Goal: Task Accomplishment & Management: Use online tool/utility

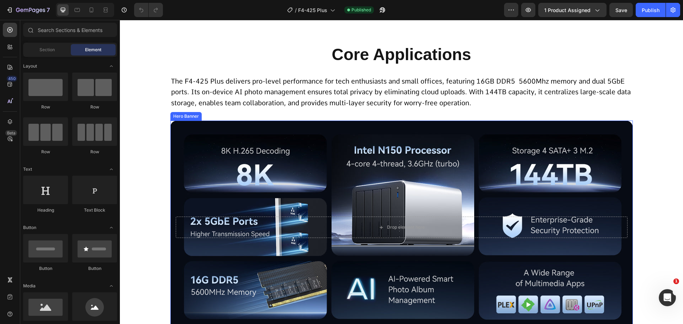
scroll to position [427, 0]
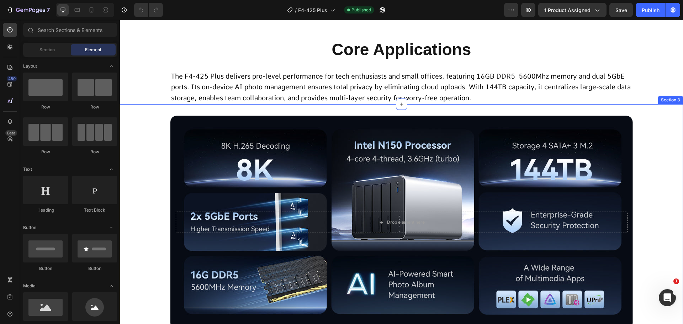
click at [336, 92] on p "The F4-425 Plus delivers pro-level performance for tech enthusiasts and small o…" at bounding box center [401, 87] width 461 height 33
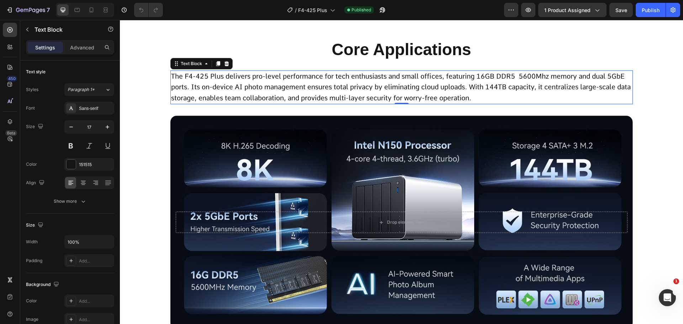
click at [336, 92] on p "The F4-425 Plus delivers pro-level performance for tech enthusiasts and small o…" at bounding box center [401, 87] width 461 height 33
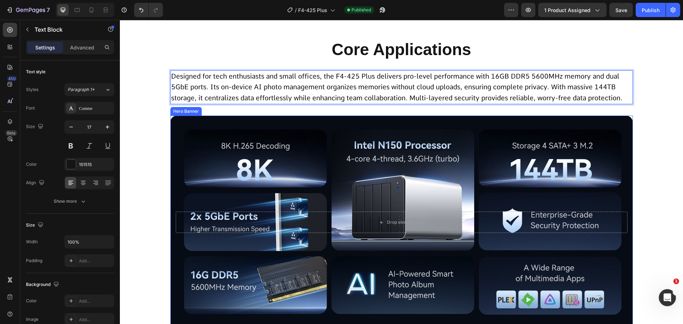
click at [129, 141] on div "Drop element here Hero Banner Row" at bounding box center [401, 225] width 563 height 219
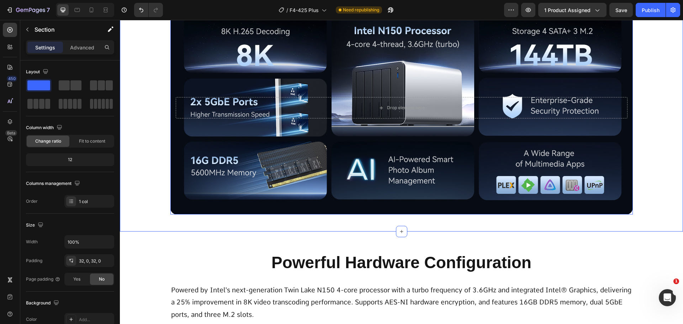
scroll to position [675, 0]
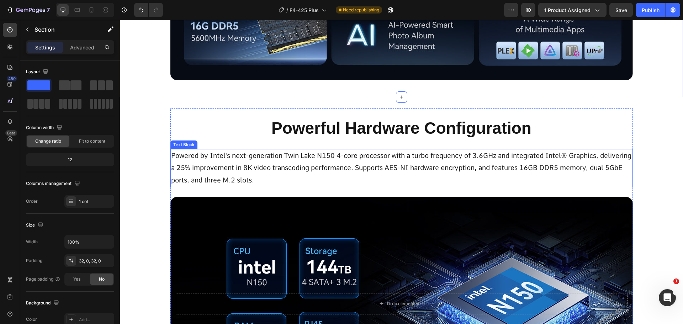
click at [316, 169] on span "Powered by Intel's next-generation Twin Lake N150 4-core processor with a turbo…" at bounding box center [401, 167] width 460 height 32
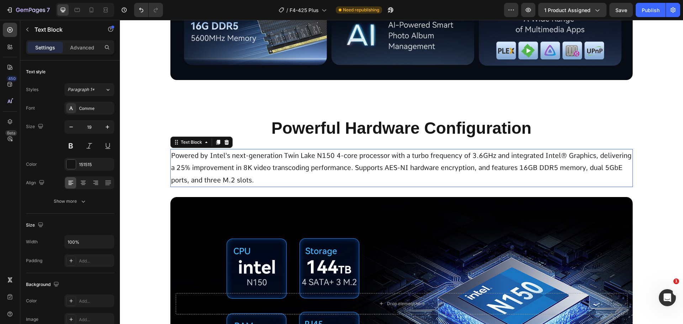
click at [316, 169] on span "Powered by Intel's next-generation Twin Lake N150 4-core processor with a turbo…" at bounding box center [401, 167] width 460 height 32
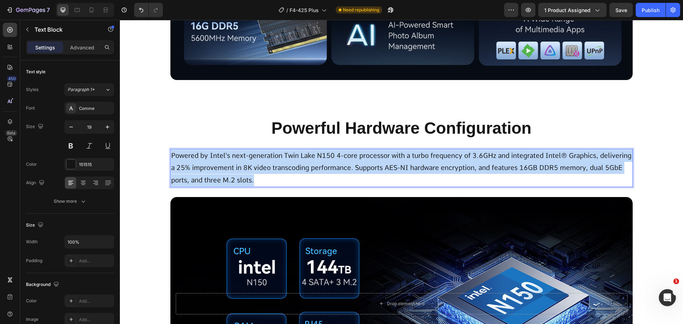
click at [316, 169] on span "Powered by Intel's next-generation Twin Lake N150 4-core processor with a turbo…" at bounding box center [401, 167] width 460 height 32
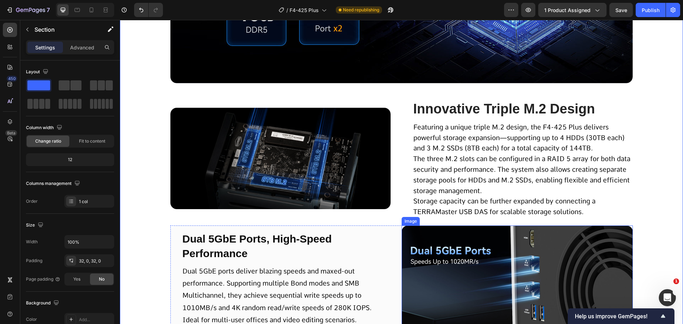
scroll to position [1031, 0]
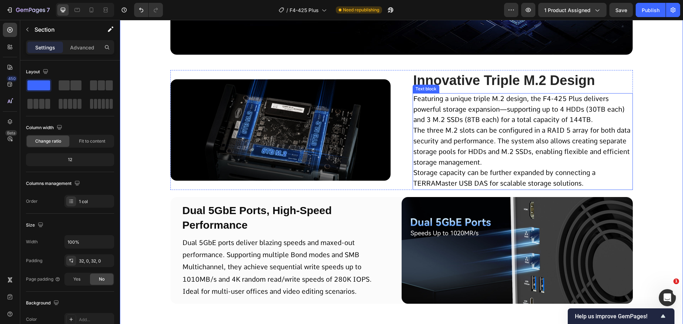
click at [456, 130] on span "The three M.2 slots can be configured in a RAID 5 array for both data security …" at bounding box center [521, 146] width 217 height 40
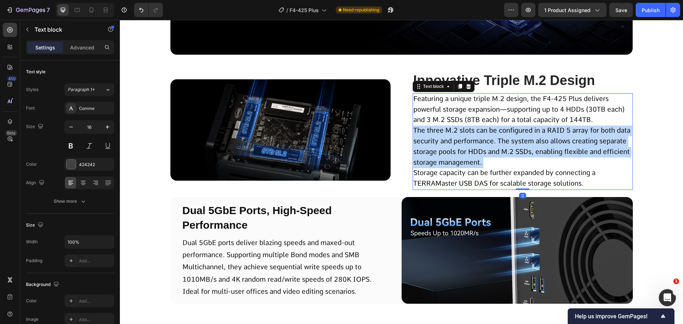
click at [456, 130] on span "The three M.2 slots can be configured in a RAID 5 array for both data security …" at bounding box center [521, 146] width 217 height 40
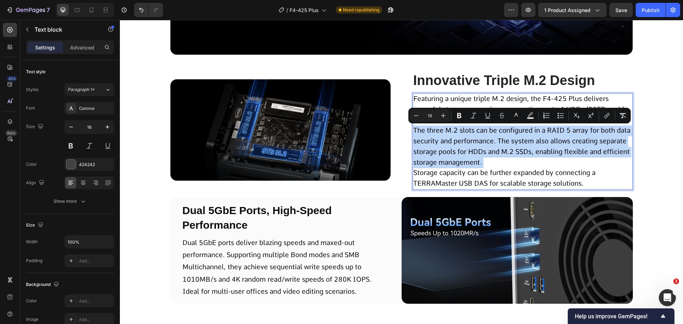
drag, startPoint x: 456, startPoint y: 130, endPoint x: 447, endPoint y: 154, distance: 25.8
click at [447, 154] on span "The three M.2 slots can be configured in a RAID 5 array for both data security …" at bounding box center [521, 146] width 217 height 40
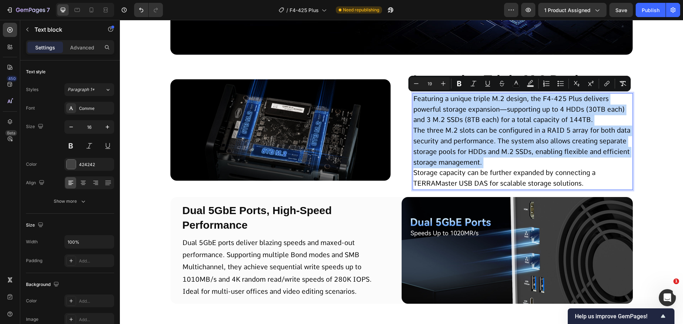
scroll to position [1032, 0]
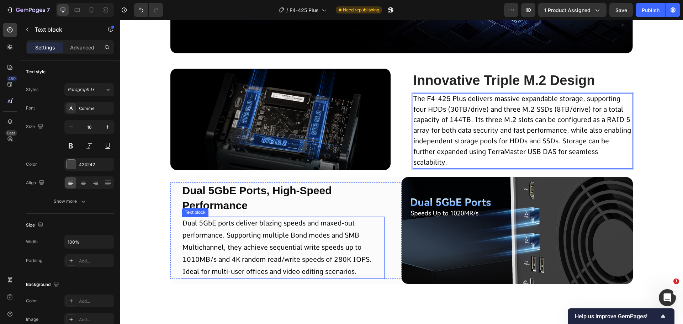
click at [254, 231] on span "Dual 5GbE ports deliver blazing speeds and maxed-out performance. Supporting mu…" at bounding box center [276, 247] width 189 height 57
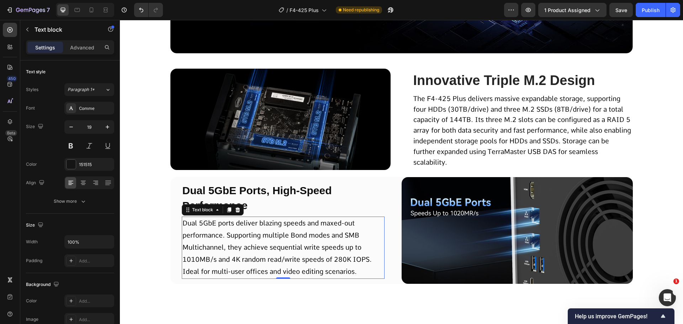
click at [254, 231] on span "Dual 5GbE ports deliver blazing speeds and maxed-out performance. Supporting mu…" at bounding box center [276, 247] width 189 height 57
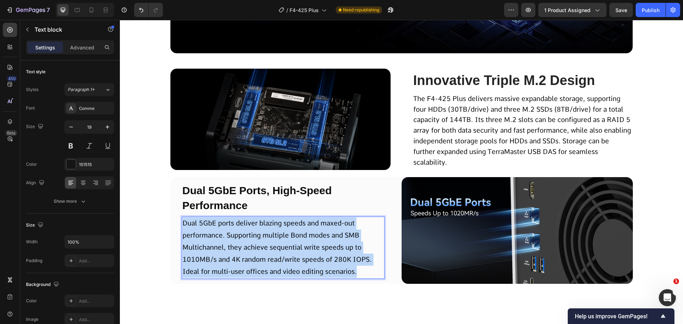
click at [254, 231] on span "Dual 5GbE ports deliver blazing speeds and maxed-out performance. Supporting mu…" at bounding box center [276, 247] width 189 height 57
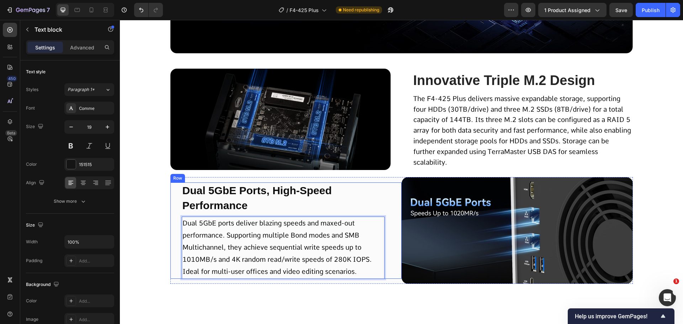
click at [287, 202] on p "Dual 5GbE Ports, High-Speed Performance" at bounding box center [282, 198] width 201 height 30
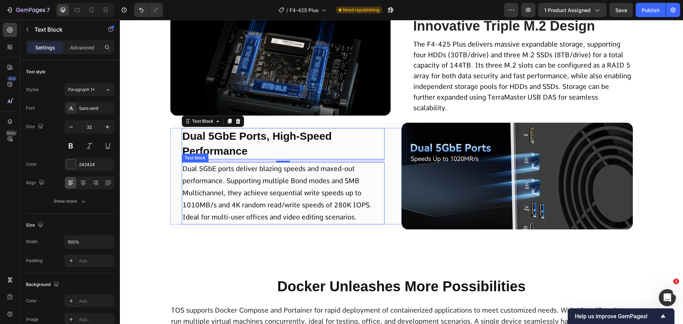
scroll to position [1103, 0]
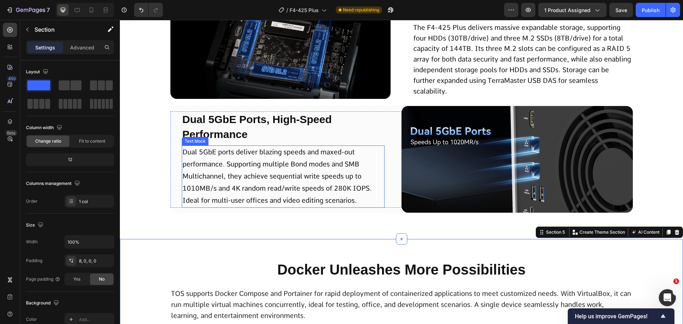
scroll to position [1281, 0]
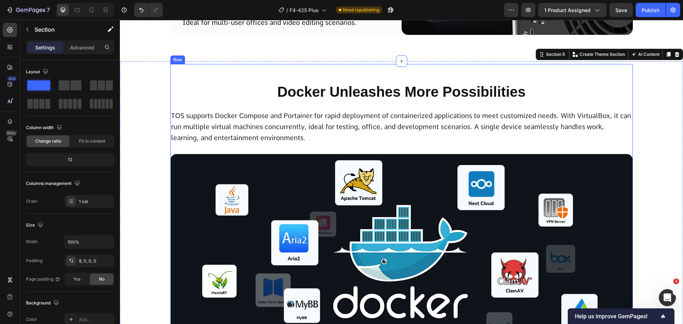
click at [374, 100] on h2 "Docker Unleashes More Possibilities" at bounding box center [401, 92] width 462 height 20
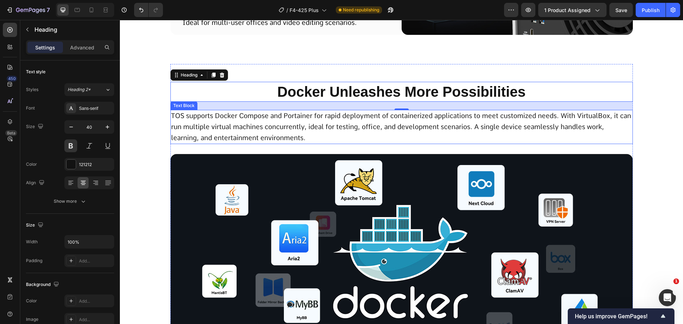
click at [301, 132] on p "TOS supports Docker Compose and Portainer for rapid deployment of containerized…" at bounding box center [401, 127] width 461 height 33
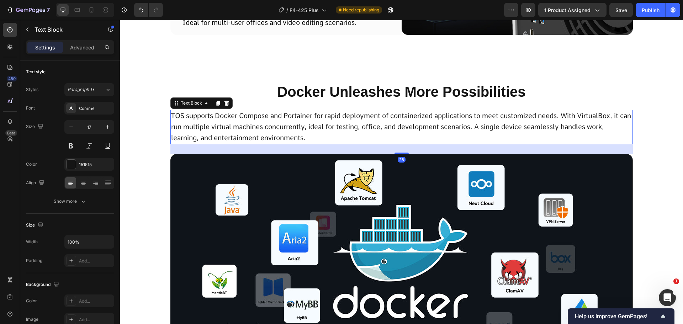
click at [301, 133] on p "TOS supports Docker Compose and Portainer for rapid deployment of containerized…" at bounding box center [401, 127] width 461 height 33
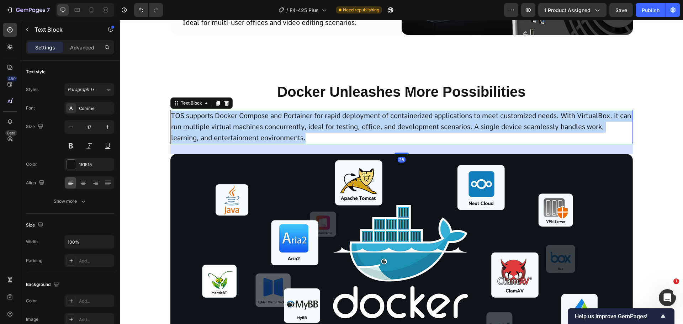
click at [301, 133] on p "TOS supports Docker Compose and Portainer for rapid deployment of containerized…" at bounding box center [401, 127] width 461 height 33
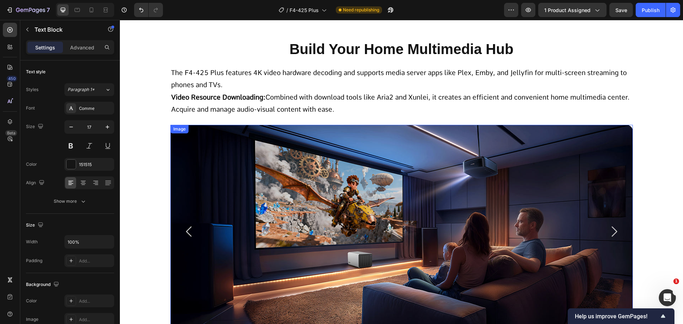
scroll to position [1637, 0]
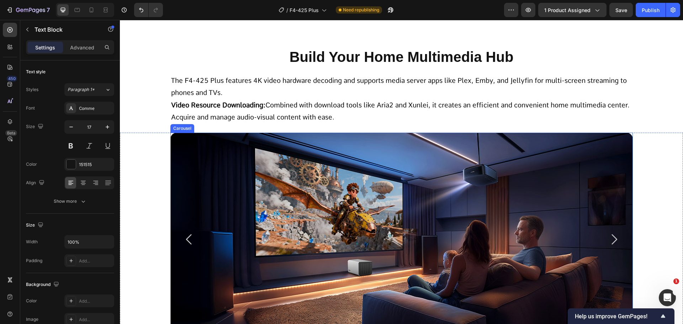
click at [609, 238] on icon "Carousel Next Arrow" at bounding box center [613, 239] width 15 height 15
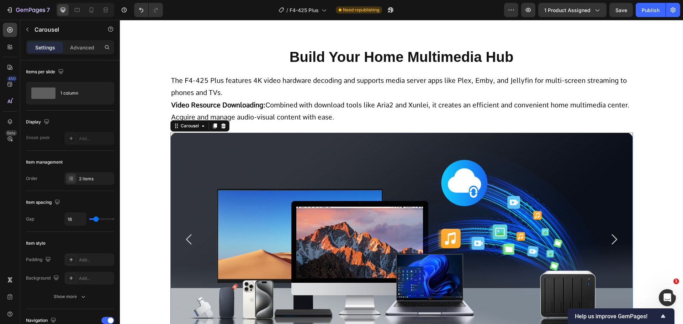
click at [609, 238] on icon "Carousel Next Arrow" at bounding box center [613, 239] width 15 height 15
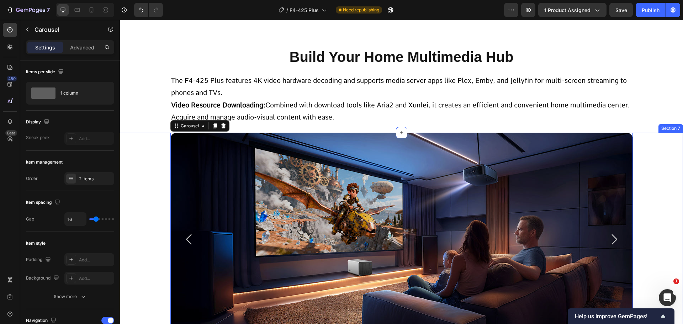
click at [657, 223] on div "Image Image Carousel 80" at bounding box center [401, 254] width 563 height 242
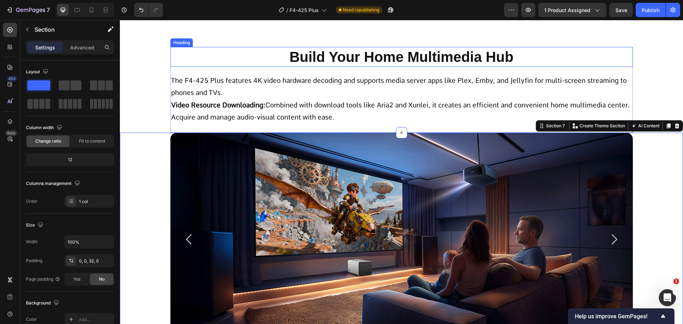
click at [522, 52] on h2 "Build Your Home Multimedia Hub" at bounding box center [401, 57] width 462 height 20
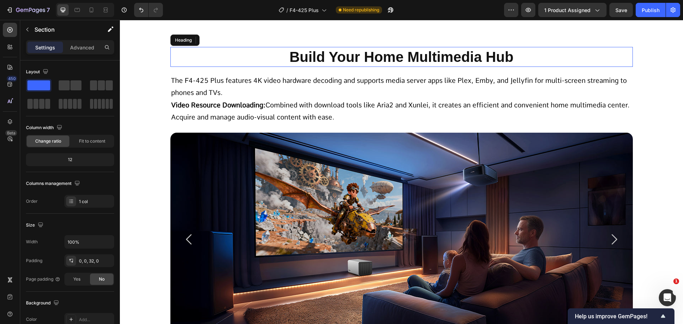
click at [522, 52] on h2 "Build Your Home Multimedia Hub" at bounding box center [401, 57] width 462 height 20
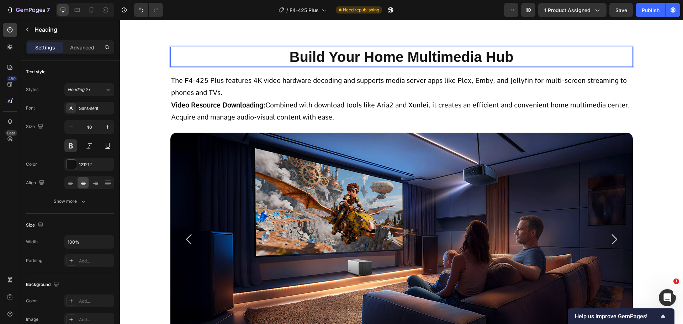
click at [286, 57] on p "Build Your Home Multimedia Hub" at bounding box center [401, 57] width 461 height 18
click at [545, 52] on p "Build Your Home Multimedia Hub" at bounding box center [401, 57] width 461 height 18
click at [356, 103] on span "Video Resource Downloading: Combined with download tools like Aria2 and Xunlei,…" at bounding box center [400, 111] width 458 height 20
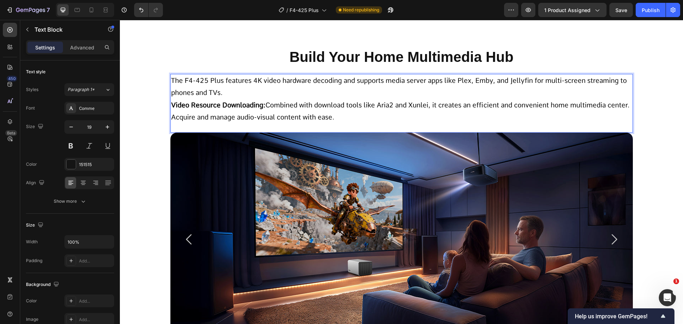
click at [297, 108] on span "Video Resource Downloading: Combined with download tools like Aria2 and Xunlei,…" at bounding box center [400, 111] width 458 height 20
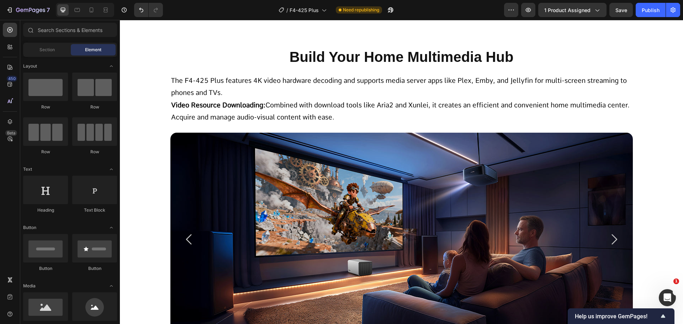
click at [231, 108] on strong "Video Resource Downloading:" at bounding box center [218, 105] width 94 height 8
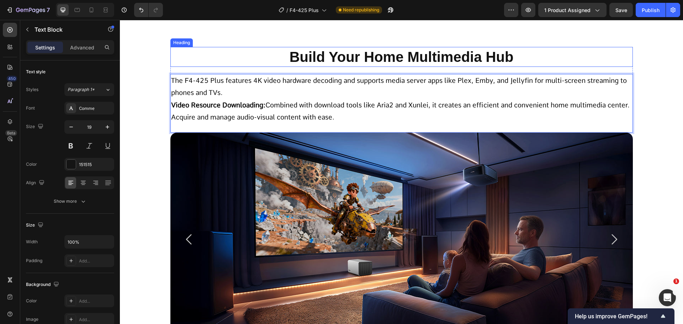
click at [512, 57] on p "Build Your Home Multimedia Hub" at bounding box center [401, 57] width 461 height 18
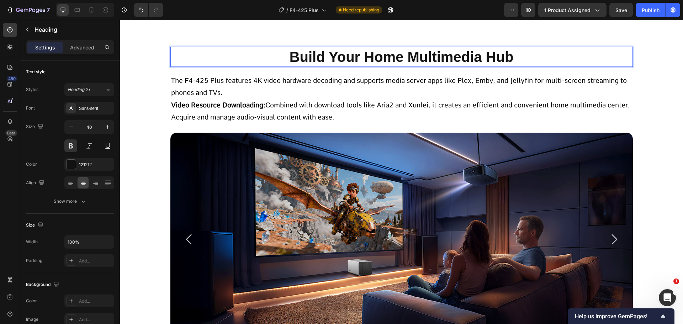
drag, startPoint x: 531, startPoint y: 52, endPoint x: 526, endPoint y: 60, distance: 9.3
click at [526, 60] on p "Build Your Home Multimedia Hub" at bounding box center [401, 57] width 461 height 18
drag, startPoint x: 526, startPoint y: 60, endPoint x: 526, endPoint y: 64, distance: 4.3
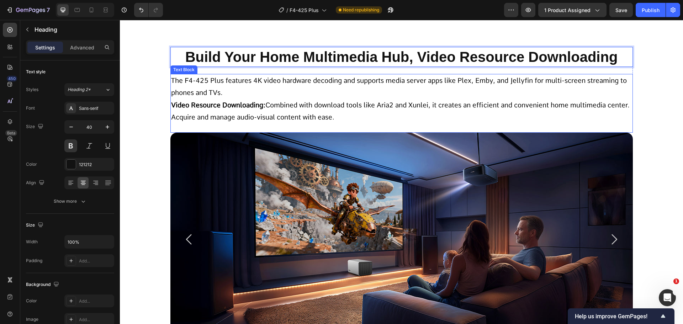
click at [435, 86] on p "The F4-425 Plus features 4K video hardware decoding and supports media server a…" at bounding box center [401, 87] width 461 height 24
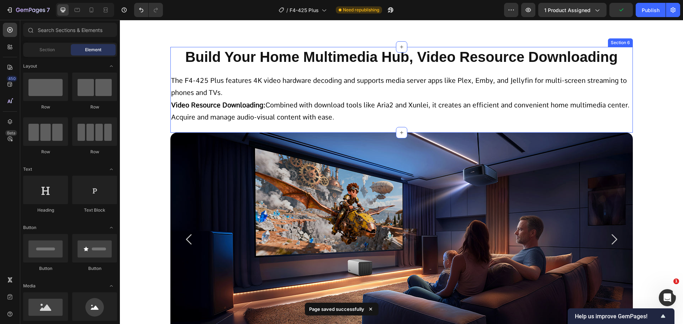
click at [418, 50] on p "Build Your Home Multimedia Hub, Video Resource Downloading" at bounding box center [401, 57] width 461 height 18
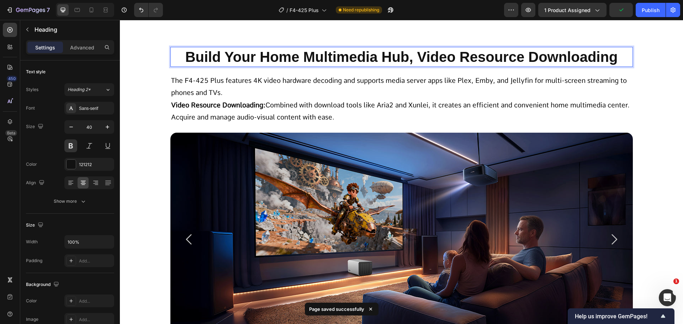
click at [413, 60] on p "Build Your Home Multimedia Hub, Video Resource Downloading" at bounding box center [401, 57] width 461 height 18
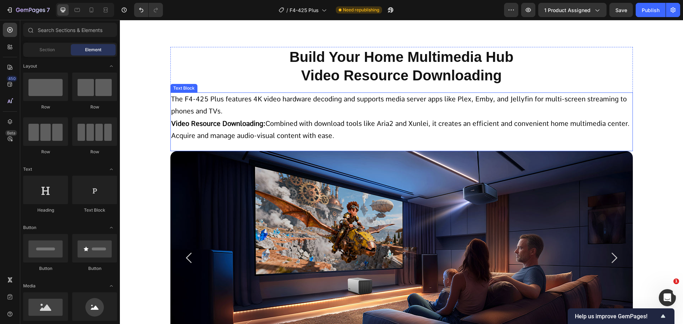
click at [299, 118] on p "Video Resource Downloading: Combined with download tools like Aria2 and Xunlei,…" at bounding box center [401, 130] width 461 height 24
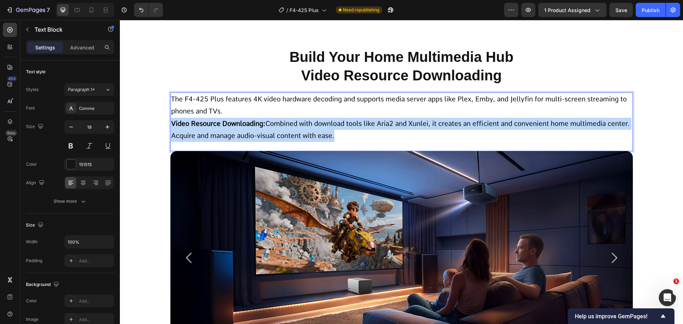
click at [299, 118] on p "Video Resource Downloading: Combined with download tools like Aria2 and Xunlei,…" at bounding box center [401, 130] width 461 height 24
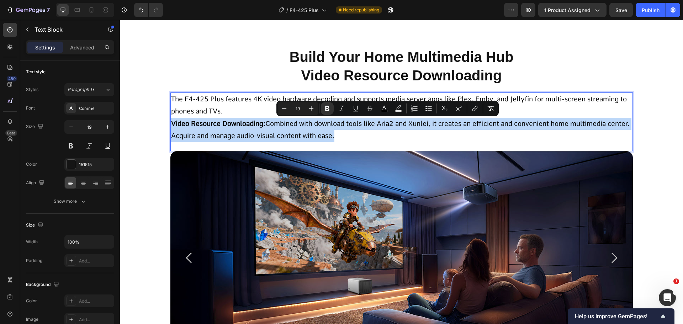
click at [254, 120] on strong "Video Resource Downloading:" at bounding box center [218, 123] width 94 height 8
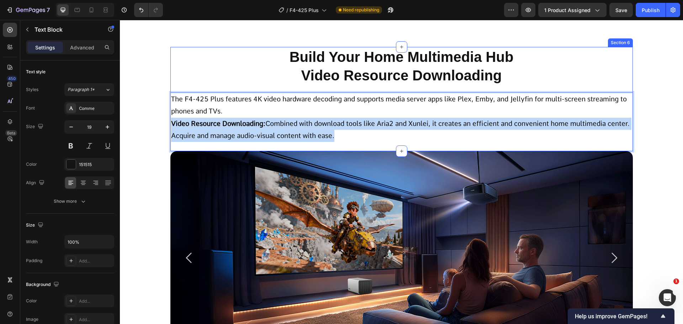
drag, startPoint x: 245, startPoint y: 114, endPoint x: 167, endPoint y: 90, distance: 81.2
click at [167, 90] on section "Build Your Home Multimedia Hub Video Resource Downloading Heading The F4-425 Pl…" at bounding box center [402, 99] width 474 height 104
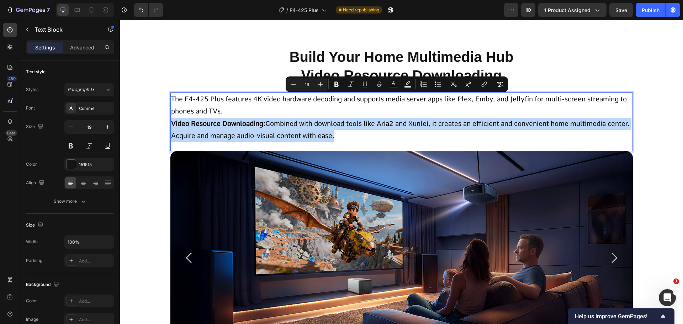
drag, startPoint x: 192, startPoint y: 102, endPoint x: 191, endPoint y: 107, distance: 5.8
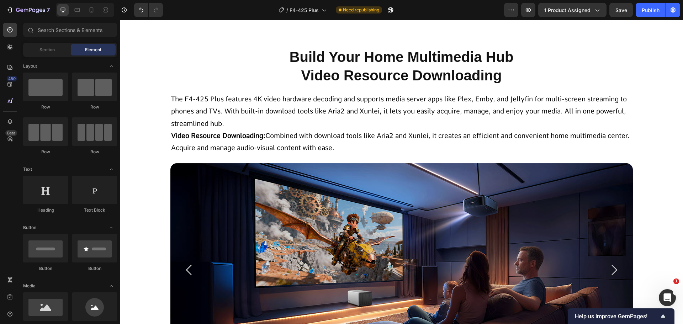
click at [255, 139] on strong "Video Resource Downloading:" at bounding box center [218, 136] width 94 height 8
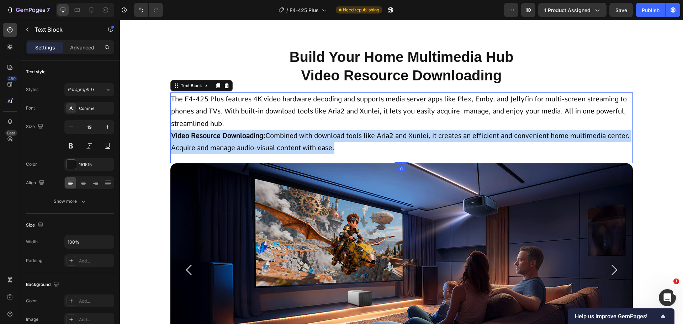
click at [255, 139] on strong "Video Resource Downloading:" at bounding box center [218, 136] width 94 height 8
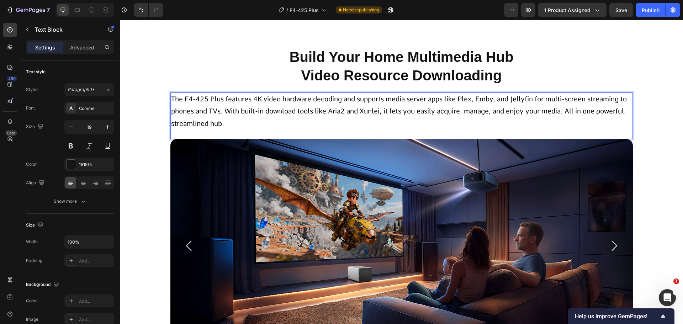
click at [190, 130] on div "The F4-425 Plus features 4K video hardware decoding and supports media server a…" at bounding box center [401, 111] width 462 height 38
click at [181, 136] on div "The F4-425 Plus features 4K video hardware decoding and supports media server a…" at bounding box center [401, 115] width 462 height 47
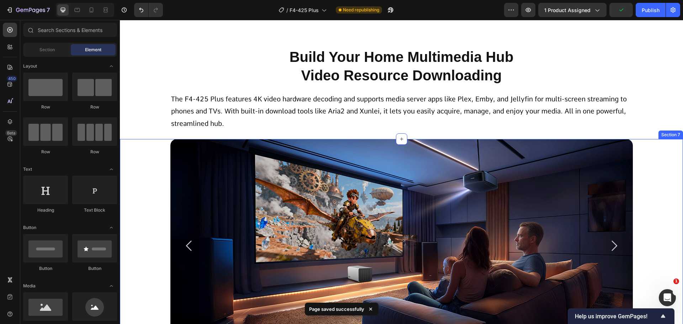
click at [643, 163] on div "Image Image Carousel" at bounding box center [401, 260] width 563 height 242
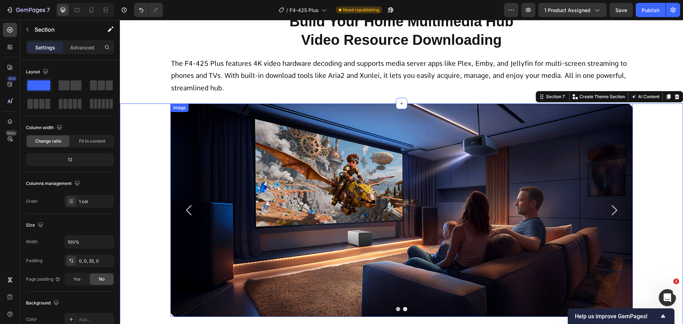
scroll to position [1601, 0]
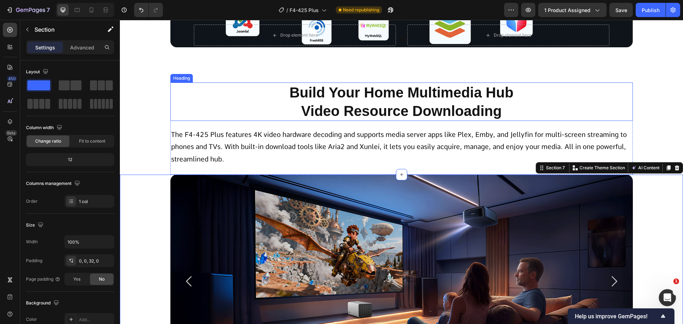
click at [411, 112] on h2 "Build Your Home Multimedia Hub Video Resource Downloading" at bounding box center [401, 101] width 462 height 38
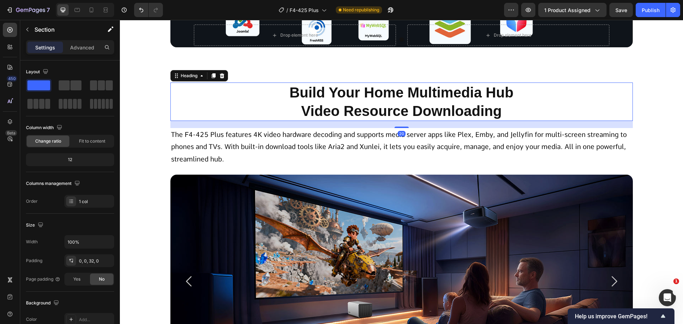
click at [411, 112] on h2 "Build Your Home Multimedia Hub Video Resource Downloading" at bounding box center [401, 101] width 462 height 38
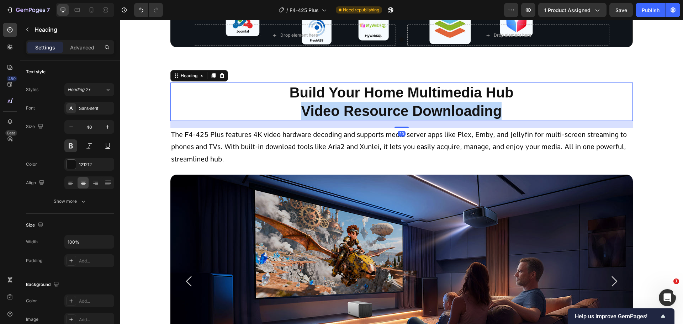
click at [411, 112] on p "Build Your Home Multimedia Hub Video Resource Downloading" at bounding box center [401, 101] width 461 height 37
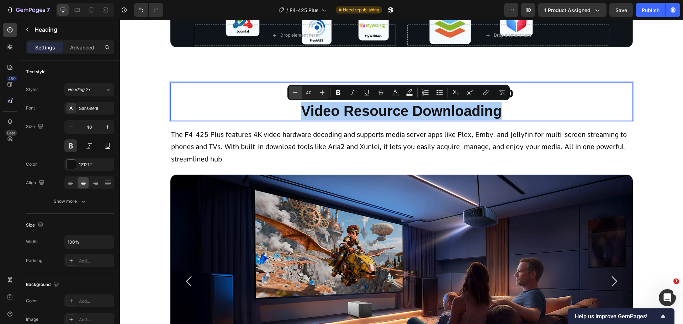
click at [298, 89] on button "Minus" at bounding box center [295, 92] width 13 height 13
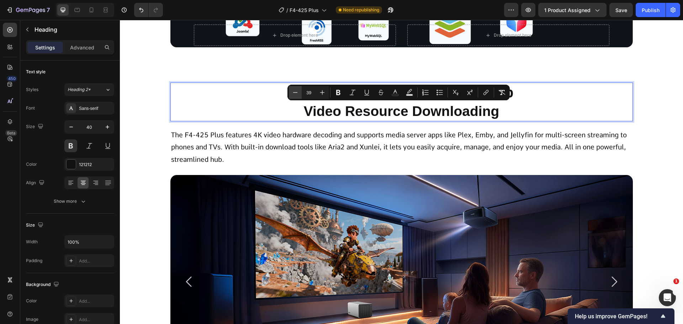
click at [298, 89] on button "Minus" at bounding box center [295, 92] width 13 height 13
type input "40"
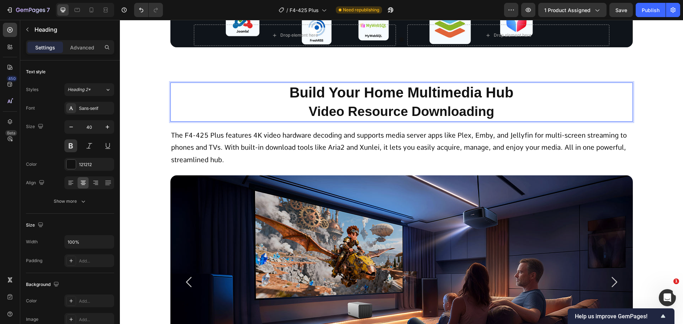
click at [241, 93] on p "Build Your Home Multimedia Hub Video Resource Downloading" at bounding box center [401, 102] width 461 height 38
click at [357, 105] on span "Video Resource Downloading" at bounding box center [402, 111] width 186 height 15
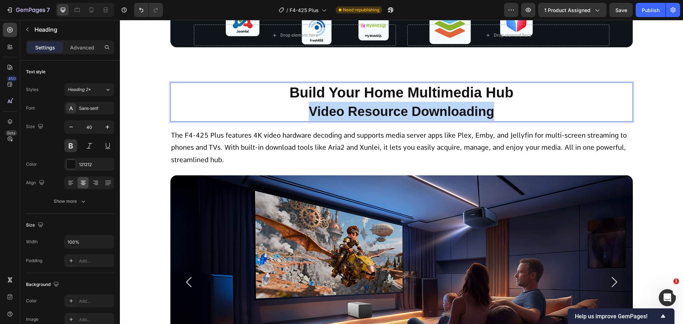
click at [357, 105] on span "Video Resource Downloading" at bounding box center [402, 111] width 186 height 15
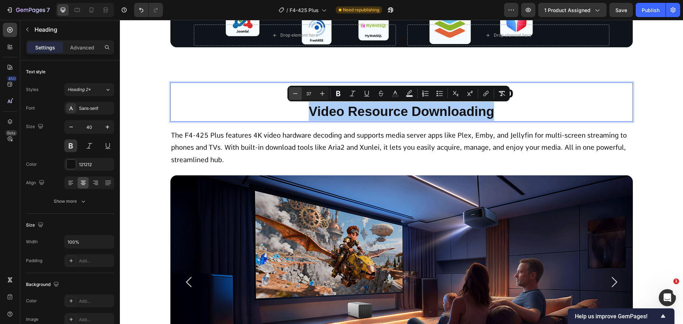
click at [295, 93] on icon "Editor contextual toolbar" at bounding box center [295, 93] width 7 height 7
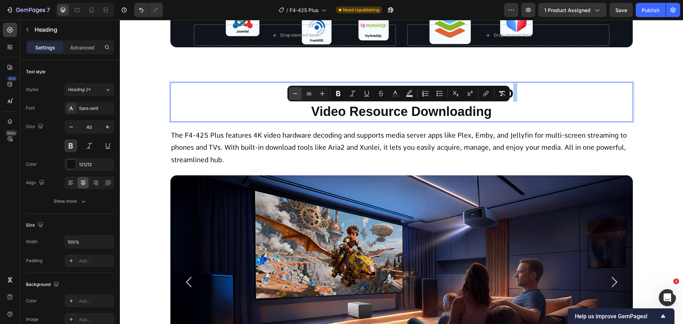
click at [295, 93] on icon "Editor contextual toolbar" at bounding box center [295, 93] width 7 height 7
type input "35"
click at [276, 107] on p "Build Your Home Multimedia Hub Video Resource Downloading" at bounding box center [401, 102] width 461 height 38
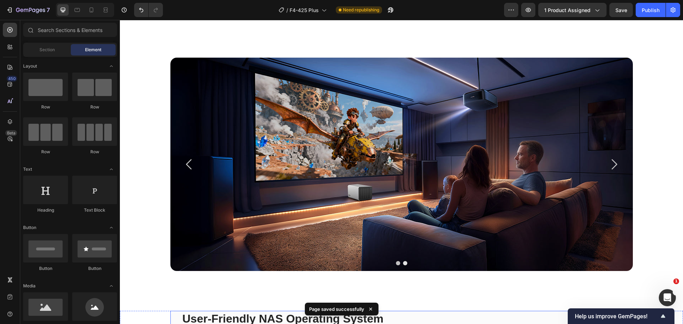
scroll to position [1921, 0]
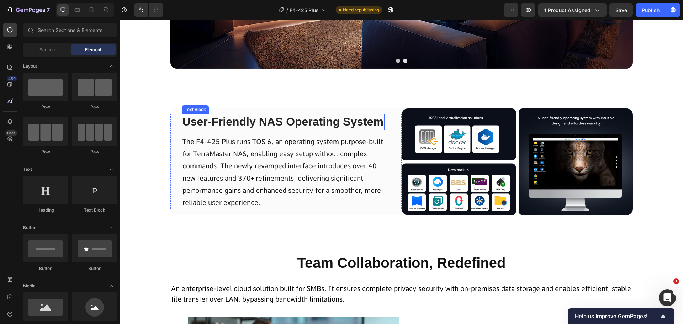
click at [300, 124] on p "User-Friendly NAS Operating System" at bounding box center [282, 121] width 201 height 15
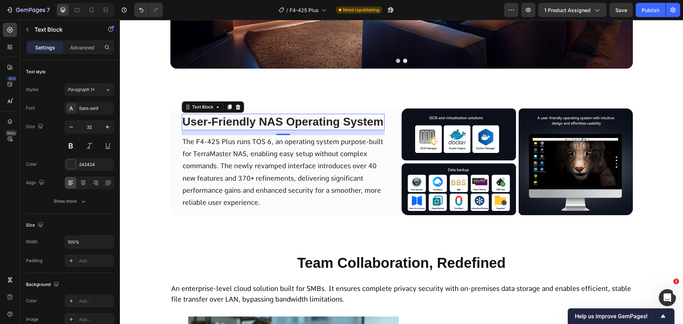
click at [256, 128] on p "User-Friendly NAS Operating System" at bounding box center [282, 121] width 201 height 15
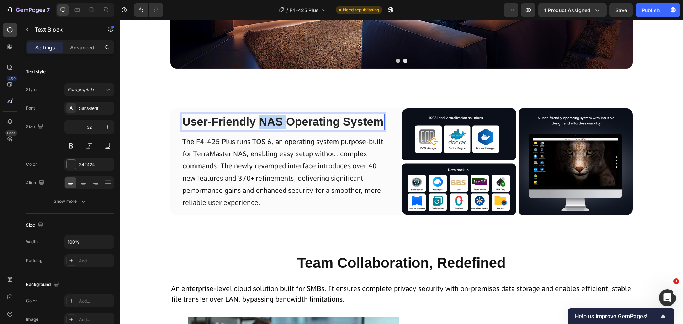
click at [256, 128] on p "User-Friendly NAS Operating System" at bounding box center [282, 121] width 201 height 15
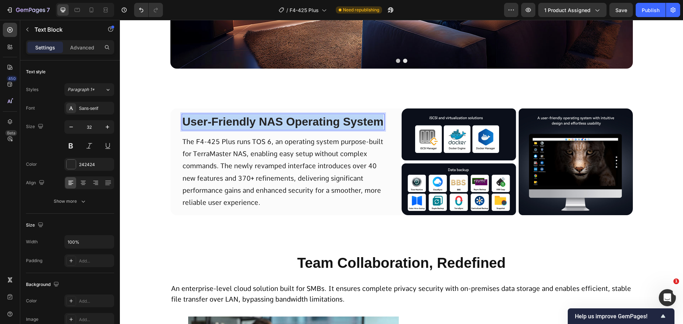
click at [256, 128] on p "User-Friendly NAS Operating System" at bounding box center [282, 121] width 201 height 15
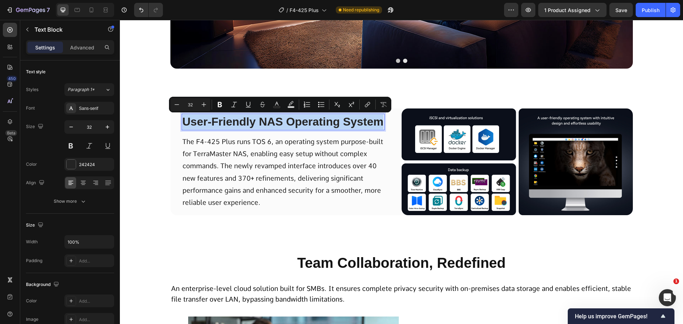
click at [256, 128] on p "User-Friendly NAS Operating System" at bounding box center [282, 121] width 201 height 15
click at [245, 178] on p "The F4-425 Plus runs TOS 6, an operating system purpose-built for TerraMaster N…" at bounding box center [282, 172] width 201 height 73
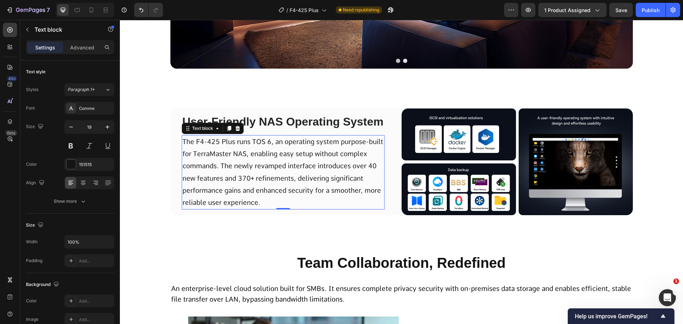
click at [265, 164] on p "The F4-425 Plus runs TOS 6, an operating system purpose-built for TerraMaster N…" at bounding box center [282, 172] width 201 height 73
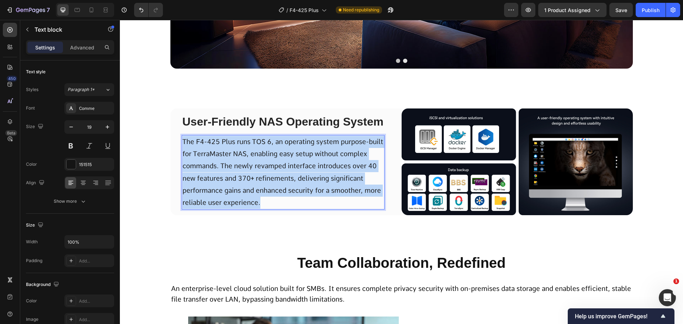
click at [265, 164] on p "The F4-425 Plus runs TOS 6, an operating system purpose-built for TerraMaster N…" at bounding box center [282, 172] width 201 height 73
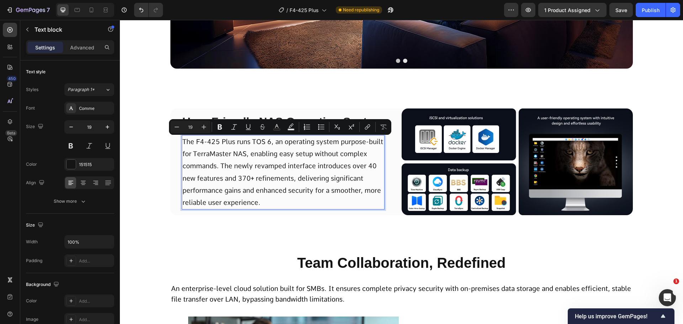
scroll to position [1915, 0]
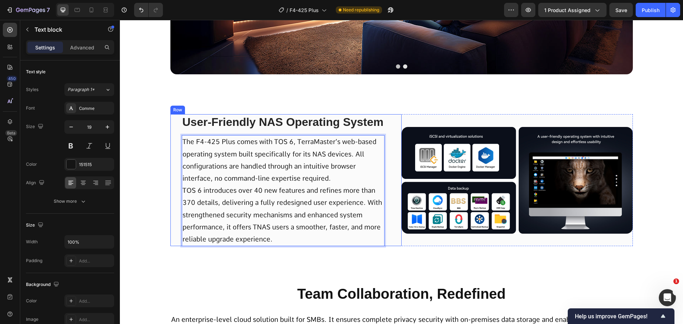
click at [166, 202] on div "User-Friendly NAS Operating System Text Block The F4-425 Plus comes with TOS 6,…" at bounding box center [401, 187] width 563 height 147
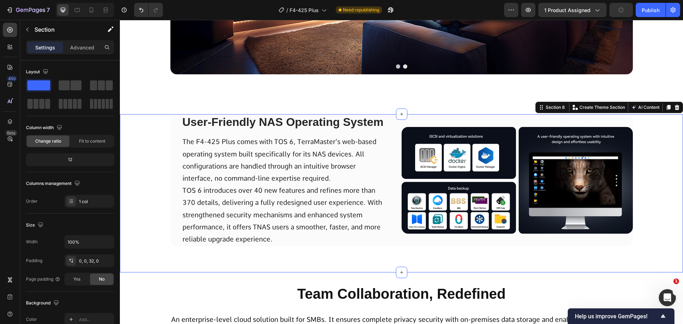
scroll to position [2129, 0]
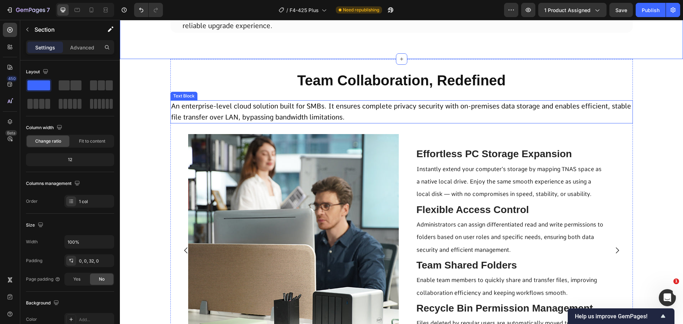
click at [418, 109] on span "An enterprise-level cloud solution built for SMBs. It ensures complete privacy …" at bounding box center [401, 111] width 460 height 19
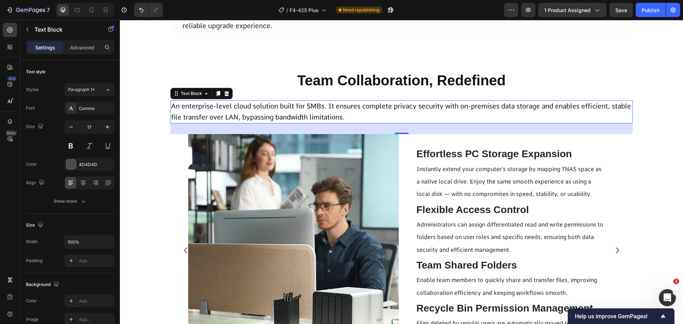
click at [299, 118] on span "An enterprise-level cloud solution built for SMBs. It ensures complete privacy …" at bounding box center [401, 111] width 460 height 19
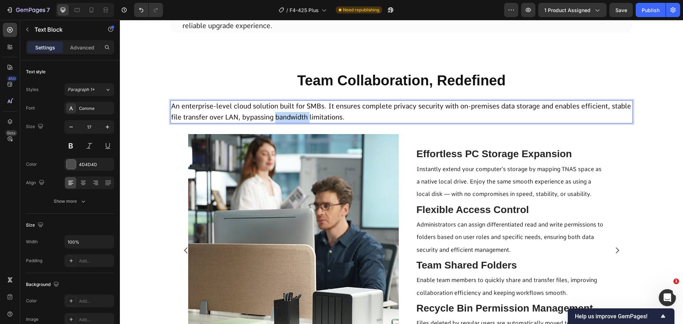
click at [299, 118] on span "An enterprise-level cloud solution built for SMBs. It ensures complete privacy …" at bounding box center [401, 111] width 460 height 19
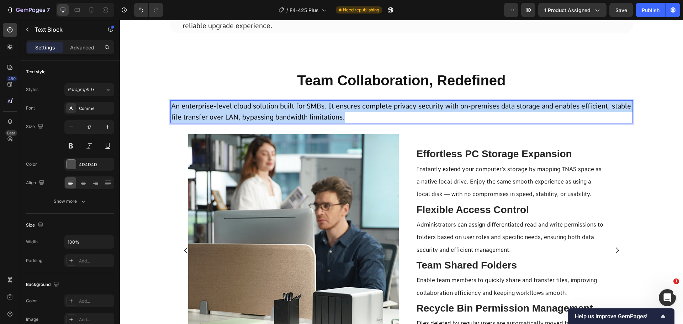
click at [299, 118] on span "An enterprise-level cloud solution built for SMBs. It ensures complete privacy …" at bounding box center [401, 111] width 460 height 19
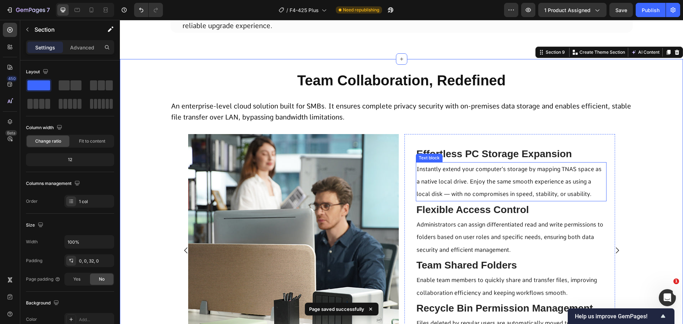
scroll to position [2200, 0]
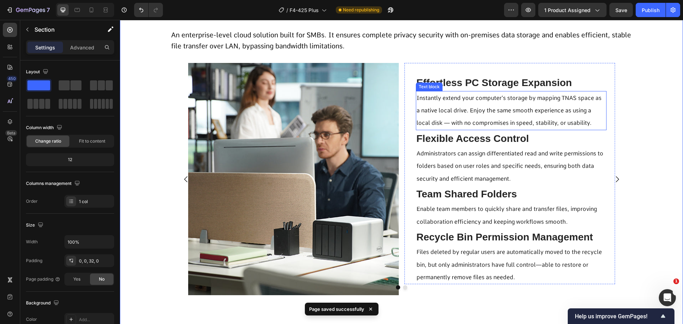
click at [473, 117] on p "Instantly extend your computer’s storage by mapping TNAS space as a native loca…" at bounding box center [510, 111] width 189 height 38
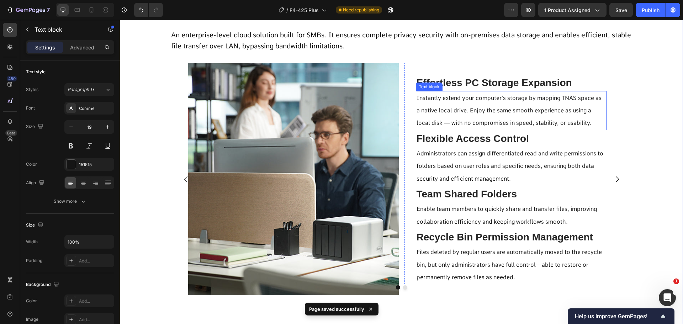
click at [473, 119] on p "Instantly extend your computer’s storage by mapping TNAS space as a native loca…" at bounding box center [510, 111] width 189 height 38
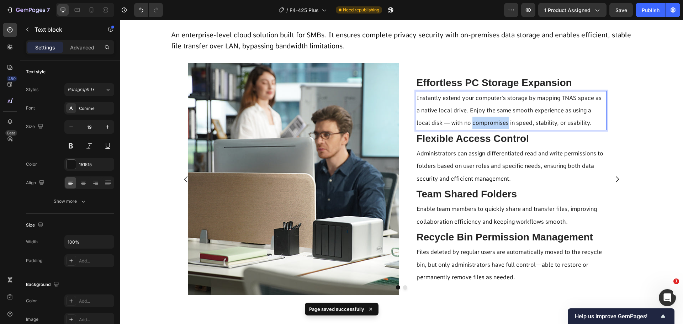
click at [473, 119] on p "Instantly extend your computer’s storage by mapping TNAS space as a native loca…" at bounding box center [510, 111] width 189 height 38
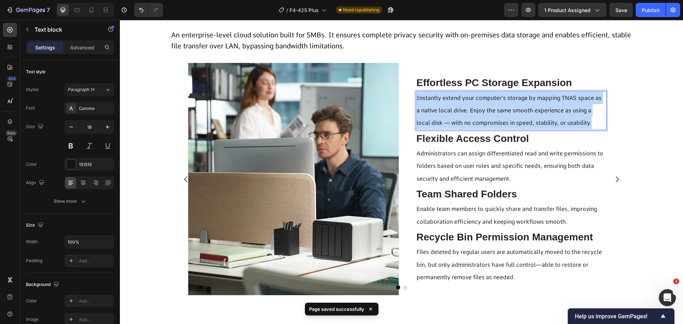
click at [473, 119] on p "Instantly extend your computer’s storage by mapping TNAS space as a native loca…" at bounding box center [510, 111] width 189 height 38
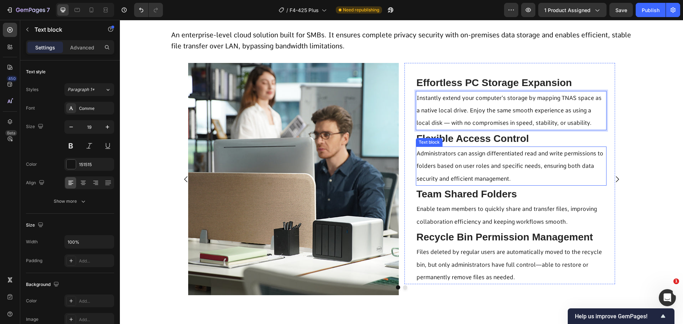
click at [482, 174] on p "Administrators can assign differentiated read and write permissions to folders …" at bounding box center [510, 166] width 189 height 38
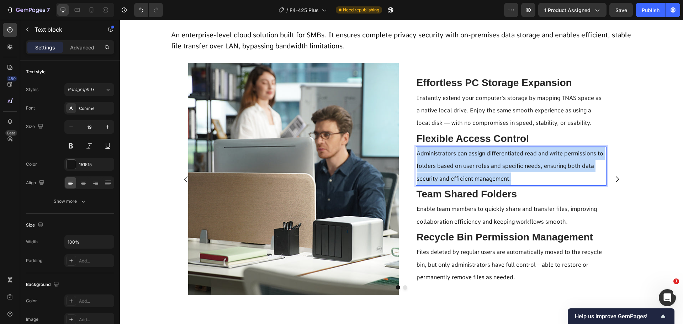
click at [482, 174] on p "Administrators can assign differentiated read and write permissions to folders …" at bounding box center [510, 166] width 189 height 38
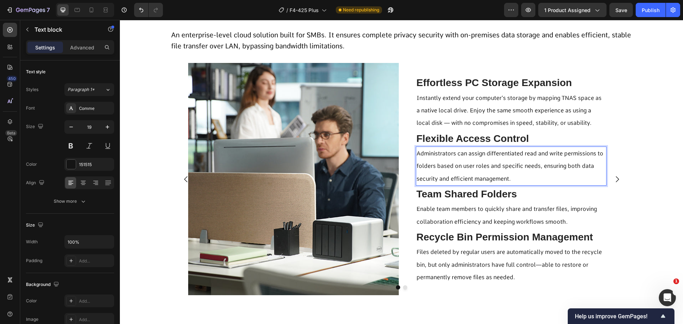
click at [480, 172] on p "Administrators can assign differentiated read and write permissions to folders …" at bounding box center [510, 166] width 189 height 38
click at [442, 215] on p "Enable team members to quickly share and transfer files, improving collaboratio…" at bounding box center [510, 215] width 189 height 25
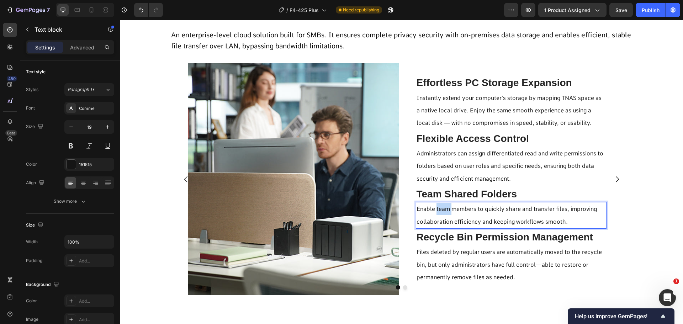
click at [442, 215] on p "Enable team members to quickly share and transfer files, improving collaboratio…" at bounding box center [510, 215] width 189 height 25
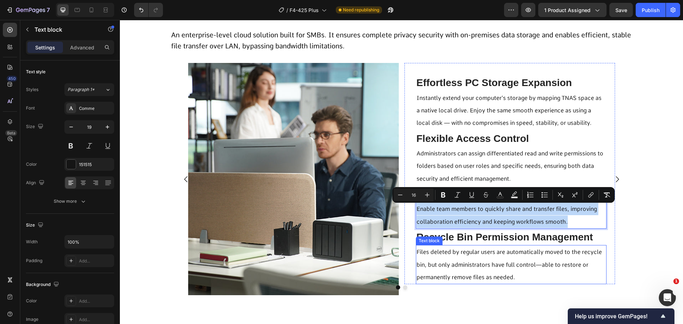
click at [458, 255] on span "Files deleted by regular users are automatically moved to the recycle bin, but …" at bounding box center [508, 264] width 185 height 32
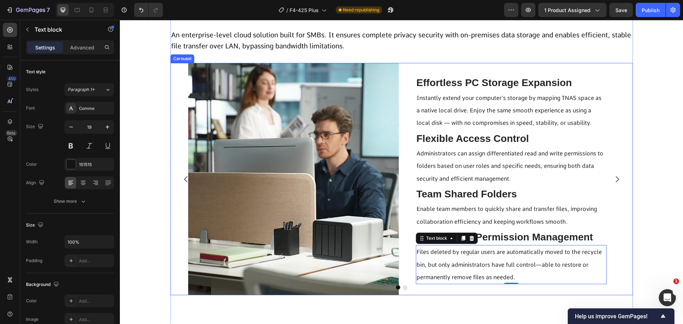
click at [615, 175] on icon "Carousel Next Arrow" at bounding box center [617, 179] width 9 height 9
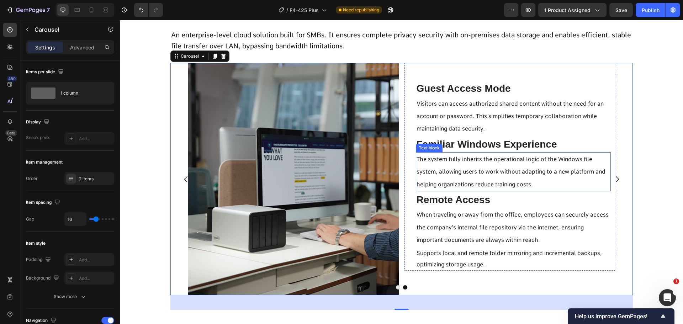
click at [492, 169] on span "The system fully inherits the operational logic of the Windows file system, all…" at bounding box center [510, 172] width 189 height 32
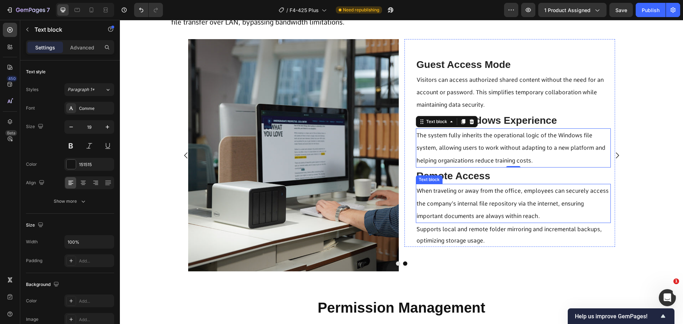
scroll to position [2235, 0]
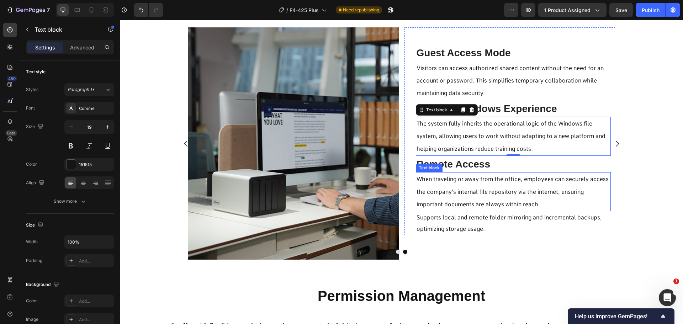
click at [443, 191] on span "When traveling or away from the office, employees can securely access the compa…" at bounding box center [512, 192] width 192 height 32
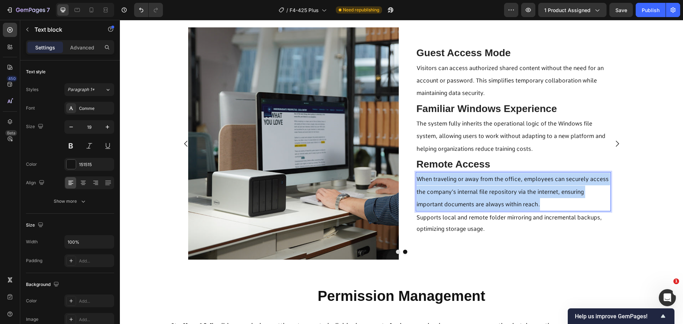
click at [443, 191] on span "When traveling or away from the office, employees can securely access the compa…" at bounding box center [512, 192] width 192 height 32
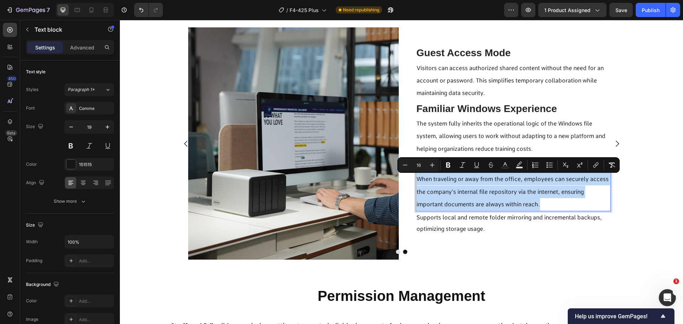
drag, startPoint x: 443, startPoint y: 191, endPoint x: 433, endPoint y: 202, distance: 14.1
click at [433, 202] on span "When traveling or away from the office, employees can securely access the compa…" at bounding box center [512, 192] width 192 height 32
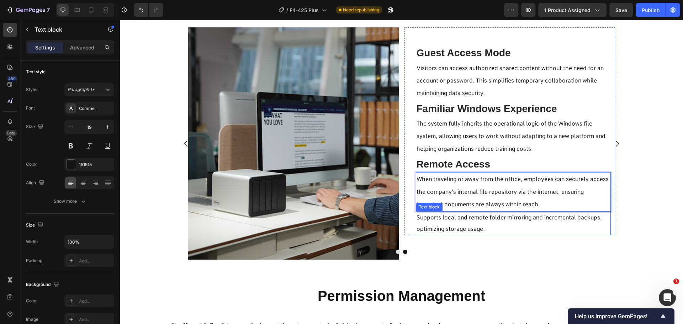
click at [445, 227] on span "Supports local and remote folder mirroring and incremental backups, optimizing …" at bounding box center [508, 223] width 185 height 18
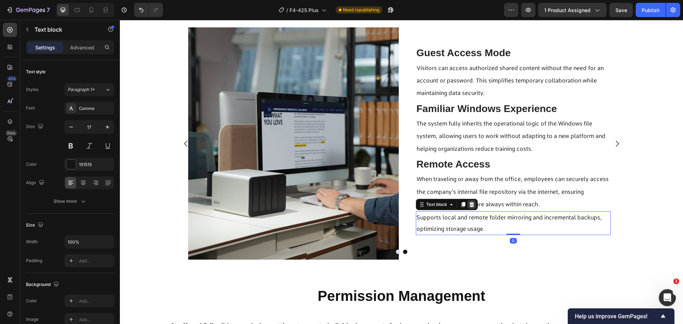
click at [470, 205] on icon at bounding box center [471, 204] width 5 height 5
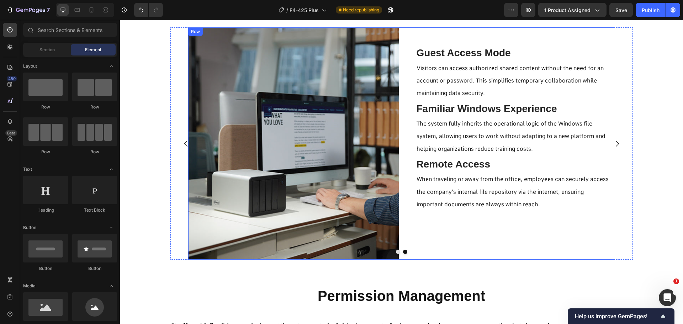
click at [448, 256] on div "Guest Access Mode Text Block Visitors can access authorized shared content with…" at bounding box center [509, 143] width 210 height 232
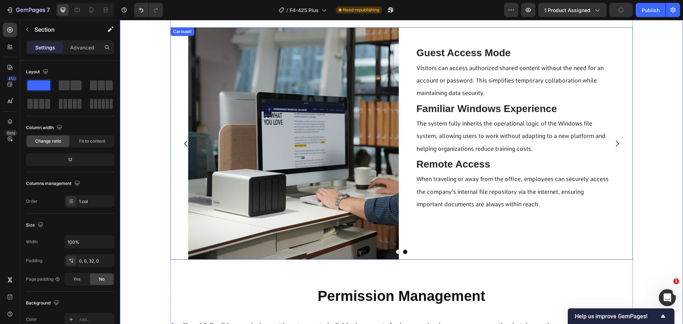
click at [182, 142] on icon "Carousel Back Arrow" at bounding box center [186, 143] width 9 height 9
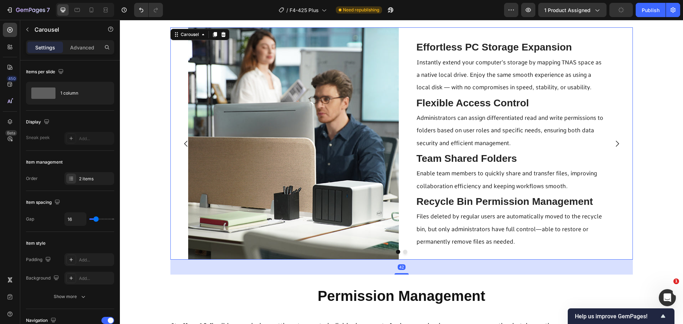
click at [610, 152] on button "Carousel Next Arrow" at bounding box center [617, 144] width 20 height 20
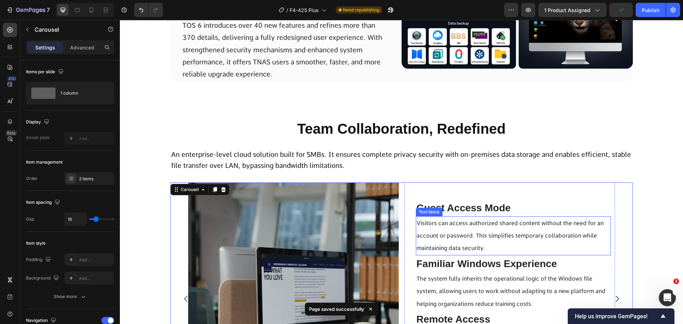
scroll to position [2058, 0]
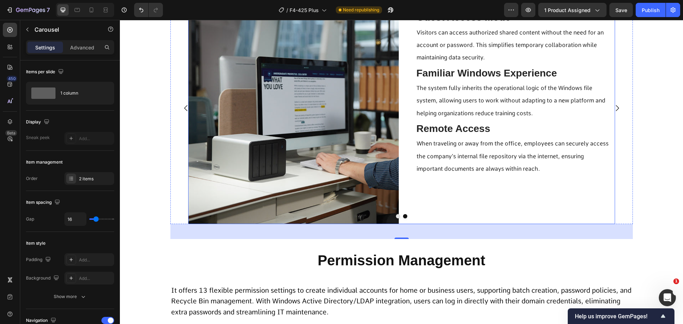
scroll to position [2235, 0]
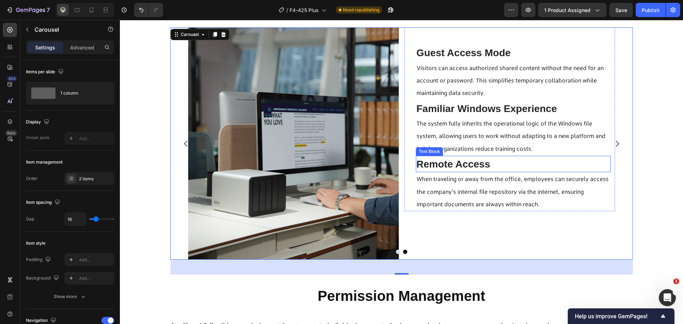
click at [449, 165] on span "Remote Access" at bounding box center [453, 164] width 74 height 11
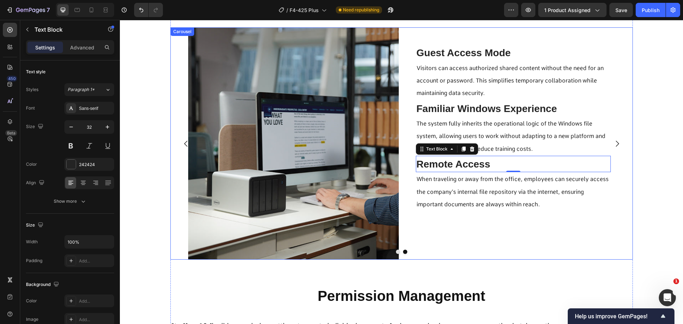
click at [178, 147] on button "Carousel Back Arrow" at bounding box center [186, 144] width 20 height 20
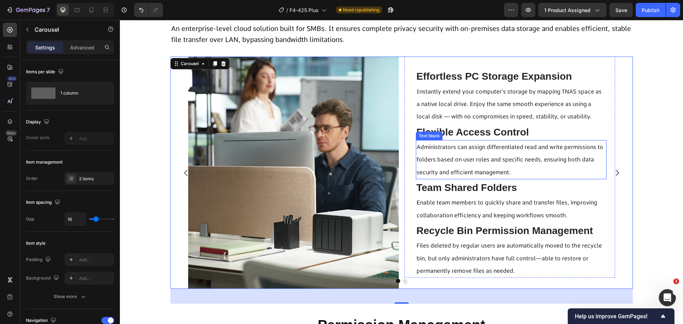
scroll to position [2200, 0]
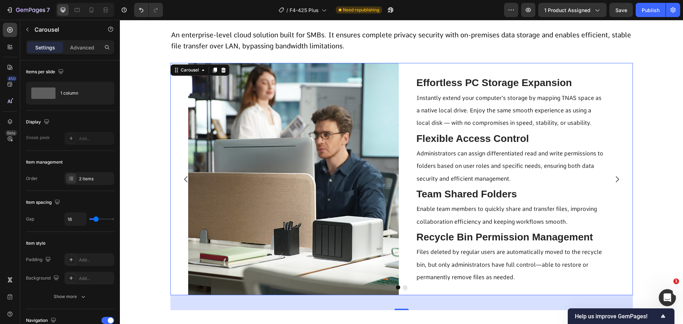
click at [616, 181] on icon "Carousel Next Arrow" at bounding box center [617, 179] width 9 height 9
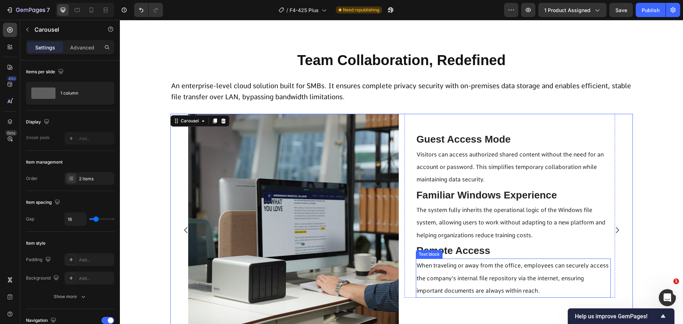
scroll to position [2129, 0]
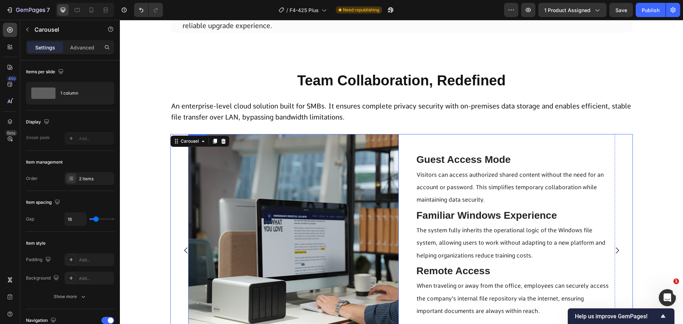
click at [607, 240] on button "Carousel Next Arrow" at bounding box center [617, 250] width 20 height 20
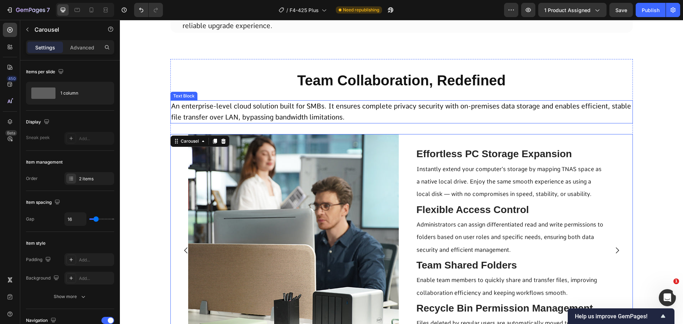
click at [347, 101] on div "An enterprise-level cloud solution built for SMBs. It ensures complete privacy …" at bounding box center [401, 111] width 462 height 23
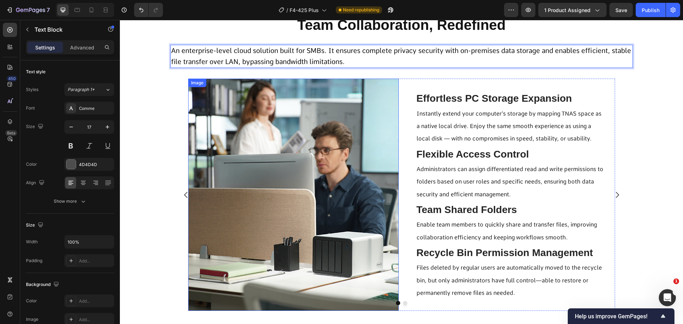
scroll to position [2271, 0]
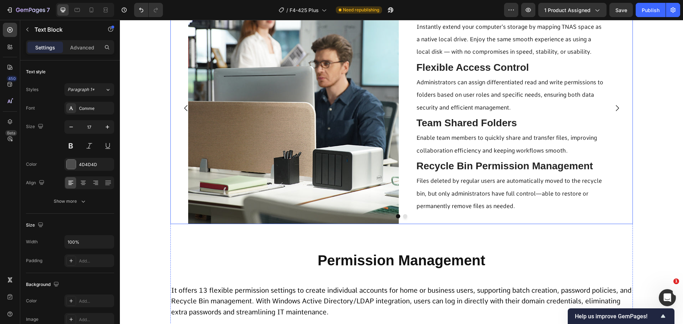
click at [615, 104] on icon "Carousel Next Arrow" at bounding box center [617, 108] width 9 height 9
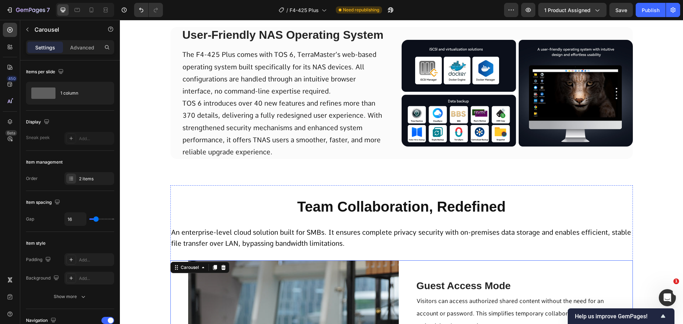
scroll to position [1915, 0]
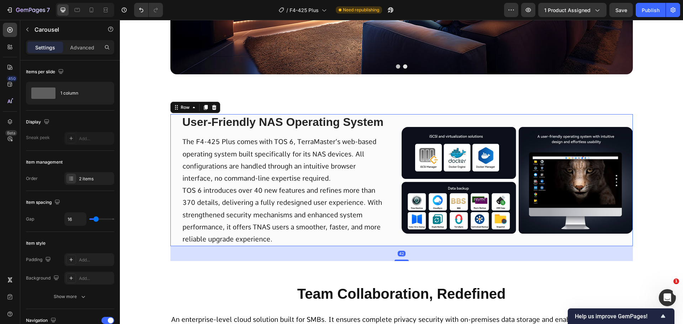
click at [401, 235] on div "Image" at bounding box center [516, 180] width 231 height 132
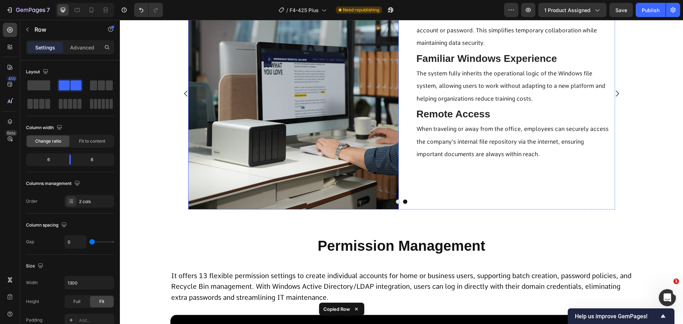
scroll to position [2306, 0]
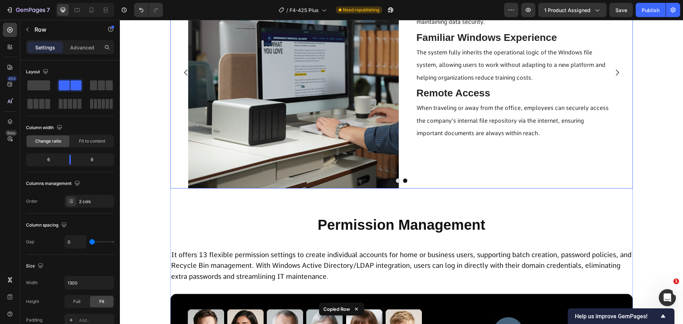
click at [429, 167] on div "Guest Access Mode Text Block Visitors can access authorized shared content with…" at bounding box center [509, 72] width 210 height 232
click at [175, 173] on div "Image Guest Access Mode Text Block Visitors can access authorized shared conten…" at bounding box center [401, 72] width 462 height 232
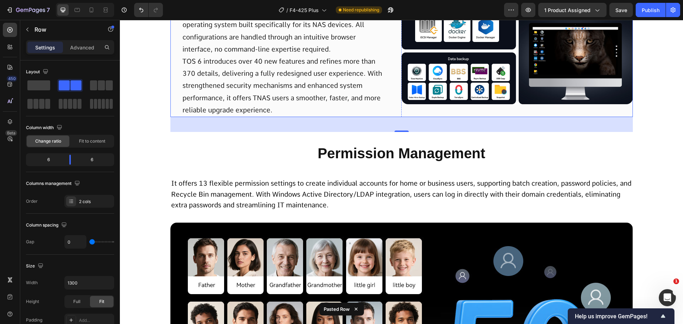
scroll to position [2555, 0]
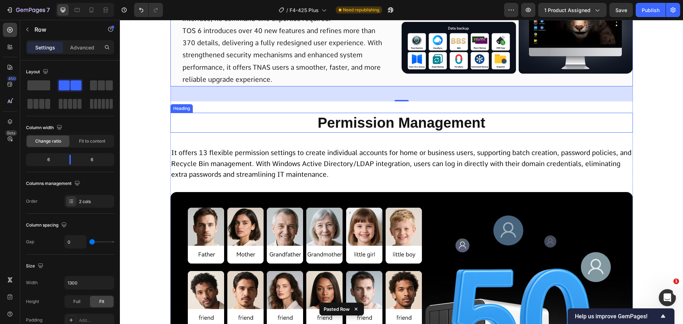
click at [346, 126] on h2 "Permission Management" at bounding box center [401, 123] width 462 height 20
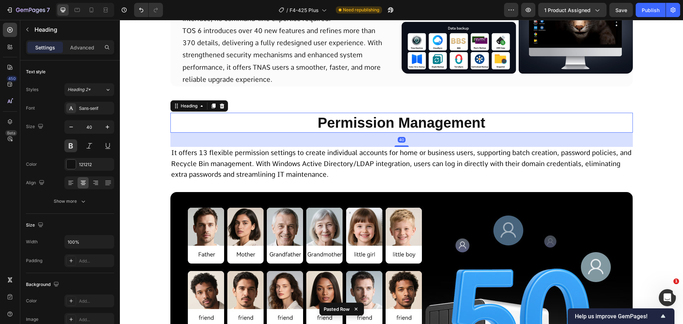
click at [346, 126] on h2 "Permission Management" at bounding box center [401, 123] width 462 height 20
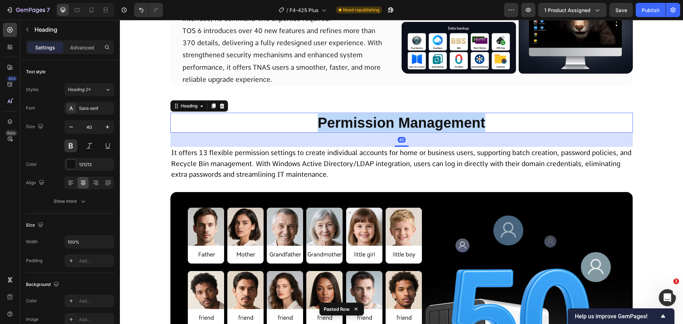
click at [346, 126] on p "Permission Management" at bounding box center [401, 122] width 461 height 18
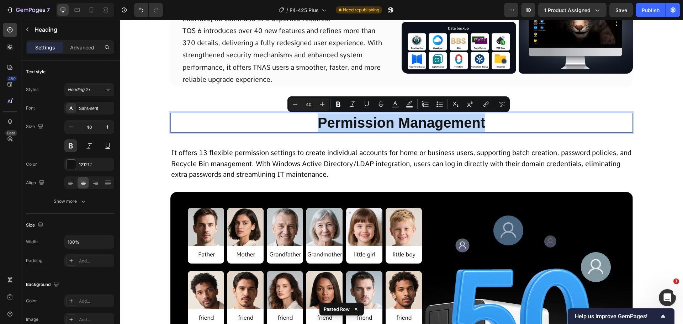
scroll to position [2413, 0]
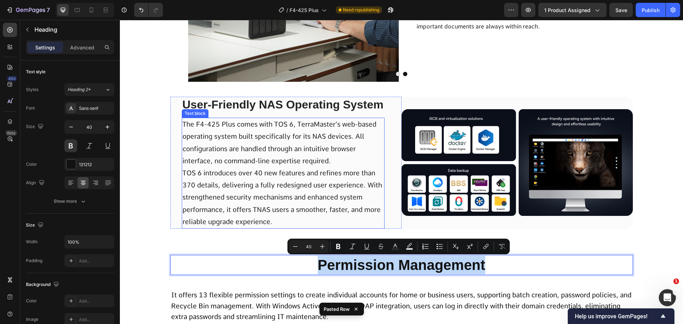
click at [275, 103] on p "User-Friendly NAS Operating System" at bounding box center [282, 104] width 201 height 15
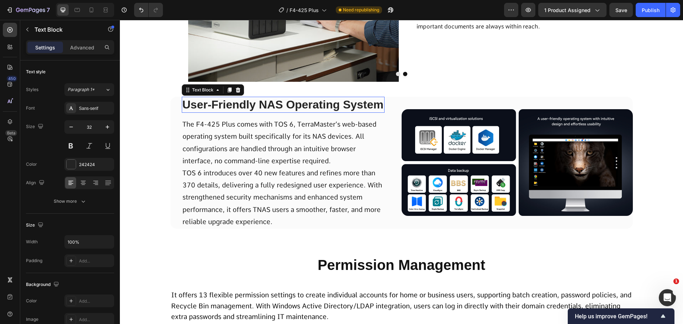
click at [275, 103] on p "User-Friendly NAS Operating System" at bounding box center [282, 104] width 201 height 15
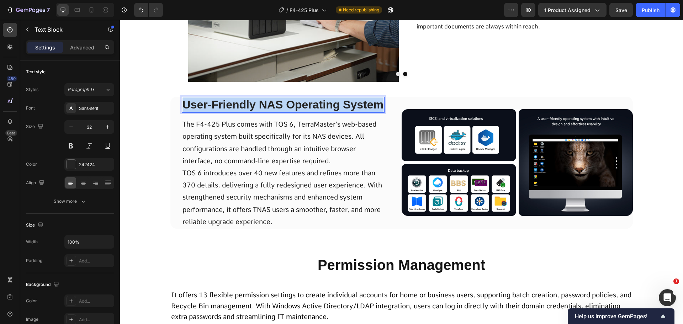
click at [275, 103] on p "User-Friendly NAS Operating System" at bounding box center [282, 104] width 201 height 15
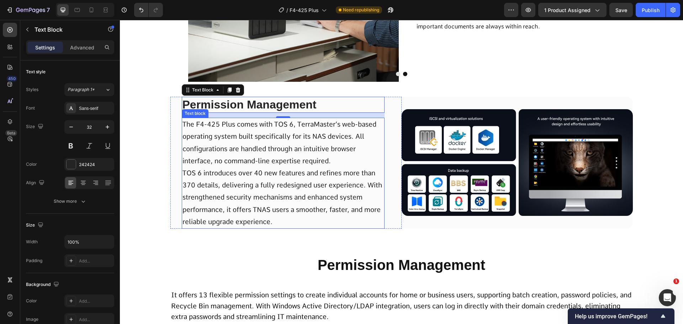
click at [258, 153] on p "The F4-425 Plus comes with TOS 6, TerraMaster’s web-based operating system buil…" at bounding box center [282, 172] width 201 height 109
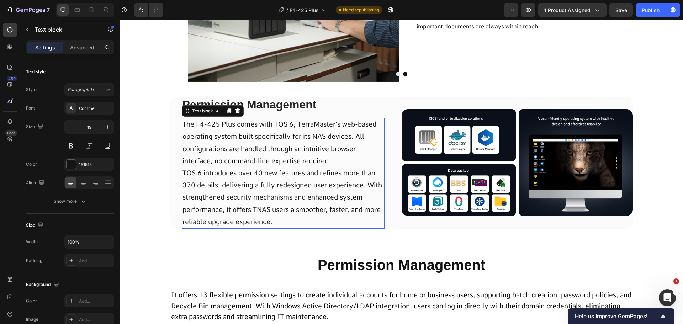
click at [258, 153] on p "The F4-425 Plus comes with TOS 6, TerraMaster’s web-based operating system buil…" at bounding box center [282, 172] width 201 height 109
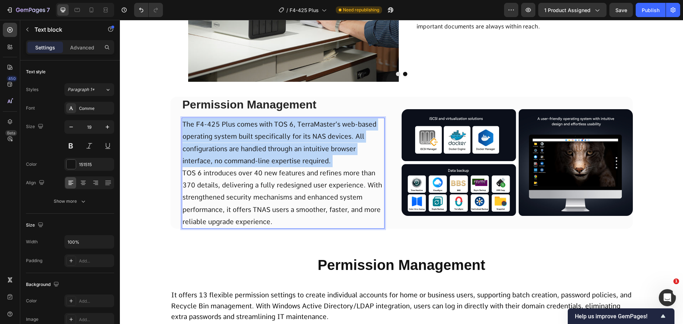
click at [258, 153] on p "The F4-425 Plus comes with TOS 6, TerraMaster’s web-based operating system buil…" at bounding box center [282, 172] width 201 height 109
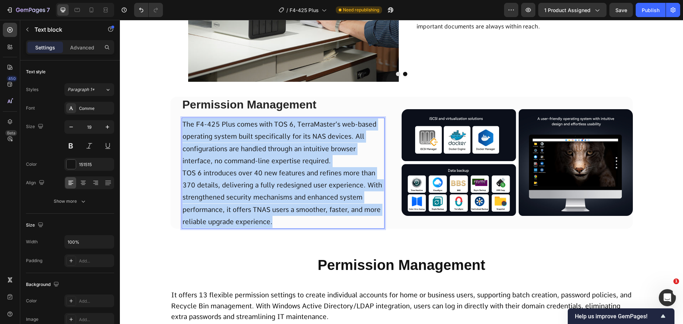
scroll to position [2419, 0]
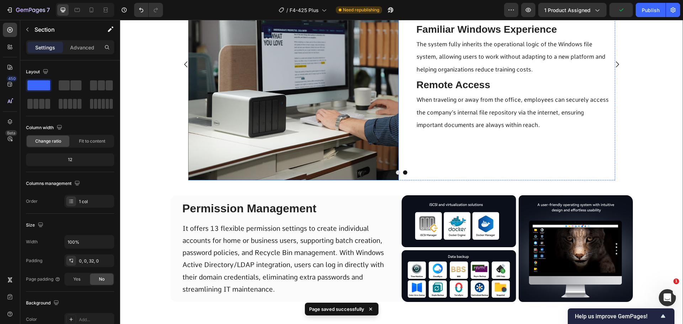
scroll to position [2348, 0]
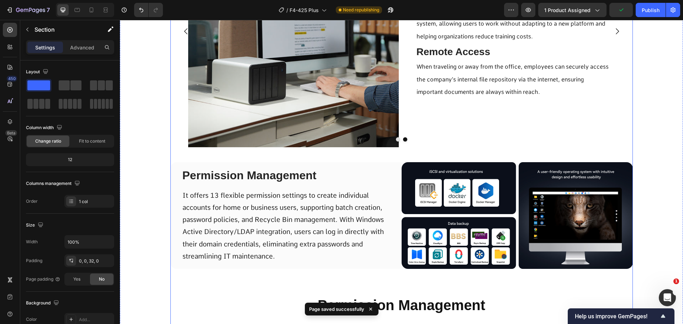
click at [405, 146] on div "Guest Access Mode Text Block Visitors can access authorized shared content with…" at bounding box center [509, 31] width 210 height 232
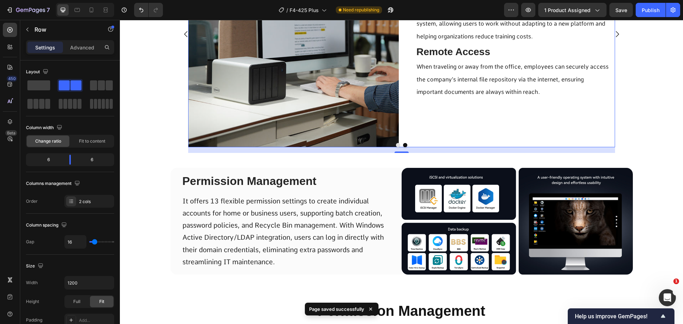
scroll to position [2351, 0]
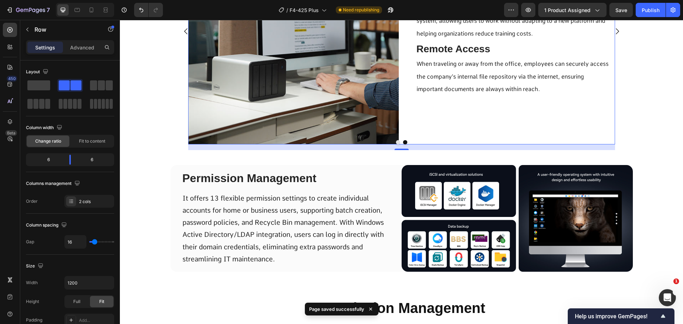
drag, startPoint x: 397, startPoint y: 146, endPoint x: 401, endPoint y: 151, distance: 7.1
click at [401, 151] on div "Image Effortless PC Storage Expansion Text Block Instantly extend your computer…" at bounding box center [401, 38] width 462 height 252
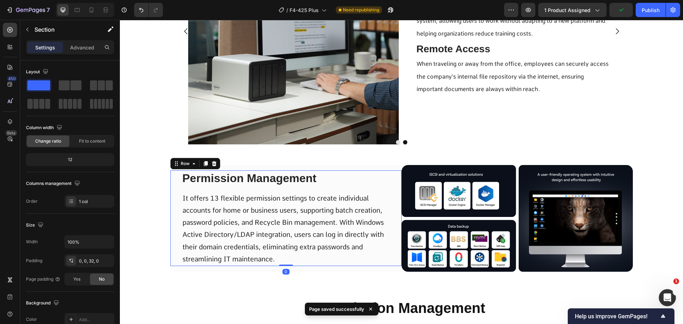
click at [171, 232] on div "Permission Management Text Block It offers 13 flexible permission settings to c…" at bounding box center [285, 218] width 231 height 96
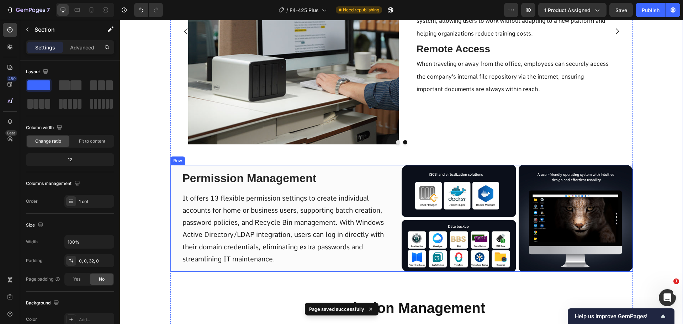
click at [192, 168] on div "Permission Management Text Block It offers 13 flexible permission settings to c…" at bounding box center [285, 218] width 231 height 107
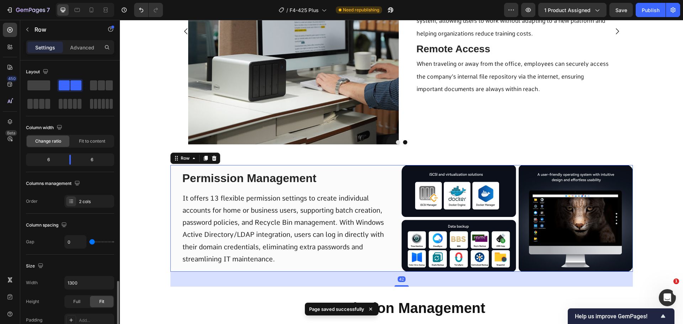
scroll to position [178, 0]
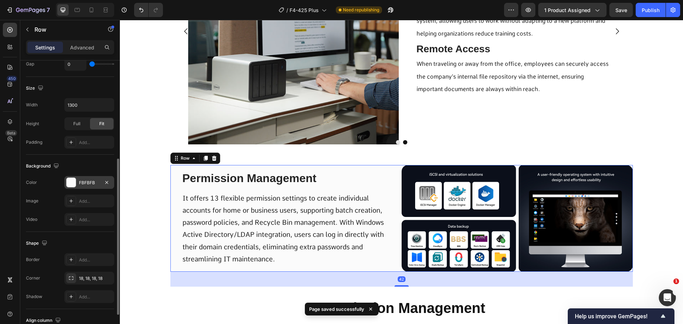
click at [82, 180] on div "FBFBFB" at bounding box center [89, 183] width 21 height 6
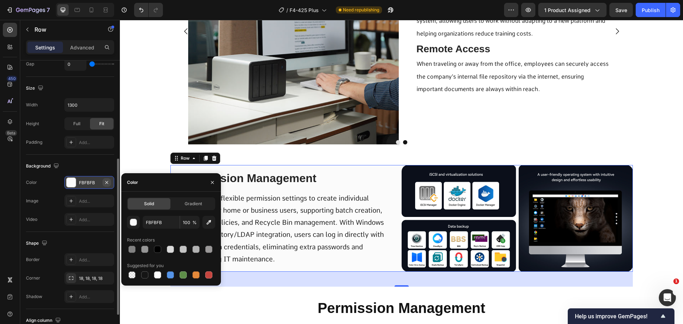
click at [106, 183] on icon "button" at bounding box center [106, 182] width 3 height 3
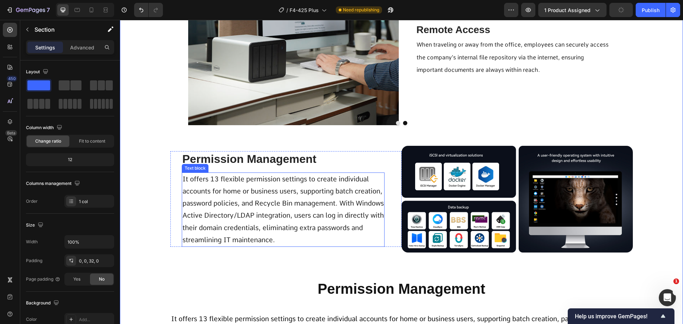
scroll to position [2386, 0]
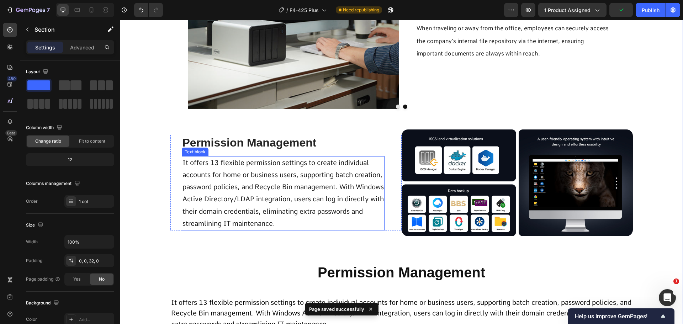
click at [372, 203] on p "It offers 13 flexible permission settings to create individual accounts for hom…" at bounding box center [282, 193] width 201 height 73
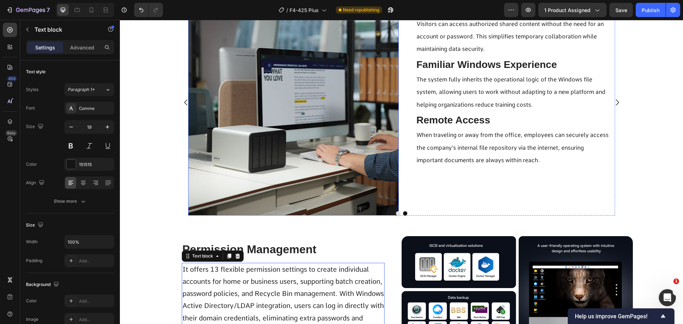
scroll to position [2244, 0]
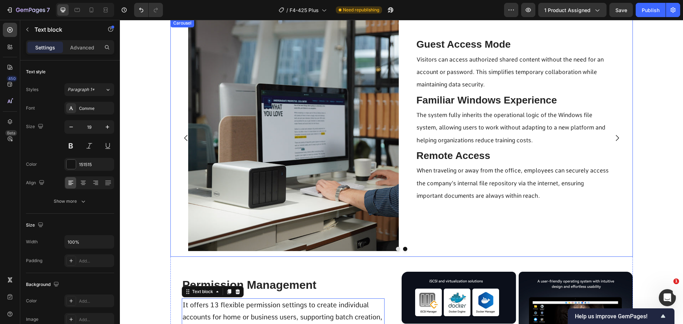
click at [187, 140] on button "Carousel Back Arrow" at bounding box center [186, 138] width 20 height 20
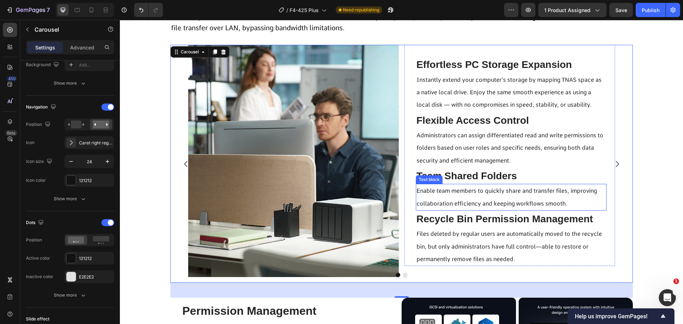
scroll to position [2173, 0]
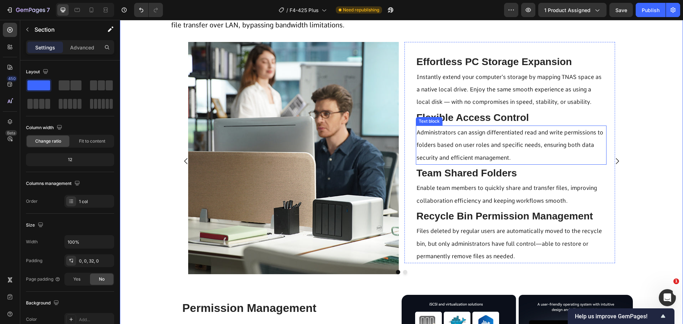
scroll to position [2208, 0]
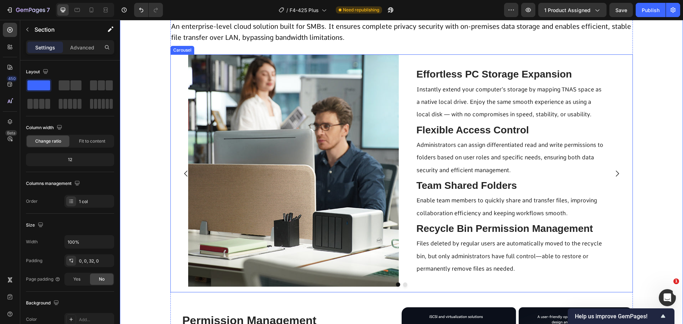
click at [613, 169] on icon "Carousel Next Arrow" at bounding box center [617, 173] width 9 height 9
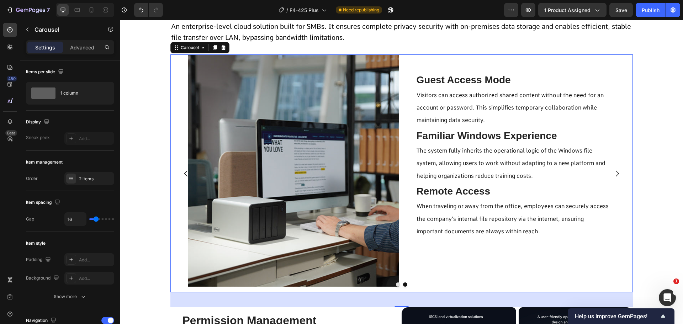
click at [182, 176] on icon "Carousel Back Arrow" at bounding box center [186, 173] width 9 height 9
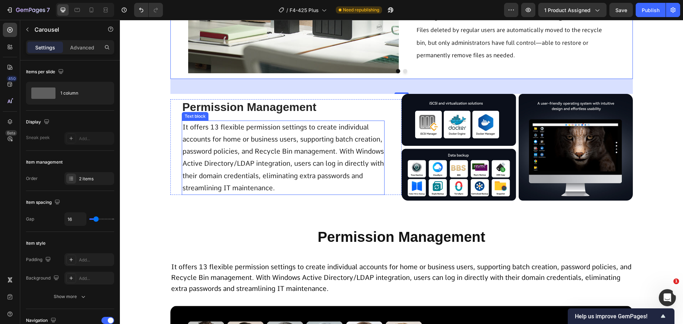
scroll to position [2564, 0]
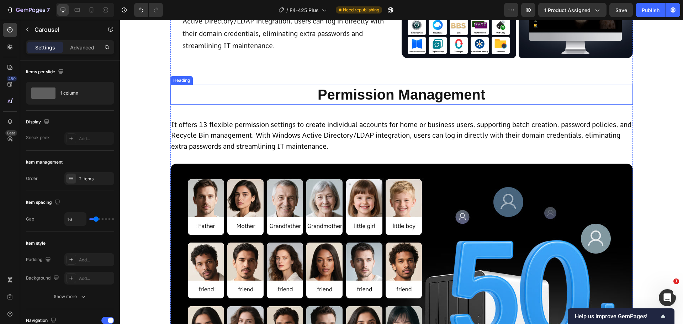
click at [377, 93] on p "Permission Management" at bounding box center [401, 94] width 461 height 18
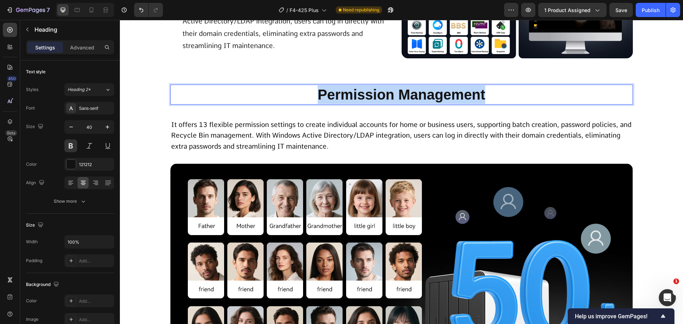
click at [377, 93] on p "Permission Management" at bounding box center [401, 94] width 461 height 18
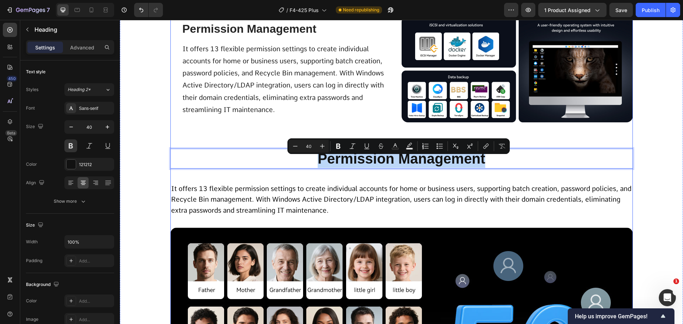
scroll to position [2493, 0]
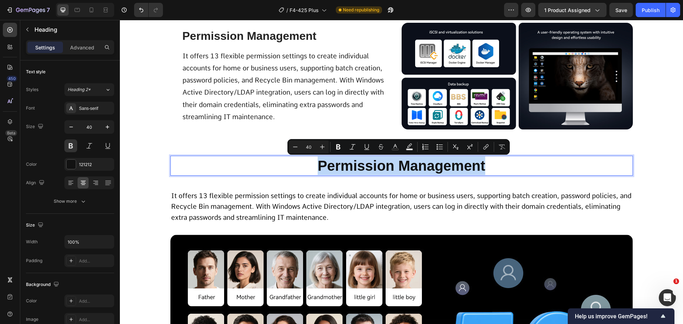
drag, startPoint x: 336, startPoint y: 158, endPoint x: 334, endPoint y: 166, distance: 8.5
click at [334, 166] on p "Permission Management" at bounding box center [401, 165] width 461 height 18
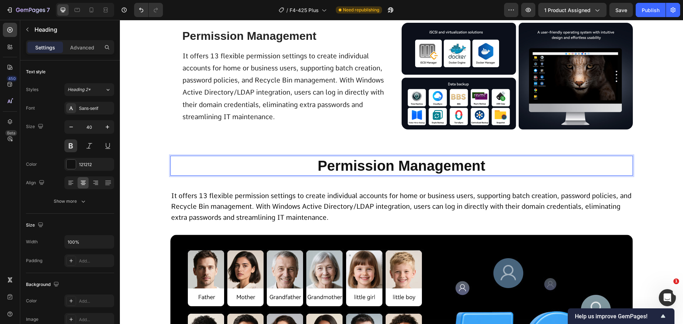
click at [350, 164] on p "Permission Management" at bounding box center [401, 165] width 461 height 18
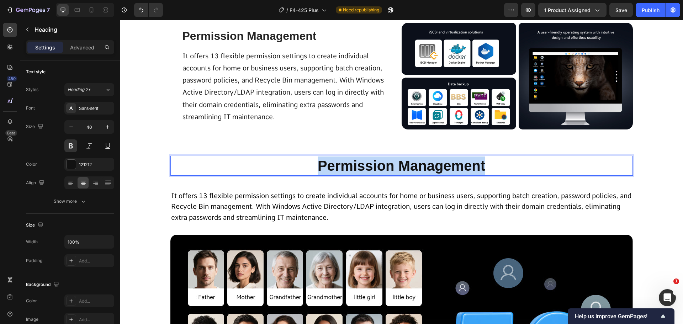
click at [350, 164] on p "Permission Management" at bounding box center [401, 165] width 461 height 18
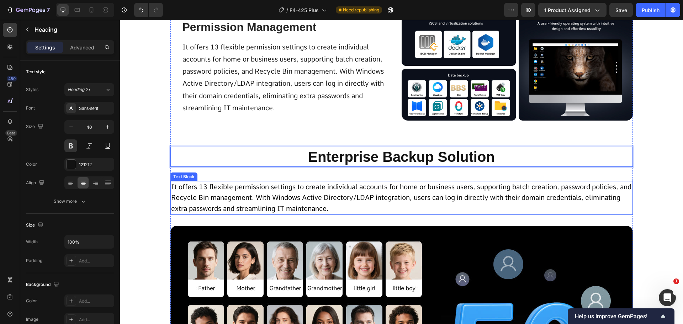
scroll to position [2564, 0]
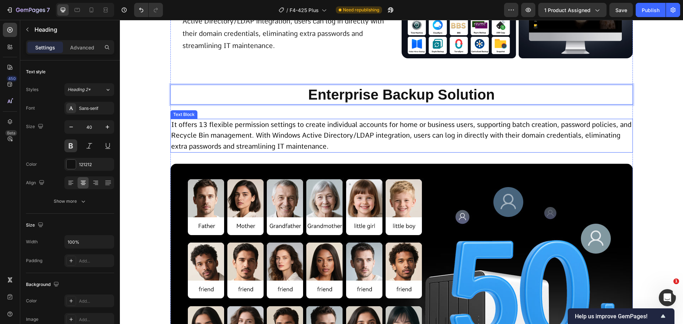
click at [285, 141] on p "It offers 13 flexible permission settings to create individual accounts for hom…" at bounding box center [401, 135] width 461 height 33
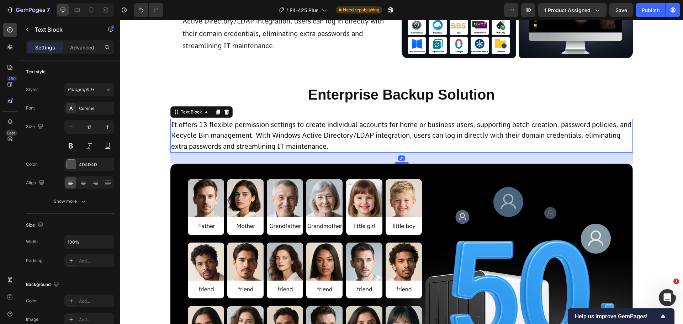
click at [285, 141] on p "It offers 13 flexible permission settings to create individual accounts for hom…" at bounding box center [401, 135] width 461 height 33
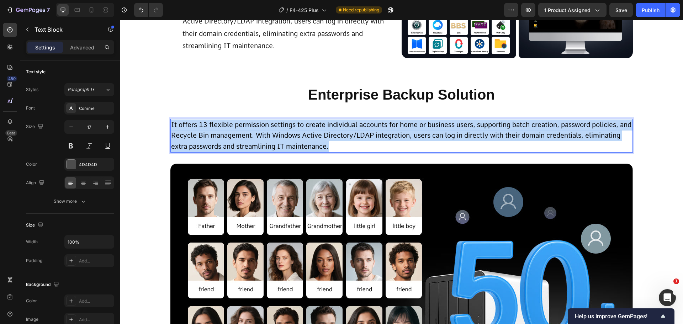
click at [285, 141] on p "It offers 13 flexible permission settings to create individual accounts for hom…" at bounding box center [401, 135] width 461 height 33
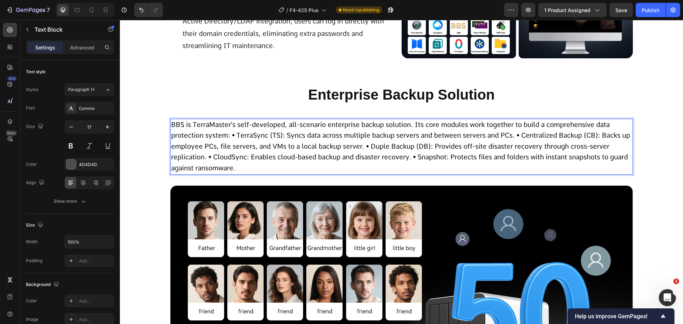
click at [230, 133] on span "BBS is TerraMaster's self-developed, all-scenario enterprise backup solution. I…" at bounding box center [400, 147] width 459 height 52
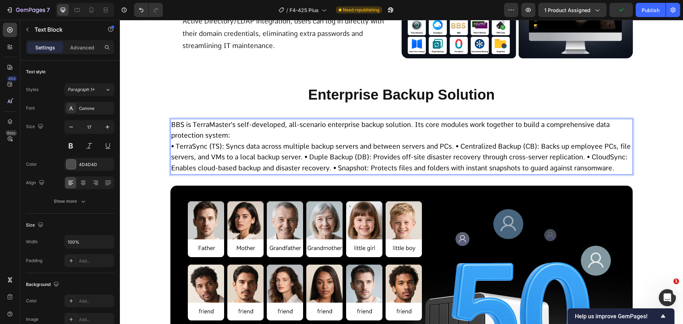
click at [313, 156] on span "• TerraSync (TS): Syncs data across multiple backup servers and between servers…" at bounding box center [400, 157] width 459 height 30
click at [314, 159] on span "• TerraSync (TS): Syncs data across multiple backup servers and between servers…" at bounding box center [400, 157] width 459 height 30
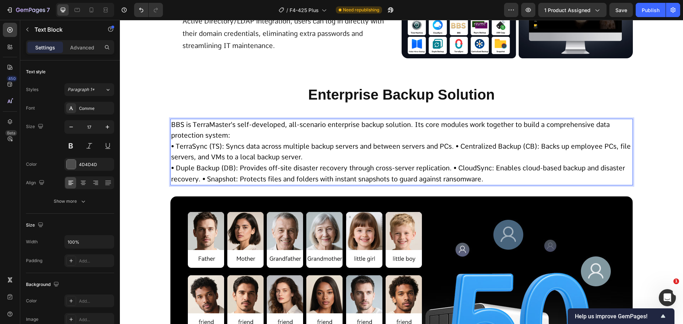
click at [455, 145] on span "• TerraSync (TS): Syncs data across multiple backup servers and between servers…" at bounding box center [400, 151] width 459 height 19
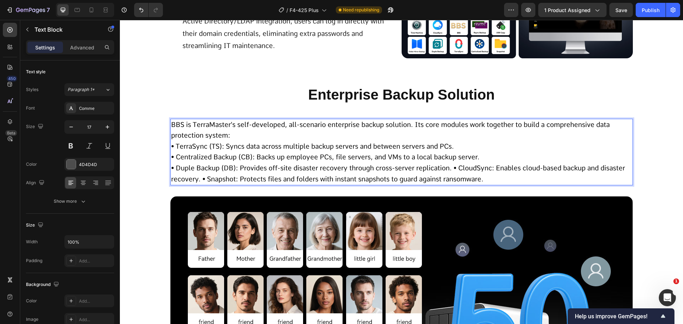
click at [453, 167] on span "• Duple Backup (DB): Provides off-site disaster recovery through cross-server r…" at bounding box center [398, 173] width 454 height 19
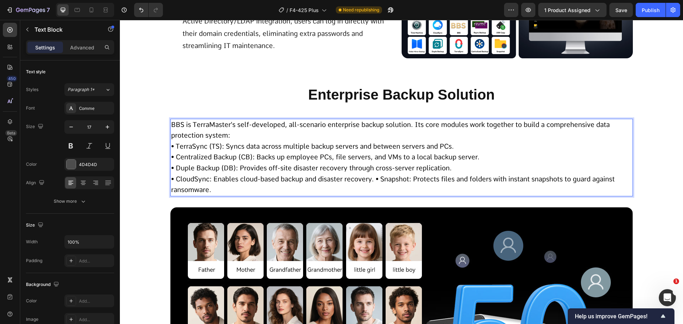
click at [375, 177] on span "• CloudSync: Enables cloud-based backup and disaster recovery. • Snapshot: Prot…" at bounding box center [392, 184] width 443 height 19
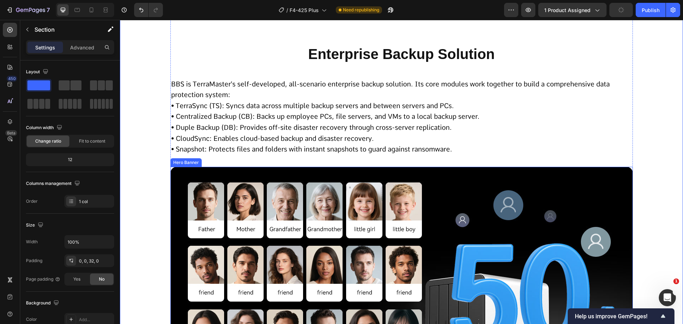
scroll to position [2599, 0]
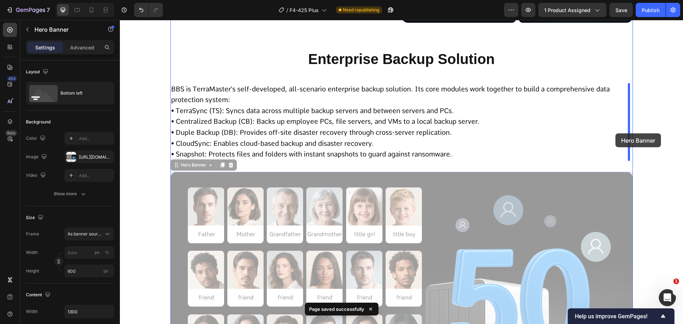
drag, startPoint x: 423, startPoint y: 214, endPoint x: 615, endPoint y: 133, distance: 208.1
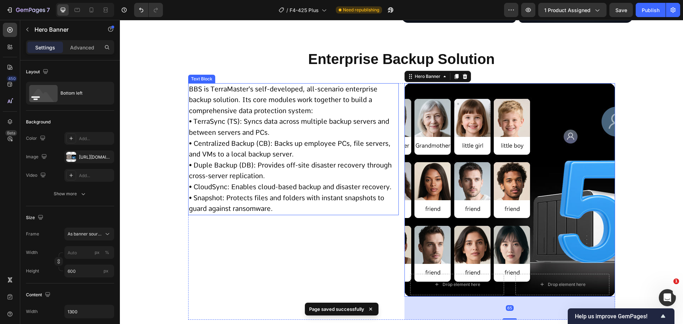
scroll to position [2635, 0]
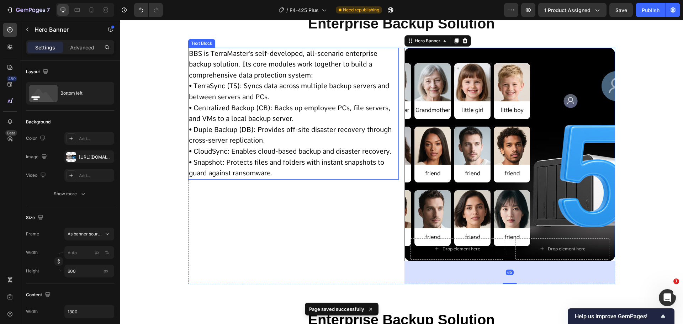
click at [272, 131] on span "• Duple Backup (DB): Provides off-site disaster recovery through cross-server r…" at bounding box center [290, 134] width 203 height 19
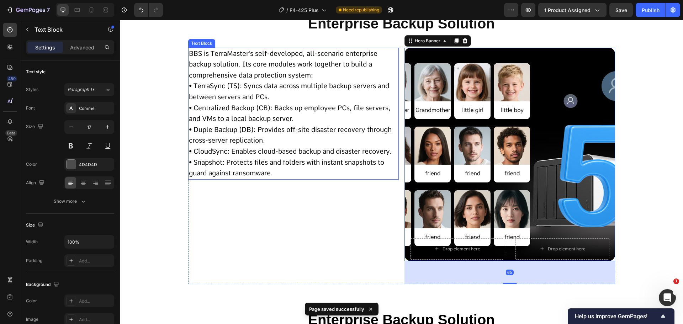
click at [272, 131] on span "• Duple Backup (DB): Provides off-site disaster recovery through cross-server r…" at bounding box center [290, 134] width 203 height 19
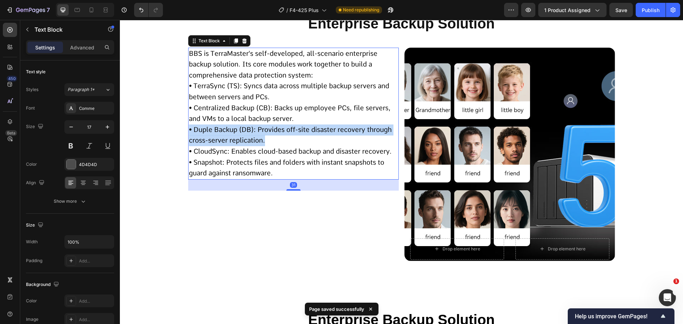
click at [272, 131] on span "• Duple Backup (DB): Provides off-site disaster recovery through cross-server r…" at bounding box center [290, 134] width 203 height 19
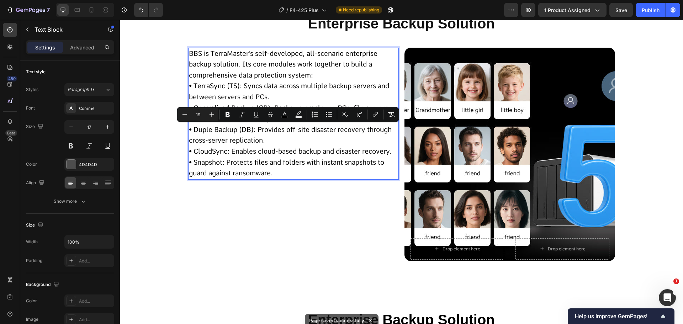
click at [264, 151] on span "• CloudSync: Enables cloud-based backup and disaster recovery." at bounding box center [290, 151] width 203 height 8
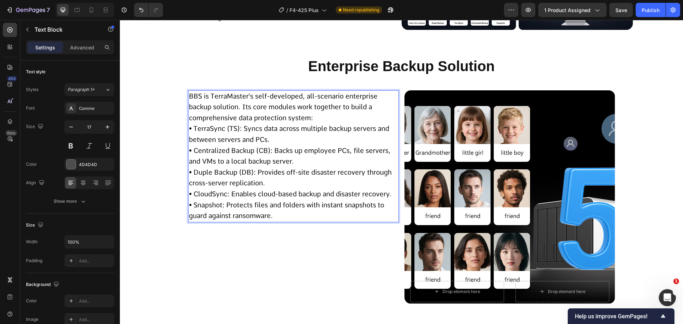
scroll to position [2564, 0]
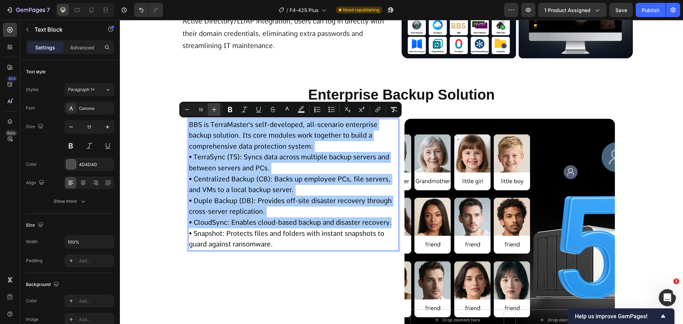
click at [212, 109] on icon "Editor contextual toolbar" at bounding box center [213, 109] width 7 height 7
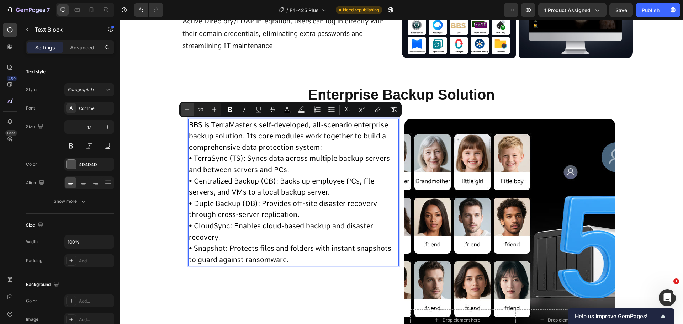
click at [182, 112] on button "Minus" at bounding box center [187, 109] width 13 height 13
type input "19"
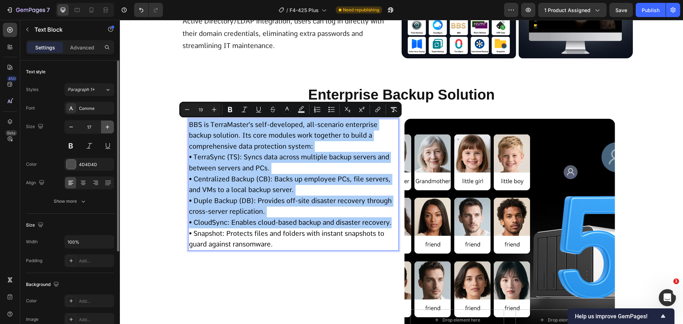
click at [108, 126] on icon "button" at bounding box center [107, 126] width 7 height 7
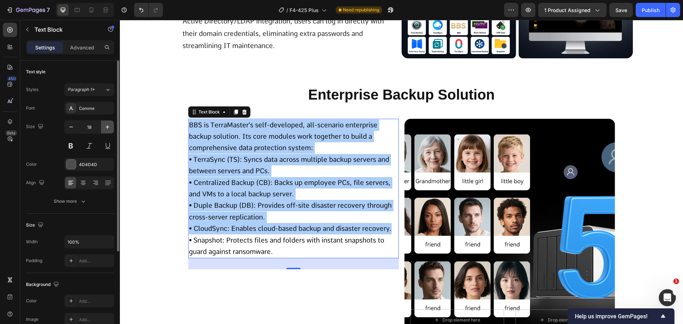
click at [108, 126] on icon "button" at bounding box center [107, 126] width 7 height 7
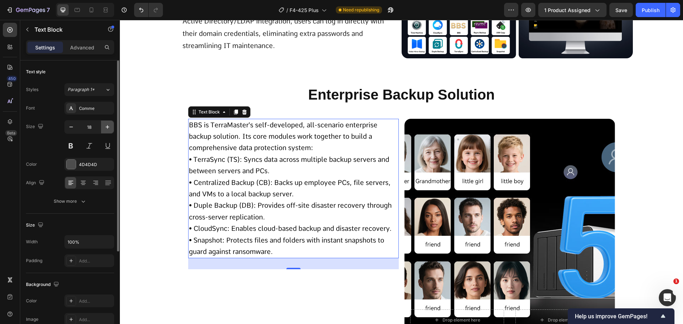
click at [108, 126] on icon "button" at bounding box center [107, 126] width 7 height 7
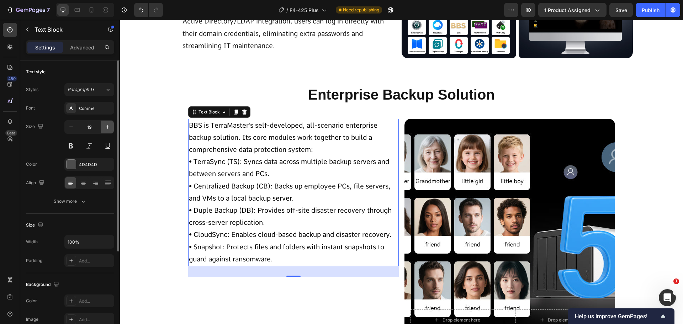
click at [108, 126] on icon "button" at bounding box center [107, 126] width 7 height 7
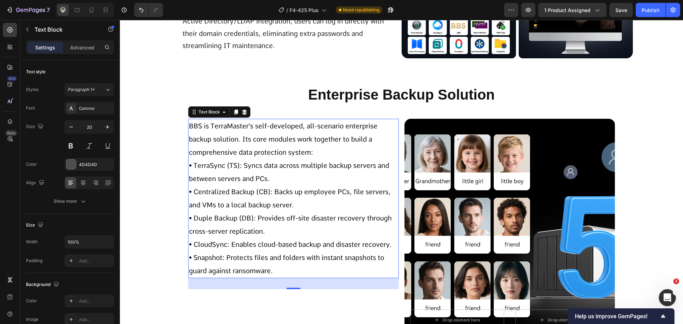
type input "21"
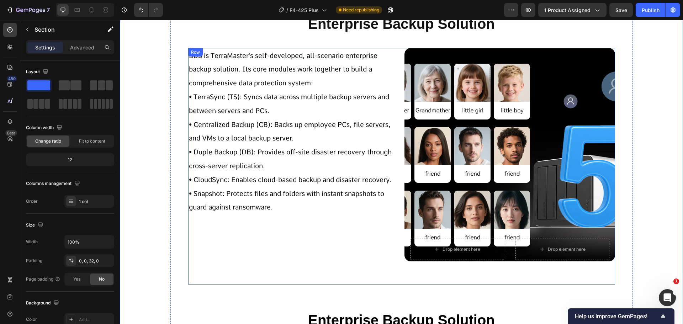
scroll to position [2671, 0]
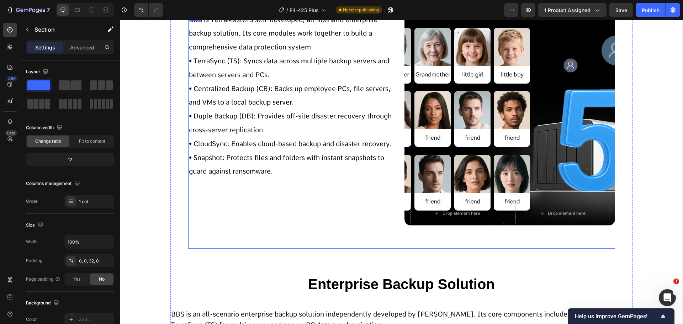
click at [295, 205] on div "BBS is TerraMaster's self-developed, all-scenario enterprise backup solution. I…" at bounding box center [293, 130] width 210 height 236
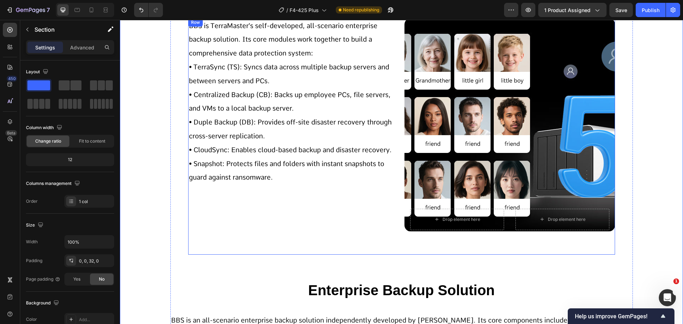
scroll to position [2635, 0]
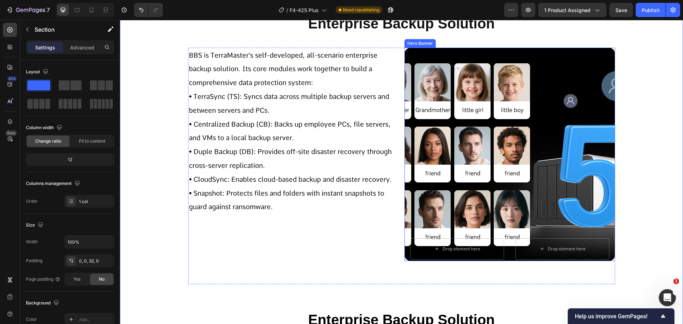
click at [311, 189] on span "• Snapshot: Protects files and folders with instant snapshots to guard against …" at bounding box center [286, 200] width 195 height 22
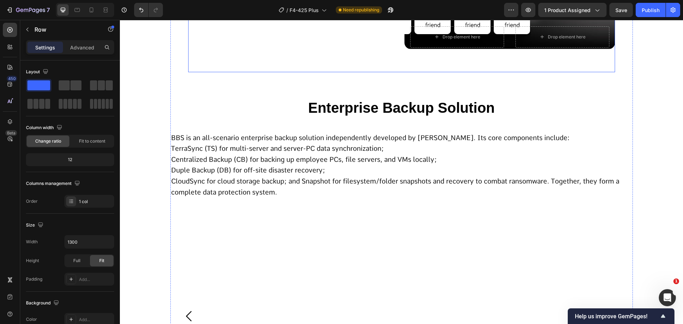
scroll to position [2884, 0]
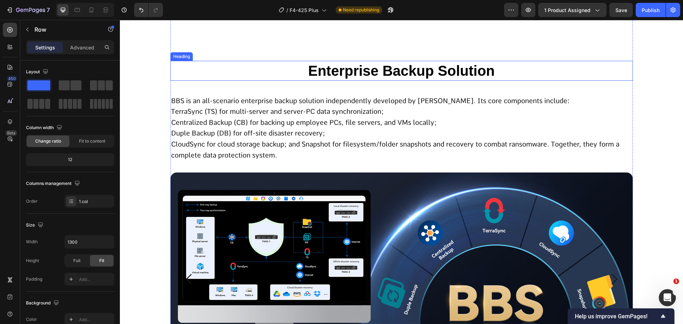
click at [355, 77] on span "Enterprise Backup Solution" at bounding box center [401, 71] width 187 height 16
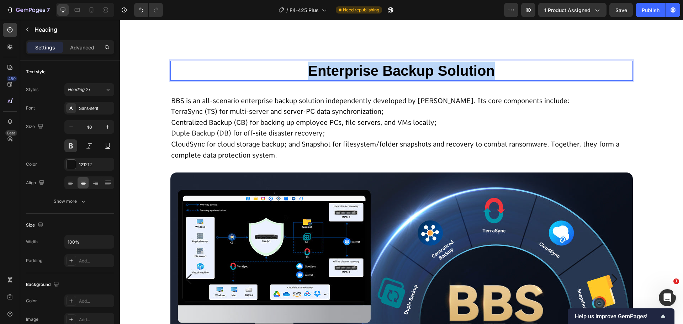
click at [355, 77] on span "Enterprise Backup Solution" at bounding box center [401, 71] width 187 height 16
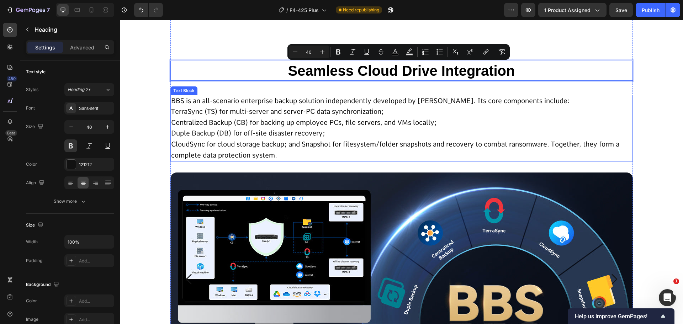
click at [364, 141] on span "CloudSync for cloud storage backup; and Snapshot for filesystem/folder snapshot…" at bounding box center [395, 149] width 448 height 19
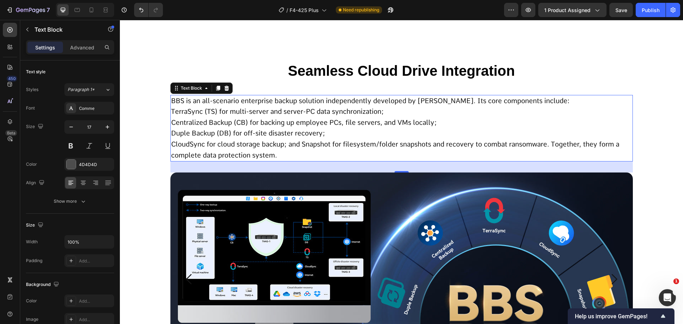
click at [298, 132] on span "Duple Backup (DB) for off-site disaster recovery;" at bounding box center [248, 133] width 154 height 8
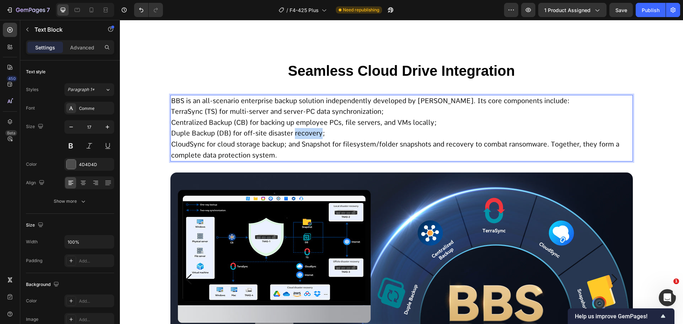
click at [298, 132] on span "Duple Backup (DB) for off-site disaster recovery;" at bounding box center [248, 133] width 154 height 8
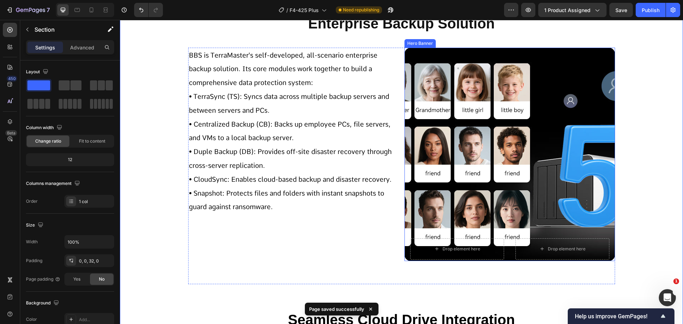
scroll to position [2564, 0]
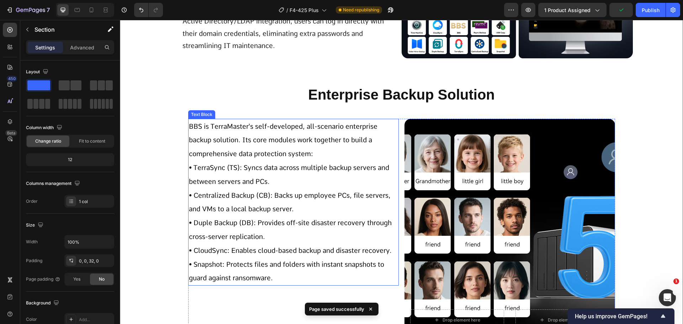
click at [302, 193] on span "• Centralized Backup (CB): Backs up employee PCs, file servers, and VMs to a lo…" at bounding box center [290, 202] width 202 height 22
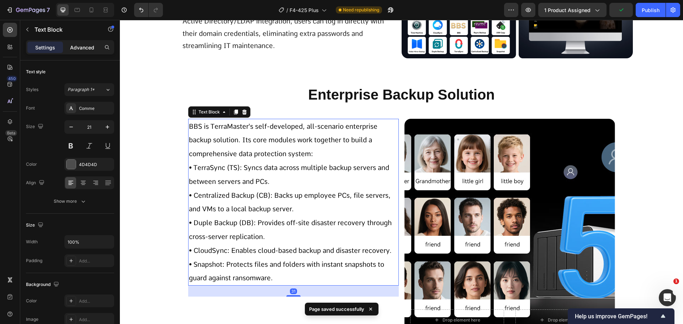
click at [85, 44] on p "Advanced" at bounding box center [82, 47] width 24 height 7
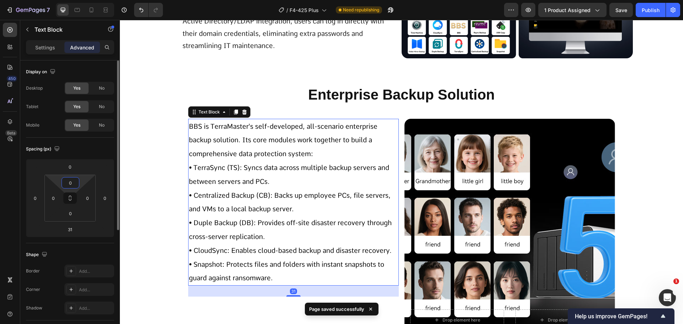
click at [74, 181] on input "0" at bounding box center [70, 182] width 14 height 11
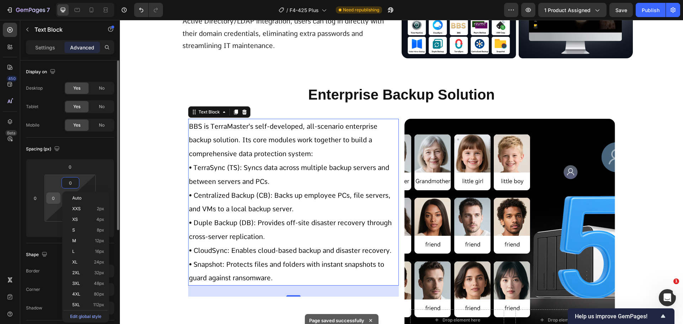
scroll to position [36, 0]
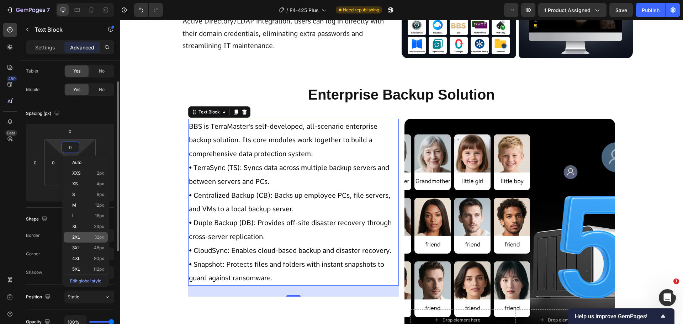
click at [103, 235] on span "32px" at bounding box center [99, 237] width 10 height 5
type input "32"
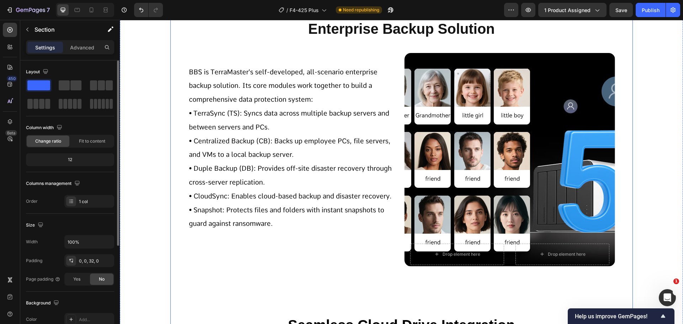
scroll to position [2635, 0]
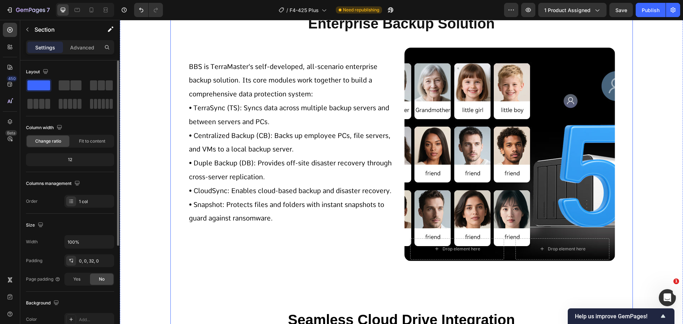
click at [262, 177] on span "• Duple Backup (DB): Provides off-site disaster recovery through cross-server r…" at bounding box center [290, 170] width 203 height 22
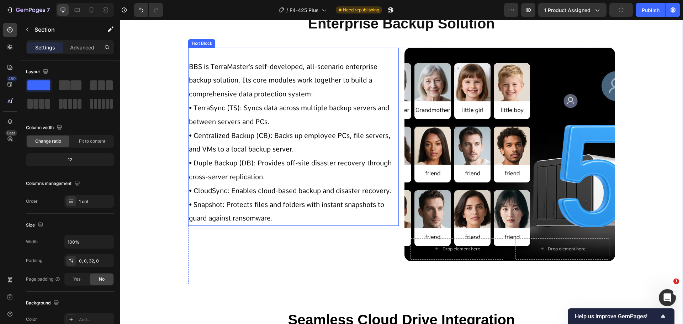
scroll to position [2564, 0]
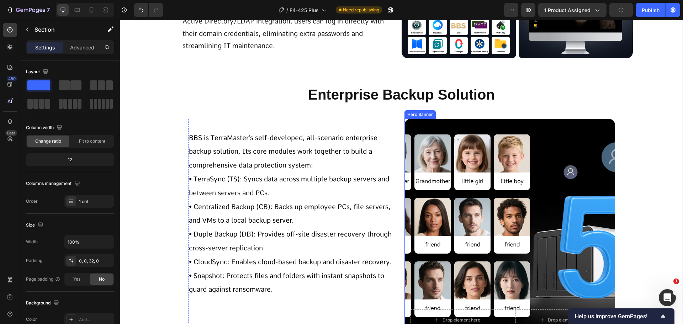
click at [437, 187] on div "Background Image" at bounding box center [509, 225] width 210 height 213
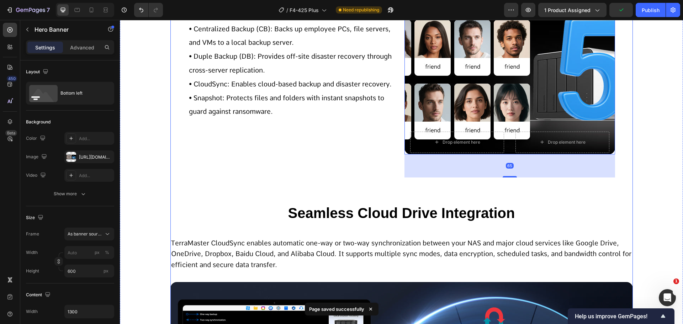
scroll to position [2884, 0]
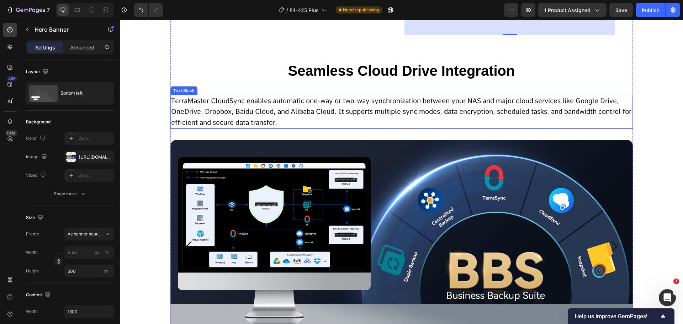
click at [315, 103] on span "TerraMaster CloudSync enables automatic one-way or two-way synchronization betw…" at bounding box center [401, 112] width 460 height 30
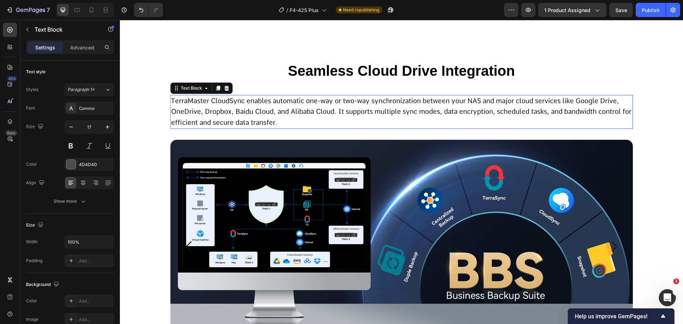
click at [315, 103] on span "TerraMaster CloudSync enables automatic one-way or two-way synchronization betw…" at bounding box center [401, 112] width 460 height 30
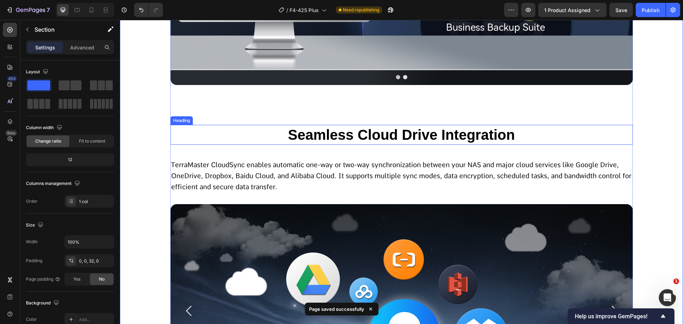
scroll to position [3204, 0]
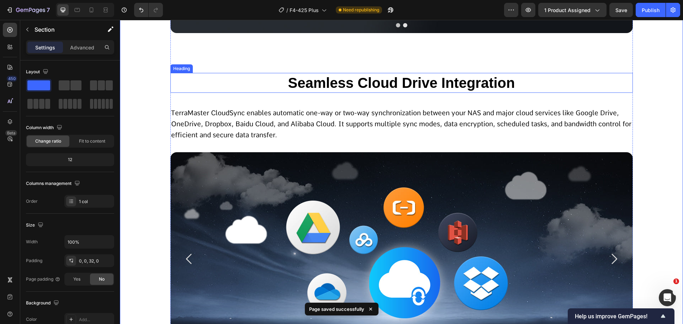
click at [328, 126] on span "TerraMaster CloudSync enables automatic one-way or two-way synchronization betw…" at bounding box center [401, 124] width 460 height 30
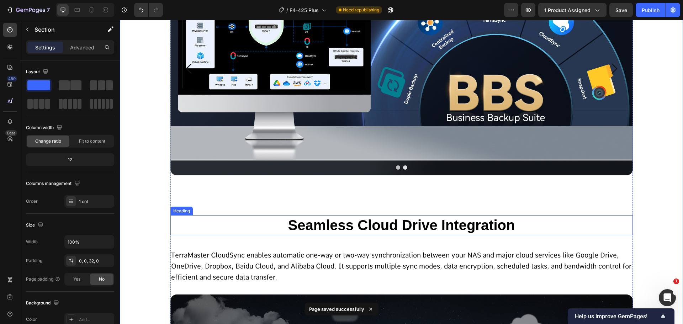
scroll to position [3133, 0]
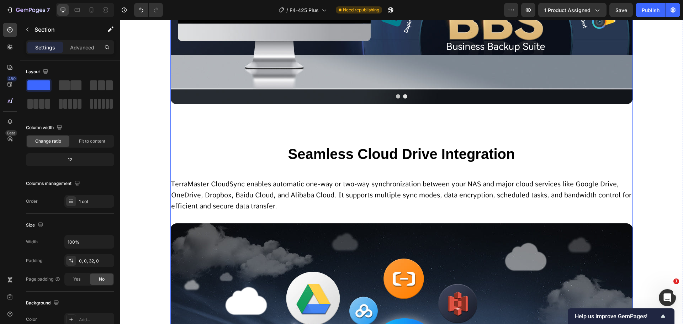
click at [352, 156] on span "Seamless Cloud Drive Integration" at bounding box center [401, 154] width 227 height 16
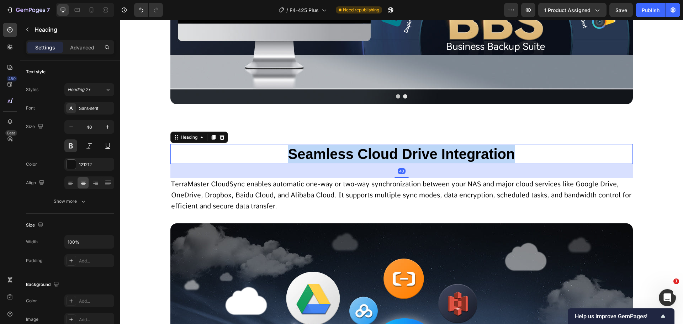
click at [352, 156] on span "Seamless Cloud Drive Integration" at bounding box center [401, 154] width 227 height 16
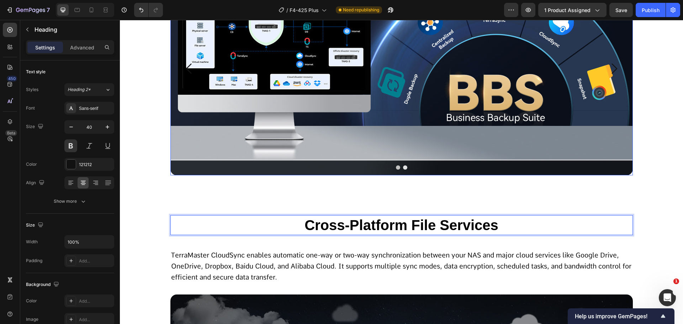
scroll to position [3168, 0]
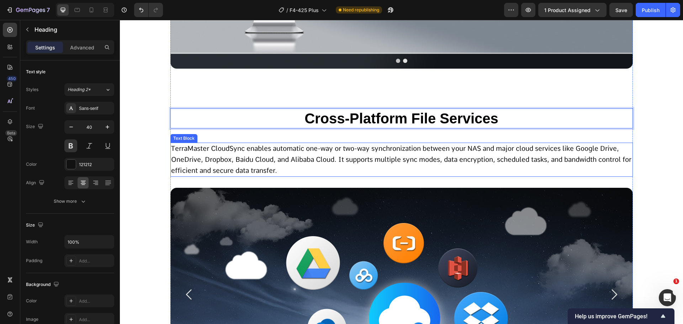
click at [346, 159] on span "TerraMaster CloudSync enables automatic one-way or two-way synchronization betw…" at bounding box center [401, 159] width 460 height 30
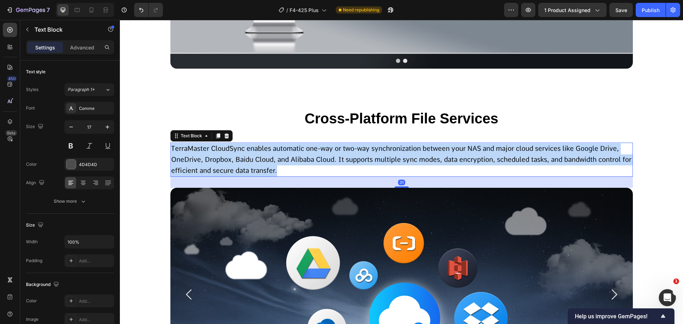
click at [346, 159] on span "TerraMaster CloudSync enables automatic one-way or two-way synchronization betw…" at bounding box center [401, 159] width 460 height 30
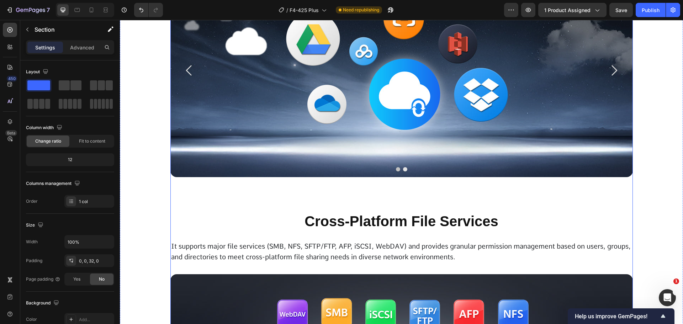
scroll to position [3524, 0]
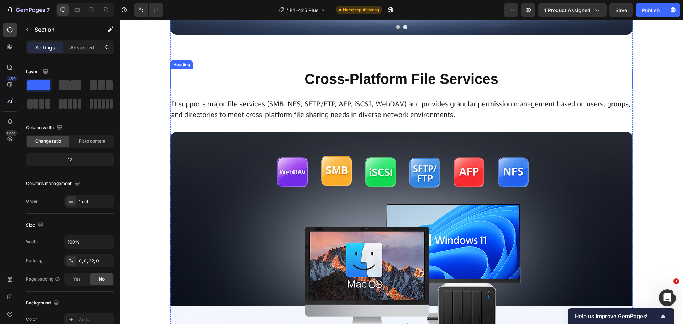
click at [367, 74] on h2 "Cross-Platform File Services" at bounding box center [401, 79] width 462 height 20
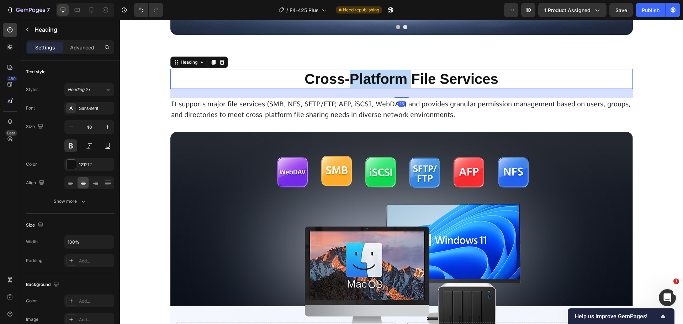
click at [367, 74] on h2 "Cross-Platform File Services" at bounding box center [401, 79] width 462 height 20
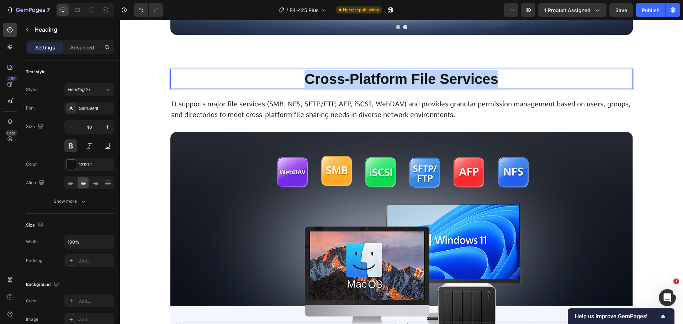
click at [367, 74] on p "Cross-Platform File Services" at bounding box center [401, 79] width 461 height 18
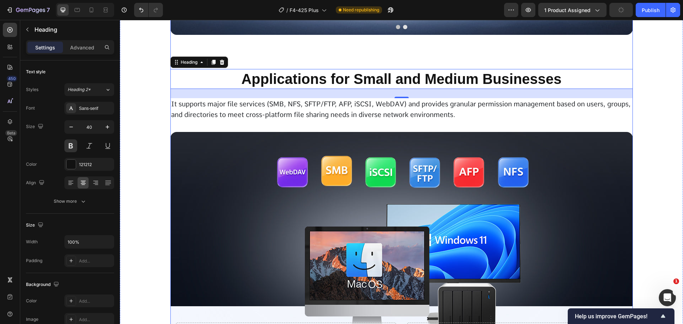
click at [299, 112] on span "It supports major file services (SMB, NFS, SFTP/FTP, AFP, iSCSI, WebDAV) and pr…" at bounding box center [400, 109] width 459 height 19
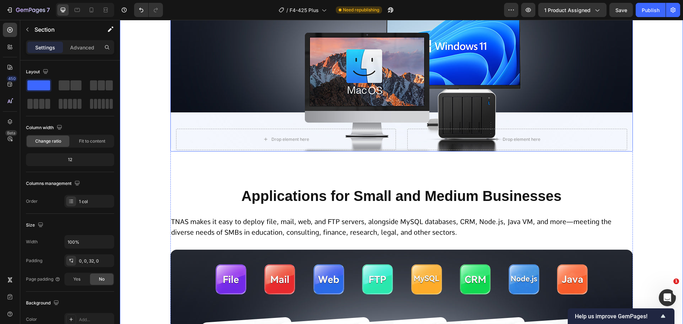
scroll to position [3773, 0]
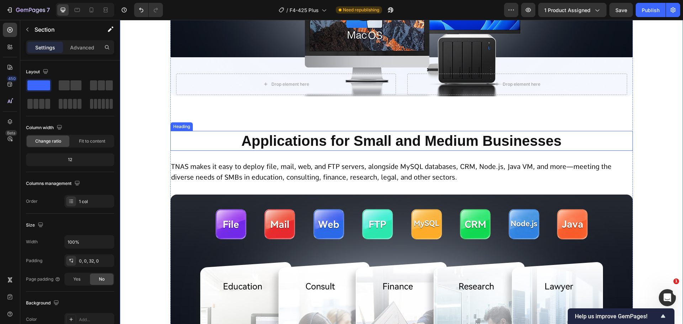
click at [343, 138] on h2 "Applications for Small and Medium Businesses" at bounding box center [401, 141] width 462 height 20
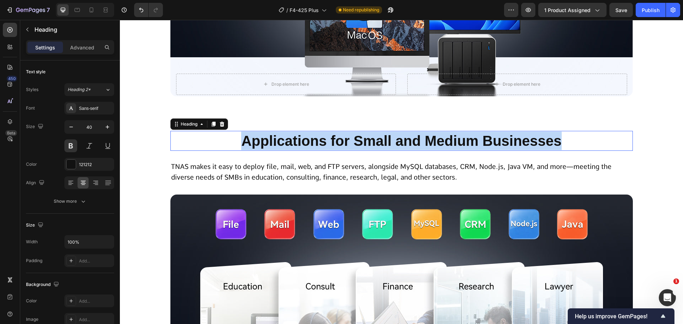
click at [343, 138] on p "Applications for Small and Medium Businesses" at bounding box center [401, 141] width 461 height 18
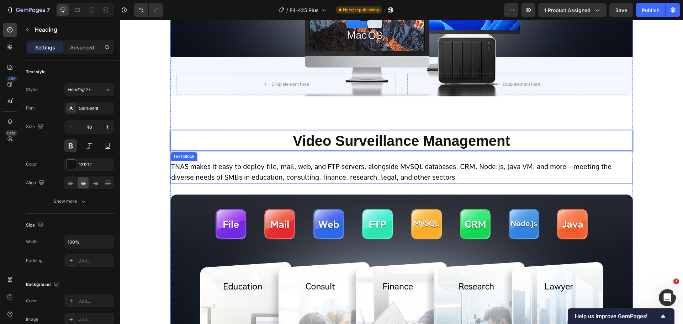
click at [336, 166] on span "TNAS makes it easy to deploy file, mail, web, and FTP servers, alongside MySQL …" at bounding box center [391, 171] width 440 height 19
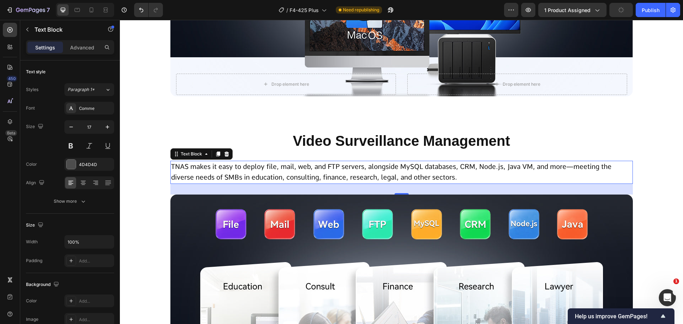
click at [311, 167] on span "TNAS makes it easy to deploy file, mail, web, and FTP servers, alongside MySQL …" at bounding box center [391, 171] width 440 height 19
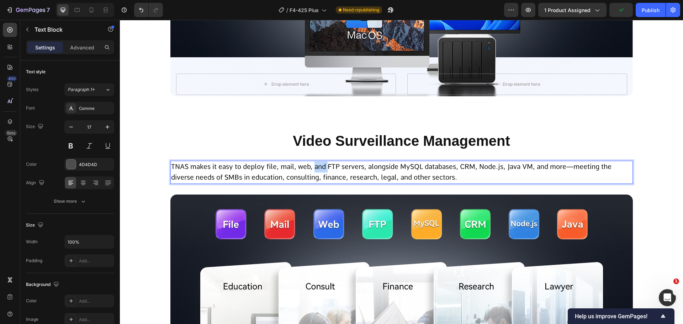
click at [311, 167] on span "TNAS makes it easy to deploy file, mail, web, and FTP servers, alongside MySQL …" at bounding box center [391, 171] width 440 height 19
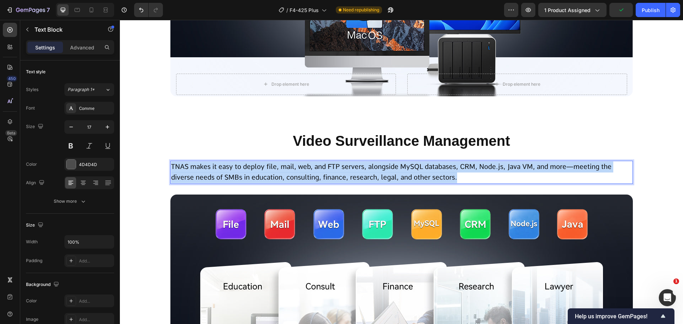
click at [311, 167] on span "TNAS makes it easy to deploy file, mail, web, and FTP servers, alongside MySQL …" at bounding box center [391, 171] width 440 height 19
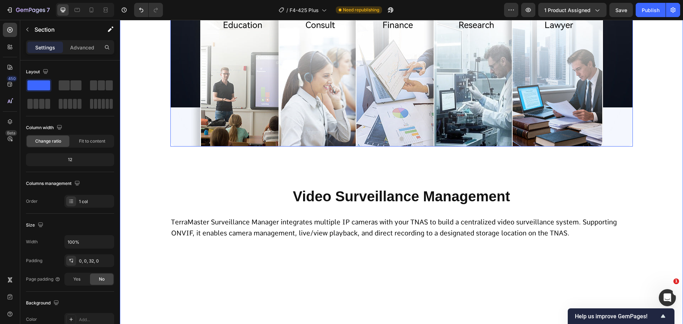
scroll to position [4093, 0]
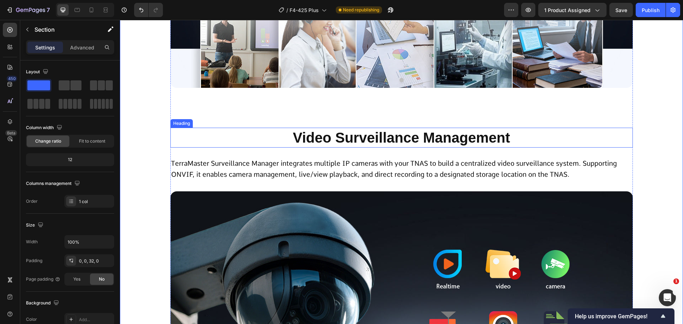
click at [262, 140] on h2 "Video Surveillance Management" at bounding box center [401, 138] width 462 height 20
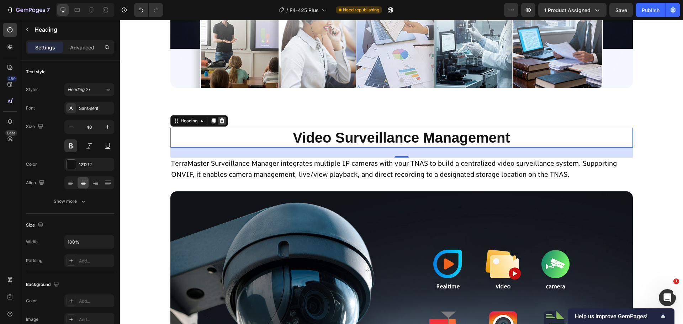
click at [220, 123] on icon at bounding box center [221, 120] width 5 height 5
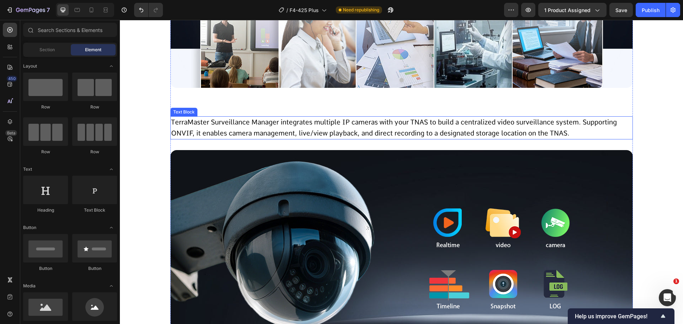
click at [249, 133] on span "TerraMaster Surveillance Manager integrates multiple IP cameras with your TNAS …" at bounding box center [393, 127] width 445 height 19
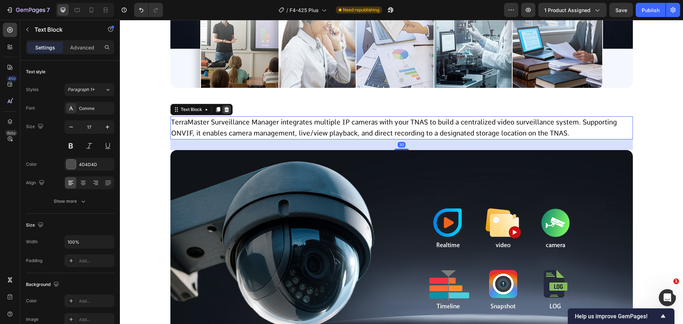
click at [225, 108] on icon at bounding box center [226, 109] width 5 height 5
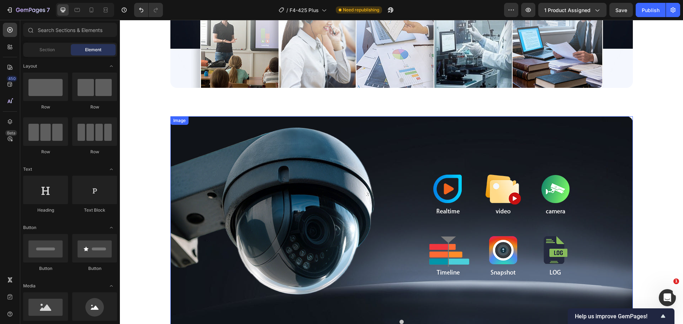
click at [249, 156] on img at bounding box center [401, 222] width 462 height 213
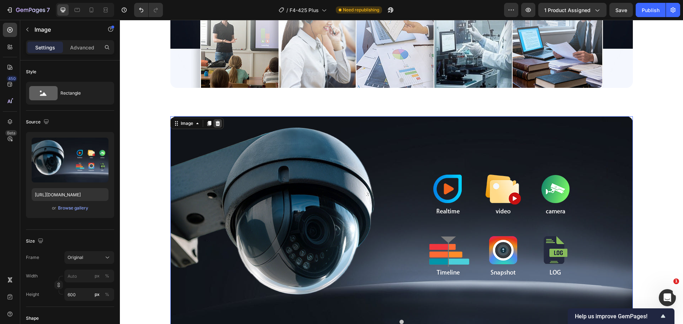
click at [215, 123] on icon at bounding box center [218, 124] width 6 height 6
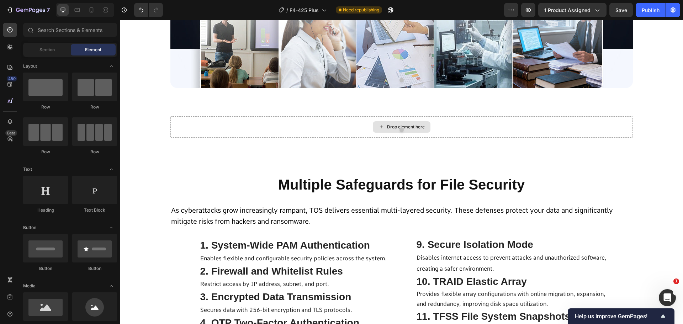
click at [214, 123] on div "Drop element here" at bounding box center [401, 126] width 462 height 21
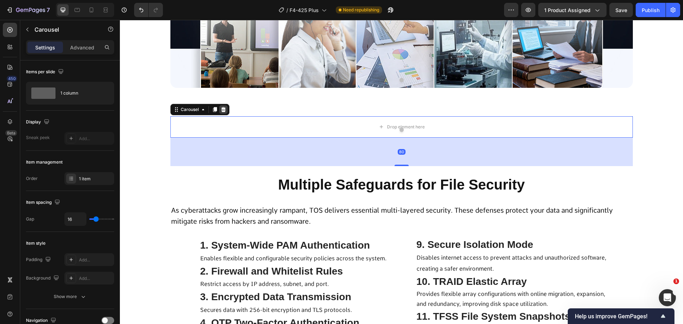
click at [221, 111] on icon at bounding box center [223, 109] width 5 height 5
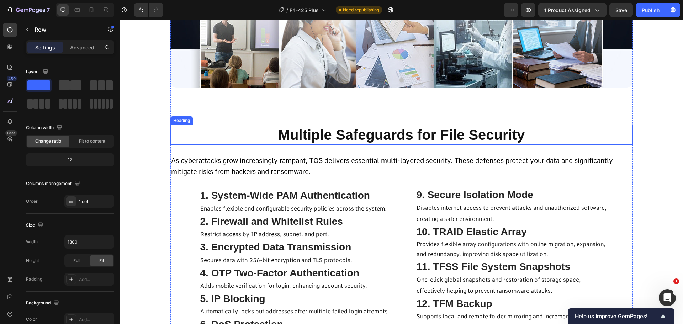
click at [356, 139] on h2 "Multiple Safeguards for File Security" at bounding box center [401, 135] width 462 height 20
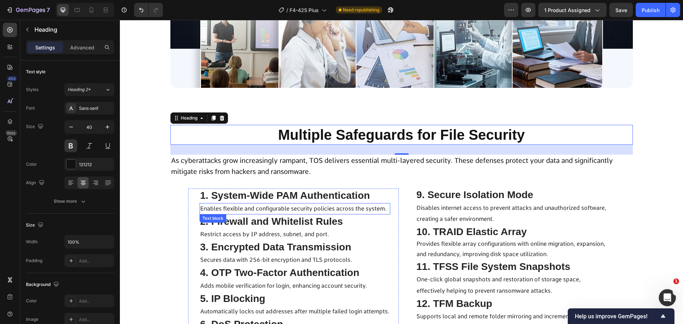
scroll to position [4235, 0]
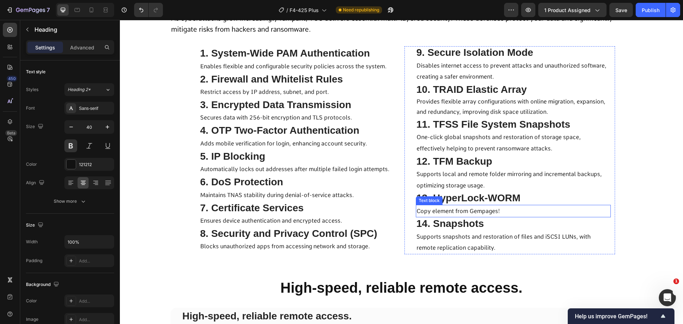
click at [463, 207] on p "Copy element from Gempages!" at bounding box center [512, 210] width 193 height 11
click at [388, 203] on div "1. System-Wide PAM Authentication Text Block Enables flexible and configurable …" at bounding box center [293, 149] width 210 height 206
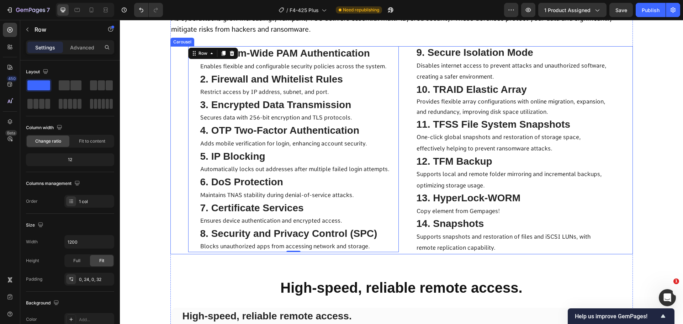
click at [621, 150] on div "1. System-Wide PAM Authentication Text Block Enables flexible and configurable …" at bounding box center [401, 150] width 462 height 208
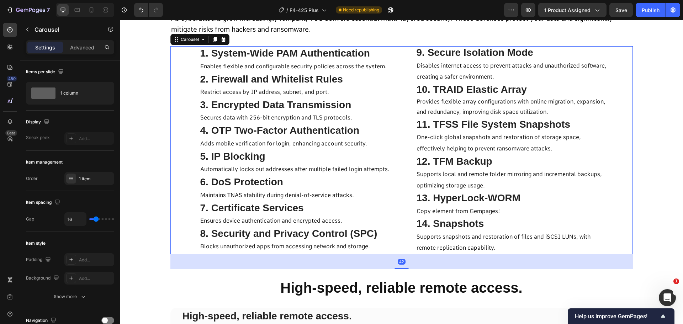
click at [182, 186] on div "1. System-Wide PAM Authentication Text Block Enables flexible and configurable …" at bounding box center [401, 150] width 462 height 208
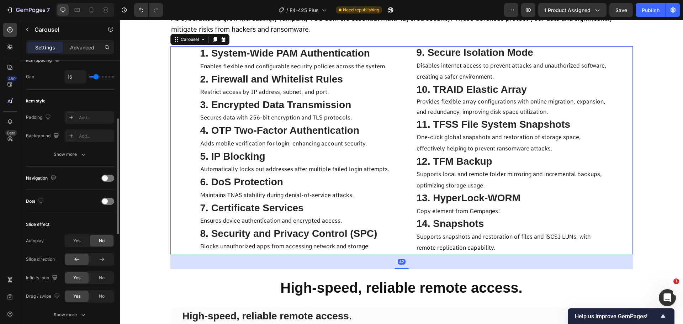
scroll to position [178, 0]
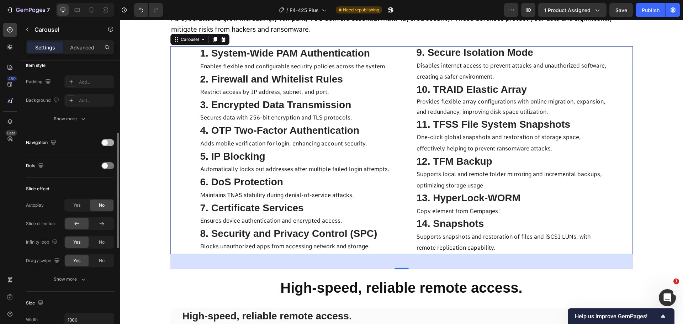
click at [112, 144] on div at bounding box center [107, 142] width 13 height 7
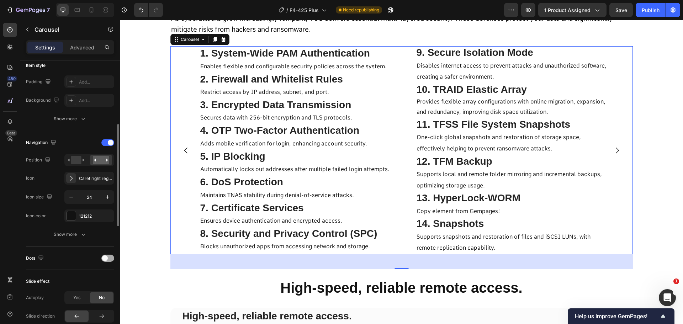
click at [107, 259] on span at bounding box center [105, 258] width 6 height 6
click at [609, 151] on button "Carousel Next Arrow" at bounding box center [617, 150] width 20 height 20
click at [613, 151] on icon "Carousel Next Arrow" at bounding box center [617, 150] width 9 height 9
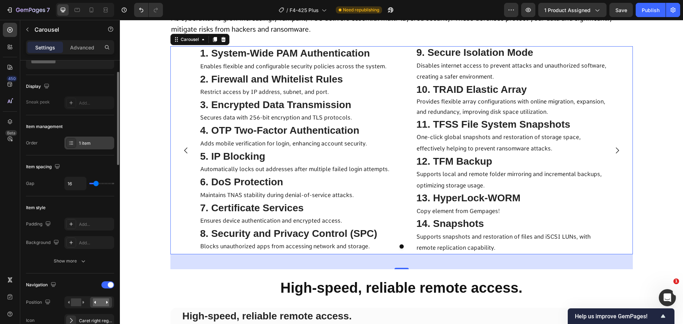
scroll to position [0, 0]
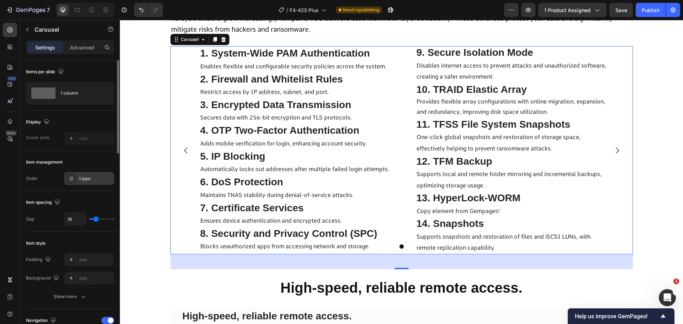
click at [75, 180] on div at bounding box center [71, 178] width 10 height 10
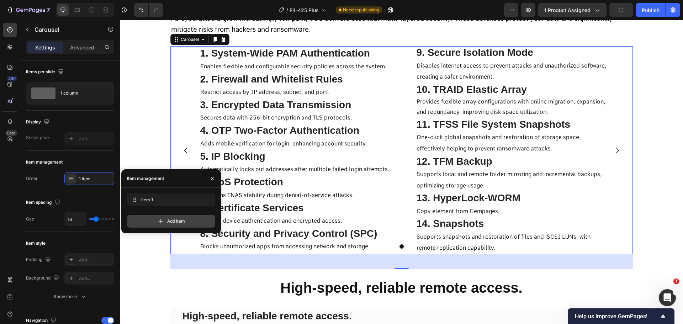
click at [164, 222] on div "Add item" at bounding box center [171, 221] width 88 height 13
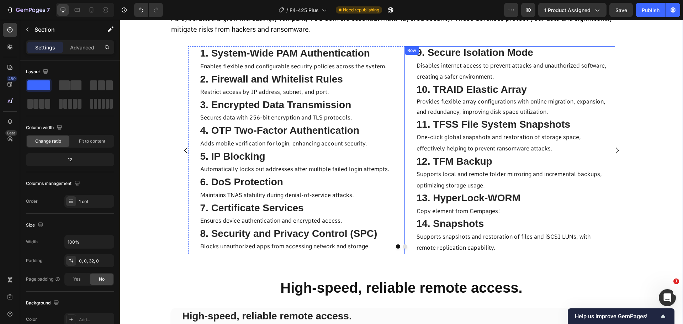
click at [408, 175] on div "9. Secure Isolation Mode Text Block Disables internet access to prevent attacks…" at bounding box center [509, 150] width 210 height 208
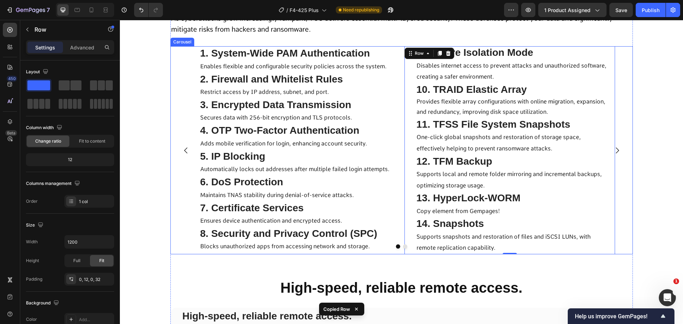
click at [613, 150] on icon "Carousel Next Arrow" at bounding box center [617, 150] width 9 height 9
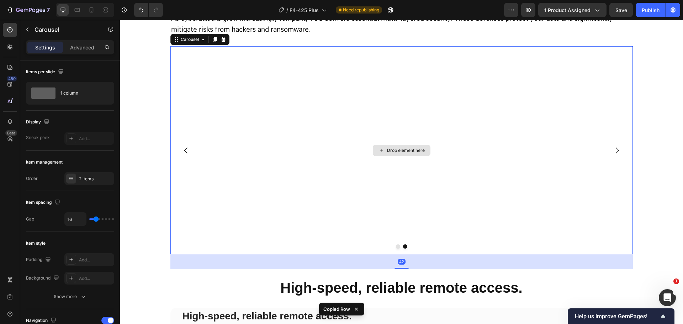
click at [477, 152] on div "Drop element here" at bounding box center [401, 150] width 462 height 208
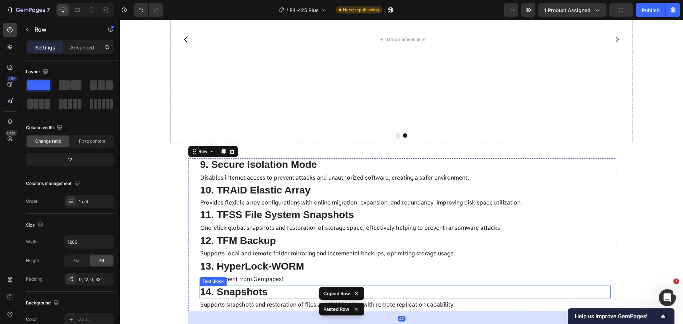
scroll to position [4317, 0]
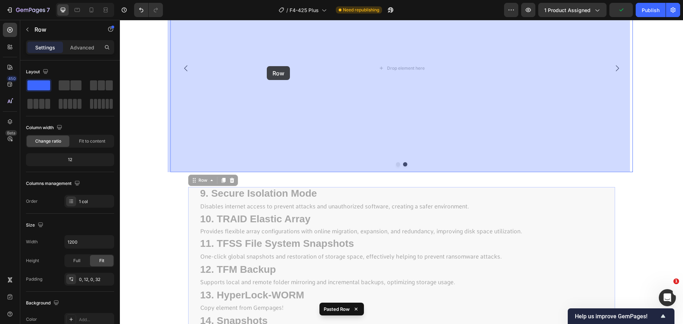
drag, startPoint x: 186, startPoint y: 210, endPoint x: 351, endPoint y: 189, distance: 166.0
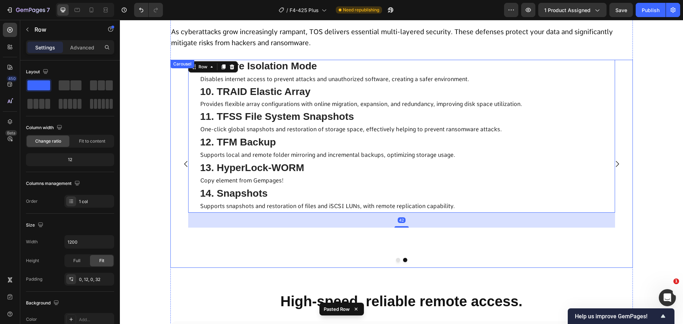
scroll to position [4210, 0]
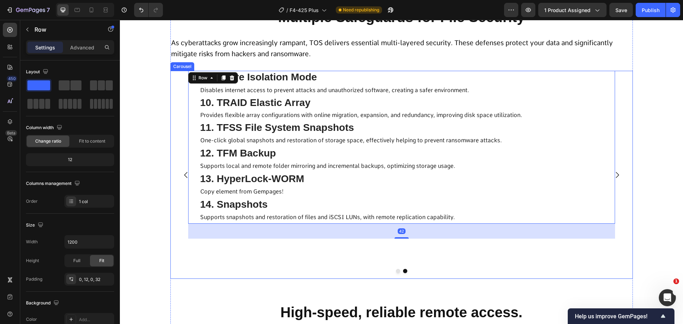
click at [182, 178] on icon "Carousel Back Arrow" at bounding box center [186, 175] width 9 height 9
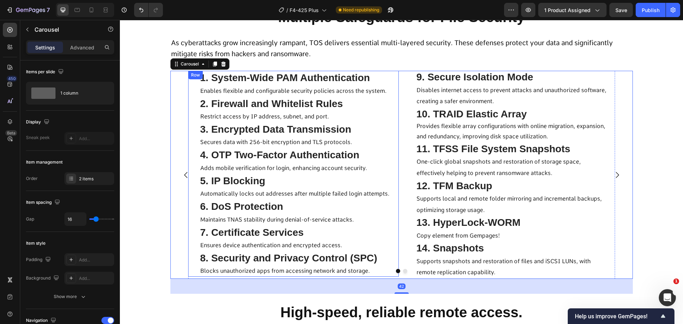
click at [389, 171] on div "1. System-Wide PAM Authentication Text Block Enables flexible and configurable …" at bounding box center [293, 174] width 210 height 206
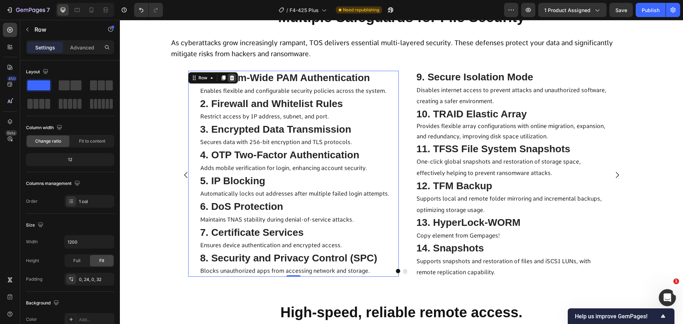
click at [230, 78] on icon at bounding box center [232, 78] width 6 height 6
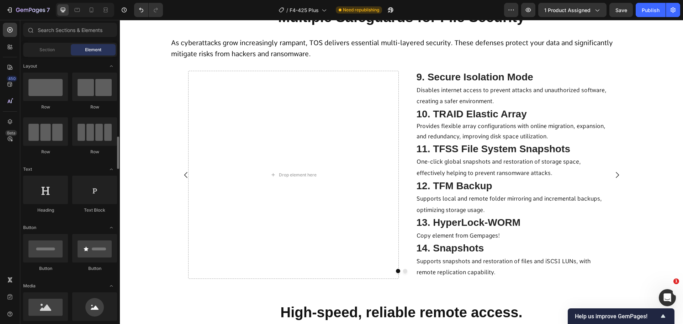
scroll to position [107, 0]
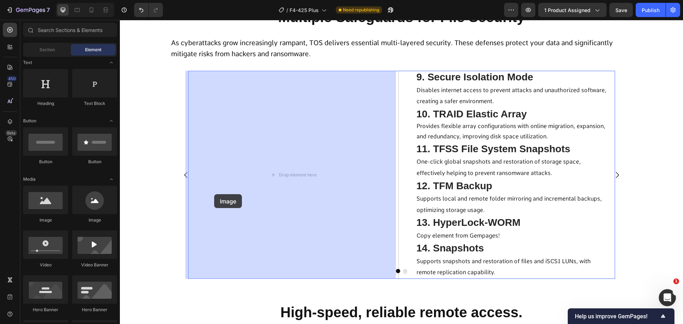
drag, startPoint x: 272, startPoint y: 222, endPoint x: 445, endPoint y: 218, distance: 173.2
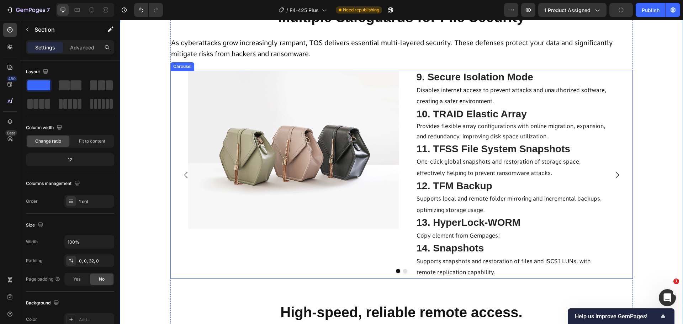
click at [613, 179] on icon "Carousel Next Arrow" at bounding box center [617, 175] width 9 height 9
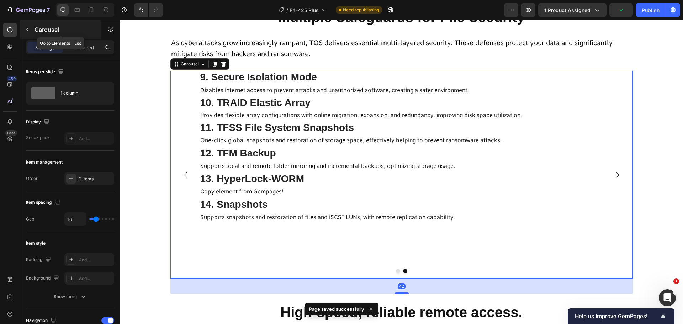
click at [36, 26] on p "Carousel" at bounding box center [64, 29] width 60 height 9
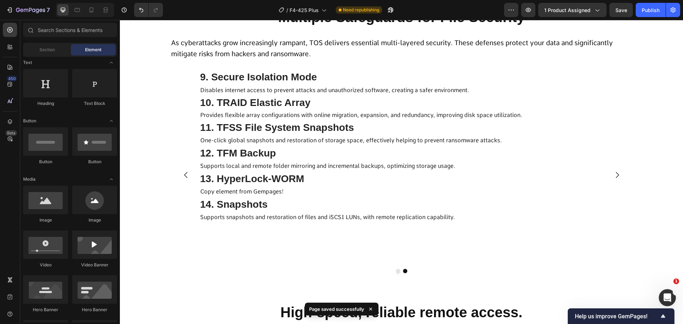
click at [88, 51] on span "Element" at bounding box center [93, 50] width 16 height 6
click at [56, 53] on div "Section" at bounding box center [47, 49] width 45 height 11
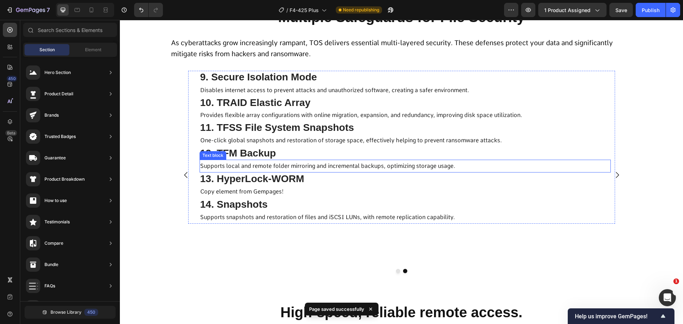
click at [291, 171] on p "Supports local and remote folder mirroring and incremental backups, optimizing …" at bounding box center [405, 165] width 410 height 11
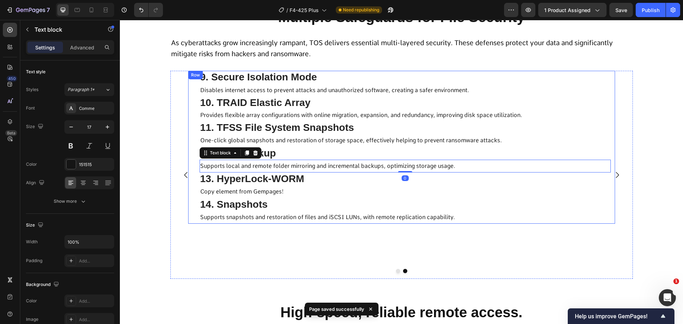
click at [194, 153] on div "9. Secure Isolation Mode Text Block Disables internet access to prevent attacks…" at bounding box center [401, 147] width 427 height 153
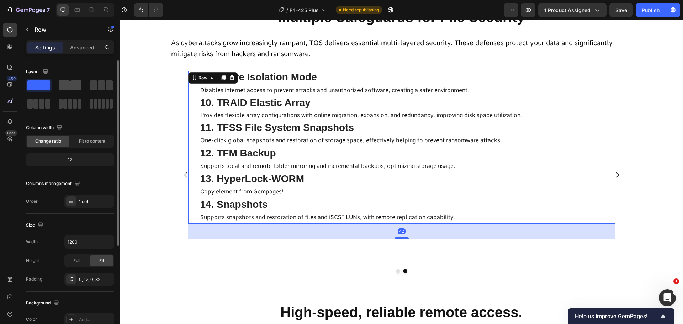
click at [68, 87] on span at bounding box center [64, 85] width 11 height 10
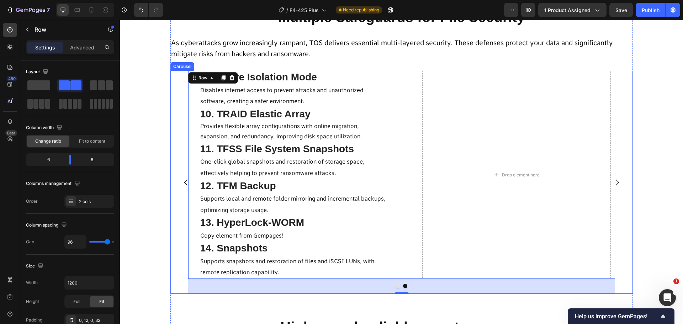
click at [183, 181] on icon "Carousel Back Arrow" at bounding box center [186, 182] width 9 height 9
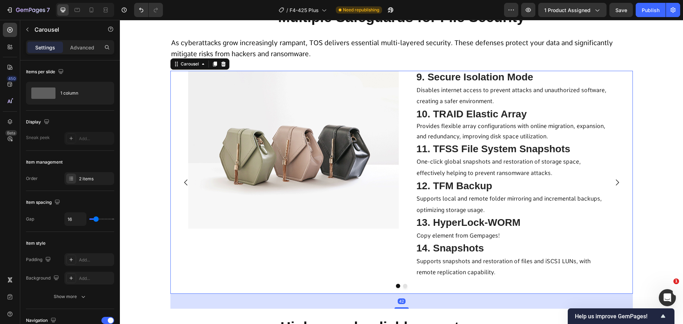
click at [619, 184] on button "Carousel Next Arrow" at bounding box center [617, 182] width 20 height 20
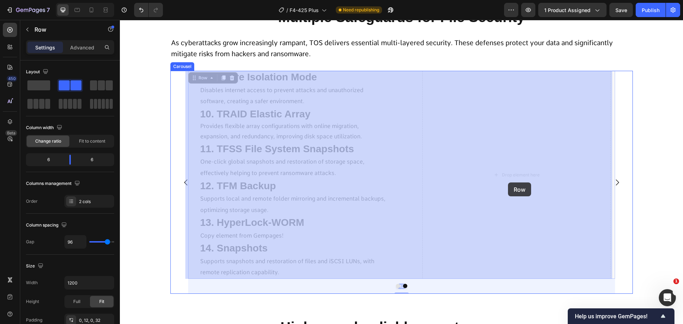
drag, startPoint x: 407, startPoint y: 181, endPoint x: 508, endPoint y: 182, distance: 100.3
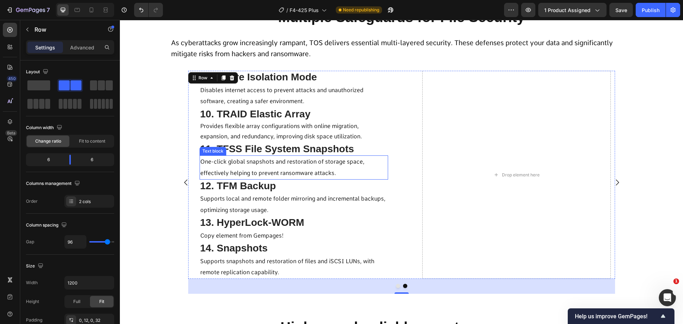
click at [200, 166] on p "One-click global snapshots and restoration of storage space, effectively helpin…" at bounding box center [293, 167] width 187 height 22
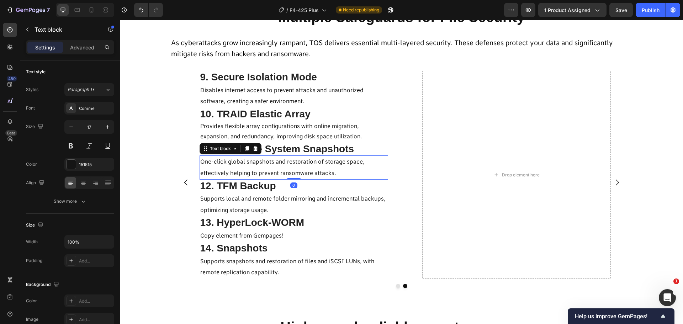
click at [195, 166] on div "9. Secure Isolation Mode Text Block Disables internet access to prevent attacks…" at bounding box center [401, 175] width 427 height 208
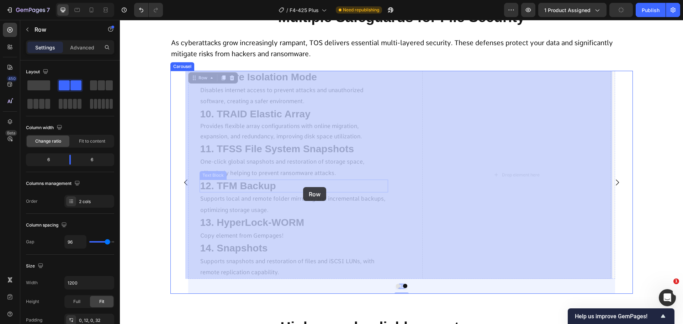
drag, startPoint x: 194, startPoint y: 172, endPoint x: 303, endPoint y: 187, distance: 110.2
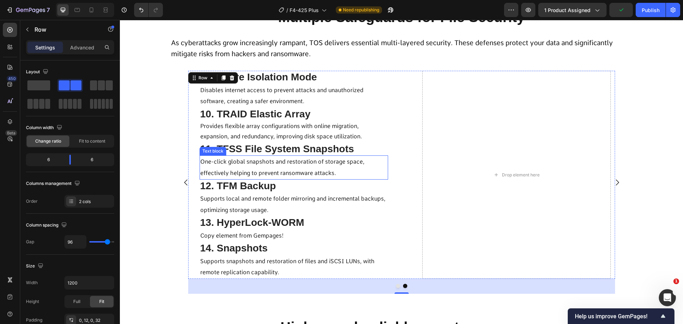
click at [382, 166] on p "One-click global snapshots and restoration of storage space, effectively helpin…" at bounding box center [293, 167] width 187 height 22
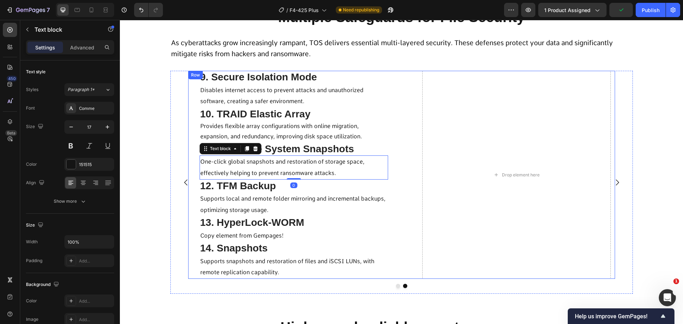
click at [391, 191] on div "9. Secure Isolation Mode Text Block Disables internet access to prevent attacks…" at bounding box center [401, 175] width 427 height 208
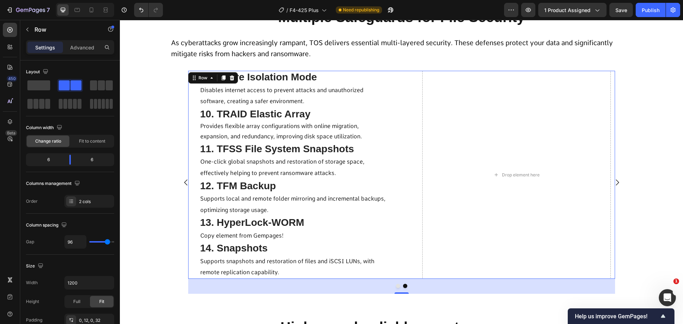
click at [406, 75] on div "9. Secure Isolation Mode Text Block Disables internet access to prevent attacks…" at bounding box center [401, 175] width 427 height 208
click at [417, 117] on div "9. Secure Isolation Mode Text Block Disables internet access to prevent attacks…" at bounding box center [401, 175] width 427 height 208
click at [426, 149] on div "Drop element here" at bounding box center [516, 175] width 188 height 208
click at [408, 198] on div "9. Secure Isolation Mode Text Block Disables internet access to prevent attacks…" at bounding box center [401, 175] width 427 height 208
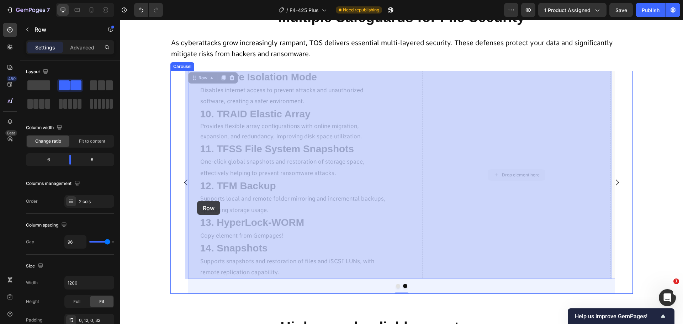
drag, startPoint x: 488, startPoint y: 219, endPoint x: 197, endPoint y: 201, distance: 291.4
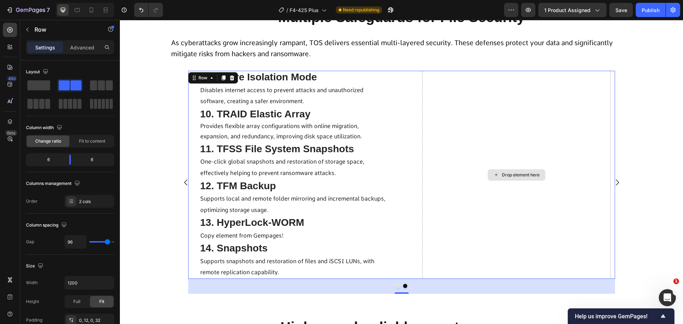
click at [487, 192] on div "Drop element here" at bounding box center [516, 175] width 188 height 208
click at [184, 183] on icon "Carousel Back Arrow" at bounding box center [186, 182] width 9 height 9
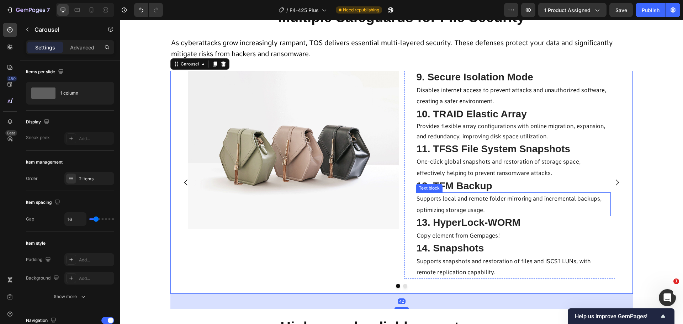
click at [407, 194] on div "9. Secure Isolation Mode Text Block Disables internet access to prevent attacks…" at bounding box center [509, 175] width 210 height 208
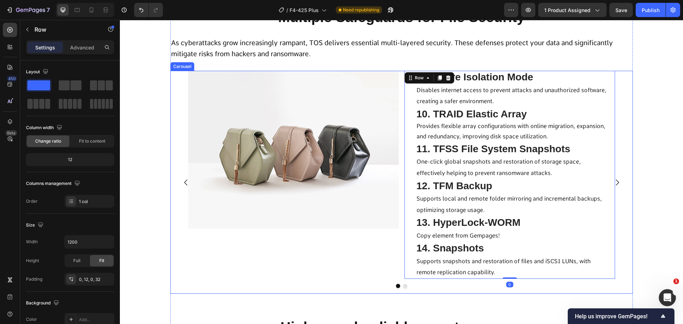
click at [613, 183] on icon "Carousel Next Arrow" at bounding box center [617, 182] width 9 height 9
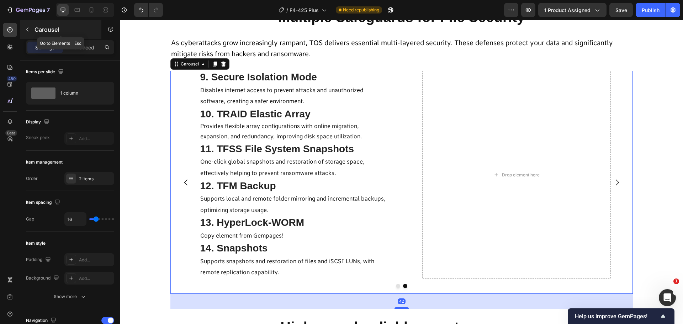
click at [30, 34] on button "button" at bounding box center [27, 29] width 11 height 11
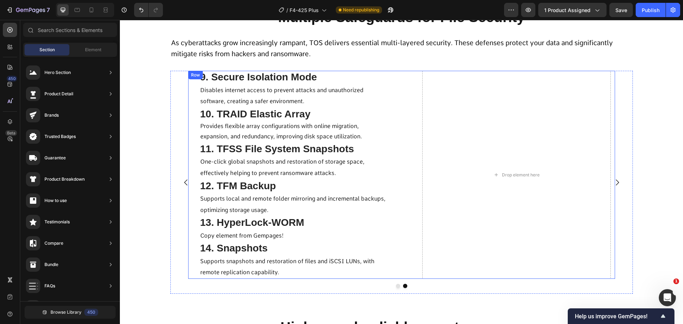
click at [508, 201] on div "Drop element here" at bounding box center [516, 175] width 188 height 208
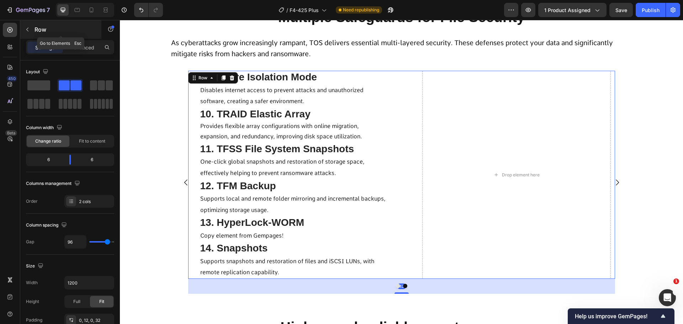
click at [26, 30] on icon "button" at bounding box center [28, 30] width 6 height 6
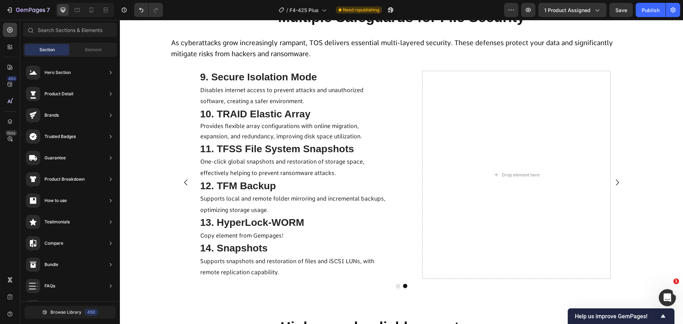
click at [81, 44] on div "Section Element" at bounding box center [70, 50] width 94 height 14
click at [86, 49] on span "Element" at bounding box center [93, 50] width 16 height 6
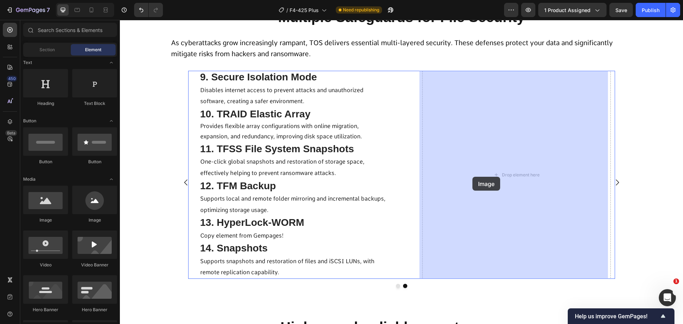
drag, startPoint x: 311, startPoint y: 204, endPoint x: 520, endPoint y: 174, distance: 212.0
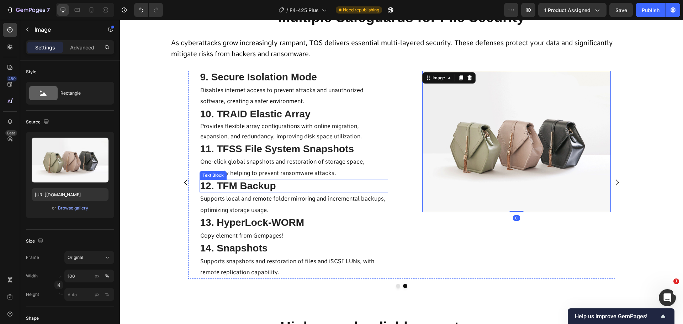
click at [366, 184] on p "12. TFM Backup" at bounding box center [293, 186] width 187 height 12
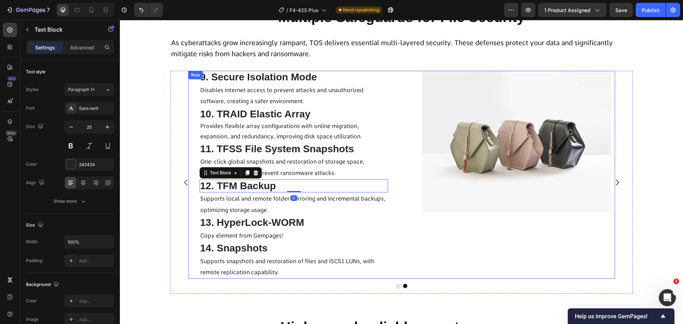
click at [424, 174] on img at bounding box center [516, 141] width 188 height 141
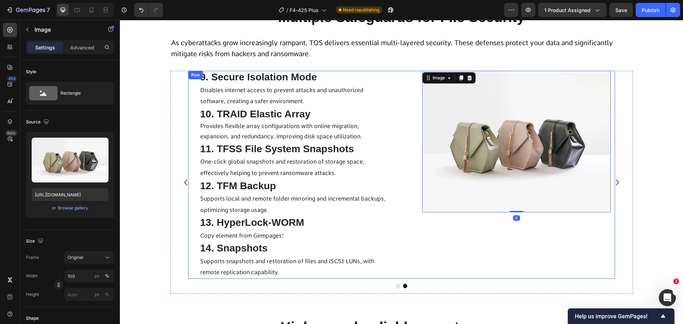
click at [392, 169] on div "9. Secure Isolation Mode Text Block Disables internet access to prevent attacks…" at bounding box center [401, 175] width 427 height 208
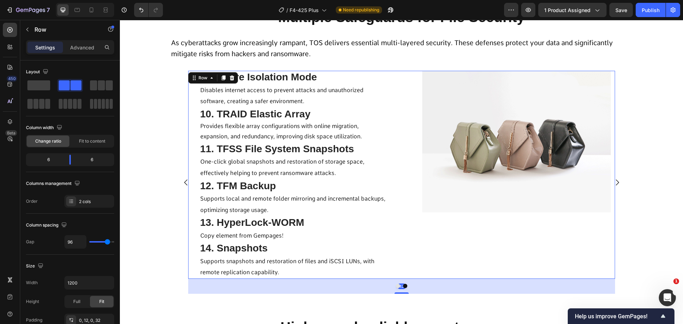
click at [393, 182] on div "9. Secure Isolation Mode Text Block Disables internet access to prevent attacks…" at bounding box center [401, 175] width 427 height 208
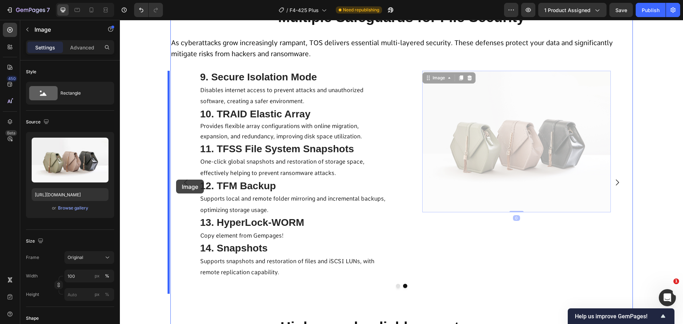
drag, startPoint x: 450, startPoint y: 178, endPoint x: 176, endPoint y: 180, distance: 274.1
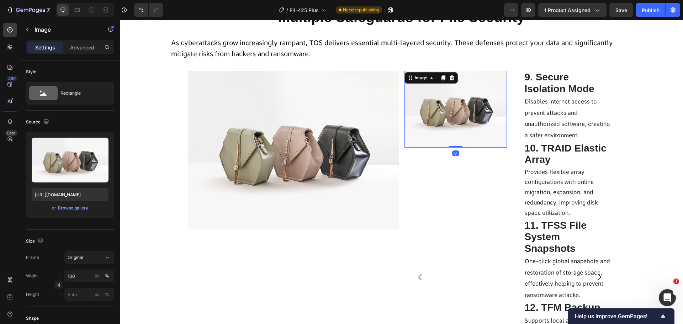
click at [446, 121] on img at bounding box center [455, 109] width 102 height 77
click at [449, 77] on icon at bounding box center [451, 77] width 5 height 5
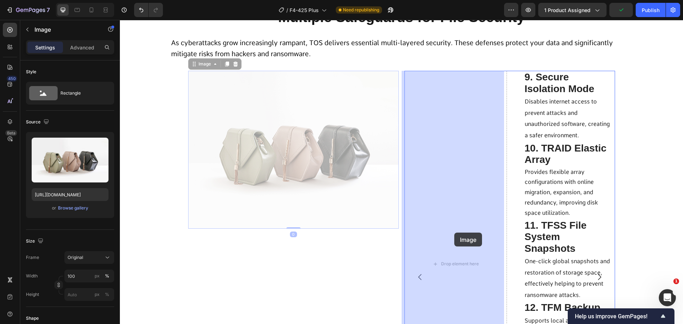
drag, startPoint x: 319, startPoint y: 188, endPoint x: 453, endPoint y: 230, distance: 140.3
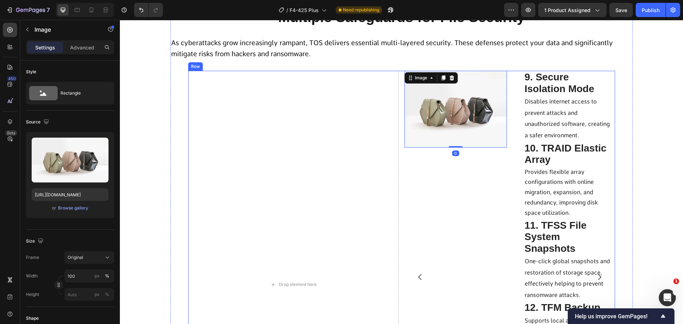
click at [400, 189] on div "Drop element here Image 0 9. Secure Isolation Mode Text Block Disables internet…" at bounding box center [401, 284] width 427 height 427
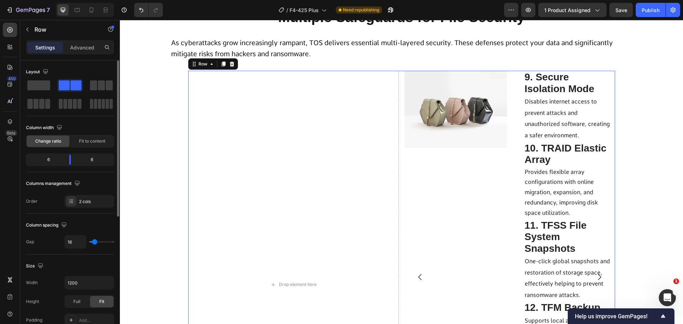
drag, startPoint x: 39, startPoint y: 86, endPoint x: 60, endPoint y: 86, distance: 21.3
click at [38, 86] on span at bounding box center [38, 85] width 23 height 10
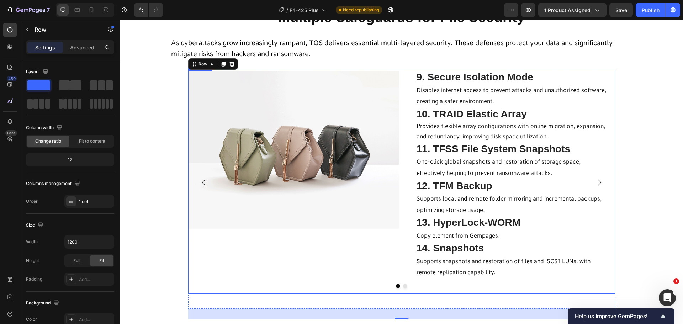
click at [595, 183] on icon "Carousel Next Arrow" at bounding box center [599, 182] width 9 height 9
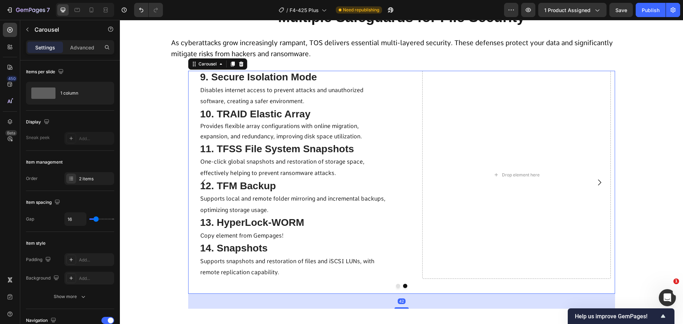
click at [595, 183] on icon "Carousel Next Arrow" at bounding box center [599, 182] width 9 height 9
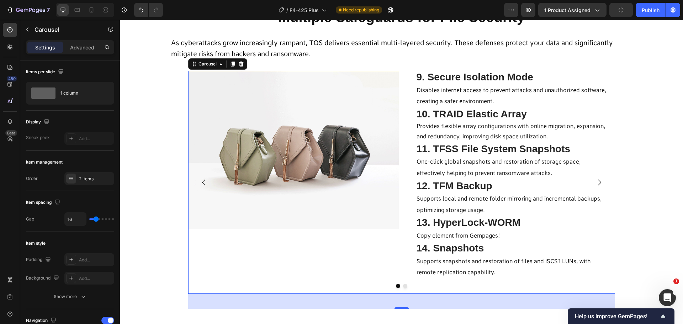
click at [595, 181] on icon "Carousel Next Arrow" at bounding box center [599, 182] width 9 height 9
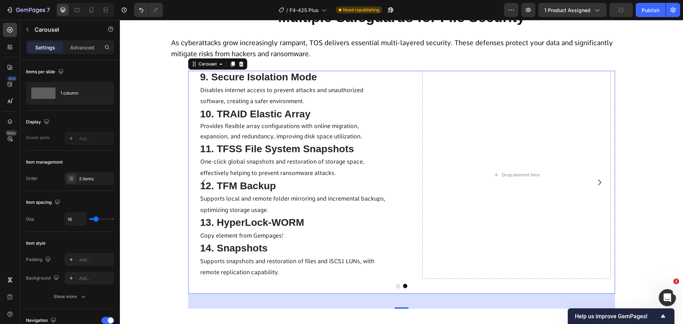
click at [595, 181] on icon "Carousel Next Arrow" at bounding box center [599, 182] width 9 height 9
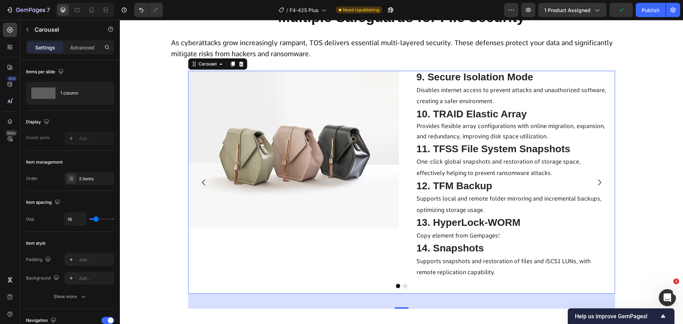
click at [595, 181] on icon "Carousel Next Arrow" at bounding box center [599, 182] width 9 height 9
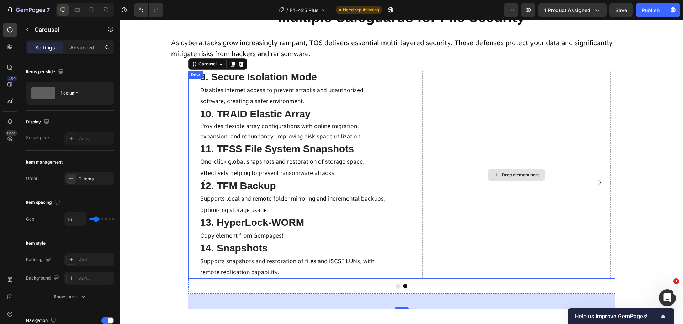
click at [460, 169] on div "Drop element here" at bounding box center [516, 175] width 188 height 208
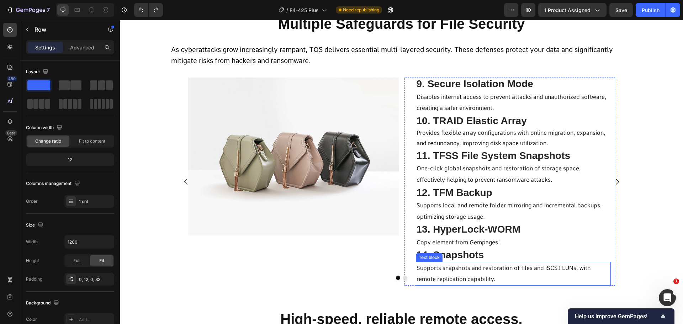
scroll to position [4203, 0]
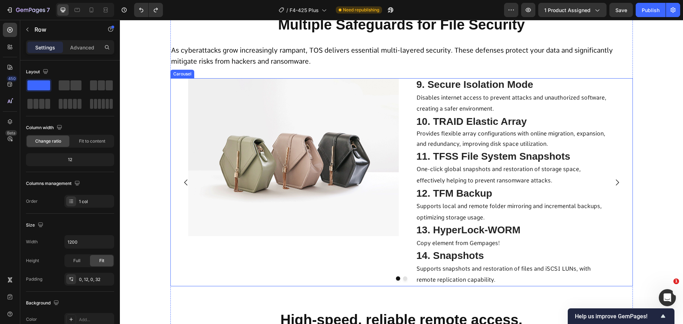
click at [613, 183] on icon "Carousel Next Arrow" at bounding box center [617, 182] width 9 height 9
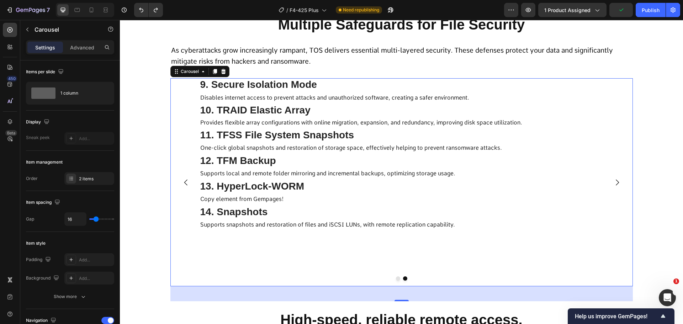
click at [182, 179] on icon "Carousel Back Arrow" at bounding box center [186, 182] width 9 height 9
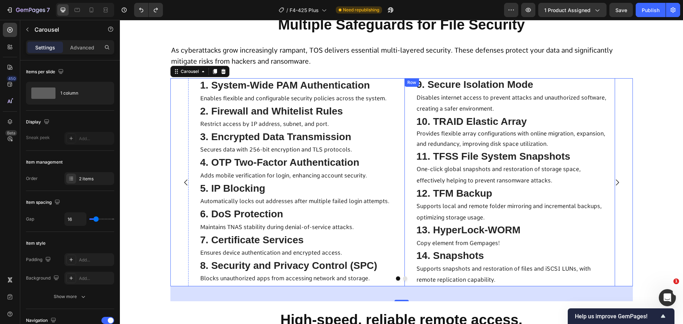
click at [406, 195] on div "9. Secure Isolation Mode Text Block Disables internet access to prevent attacks…" at bounding box center [509, 182] width 210 height 208
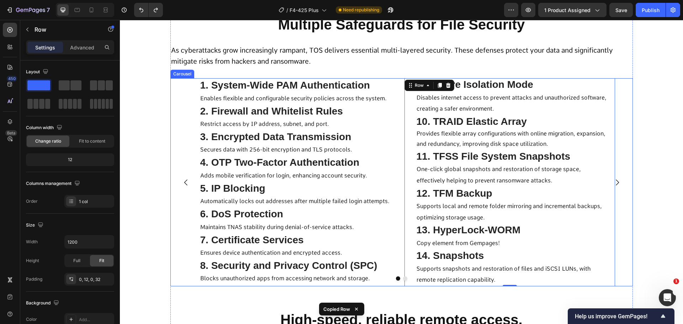
click at [613, 183] on icon "Carousel Next Arrow" at bounding box center [617, 182] width 9 height 9
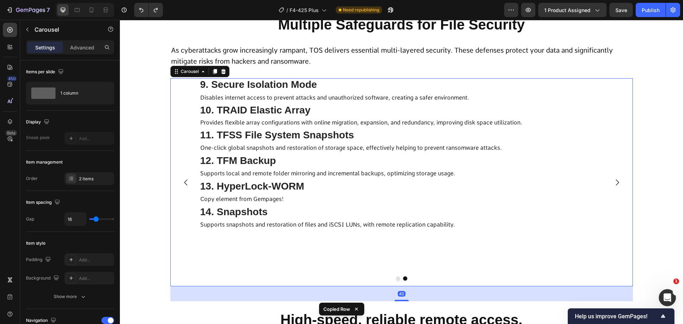
click at [252, 242] on div "9. Secure Isolation Mode Text Block Disables internet access to prevent attacks…" at bounding box center [401, 182] width 462 height 208
click at [183, 196] on div "9. Secure Isolation Mode Text Block Disables internet access to prevent attacks…" at bounding box center [401, 182] width 462 height 208
click at [182, 185] on icon "Carousel Back Arrow" at bounding box center [186, 182] width 9 height 9
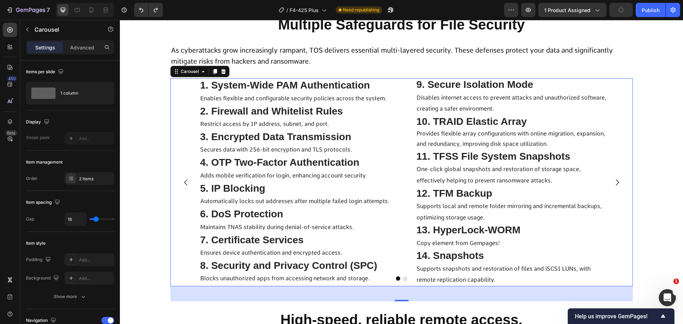
click at [615, 183] on icon "Carousel Next Arrow" at bounding box center [617, 182] width 9 height 9
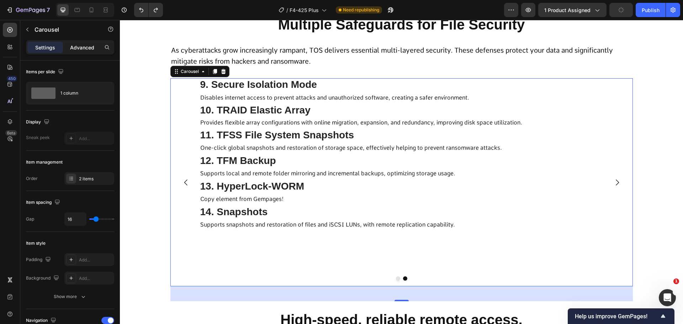
click at [86, 46] on p "Advanced" at bounding box center [82, 47] width 24 height 7
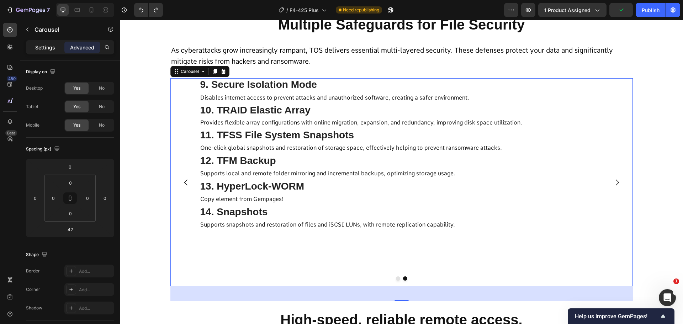
click at [44, 53] on div "Settings" at bounding box center [45, 47] width 36 height 11
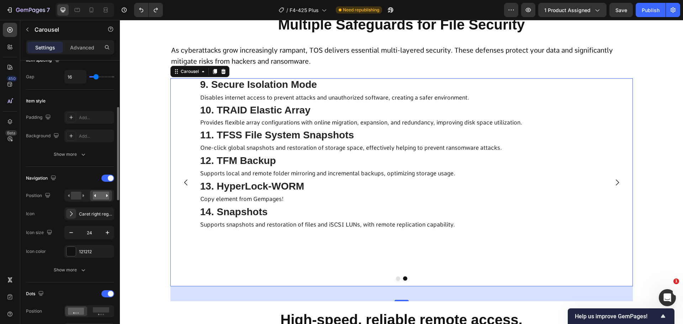
scroll to position [0, 0]
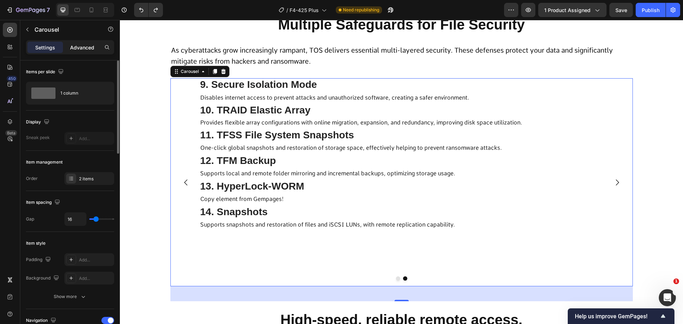
click at [75, 46] on p "Advanced" at bounding box center [82, 47] width 24 height 7
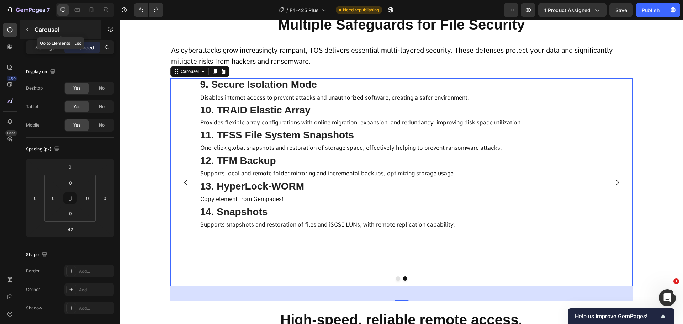
click at [30, 28] on icon "button" at bounding box center [28, 30] width 6 height 6
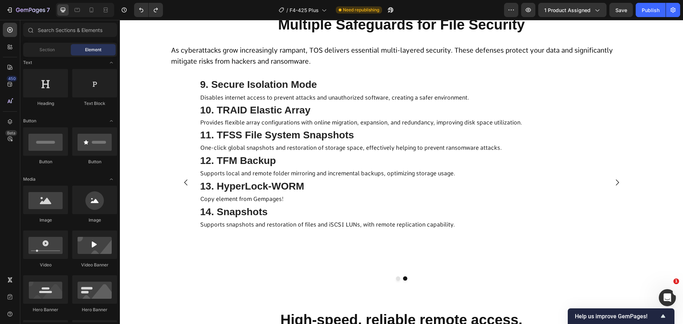
click at [92, 52] on span "Element" at bounding box center [93, 50] width 16 height 6
click at [51, 50] on span "Section" at bounding box center [46, 50] width 15 height 6
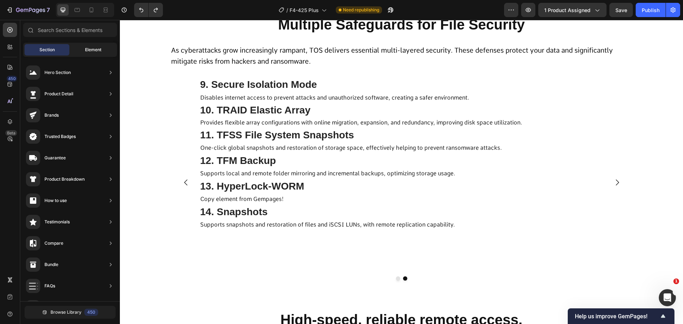
click at [102, 51] on div "Element" at bounding box center [93, 49] width 45 height 11
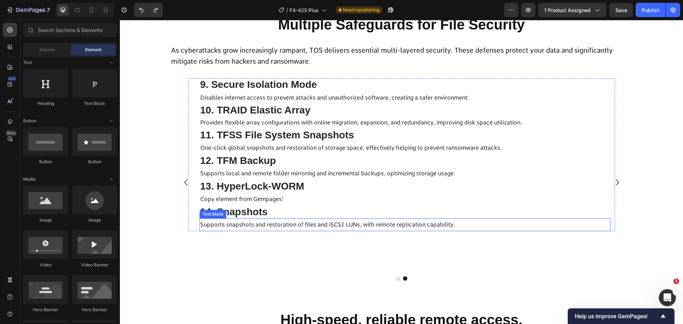
click at [211, 250] on div "9. Secure Isolation Mode Text Block Disables internet access to prevent attacks…" at bounding box center [401, 182] width 462 height 208
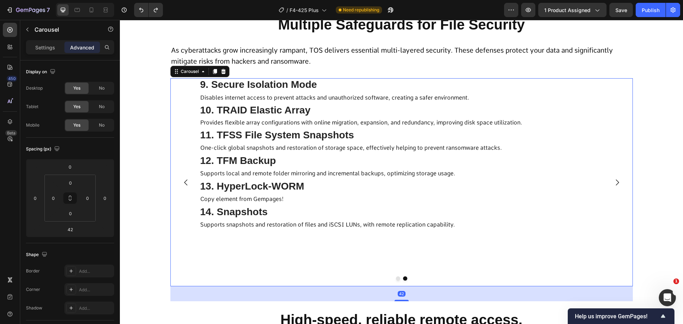
click at [83, 44] on p "Advanced" at bounding box center [82, 47] width 24 height 7
click at [55, 47] on p "Settings" at bounding box center [45, 47] width 20 height 7
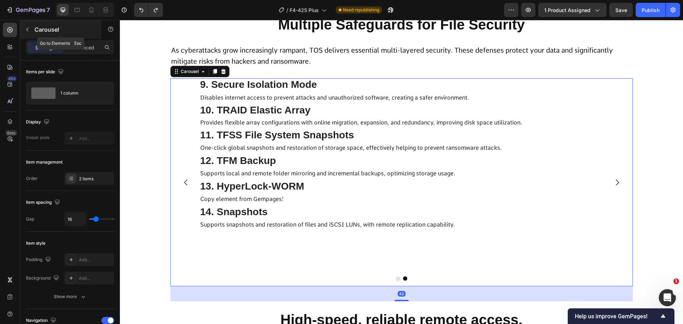
click at [32, 34] on button "button" at bounding box center [27, 29] width 11 height 11
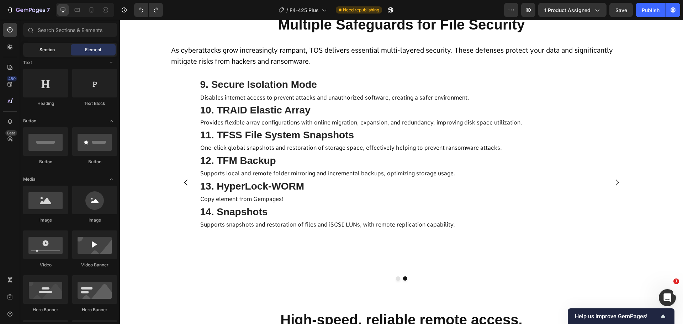
click at [51, 55] on div "Section" at bounding box center [47, 49] width 45 height 11
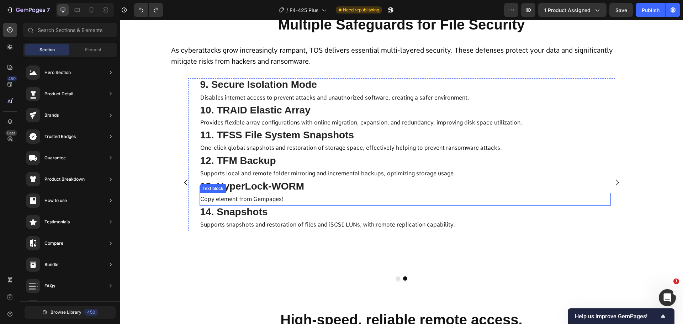
click at [581, 211] on p "14. Snapshots" at bounding box center [405, 212] width 410 height 12
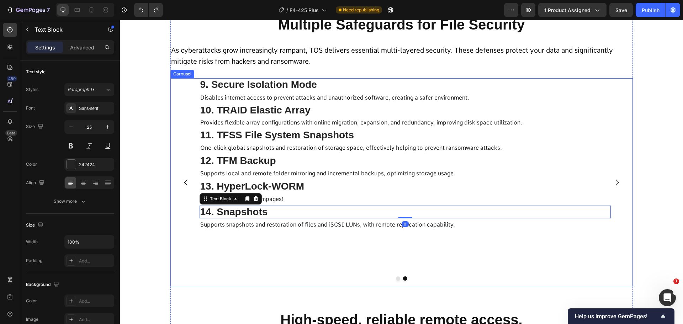
click at [188, 206] on div "9. Secure Isolation Mode Text Block Disables internet access to prevent attacks…" at bounding box center [401, 154] width 427 height 153
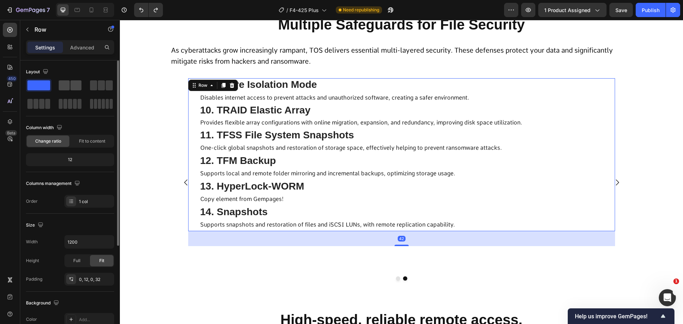
click at [71, 88] on span at bounding box center [75, 85] width 11 height 10
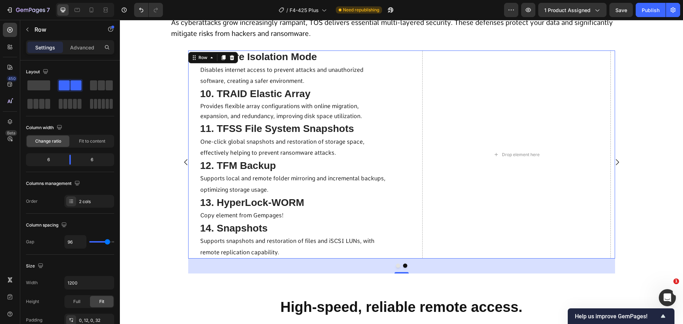
scroll to position [4203, 0]
click at [189, 172] on button "Carousel Back Arrow" at bounding box center [186, 162] width 20 height 20
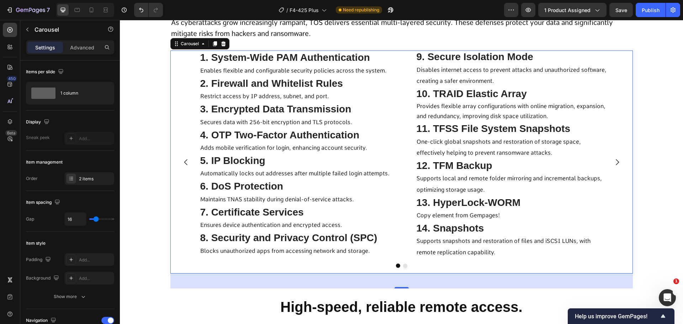
click at [611, 172] on button "Carousel Next Arrow" at bounding box center [617, 162] width 20 height 20
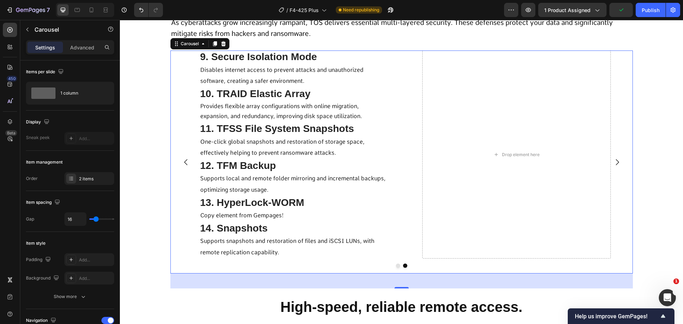
click at [176, 172] on button "Carousel Back Arrow" at bounding box center [186, 162] width 20 height 20
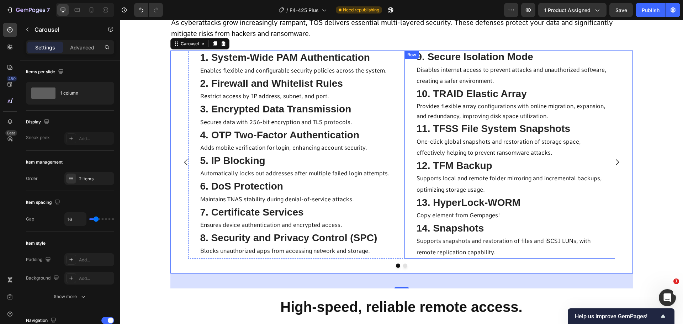
click at [407, 163] on div "9. Secure Isolation Mode Text Block Disables internet access to prevent attacks…" at bounding box center [509, 154] width 210 height 208
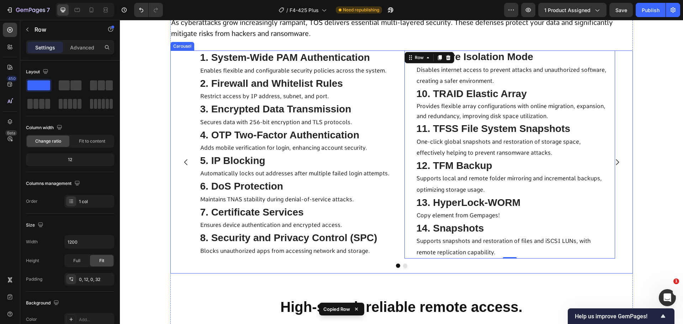
click at [615, 165] on icon "Carousel Next Arrow" at bounding box center [616, 162] width 3 height 6
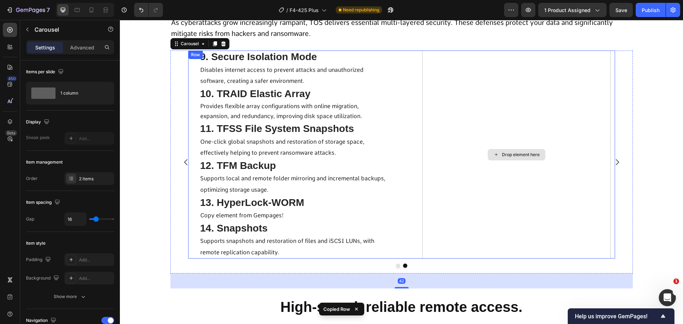
click at [490, 193] on div "Drop element here" at bounding box center [516, 154] width 188 height 208
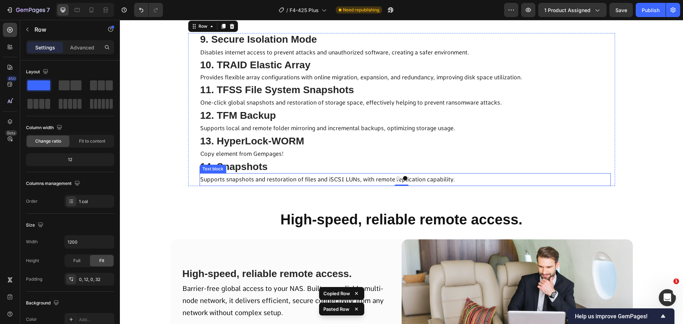
scroll to position [4352, 0]
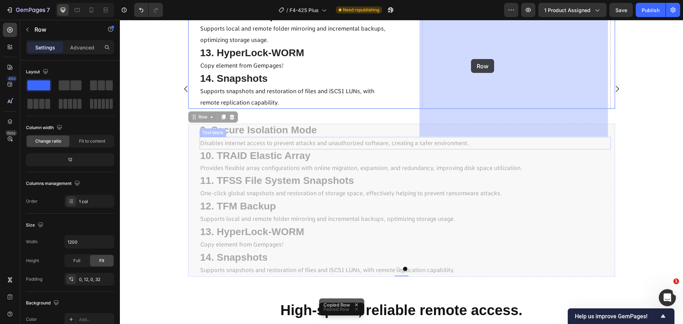
drag, startPoint x: 186, startPoint y: 177, endPoint x: 469, endPoint y: 60, distance: 306.2
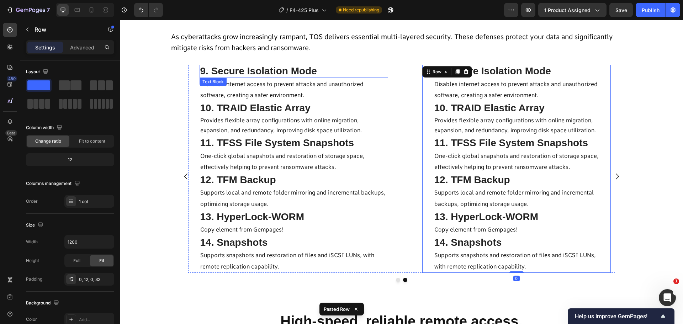
scroll to position [4205, 0]
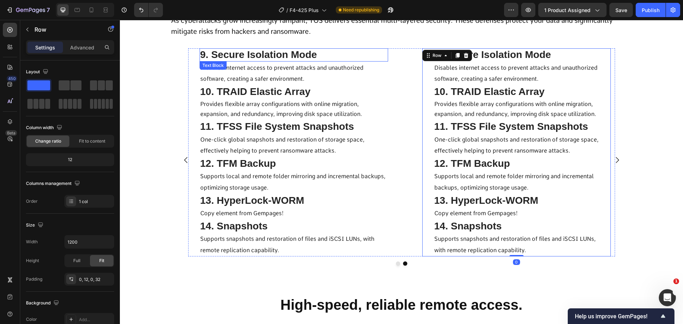
click at [287, 60] on span "9. Secure Isolation Mode" at bounding box center [258, 54] width 117 height 11
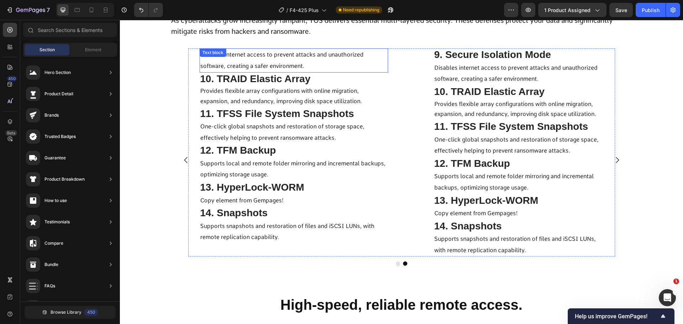
click at [288, 71] on p "Disables internet access to prevent attacks and unauthorized software, creating…" at bounding box center [293, 60] width 187 height 22
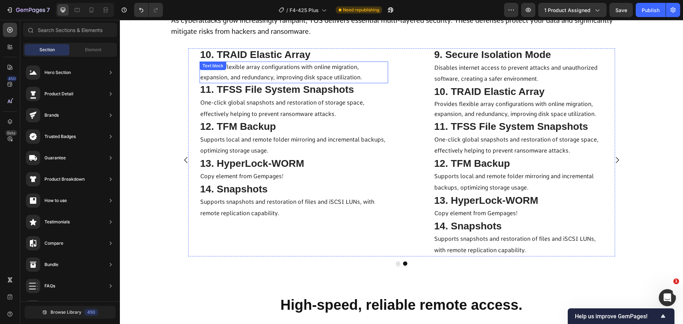
click at [281, 60] on span "10. TRAID Elastic Array" at bounding box center [255, 54] width 110 height 11
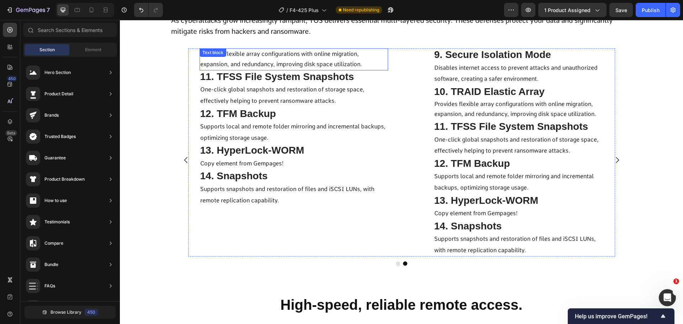
click at [280, 68] on span "Provides flexible array configurations with online migration, expansion, and re…" at bounding box center [281, 58] width 162 height 17
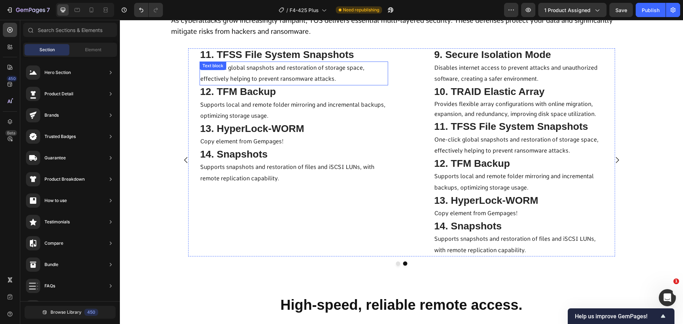
drag, startPoint x: 266, startPoint y: 94, endPoint x: 266, endPoint y: 91, distance: 3.6
click at [266, 82] on span "One-click global snapshots and restoration of storage space, effectively helpin…" at bounding box center [282, 73] width 164 height 18
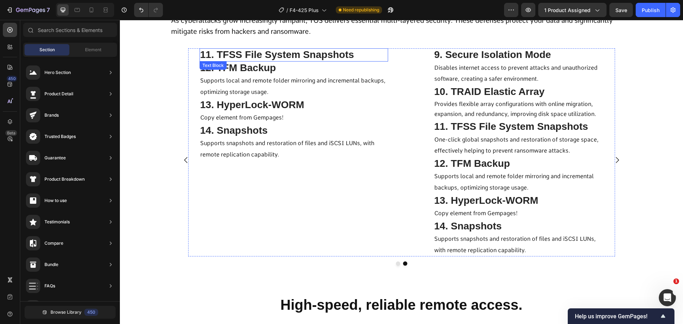
click at [266, 60] on span "11. TFSS File System Snapshots" at bounding box center [277, 54] width 154 height 11
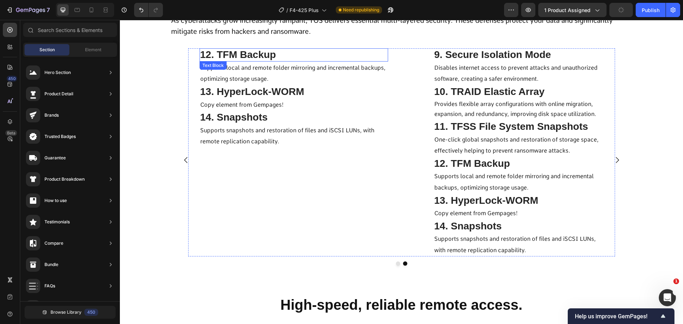
click at [266, 60] on span "12. TFM Backup" at bounding box center [238, 54] width 76 height 11
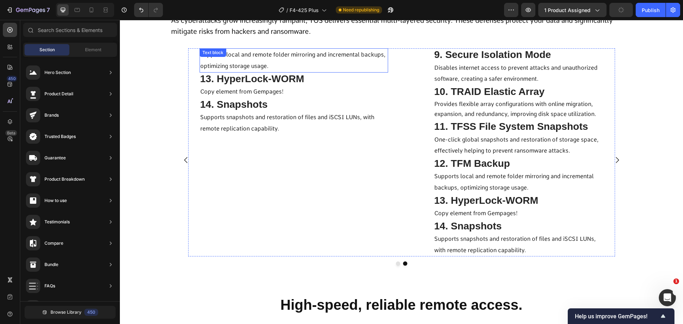
click at [269, 71] on p "Supports local and remote folder mirroring and incremental backups, optimizing …" at bounding box center [293, 60] width 187 height 22
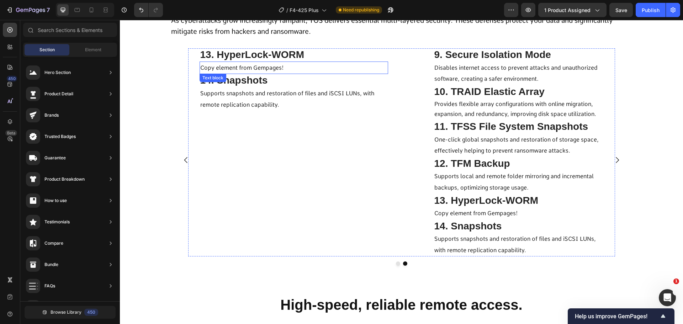
click at [271, 60] on span "13. HyperLock-WORM" at bounding box center [252, 54] width 104 height 11
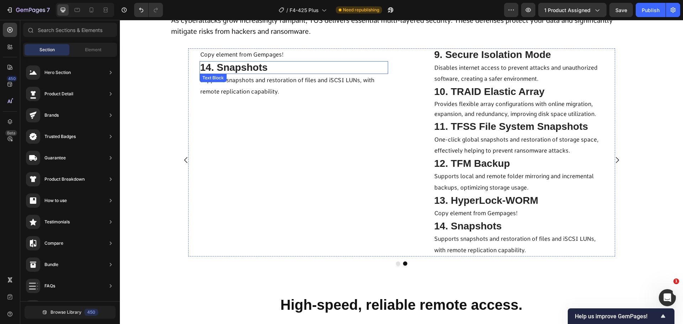
click at [268, 58] on span "Copy element from Gempages!" at bounding box center [242, 54] width 84 height 7
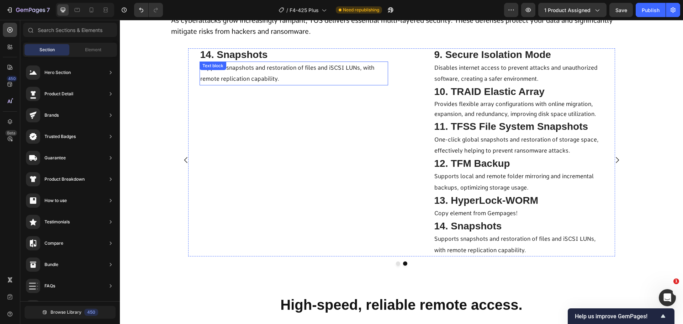
click at [264, 60] on span "14. Snapshots" at bounding box center [234, 54] width 68 height 11
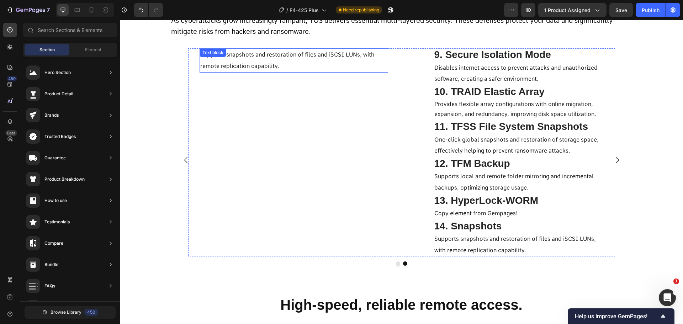
click at [262, 69] on span "Supports snapshots and restoration of files and iSCSI LUNs, with remote replica…" at bounding box center [287, 60] width 174 height 18
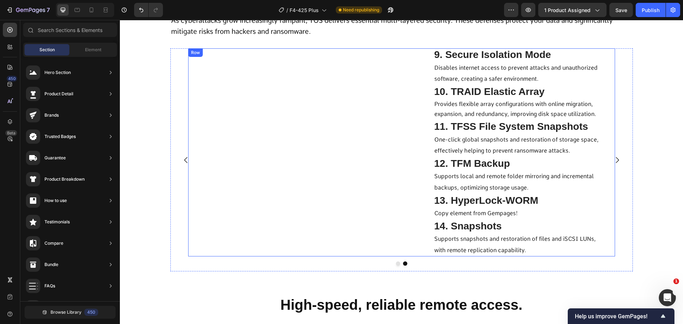
click at [412, 155] on div "Title Line 9. Secure Isolation Mode Text Block Disables internet access to prev…" at bounding box center [401, 152] width 427 height 208
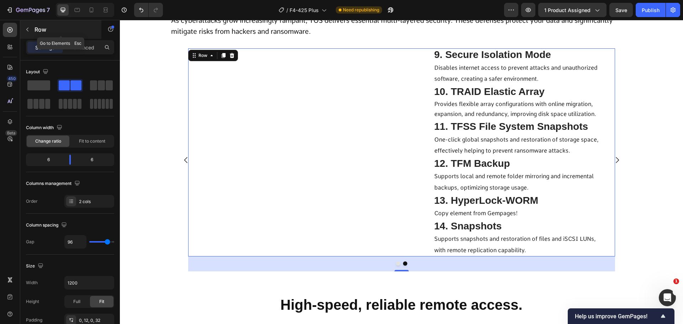
click at [31, 33] on button "button" at bounding box center [27, 29] width 11 height 11
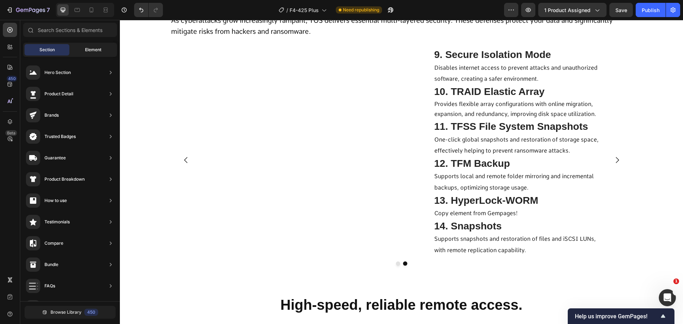
click at [93, 46] on div "Element" at bounding box center [93, 49] width 45 height 11
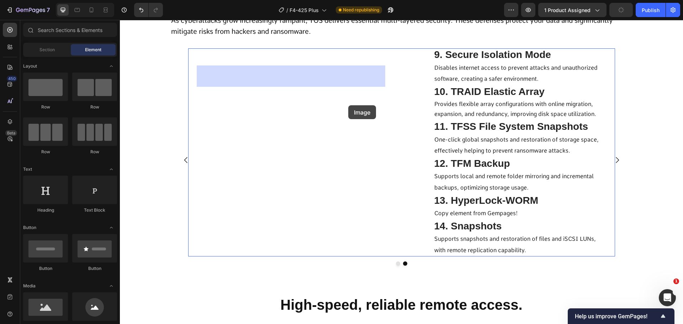
drag, startPoint x: 173, startPoint y: 223, endPoint x: 348, endPoint y: 105, distance: 211.0
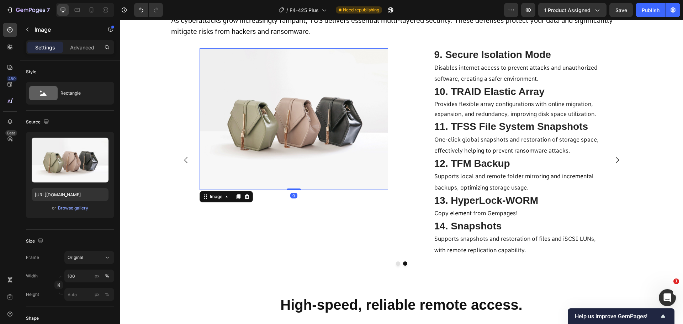
click at [316, 144] on img at bounding box center [293, 118] width 188 height 141
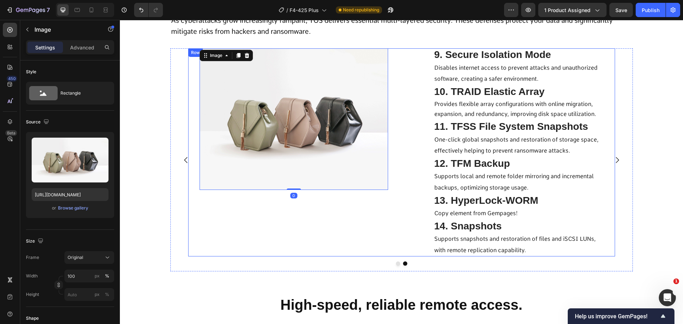
click at [388, 162] on div "Title Line Image 0 9. Secure Isolation Mode Text Block Disables internet access…" at bounding box center [401, 152] width 427 height 208
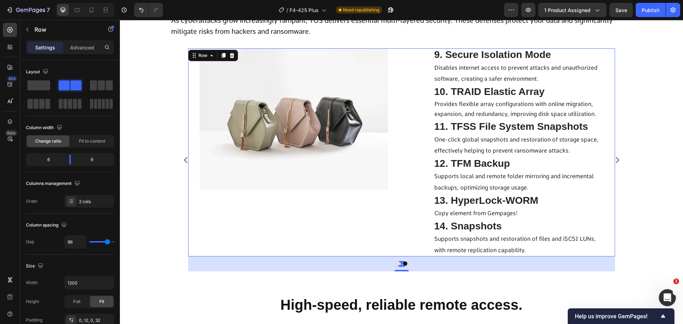
click at [422, 164] on div "9. Secure Isolation Mode Text Block Disables internet access to prevent attacks…" at bounding box center [516, 152] width 188 height 208
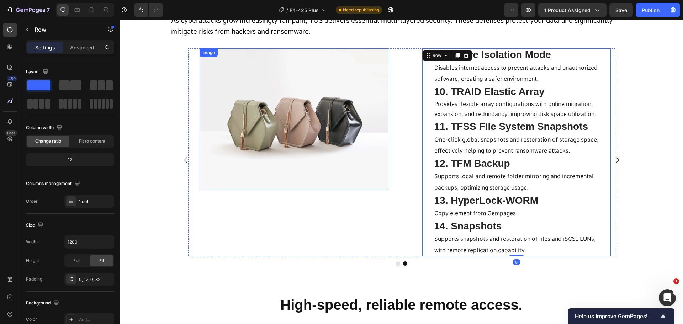
click at [368, 164] on img at bounding box center [293, 118] width 188 height 141
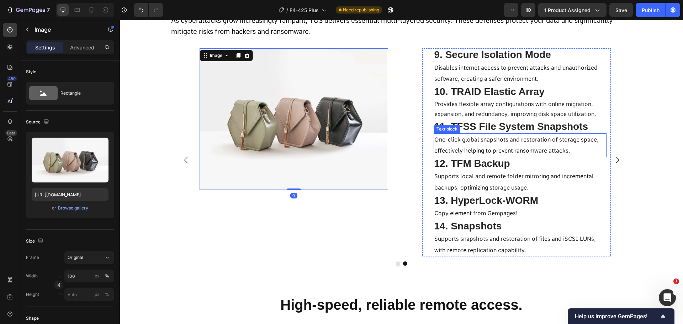
click at [425, 159] on div "9. Secure Isolation Mode Text Block Disables internet access to prevent attacks…" at bounding box center [516, 152] width 188 height 208
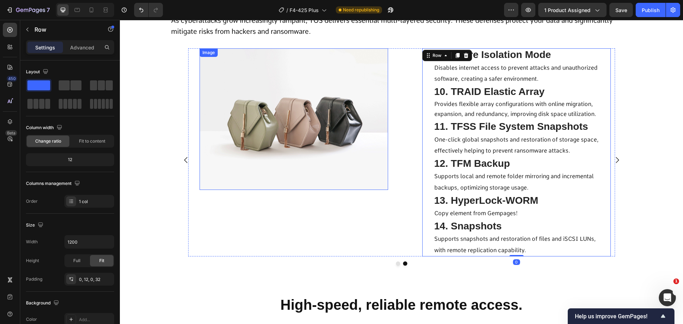
click at [373, 160] on img at bounding box center [293, 118] width 188 height 141
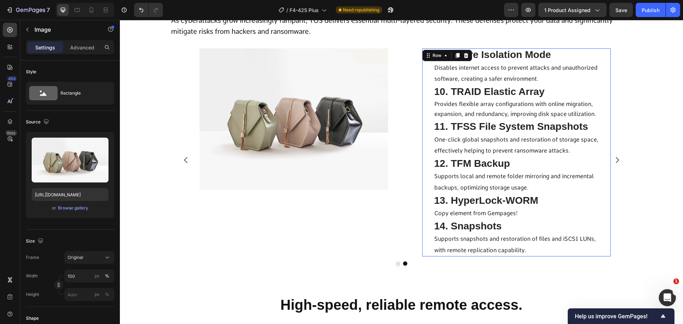
click at [424, 206] on div "9. Secure Isolation Mode Text Block Disables internet access to prevent attacks…" at bounding box center [516, 152] width 188 height 208
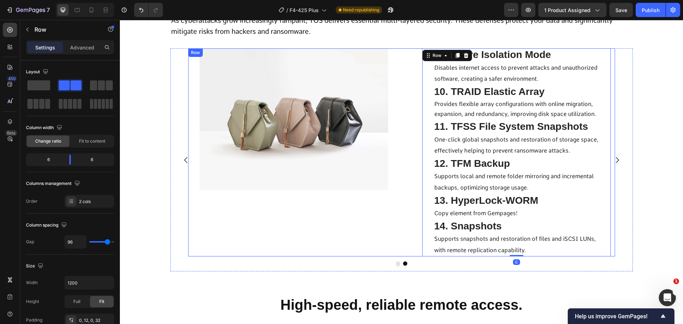
click at [394, 202] on div "Title Line Image 9. Secure Isolation Mode Text Block Disables internet access t…" at bounding box center [401, 152] width 427 height 208
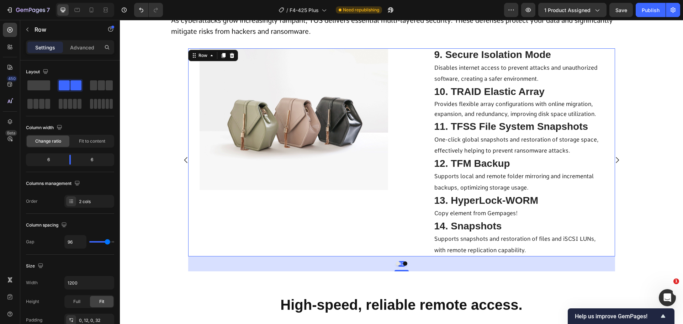
click at [182, 164] on icon "Carousel Back Arrow" at bounding box center [186, 160] width 9 height 9
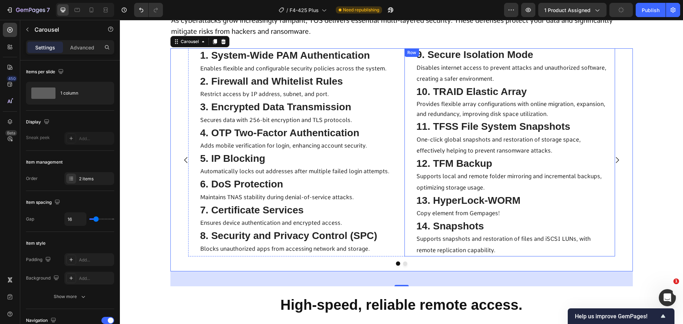
click at [406, 166] on div "9. Secure Isolation Mode Text Block Disables internet access to prevent attacks…" at bounding box center [509, 152] width 210 height 208
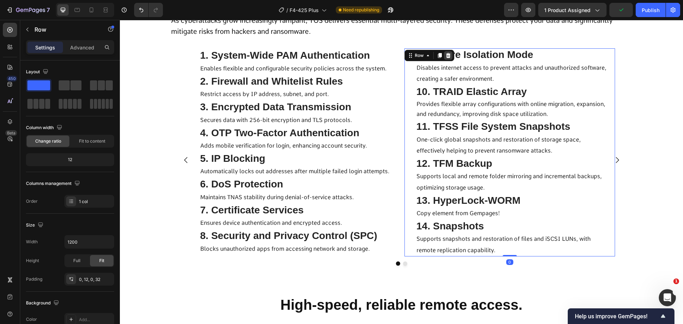
click at [446, 58] on icon at bounding box center [447, 55] width 5 height 5
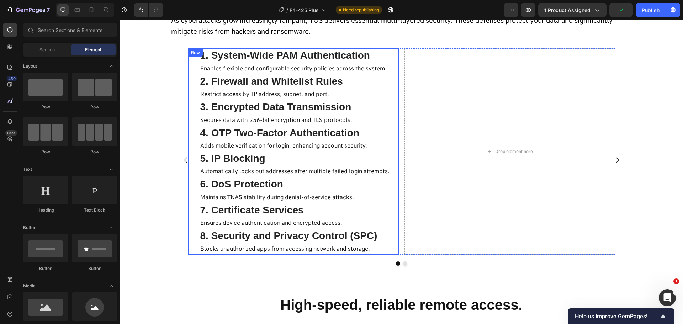
click at [390, 145] on div "1. System-Wide PAM Authentication Text Block Enables flexible and configurable …" at bounding box center [293, 151] width 210 height 206
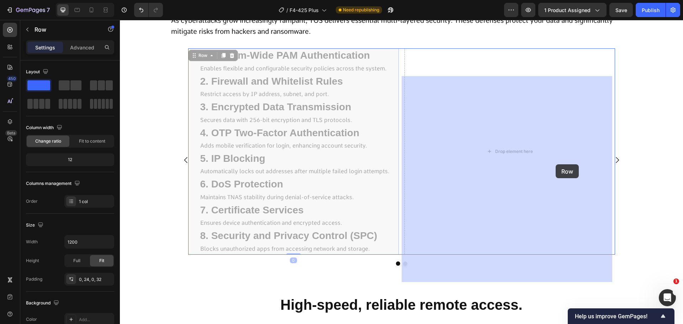
drag, startPoint x: 389, startPoint y: 140, endPoint x: 554, endPoint y: 165, distance: 166.5
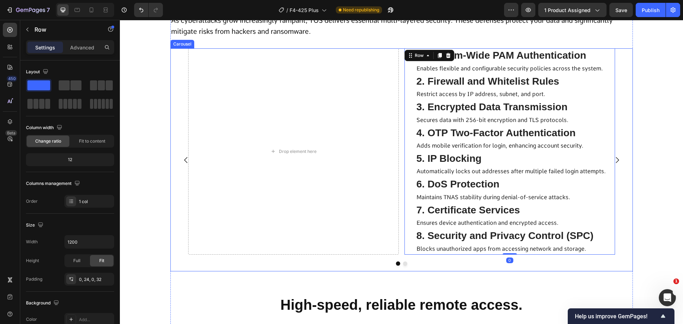
click at [614, 164] on icon "Carousel Next Arrow" at bounding box center [617, 160] width 9 height 9
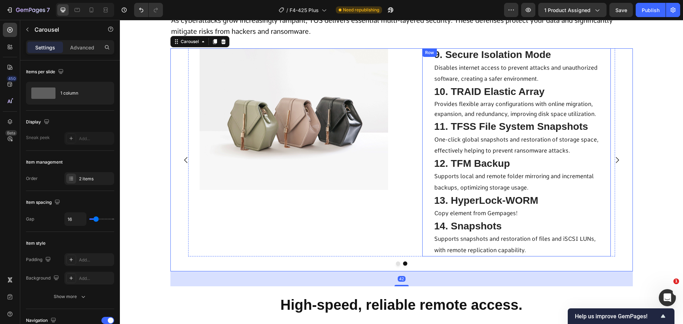
click at [422, 166] on div "9. Secure Isolation Mode Text Block Disables internet access to prevent attacks…" at bounding box center [516, 152] width 188 height 208
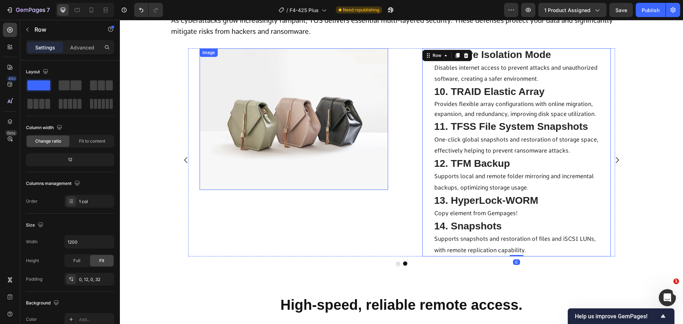
click at [377, 168] on img at bounding box center [293, 118] width 188 height 141
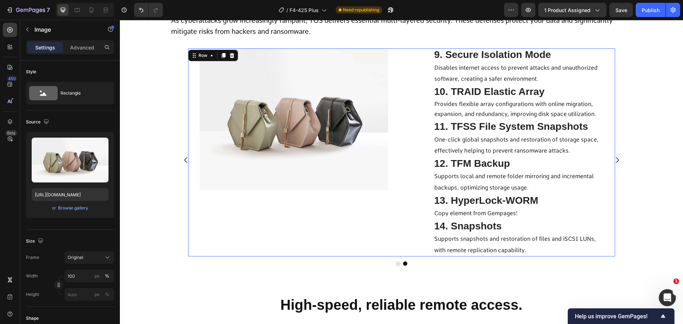
click at [413, 170] on div "Title Line Image 9. Secure Isolation Mode Text Block Disables internet access t…" at bounding box center [401, 152] width 427 height 208
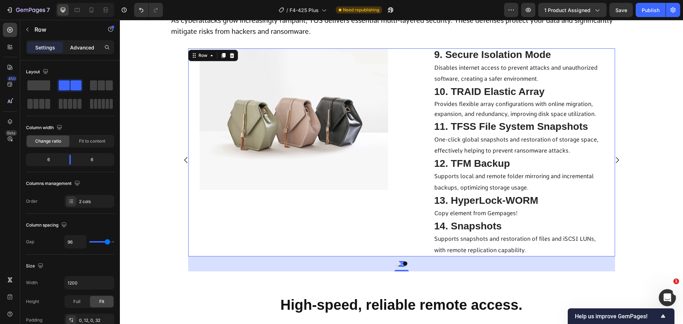
click at [88, 46] on p "Advanced" at bounding box center [82, 47] width 24 height 7
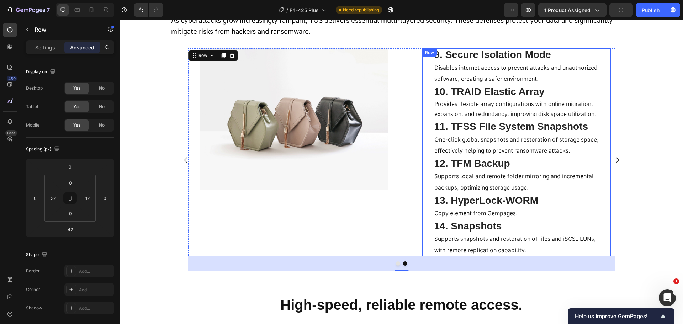
click at [422, 181] on div "9. Secure Isolation Mode Text Block Disables internet access to prevent attacks…" at bounding box center [516, 152] width 188 height 208
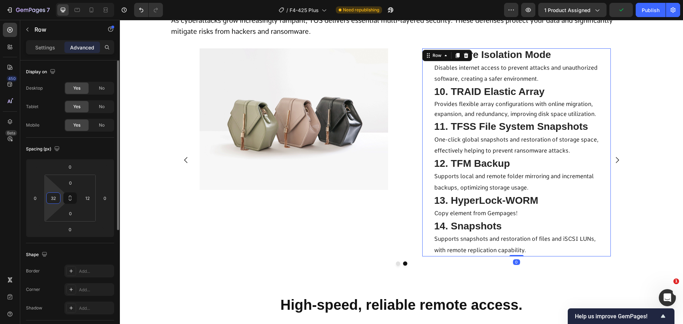
click at [55, 199] on input "32" at bounding box center [53, 198] width 11 height 11
type input "0"
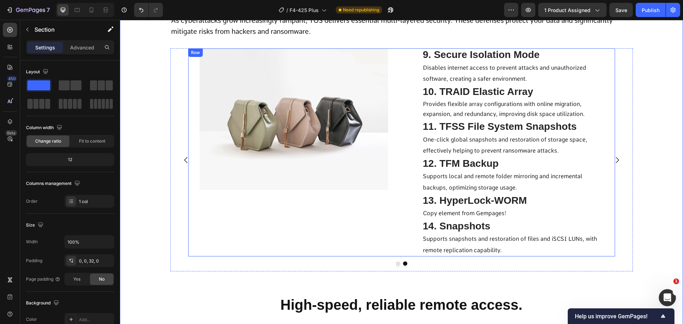
click at [404, 186] on div "Title Line Image 9. Secure Isolation Mode Text Block Disables internet access t…" at bounding box center [401, 152] width 427 height 208
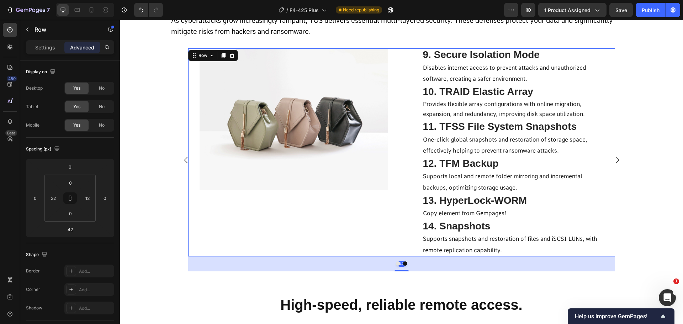
click at [351, 190] on img at bounding box center [293, 118] width 188 height 141
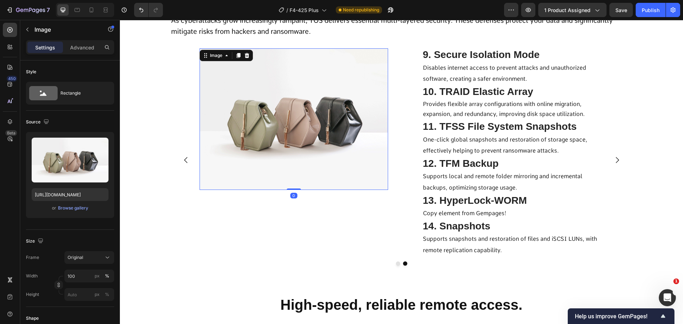
click at [186, 164] on icon "Carousel Back Arrow" at bounding box center [186, 160] width 9 height 9
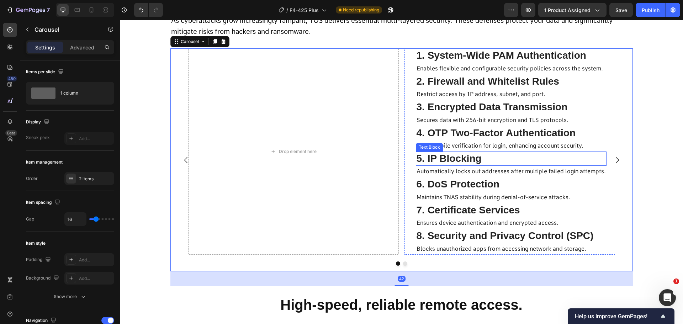
click at [407, 180] on div "1. System-Wide PAM Authentication Text Block Enables flexible and configurable …" at bounding box center [509, 151] width 210 height 206
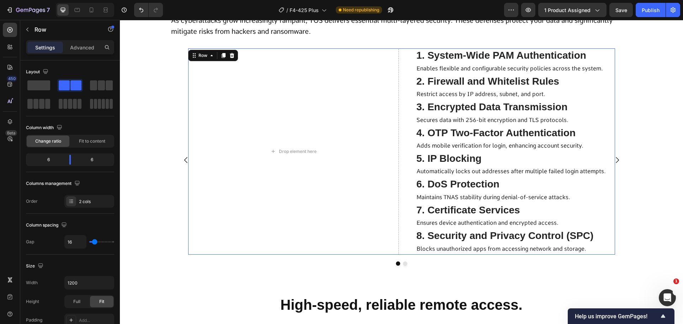
click at [397, 235] on div "Drop element here 1. System-Wide PAM Authentication Text Block Enables flexible…" at bounding box center [401, 151] width 427 height 206
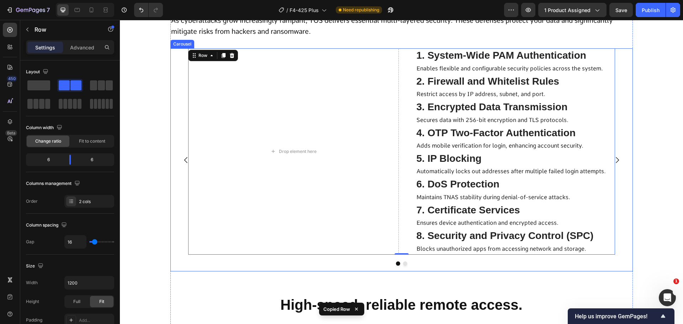
click at [616, 164] on icon "Carousel Next Arrow" at bounding box center [617, 160] width 9 height 9
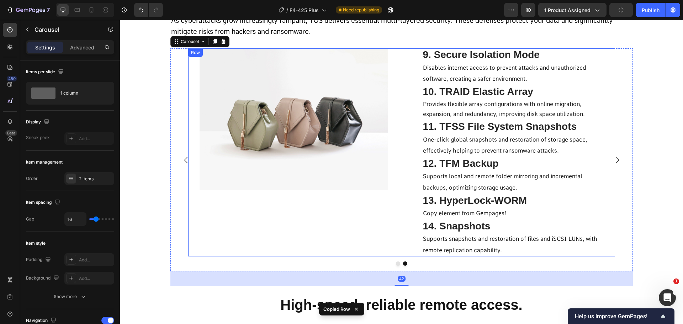
click at [396, 208] on div "Title Line Image 9. Secure Isolation Mode Text Block Disables internet access t…" at bounding box center [401, 152] width 427 height 208
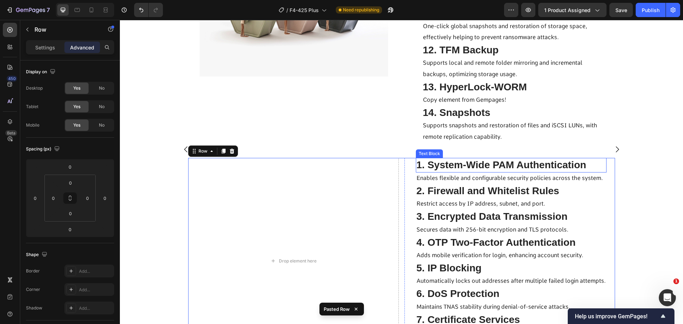
scroll to position [4352, 0]
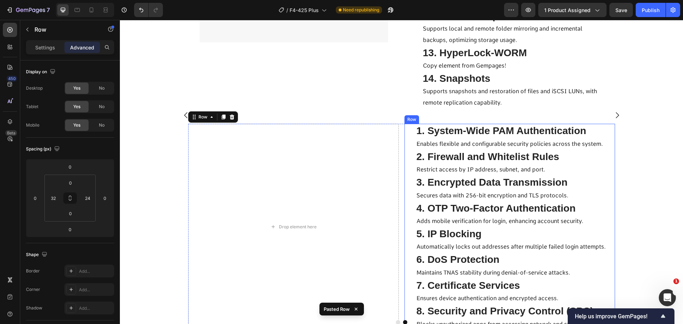
click at [407, 216] on div "1. System-Wide PAM Authentication Text Block Enables flexible and configurable …" at bounding box center [509, 227] width 210 height 206
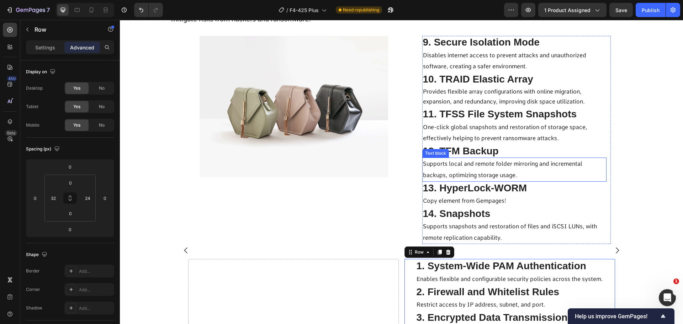
scroll to position [4175, 0]
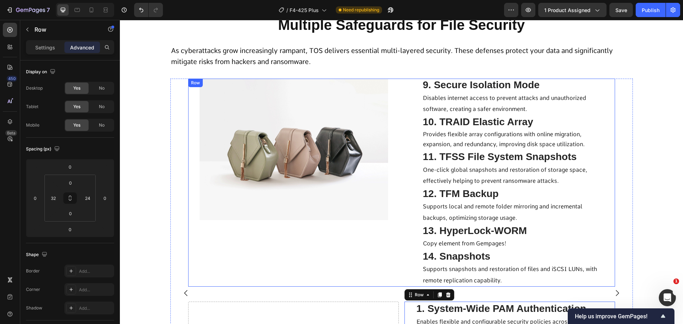
click at [415, 136] on div "Title Line Image 9. Secure Isolation Mode Text Block Disables internet access t…" at bounding box center [401, 183] width 427 height 208
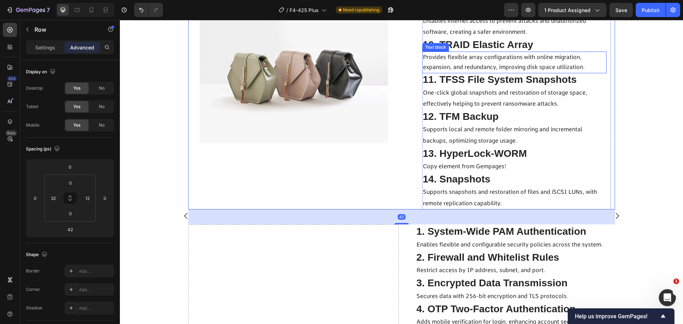
scroll to position [4210, 0]
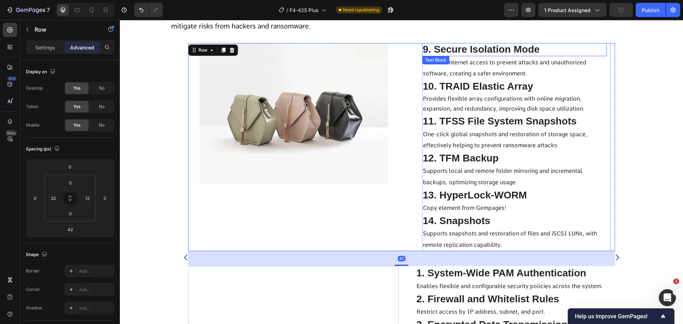
click at [458, 55] on span "9. Secure Isolation Mode" at bounding box center [481, 49] width 117 height 11
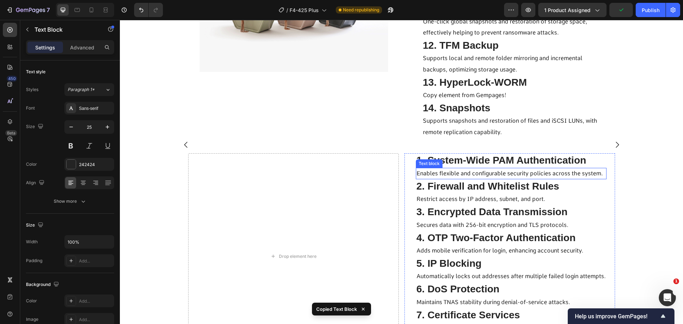
scroll to position [4352, 0]
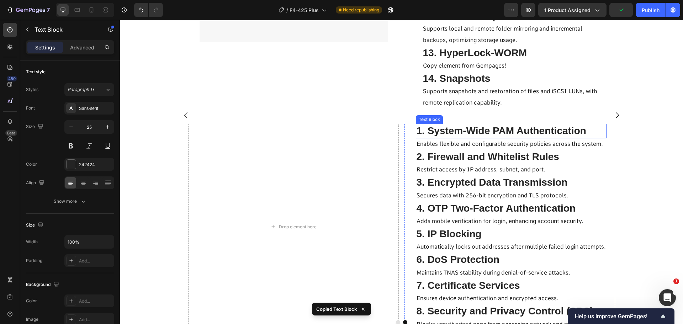
click at [456, 136] on span "1. System-Wide PAM Authentication" at bounding box center [501, 130] width 170 height 11
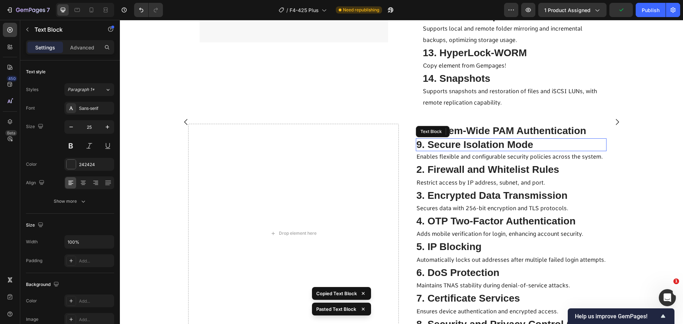
scroll to position [4359, 0]
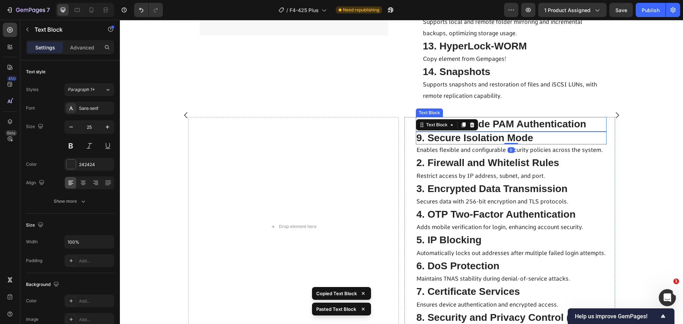
click at [509, 129] on span "1. System-Wide PAM Authentication" at bounding box center [501, 123] width 170 height 11
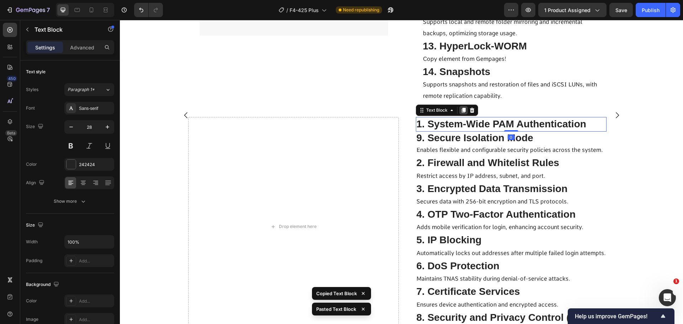
click at [462, 113] on icon at bounding box center [463, 110] width 4 height 5
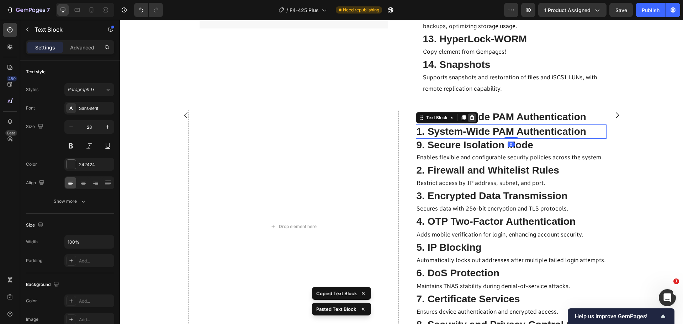
click at [471, 121] on icon at bounding box center [472, 118] width 6 height 6
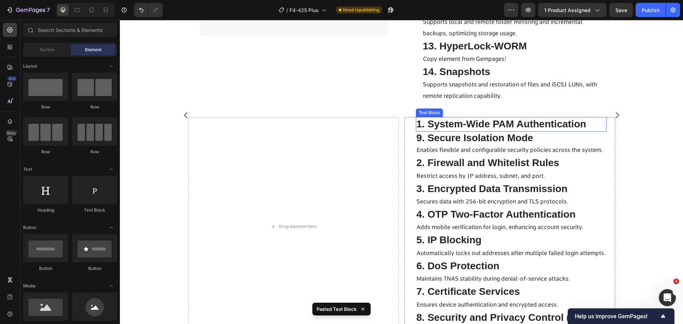
click at [479, 129] on span "1. System-Wide PAM Authentication" at bounding box center [501, 123] width 170 height 11
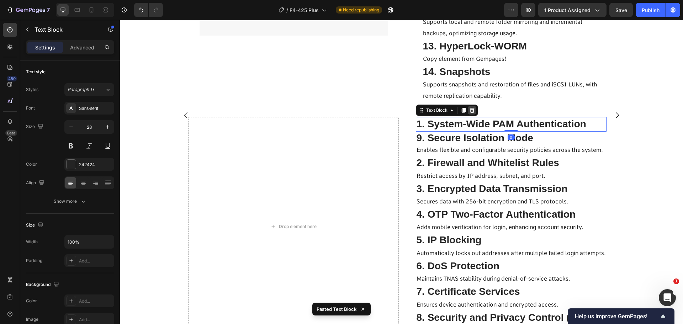
click at [470, 113] on icon at bounding box center [471, 110] width 5 height 5
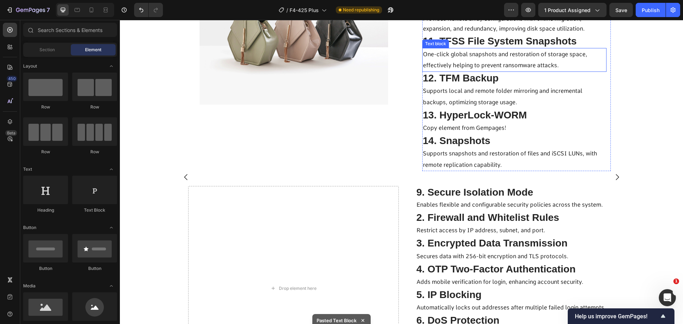
scroll to position [4209, 0]
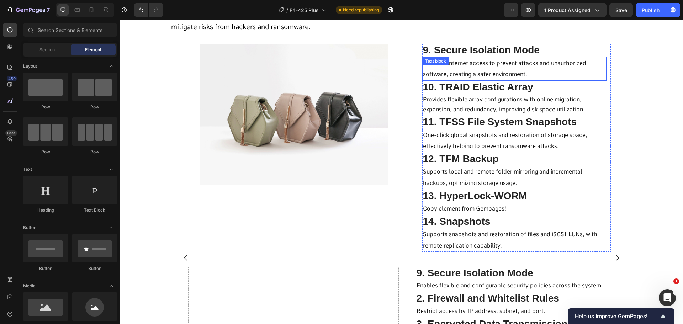
click at [451, 81] on div "Disables internet access to prevent attacks and unauthorized software, creating…" at bounding box center [514, 69] width 184 height 24
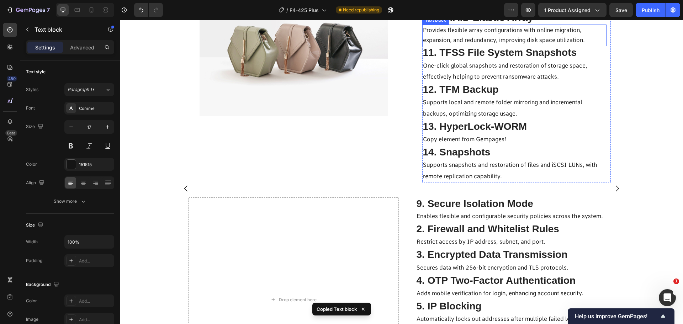
scroll to position [4281, 0]
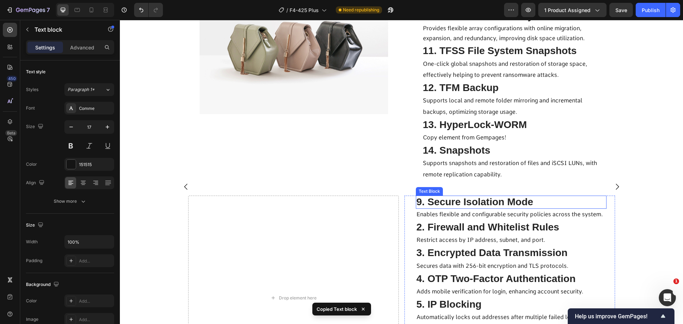
click at [446, 207] on span "9. Secure Isolation Mode" at bounding box center [474, 201] width 117 height 11
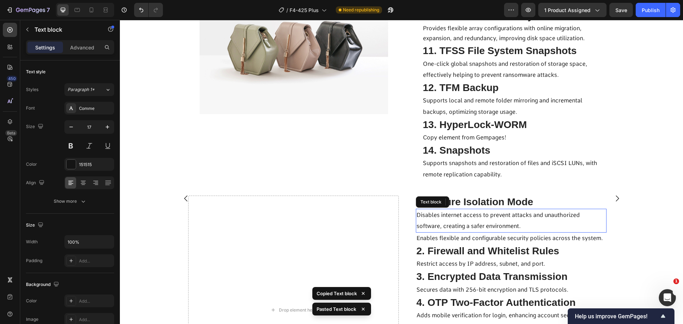
scroll to position [4293, 0]
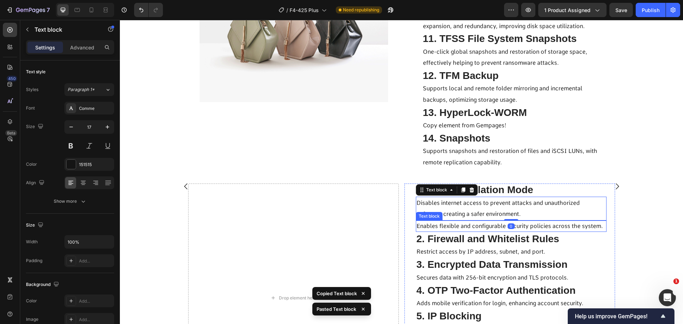
click at [446, 229] on span "Enables flexible and configurable security policies across the system." at bounding box center [509, 226] width 186 height 7
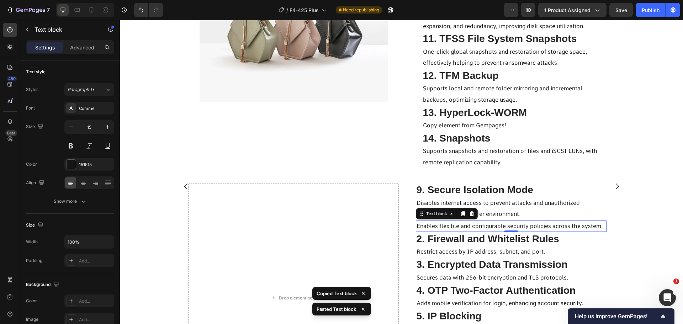
click at [469, 216] on icon at bounding box center [472, 214] width 6 height 6
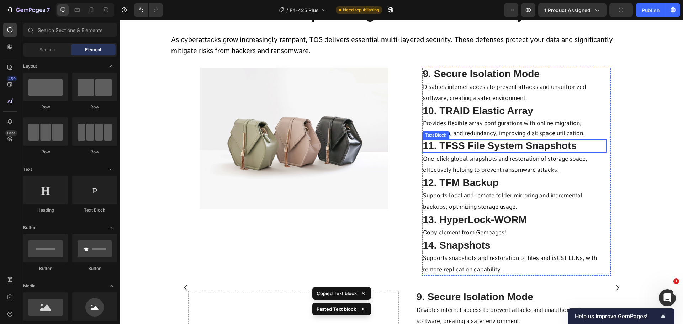
scroll to position [4145, 0]
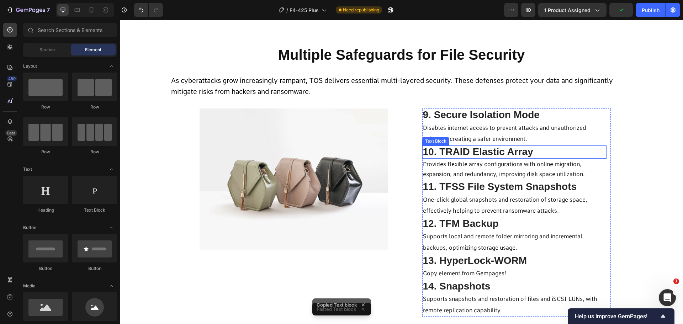
click at [451, 157] on span "10. TRAID Elastic Array" at bounding box center [478, 151] width 110 height 11
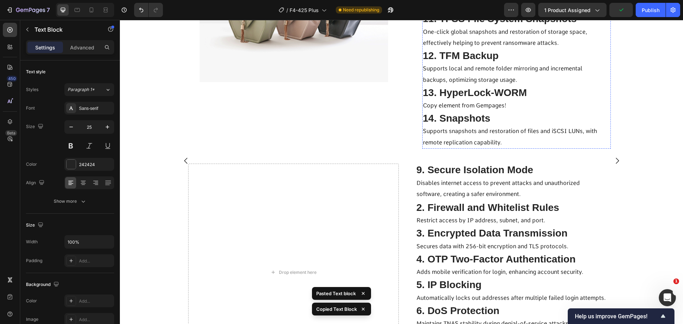
scroll to position [4358, 0]
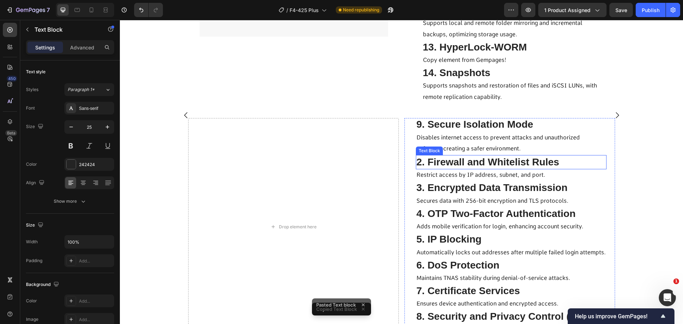
click at [446, 152] on span "Disables internet access to prevent attacks and unauthorized software, creating…" at bounding box center [497, 143] width 163 height 18
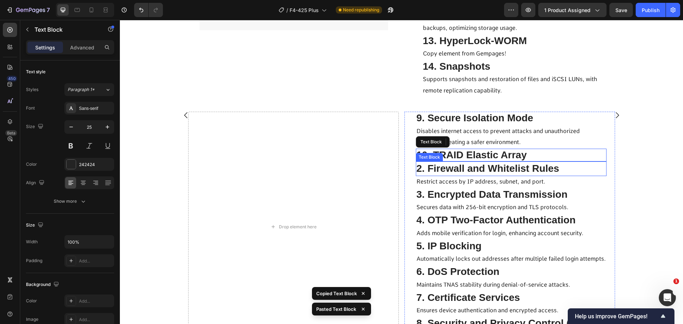
click at [453, 174] on span "2. Firewall and Whitelist Rules" at bounding box center [487, 168] width 143 height 11
click at [471, 157] on icon at bounding box center [472, 155] width 6 height 6
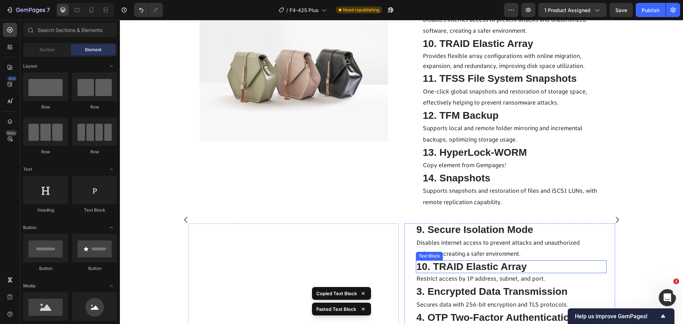
scroll to position [4251, 0]
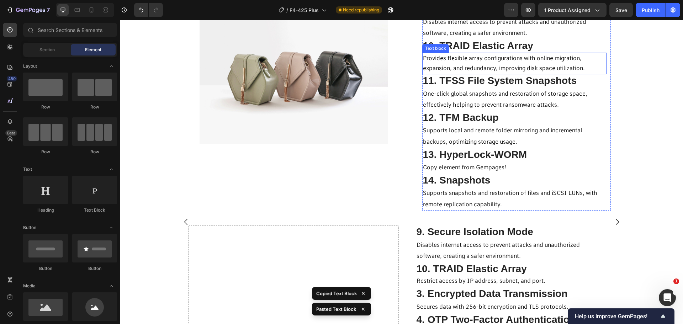
click at [449, 74] on p "Provides flexible array configurations with online migration, expansion, and re…" at bounding box center [514, 63] width 183 height 21
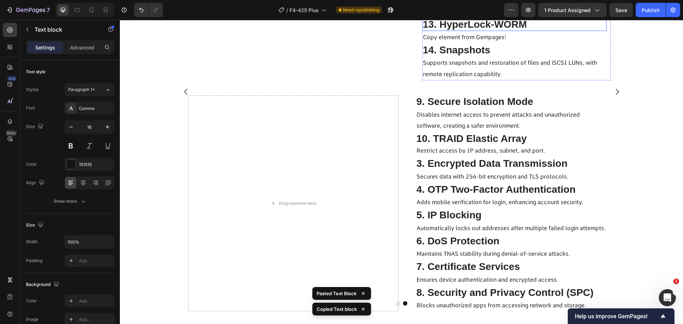
scroll to position [4393, 0]
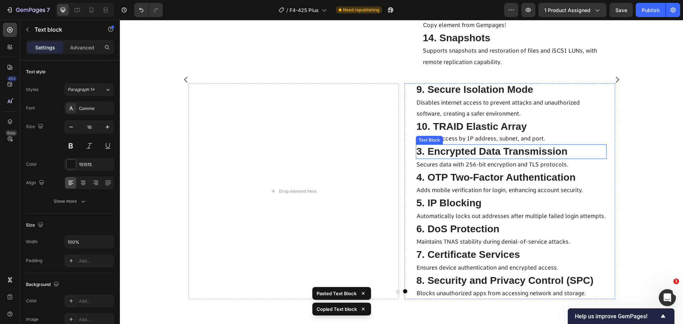
click at [439, 144] on div "Text Block" at bounding box center [429, 140] width 27 height 9
click at [455, 132] on span "10. TRAID Elastic Array" at bounding box center [471, 126] width 110 height 11
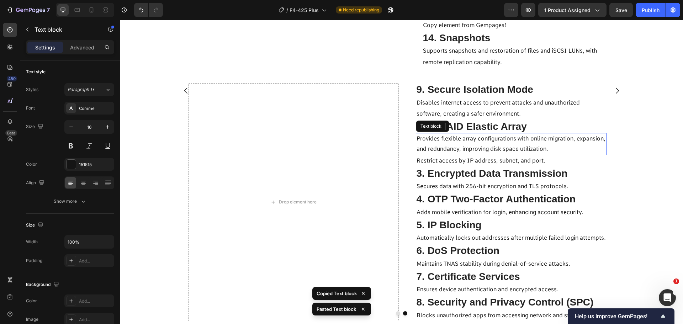
scroll to position [4404, 0]
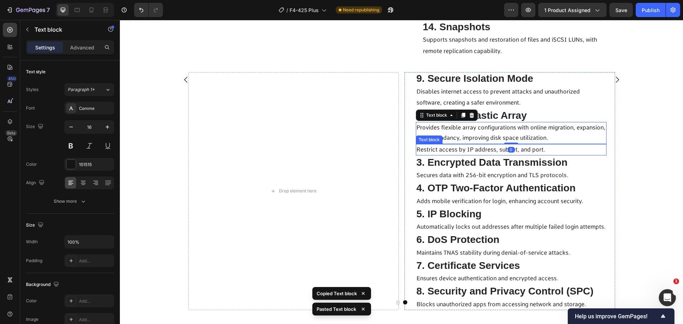
click at [503, 153] on span "Restrict access by IP address, subnet, and port." at bounding box center [480, 149] width 129 height 7
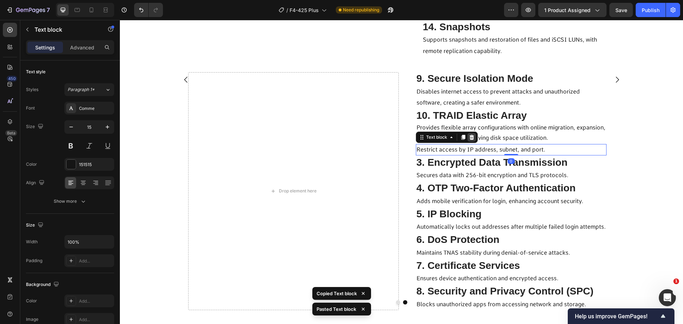
click at [469, 140] on icon at bounding box center [471, 137] width 5 height 5
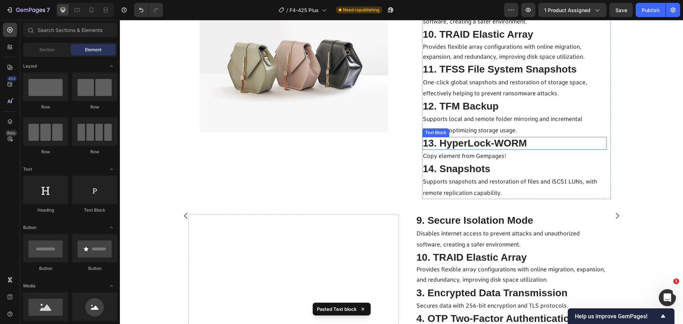
scroll to position [4256, 0]
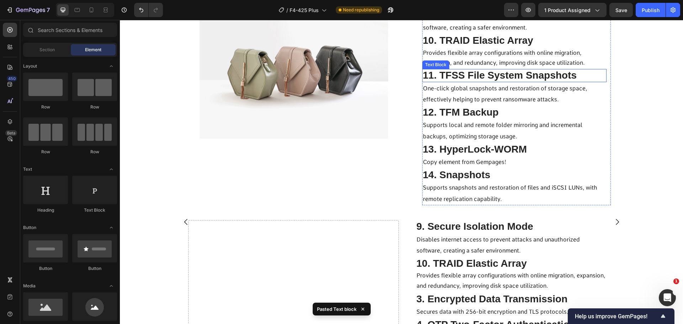
click at [442, 81] on span "11. TFSS File System Snapshots" at bounding box center [500, 75] width 154 height 11
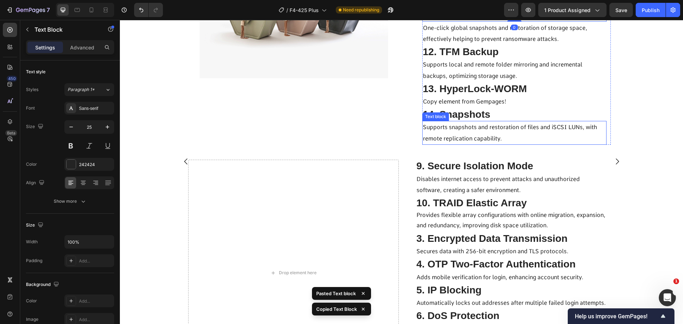
scroll to position [4398, 0]
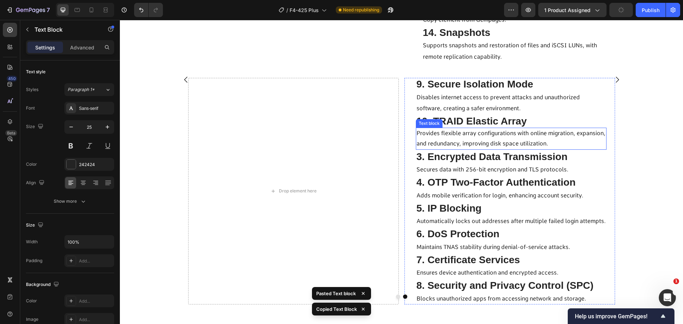
click at [454, 147] on span "Provides flexible array configurations with online migration, expansion, and re…" at bounding box center [510, 138] width 189 height 17
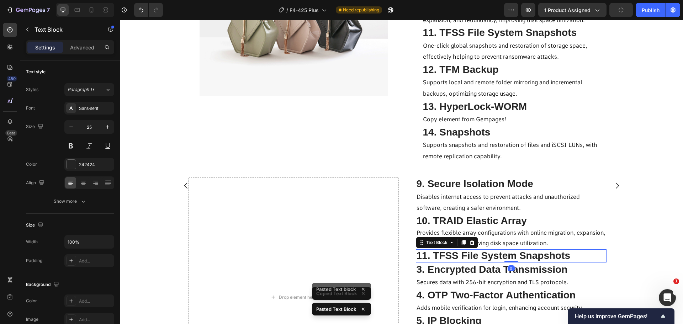
scroll to position [4298, 0]
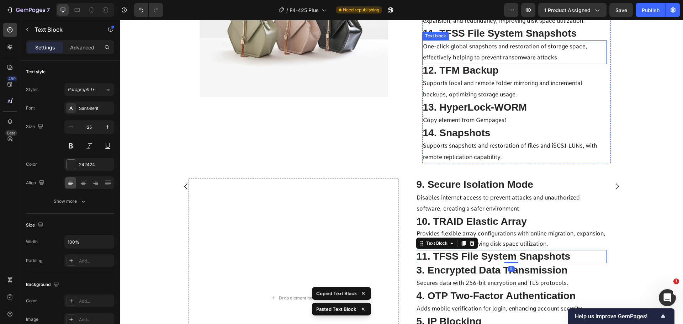
click at [451, 61] on span "One-click global snapshots and restoration of storage space, effectively helpin…" at bounding box center [505, 52] width 164 height 18
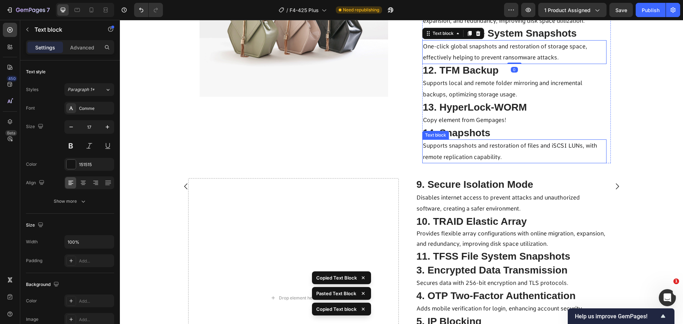
scroll to position [4405, 0]
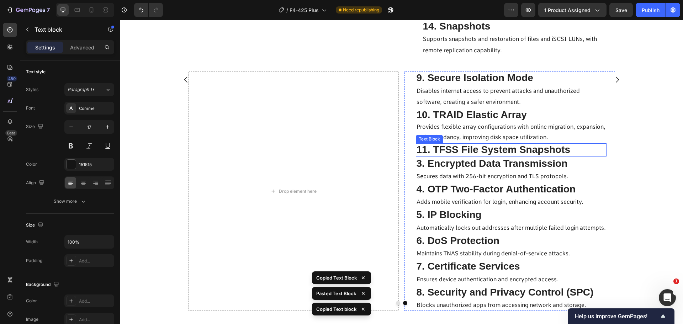
click at [460, 155] on span "11. TFSS File System Snapshots" at bounding box center [493, 149] width 154 height 11
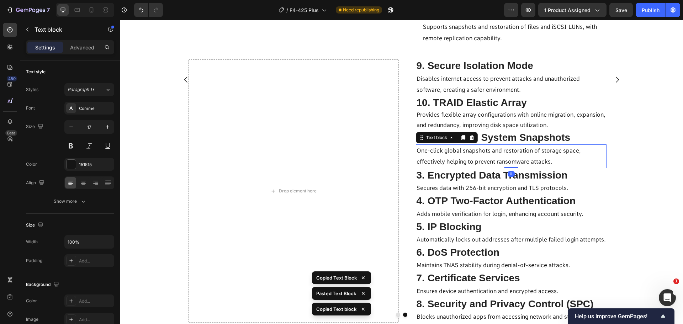
scroll to position [4310, 0]
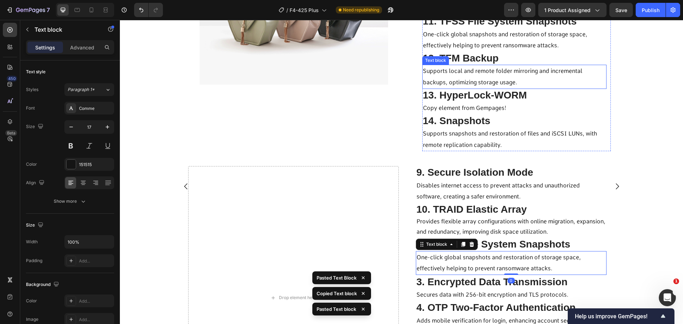
click at [452, 64] on span "12. TFM Backup" at bounding box center [461, 58] width 76 height 11
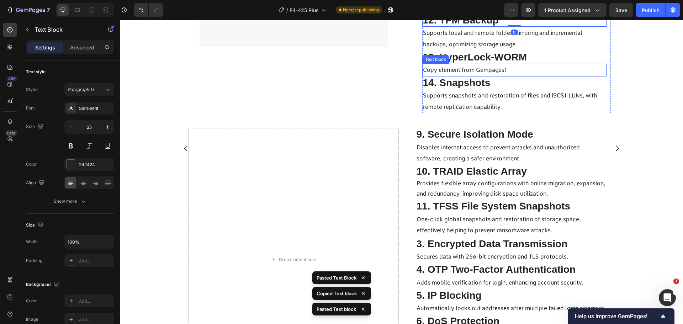
scroll to position [4417, 0]
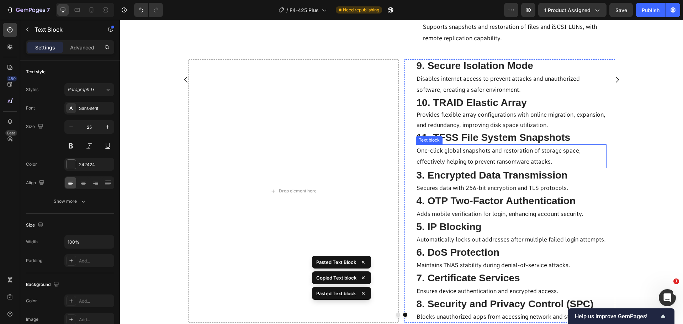
click at [442, 167] on p "One-click global snapshots and restoration of storage space, effectively helpin…" at bounding box center [510, 156] width 189 height 22
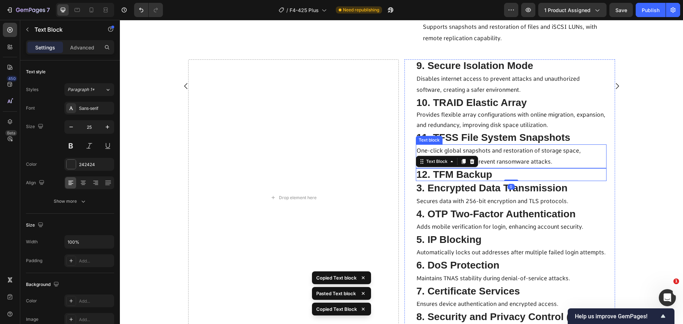
scroll to position [4316, 0]
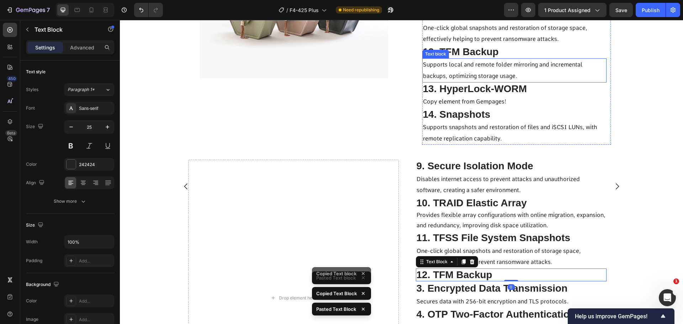
click at [447, 81] on p "Supports local and remote folder mirroring and incremental backups, optimizing …" at bounding box center [514, 70] width 183 height 22
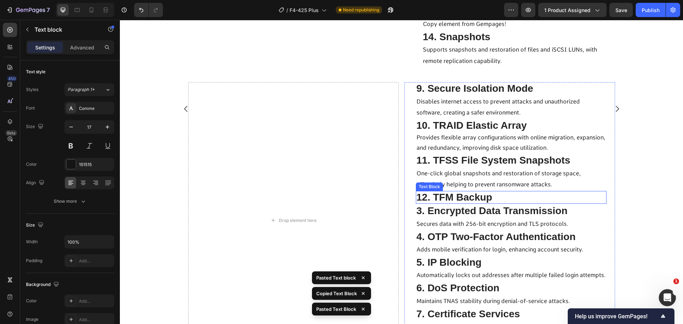
scroll to position [4459, 0]
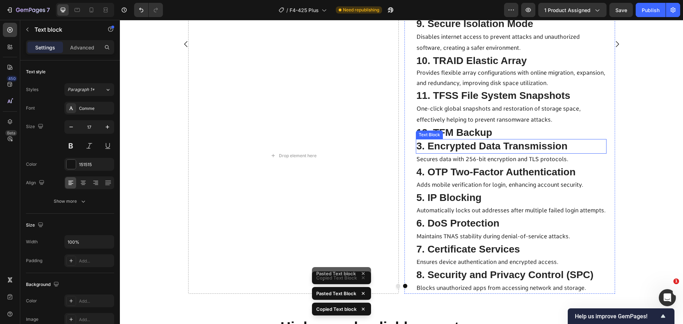
click at [446, 138] on span "12. TFM Backup" at bounding box center [454, 132] width 76 height 11
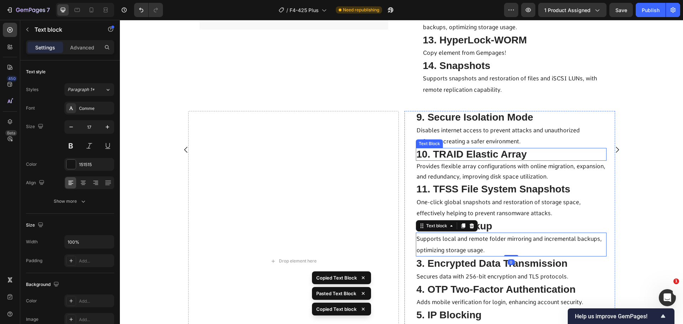
scroll to position [4364, 0]
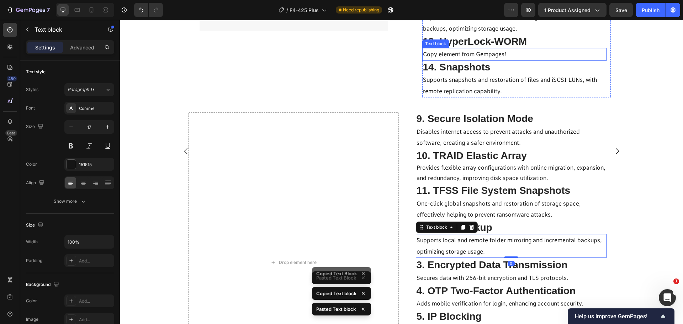
click at [447, 47] on span "13. HyperLock-WORM" at bounding box center [475, 41] width 104 height 11
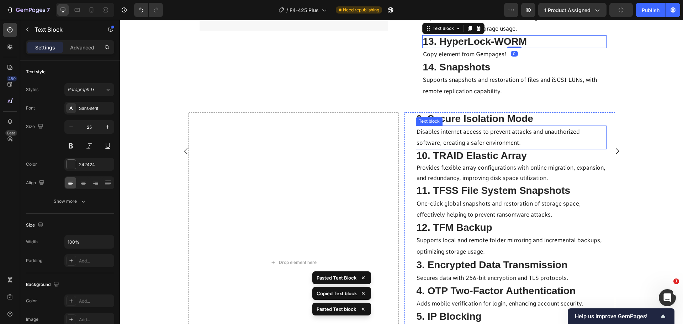
scroll to position [4470, 0]
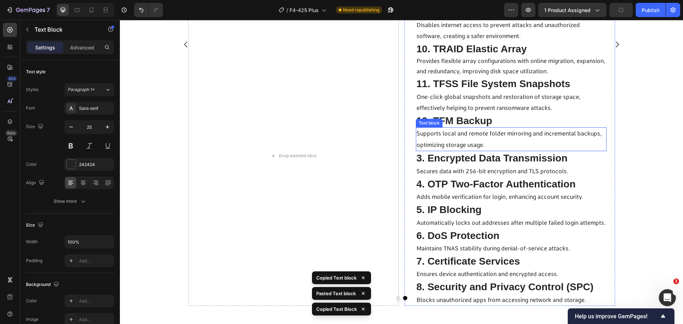
click at [450, 148] on span "Supports local and remote folder mirroring and incremental backups, optimizing …" at bounding box center [508, 139] width 185 height 18
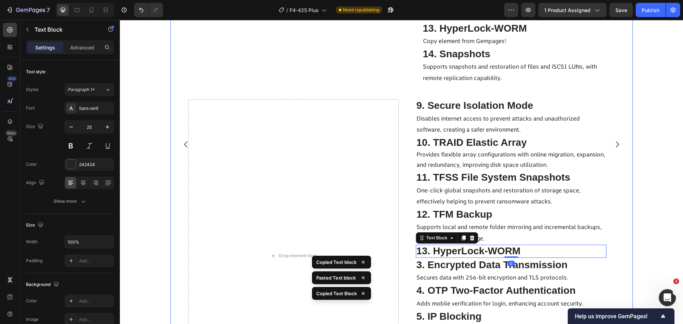
scroll to position [4371, 0]
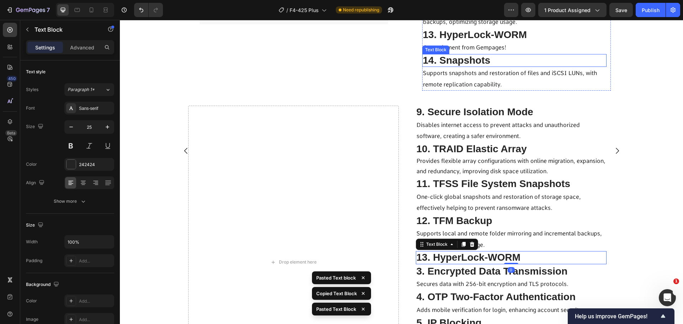
click at [449, 51] on span "Copy element from Gempages!" at bounding box center [465, 47] width 84 height 7
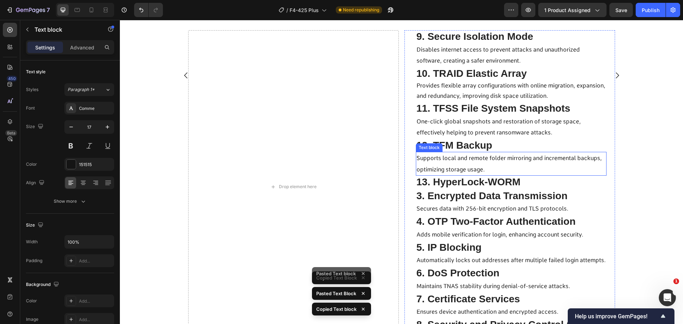
scroll to position [4477, 0]
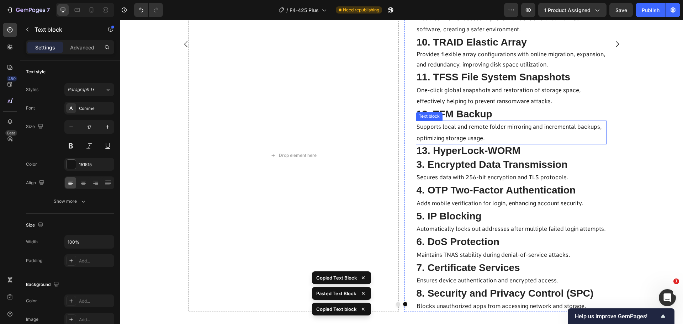
click at [445, 156] on span "13. HyperLock-WORM" at bounding box center [468, 150] width 104 height 11
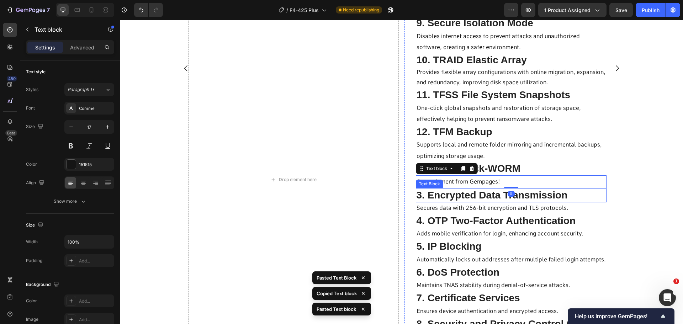
scroll to position [4341, 0]
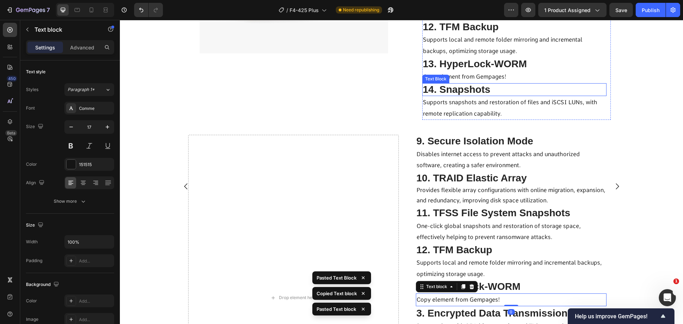
click at [450, 95] on span "14. Snapshots" at bounding box center [457, 89] width 68 height 11
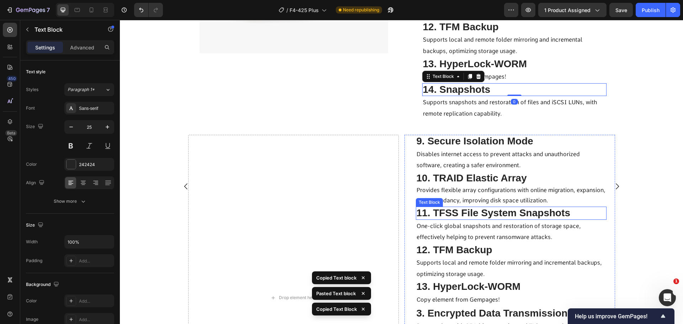
scroll to position [4484, 0]
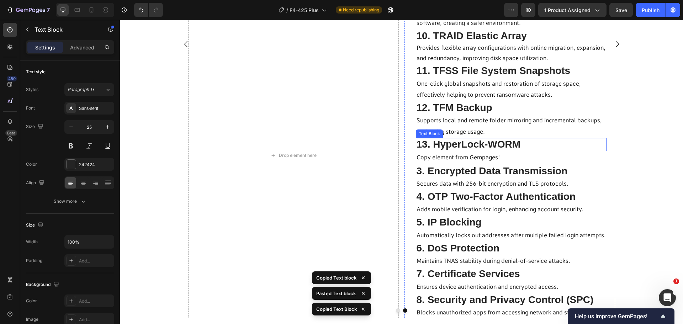
click at [448, 150] on span "13. HyperLock-WORM" at bounding box center [468, 144] width 104 height 11
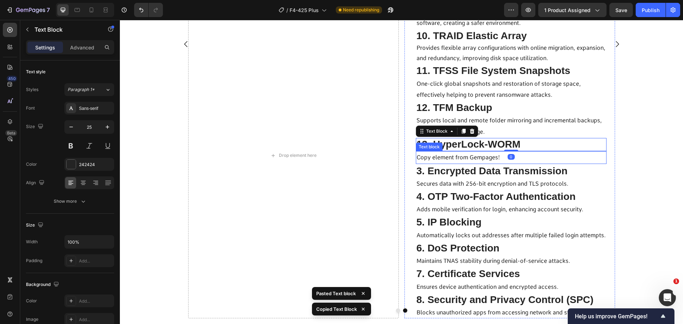
click at [450, 161] on span "Copy element from Gempages!" at bounding box center [458, 157] width 84 height 7
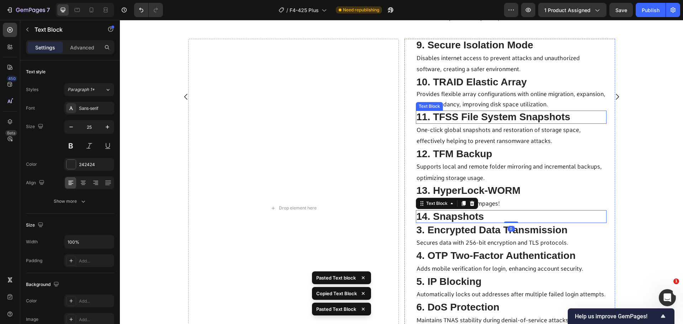
scroll to position [0, 0]
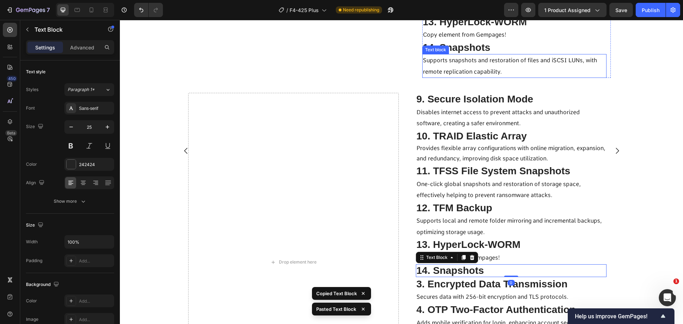
click at [435, 75] on span "Supports snapshots and restoration of files and iSCSI LUNs, with remote replica…" at bounding box center [510, 66] width 174 height 18
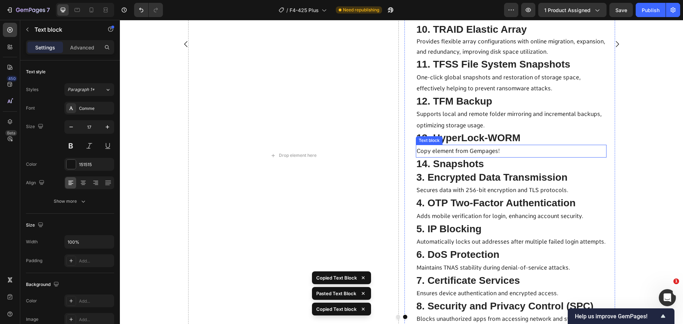
click at [444, 169] on span "14. Snapshots" at bounding box center [450, 163] width 68 height 11
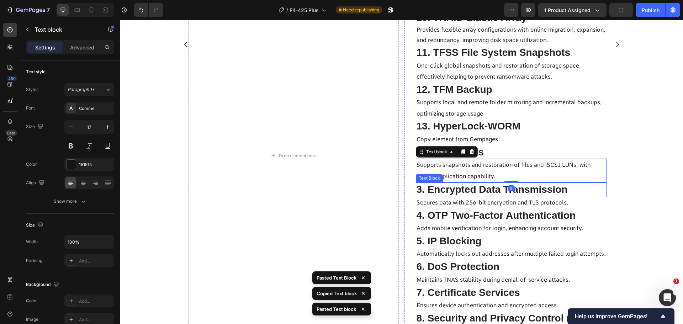
click at [444, 195] on span "3. Encrypted Data Transmission" at bounding box center [491, 189] width 151 height 11
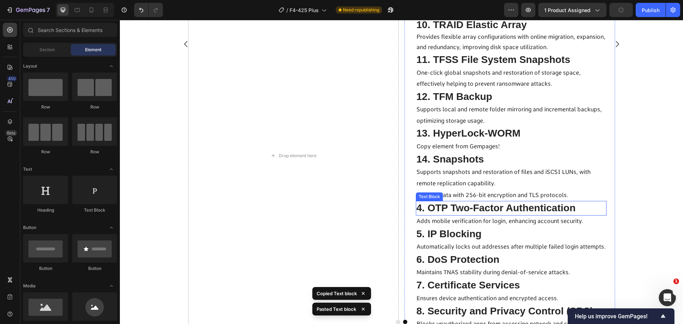
click at [433, 213] on span "4. OTP Two-Factor Authentication" at bounding box center [495, 207] width 159 height 11
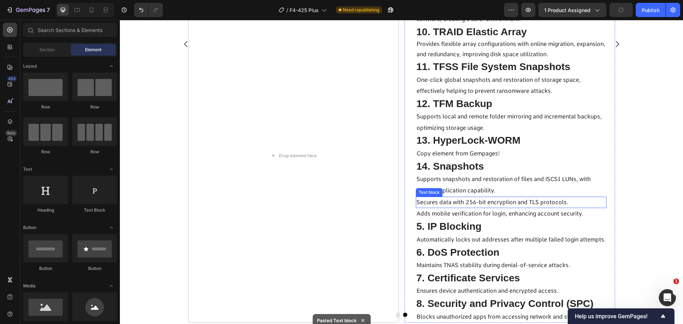
click at [434, 207] on p "Secures data with 256-bit encryption and TLS protocols." at bounding box center [510, 202] width 189 height 10
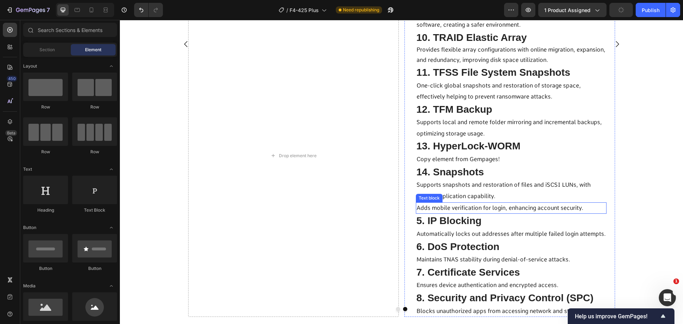
click at [432, 211] on span "Adds mobile verification for login, enhancing account security." at bounding box center [499, 207] width 167 height 7
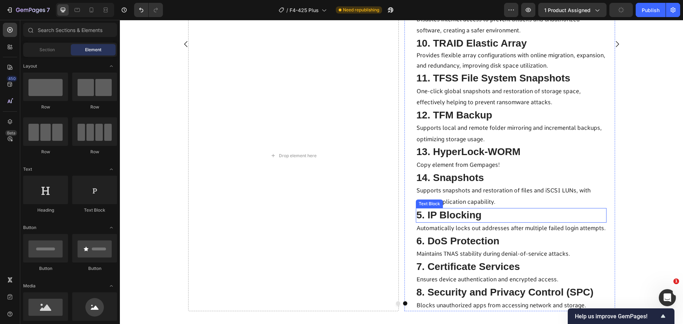
click at [438, 220] on span "5. IP Blocking" at bounding box center [448, 214] width 65 height 11
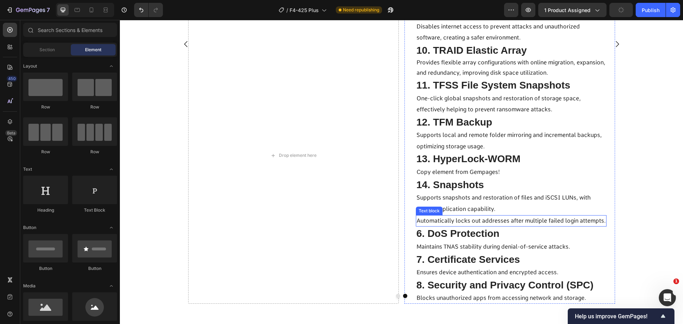
click at [447, 224] on span "Automatically locks out addresses after multiple failed login attempts." at bounding box center [510, 220] width 189 height 7
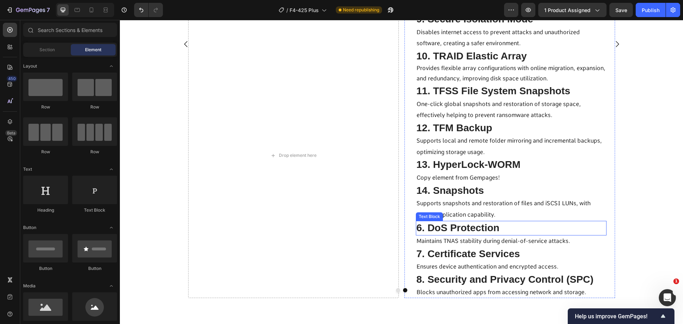
click at [459, 233] on span "6. DoS Protection" at bounding box center [457, 227] width 83 height 11
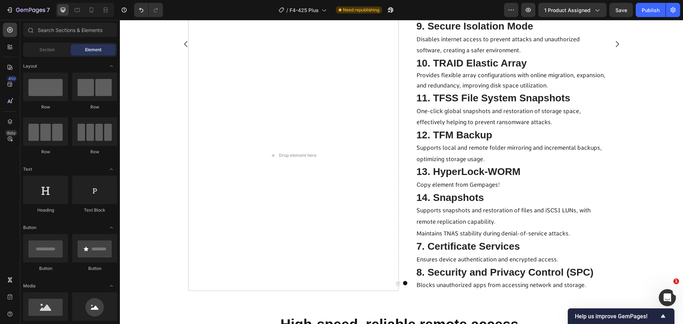
click at [451, 237] on span "Maintains TNAS stability during denial-of-service attacks." at bounding box center [493, 233] width 154 height 7
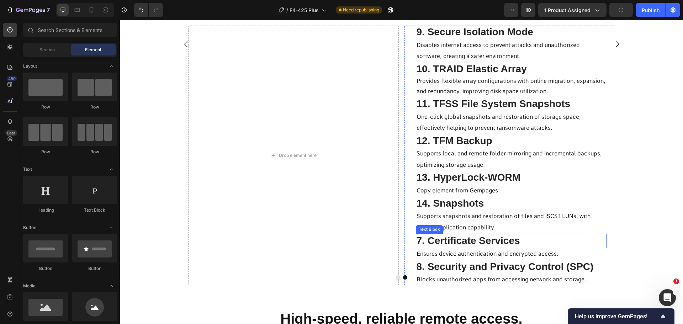
click at [461, 246] on span "7. Certificate Services" at bounding box center [467, 240] width 103 height 11
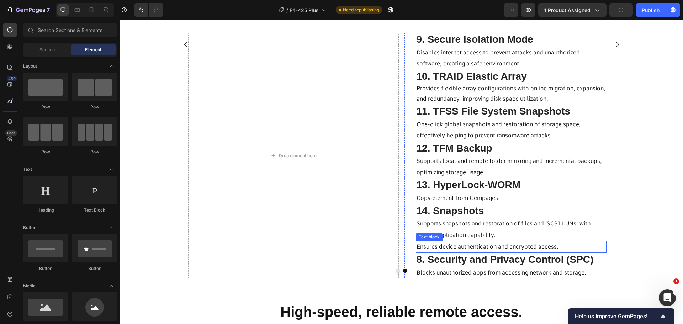
click at [460, 250] on span "Ensures device authentication and encrypted access." at bounding box center [487, 246] width 142 height 7
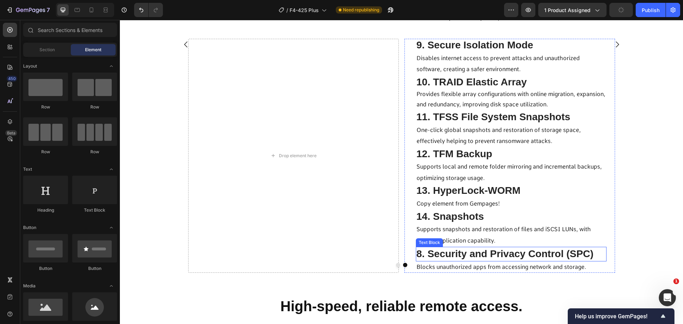
click at [453, 259] on span "8. Security and Privacy Control (SPC)" at bounding box center [504, 253] width 177 height 11
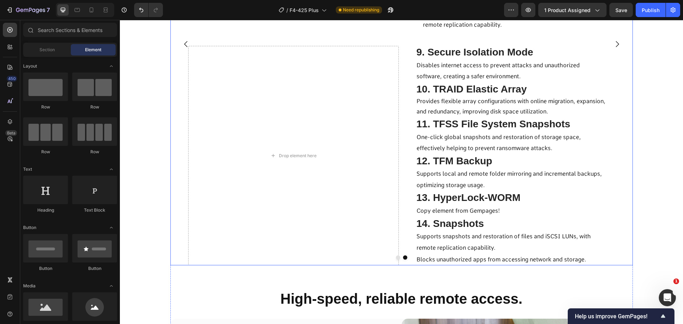
click at [442, 263] on span "Blocks unauthorized apps from accessing network and storage." at bounding box center [501, 259] width 170 height 7
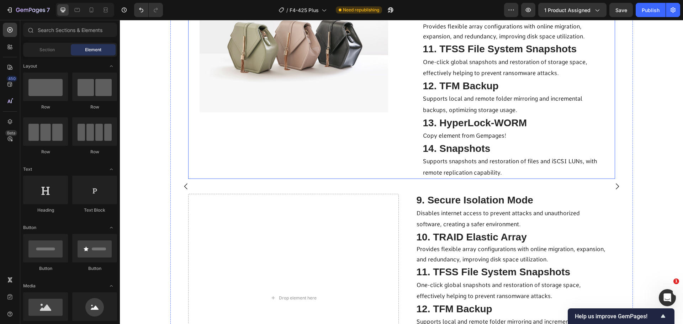
click at [412, 163] on div "Title Line Image 9. Secure Isolation Mode Text Block Disables internet access t…" at bounding box center [401, 75] width 427 height 208
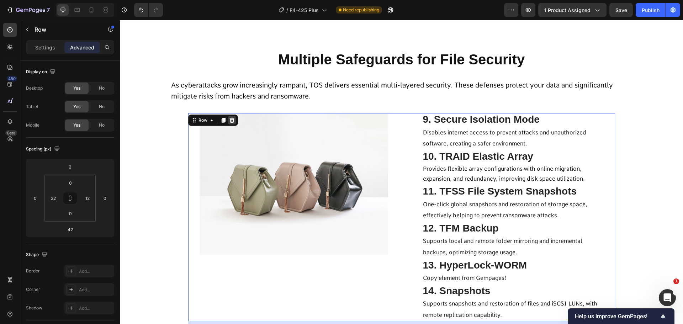
click at [231, 124] on div at bounding box center [232, 120] width 9 height 9
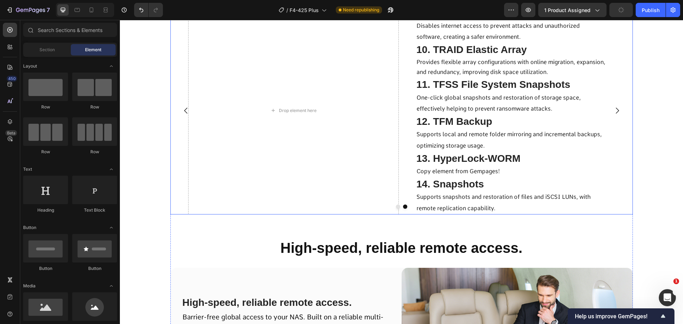
click at [183, 115] on icon "Carousel Back Arrow" at bounding box center [186, 110] width 9 height 9
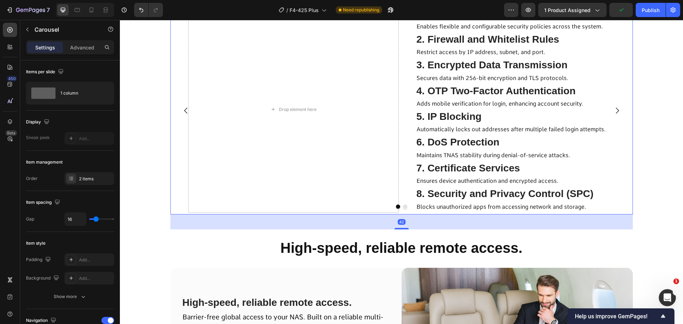
click at [619, 121] on button "Carousel Next Arrow" at bounding box center [617, 111] width 20 height 20
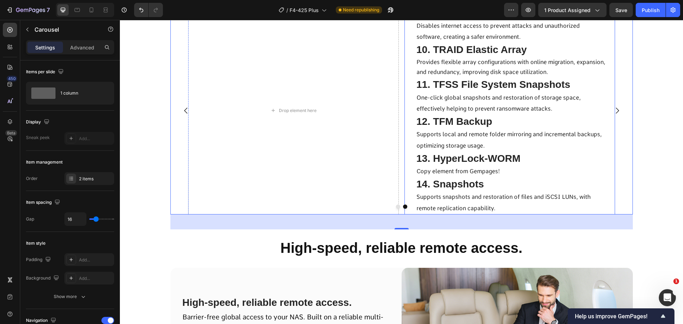
click at [405, 146] on div "9. Secure Isolation Mode Text Block Disables internet access to prevent attacks…" at bounding box center [509, 110] width 210 height 208
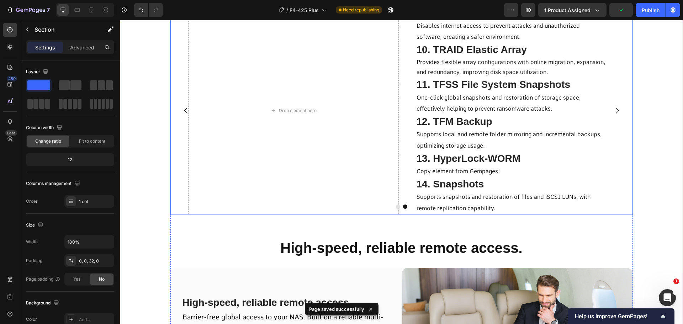
click at [182, 115] on icon "Carousel Back Arrow" at bounding box center [186, 110] width 9 height 9
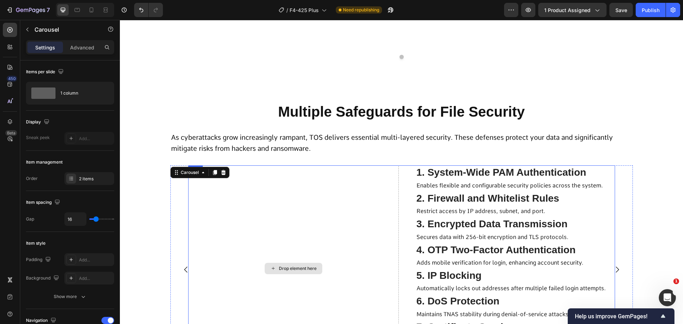
scroll to position [4033, 0]
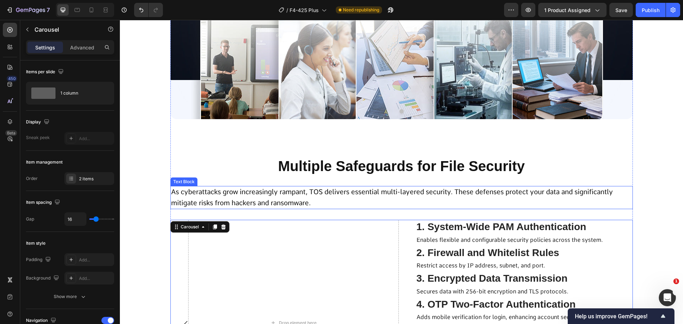
click at [242, 207] on span "As cyberattacks grow increasingly rampant, TOS delivers essential multi-layered…" at bounding box center [392, 197] width 442 height 19
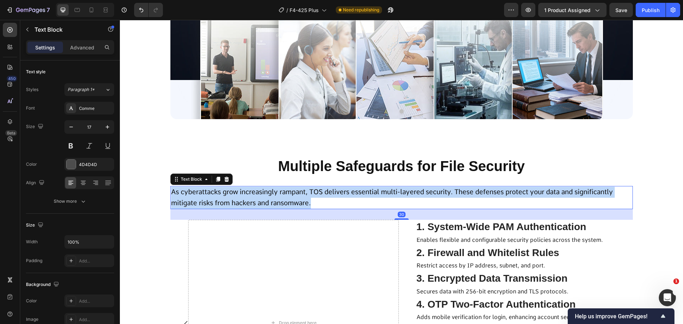
click at [242, 207] on span "As cyberattacks grow increasingly rampant, TOS delivers essential multi-layered…" at bounding box center [392, 197] width 442 height 19
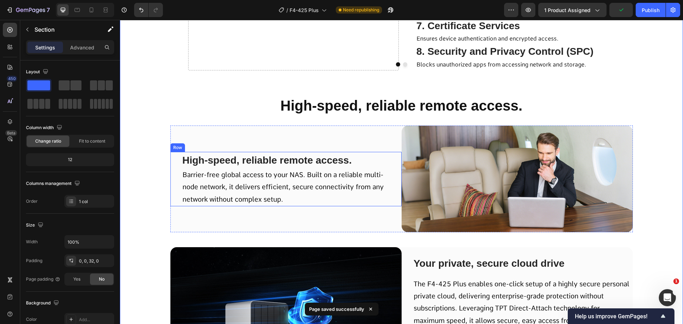
scroll to position [4247, 0]
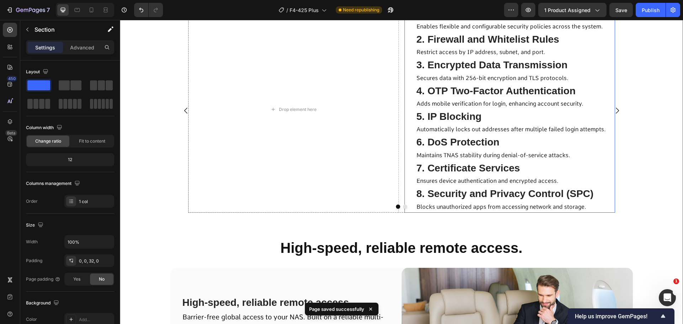
click at [406, 211] on div "1. System-Wide PAM Authentication Text Block Enables flexible and configurable …" at bounding box center [509, 109] width 210 height 206
click at [404, 212] on div "1. System-Wide PAM Authentication Text Block Enables flexible and configurable …" at bounding box center [509, 109] width 210 height 206
click at [399, 212] on div "Drop element here 1. System-Wide PAM Authentication Text Block Enables flexible…" at bounding box center [401, 109] width 427 height 206
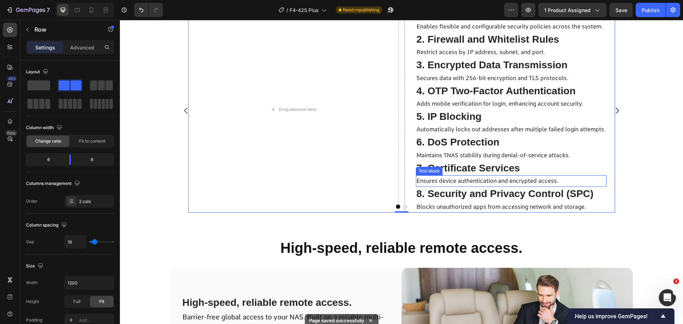
click at [629, 207] on div "Drop element here 1. System-Wide PAM Authentication Text Block Enables flexible…" at bounding box center [401, 110] width 462 height 208
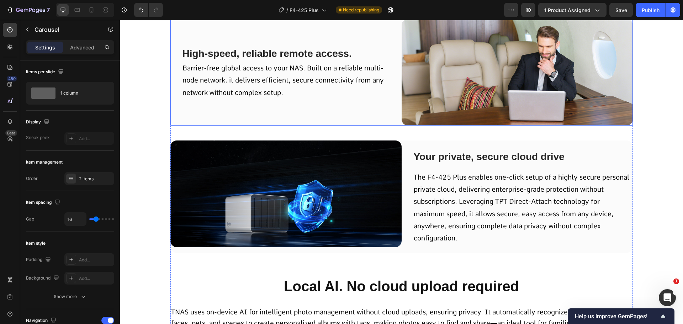
scroll to position [4389, 0]
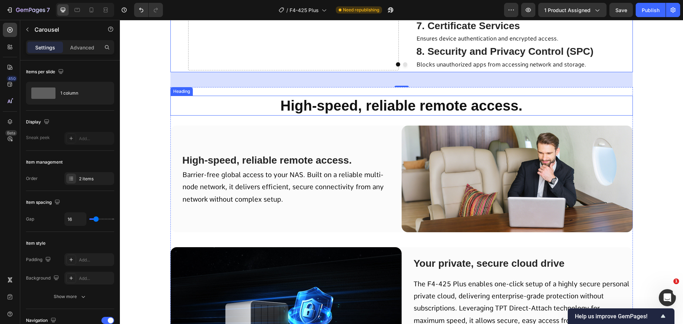
click at [380, 116] on h2 "High-speed, reliable remote access." at bounding box center [401, 106] width 462 height 20
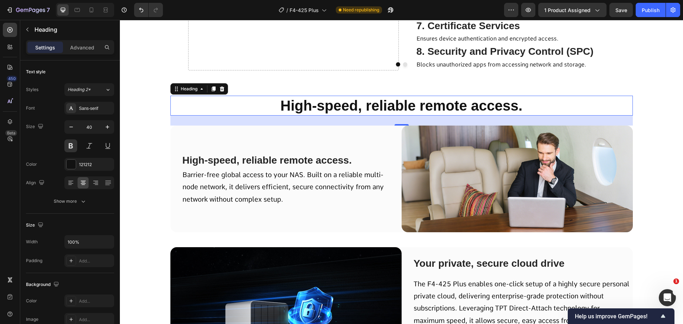
click at [346, 116] on h2 "High-speed, reliable remote access." at bounding box center [401, 106] width 462 height 20
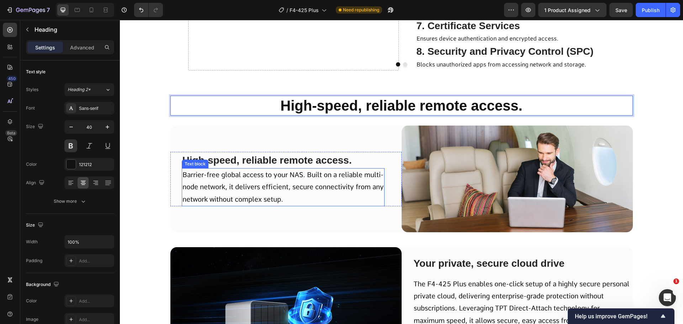
click at [314, 205] on p "Barrier-free global access to your NAS. Built on a reliable multi-node network,…" at bounding box center [282, 187] width 201 height 37
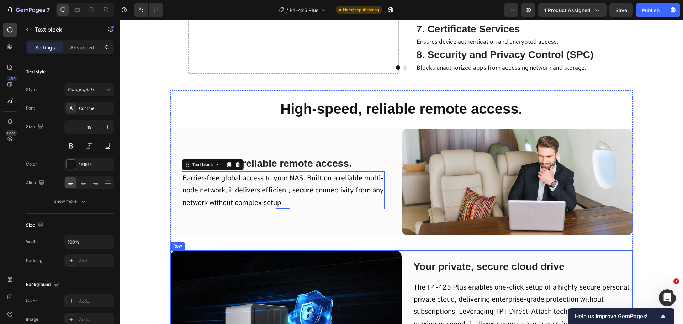
scroll to position [4492, 0]
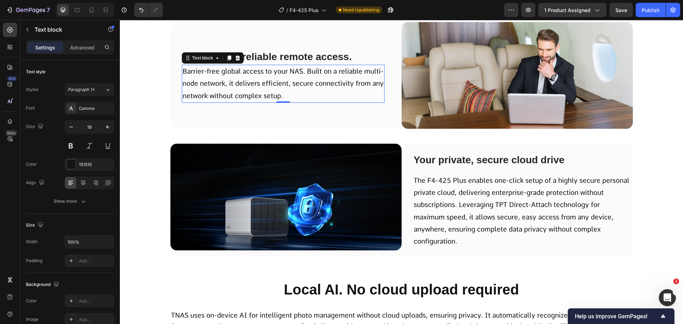
click at [308, 100] on span "Barrier-free global access to your NAS. Built on a reliable multi-node network,…" at bounding box center [282, 83] width 201 height 32
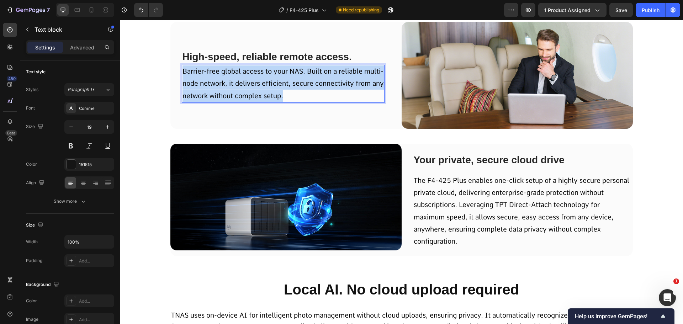
click at [308, 100] on span "Barrier-free global access to your NAS. Built on a reliable multi-node network,…" at bounding box center [282, 83] width 201 height 32
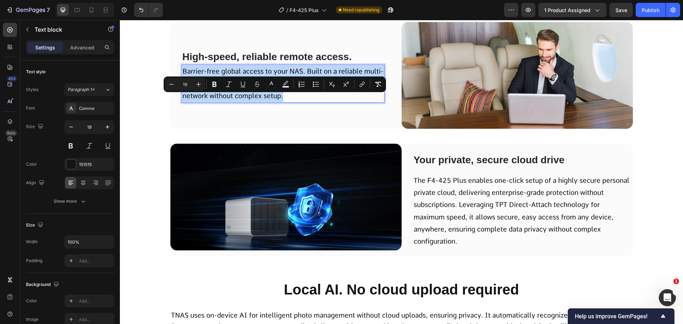
scroll to position [4480, 0]
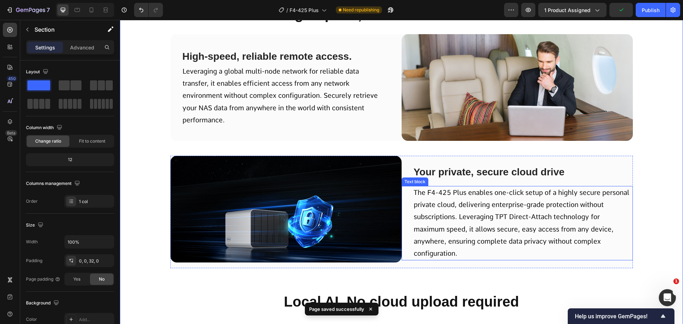
scroll to position [4623, 0]
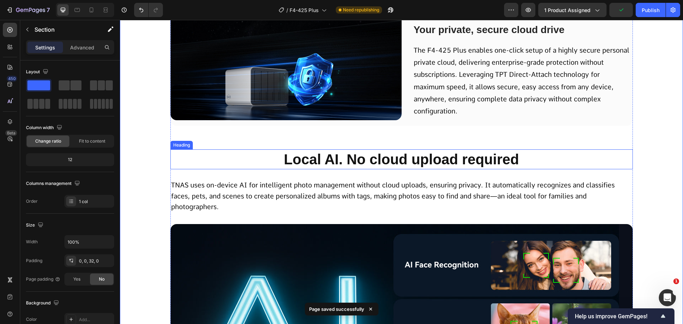
click at [470, 104] on span "The F4-425 Plus enables one-click setup of a highly secure personal private clo…" at bounding box center [520, 80] width 215 height 69
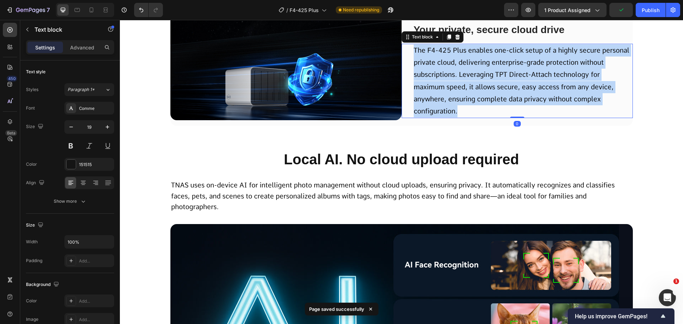
click at [470, 104] on span "The F4-425 Plus enables one-click setup of a highly secure personal private clo…" at bounding box center [520, 80] width 215 height 69
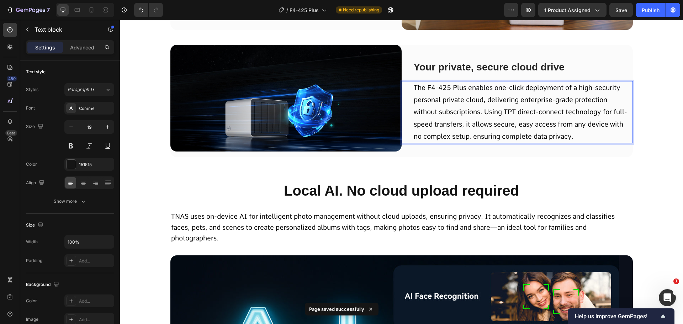
scroll to position [4558, 0]
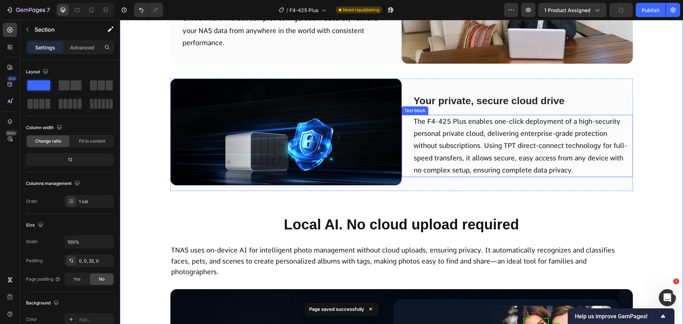
scroll to position [4486, 0]
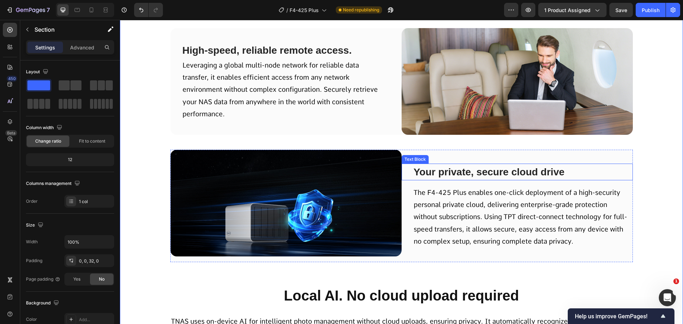
click at [456, 177] on span "Your private, secure cloud drive" at bounding box center [488, 171] width 151 height 11
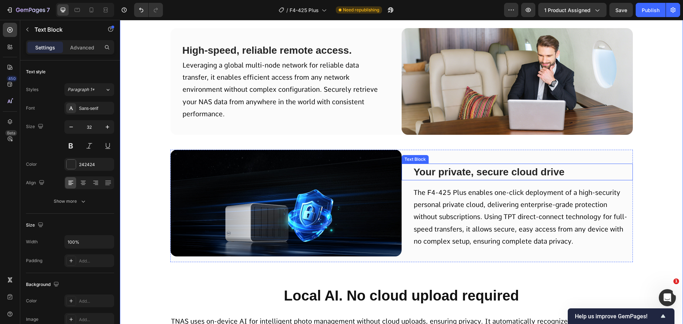
click at [456, 177] on span "Your private, secure cloud drive" at bounding box center [488, 171] width 151 height 11
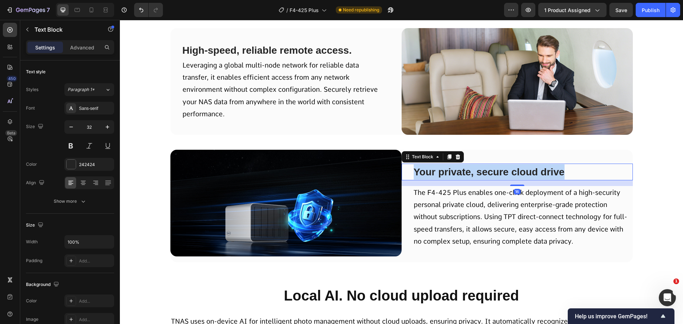
click at [456, 177] on span "Your private, secure cloud drive" at bounding box center [488, 171] width 151 height 11
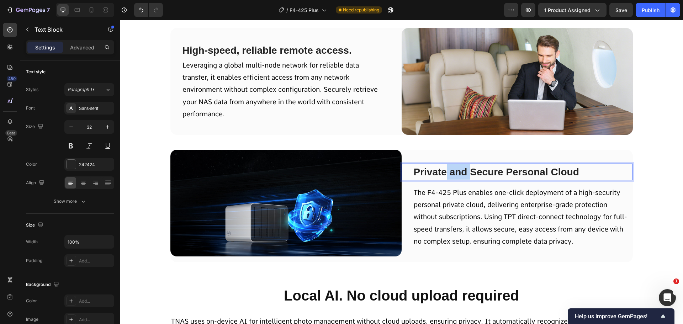
drag, startPoint x: 466, startPoint y: 201, endPoint x: 455, endPoint y: 203, distance: 11.5
click at [448, 177] on span "Private and Secure Personal Cloud" at bounding box center [495, 171] width 165 height 11
click at [457, 177] on span "Private and Secure Personal Cloud" at bounding box center [495, 171] width 165 height 11
click at [579, 245] on span "The F4-425 Plus enables one-click deployment of a high-security personal privat…" at bounding box center [519, 216] width 213 height 57
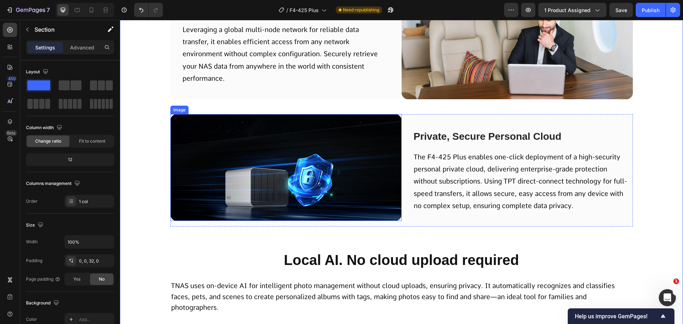
scroll to position [4700, 0]
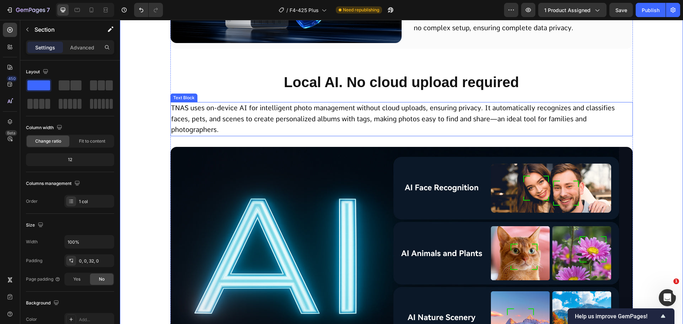
click at [317, 134] on span "TNAS uses on-device AI for intelligent photo management without cloud uploads, …" at bounding box center [392, 119] width 443 height 30
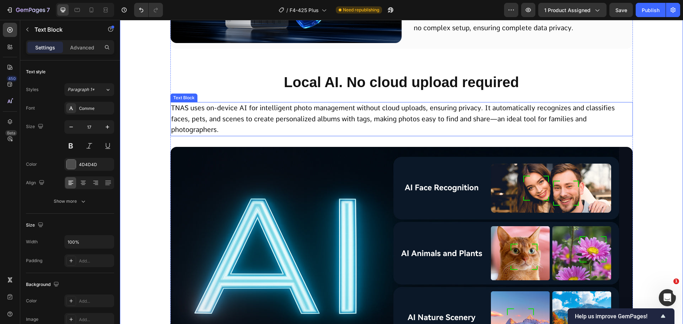
click at [317, 134] on span "TNAS uses on-device AI for intelligent photo management without cloud uploads, …" at bounding box center [392, 119] width 443 height 30
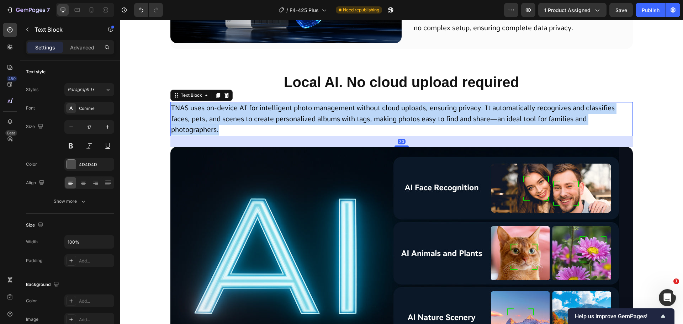
click at [317, 134] on span "TNAS uses on-device AI for intelligent photo management without cloud uploads, …" at bounding box center [392, 119] width 443 height 30
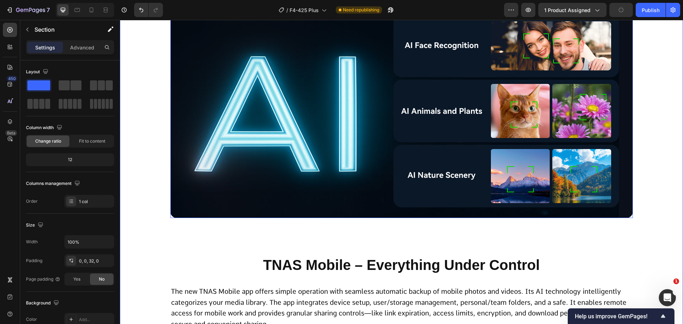
scroll to position [4949, 0]
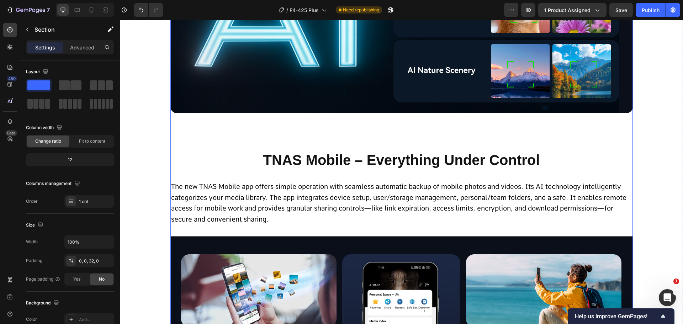
scroll to position [4984, 0]
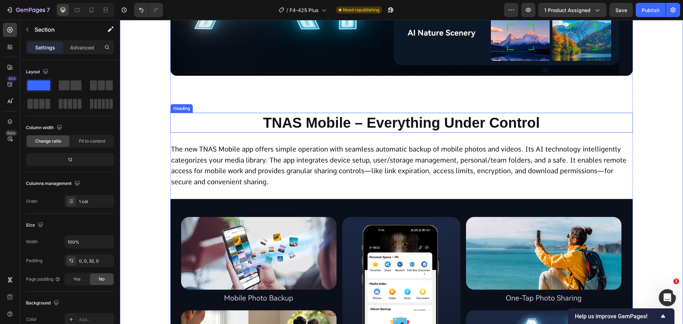
click at [391, 133] on h2 "TNAS Mobile – Everything Under Control" at bounding box center [401, 123] width 462 height 20
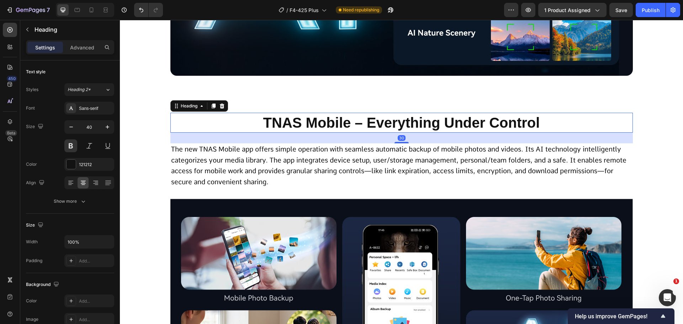
click at [369, 133] on h2 "TNAS Mobile – Everything Under Control" at bounding box center [401, 123] width 462 height 20
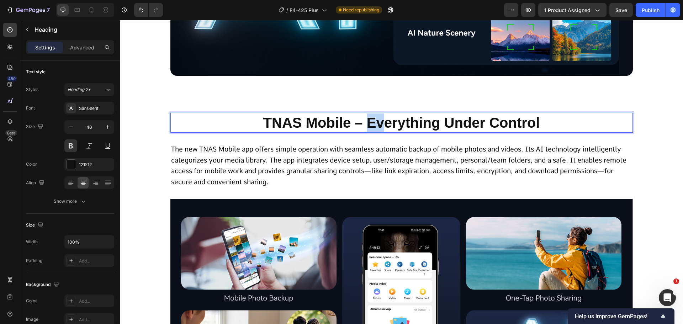
drag, startPoint x: 362, startPoint y: 151, endPoint x: 381, endPoint y: 152, distance: 19.2
click at [381, 132] on p "TNAS Mobile – Everything Under Control" at bounding box center [401, 122] width 461 height 18
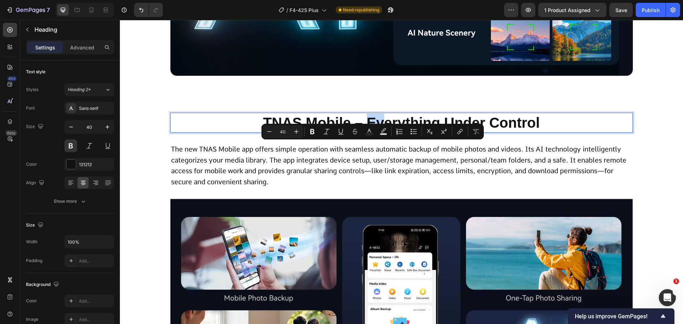
click at [380, 132] on p "TNAS Mobile – Everything Under Control" at bounding box center [401, 122] width 461 height 18
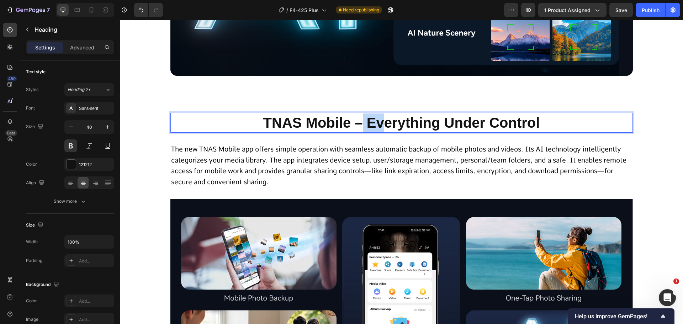
drag, startPoint x: 381, startPoint y: 147, endPoint x: 361, endPoint y: 148, distance: 20.3
click at [361, 132] on p "TNAS Mobile – Everything Under Control" at bounding box center [401, 122] width 461 height 18
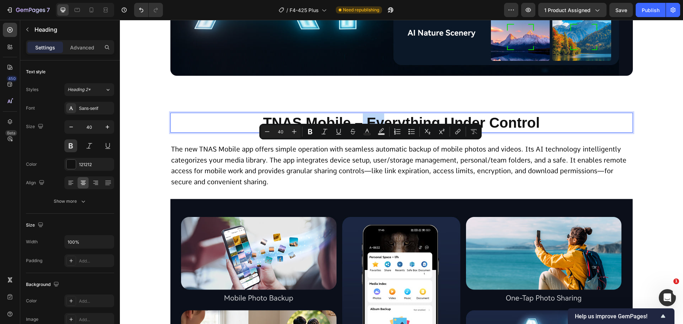
click at [368, 132] on p "TNAS Mobile – Everything Under Control" at bounding box center [401, 122] width 461 height 18
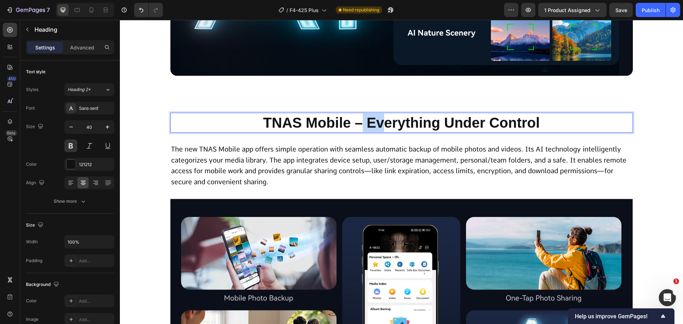
drag, startPoint x: 360, startPoint y: 151, endPoint x: 380, endPoint y: 153, distance: 20.4
click at [380, 132] on p "TNAS Mobile – Everything Under Control" at bounding box center [401, 122] width 461 height 18
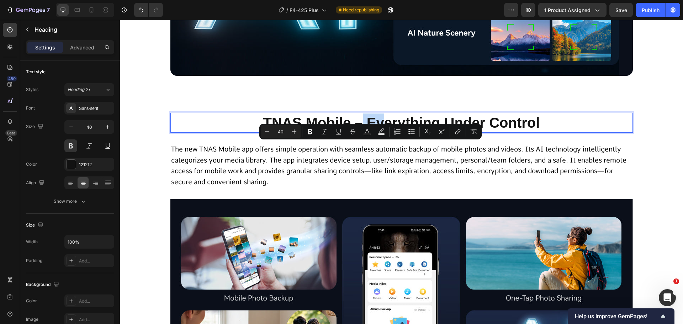
drag, startPoint x: 380, startPoint y: 153, endPoint x: 375, endPoint y: 155, distance: 5.3
click at [375, 132] on p "TNAS Mobile – Everything Under Control" at bounding box center [401, 122] width 461 height 18
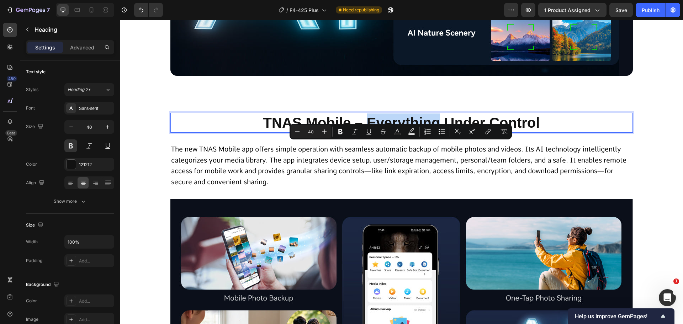
drag, startPoint x: 365, startPoint y: 150, endPoint x: 438, endPoint y: 148, distance: 72.9
click at [438, 132] on p "TNAS Mobile – Everything Under Control" at bounding box center [401, 122] width 461 height 18
click at [435, 132] on p "TNAS Mobile – Everything Under Control" at bounding box center [401, 122] width 461 height 18
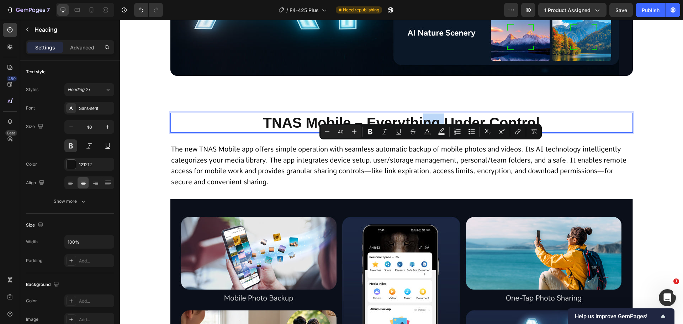
drag, startPoint x: 422, startPoint y: 151, endPoint x: 440, endPoint y: 153, distance: 17.5
click at [440, 132] on p "TNAS Mobile – Everything Under Control" at bounding box center [401, 122] width 461 height 18
click at [441, 132] on p "TNAS Mobile – Everything Under Control" at bounding box center [401, 122] width 461 height 18
drag, startPoint x: 428, startPoint y: 153, endPoint x: 452, endPoint y: 153, distance: 23.8
click at [452, 132] on p "TNAS Mobile – Everything Under Control" at bounding box center [401, 122] width 461 height 18
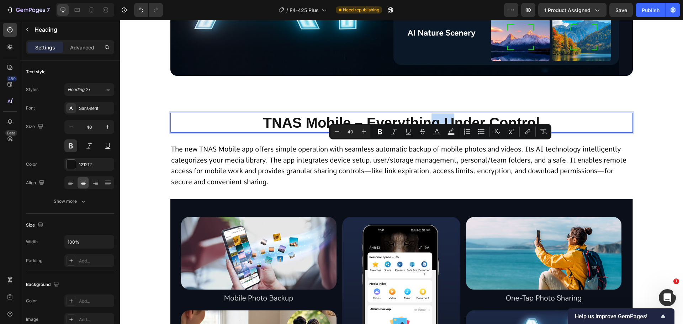
click at [451, 132] on p "TNAS Mobile – Everything Under Control" at bounding box center [401, 122] width 461 height 18
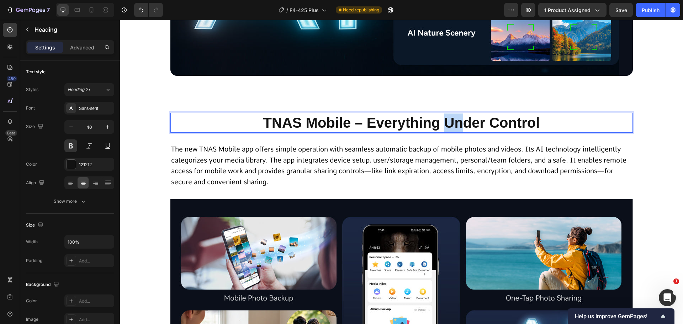
drag, startPoint x: 441, startPoint y: 151, endPoint x: 460, endPoint y: 153, distance: 18.9
click at [462, 132] on p "TNAS Mobile – Everything Under Control" at bounding box center [401, 122] width 461 height 18
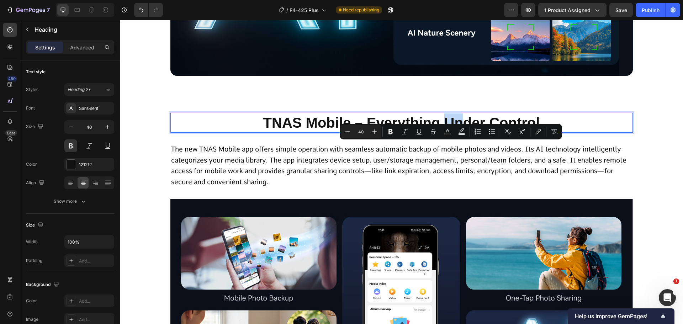
click at [458, 132] on p "TNAS Mobile – Everything Under Control" at bounding box center [401, 122] width 461 height 18
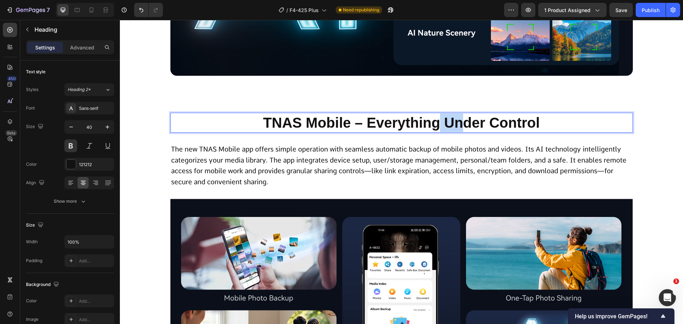
drag, startPoint x: 461, startPoint y: 151, endPoint x: 469, endPoint y: 155, distance: 9.4
click at [438, 132] on p "TNAS Mobile – Everything Under Control" at bounding box center [401, 122] width 461 height 18
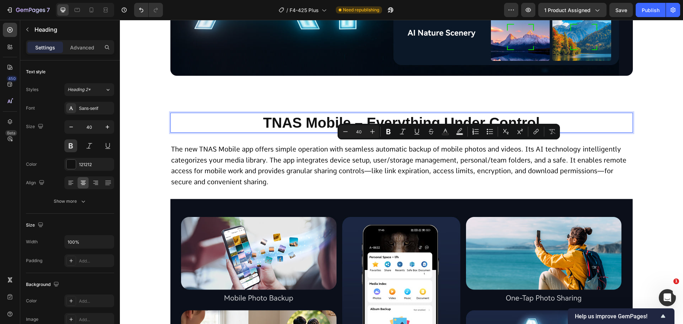
click at [471, 132] on p "TNAS Mobile – Everything Under Control" at bounding box center [401, 122] width 461 height 18
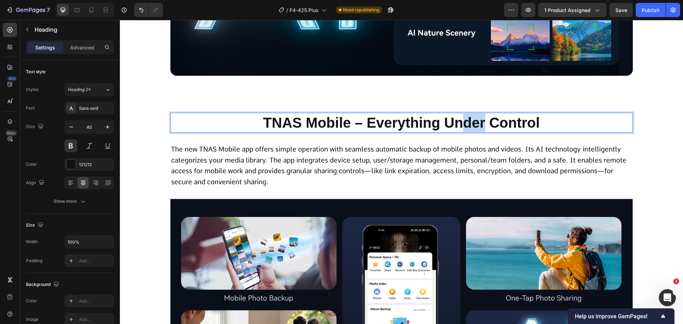
drag, startPoint x: 463, startPoint y: 151, endPoint x: 482, endPoint y: 151, distance: 19.2
click at [482, 132] on p "TNAS Mobile – Everything Under Control" at bounding box center [401, 122] width 461 height 18
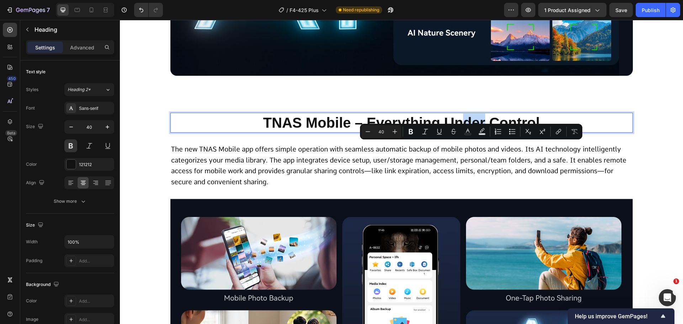
click at [481, 132] on p "TNAS Mobile – Everything Under Control" at bounding box center [401, 122] width 461 height 18
drag, startPoint x: 471, startPoint y: 152, endPoint x: 487, endPoint y: 151, distance: 16.0
click at [487, 132] on p "TNAS Mobile – Everything Under Control" at bounding box center [401, 122] width 461 height 18
click at [486, 132] on p "TNAS Mobile – Everything Under Control" at bounding box center [401, 122] width 461 height 18
drag, startPoint x: 476, startPoint y: 152, endPoint x: 496, endPoint y: 153, distance: 20.3
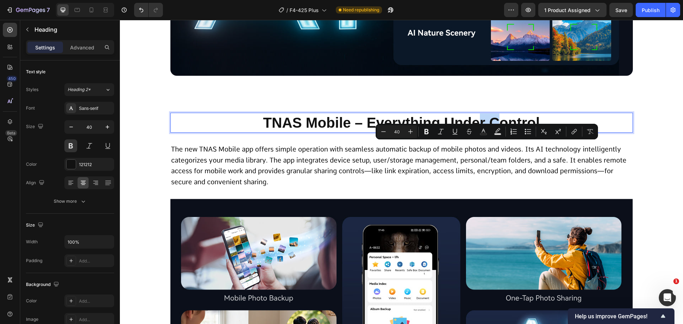
click at [496, 132] on p "TNAS Mobile – Everything Under Control" at bounding box center [401, 122] width 461 height 18
drag, startPoint x: 483, startPoint y: 151, endPoint x: 506, endPoint y: 154, distance: 23.0
click at [506, 132] on p "TNAS Mobile – Everything Under Control" at bounding box center [401, 122] width 461 height 18
click at [499, 132] on p "TNAS Mobile – Everything Under Control" at bounding box center [401, 122] width 461 height 18
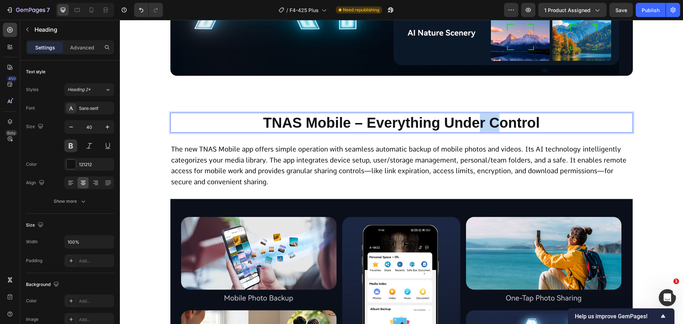
drag, startPoint x: 493, startPoint y: 151, endPoint x: 477, endPoint y: 150, distance: 16.0
click at [477, 132] on p "TNAS Mobile – Everything Under Control" at bounding box center [401, 122] width 461 height 18
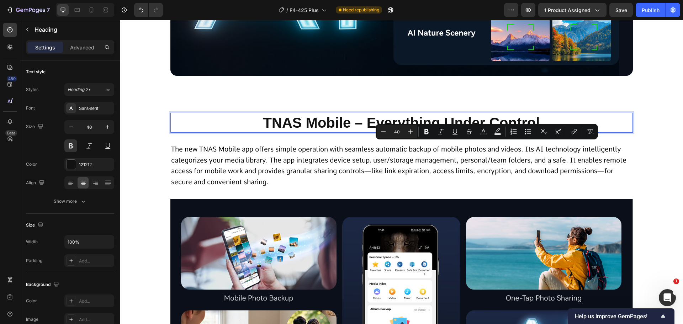
click at [505, 132] on p "TNAS Mobile – Everything Under Control" at bounding box center [401, 122] width 461 height 18
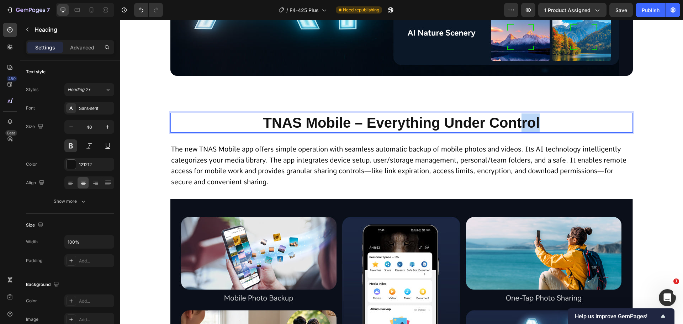
drag, startPoint x: 524, startPoint y: 155, endPoint x: 539, endPoint y: 156, distance: 15.0
click at [555, 132] on p "TNAS Mobile – Everything Under Control" at bounding box center [401, 122] width 461 height 18
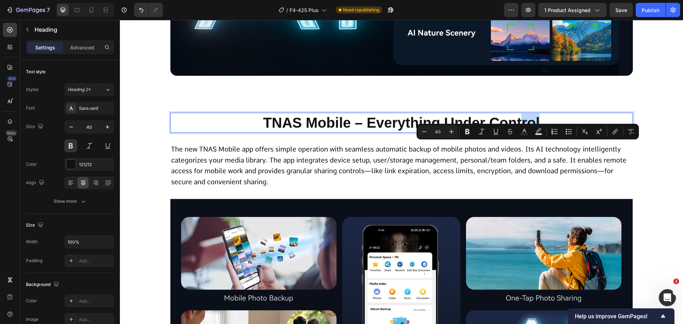
click at [539, 132] on p "TNAS Mobile – Everything Under Control" at bounding box center [401, 122] width 461 height 18
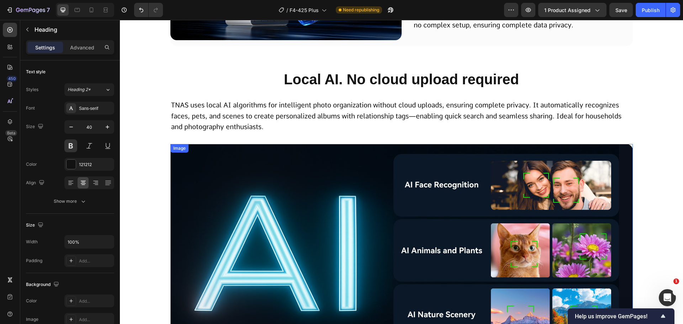
scroll to position [4700, 0]
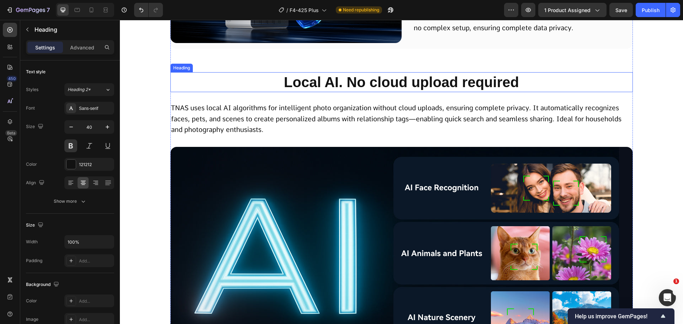
click at [308, 92] on h2 "Local AI. No cloud upload required" at bounding box center [401, 82] width 462 height 20
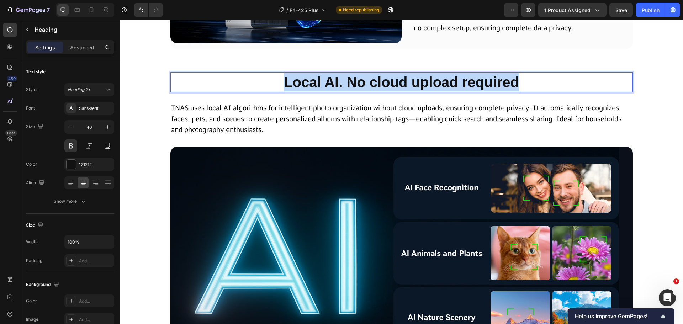
click at [308, 91] on p "Local AI. No cloud upload required" at bounding box center [401, 82] width 461 height 18
click at [319, 91] on p "Local AI. No cloud upload required" at bounding box center [401, 82] width 461 height 18
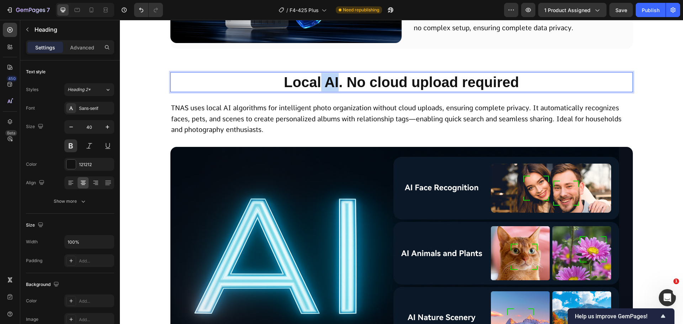
drag, startPoint x: 318, startPoint y: 106, endPoint x: 337, endPoint y: 111, distance: 19.2
click at [337, 91] on p "Local AI. No cloud upload required" at bounding box center [401, 82] width 461 height 18
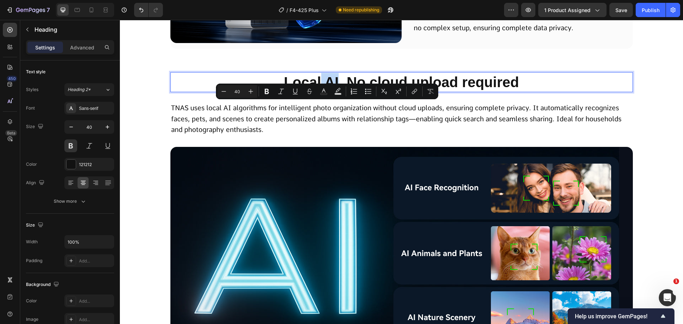
click at [336, 91] on p "Local AI. No cloud upload required" at bounding box center [401, 82] width 461 height 18
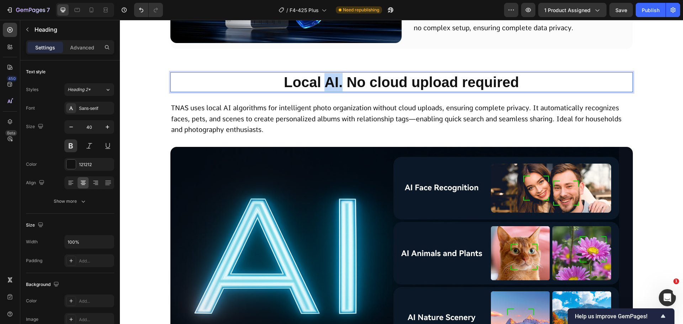
drag, startPoint x: 326, startPoint y: 111, endPoint x: 341, endPoint y: 113, distance: 15.0
click at [341, 91] on p "Local AI. No cloud upload required" at bounding box center [401, 82] width 461 height 18
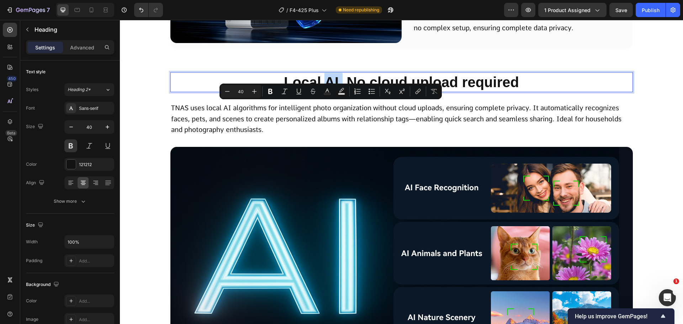
click at [341, 91] on p "Local AI. No cloud upload required" at bounding box center [401, 82] width 461 height 18
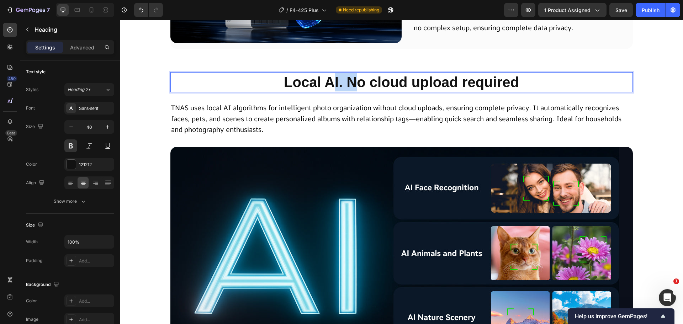
drag, startPoint x: 334, startPoint y: 111, endPoint x: 353, endPoint y: 113, distance: 19.4
click at [353, 91] on p "Local AI. No cloud upload required" at bounding box center [401, 82] width 461 height 18
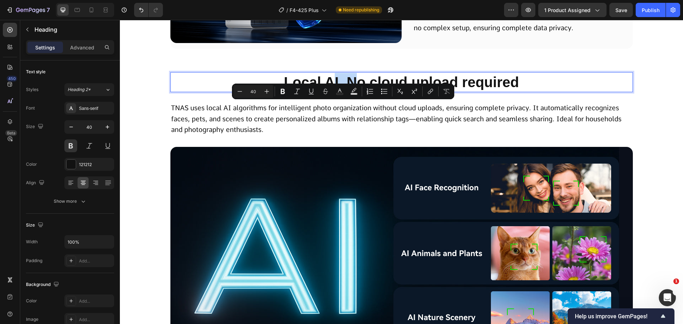
click at [353, 91] on p "Local AI. No cloud upload required" at bounding box center [401, 82] width 461 height 18
drag, startPoint x: 343, startPoint y: 111, endPoint x: 365, endPoint y: 114, distance: 22.3
click at [365, 91] on p "Local AI. No cloud upload required" at bounding box center [401, 82] width 461 height 18
click at [363, 91] on p "Local AI. No cloud upload required" at bounding box center [401, 82] width 461 height 18
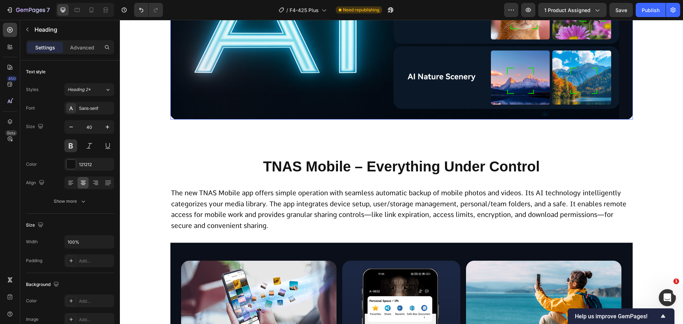
scroll to position [4949, 0]
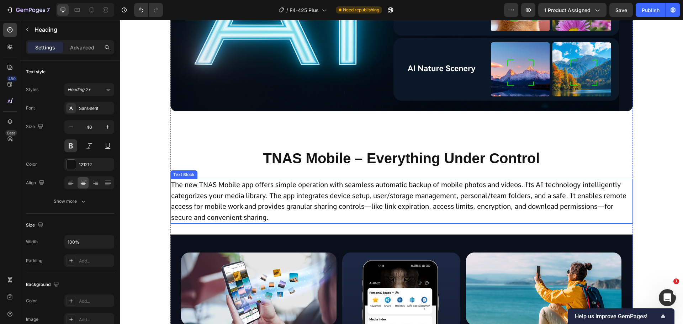
click at [360, 206] on div "The new TNAS Mobile app offers simple operation with seamless automatic backup …" at bounding box center [401, 201] width 462 height 45
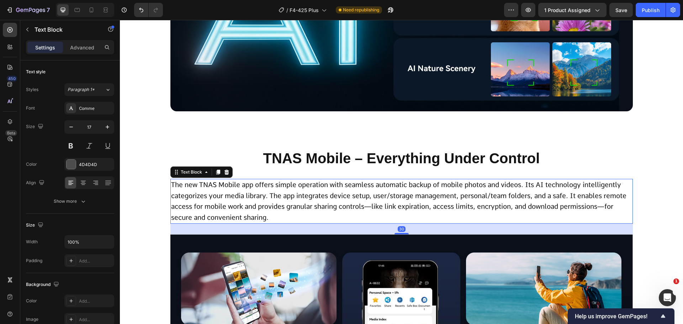
click at [353, 167] on p "TNAS Mobile – Everything Under Control" at bounding box center [401, 158] width 461 height 18
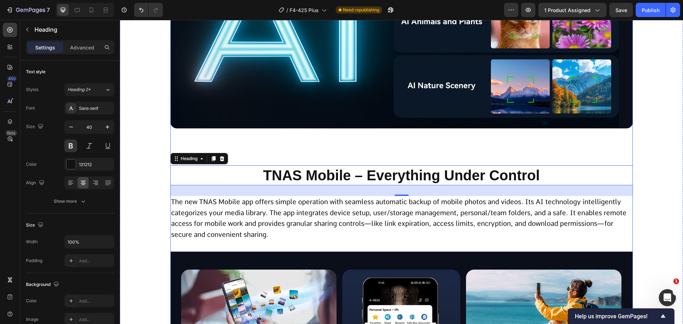
scroll to position [4984, 0]
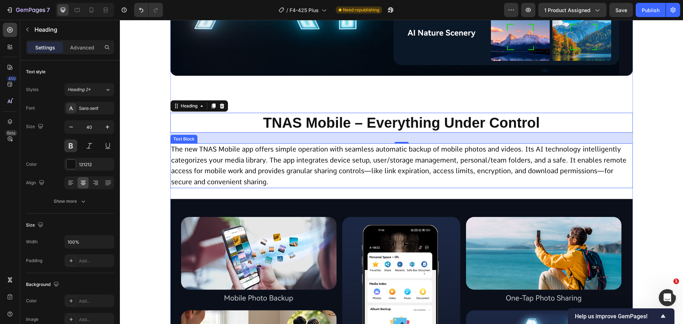
click at [331, 186] on span "The new TNAS Mobile app offers simple operation with seamless automatic backup …" at bounding box center [398, 165] width 455 height 41
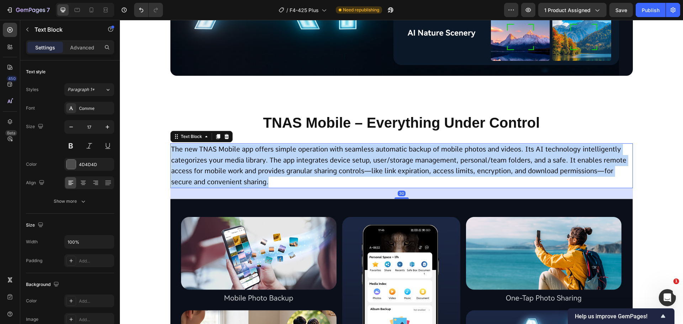
click at [331, 186] on span "The new TNAS Mobile app offers simple operation with seamless automatic backup …" at bounding box center [398, 165] width 455 height 41
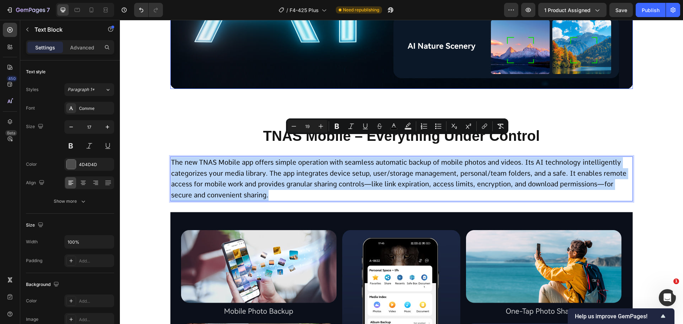
scroll to position [5020, 0]
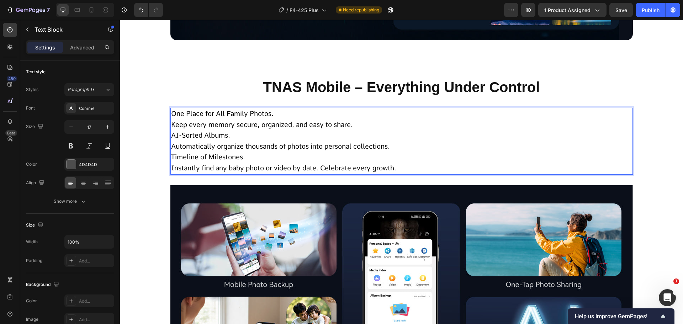
click at [171, 129] on span "Keep every memory secure, organized, and easy to share." at bounding box center [262, 125] width 182 height 8
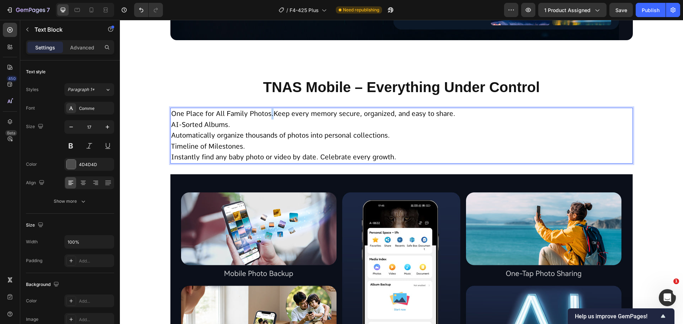
click at [273, 118] on span "One Place for All Family Photos.Keep every memory secure, organized, and easy t…" at bounding box center [313, 113] width 284 height 8
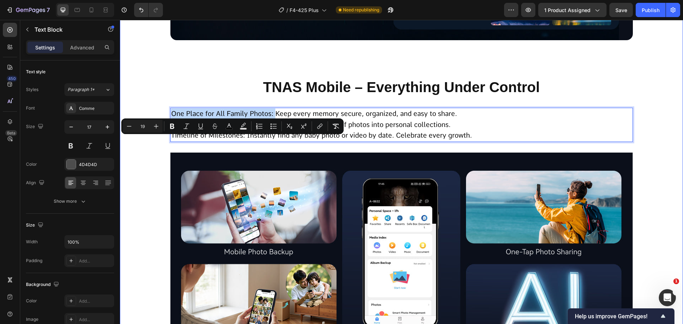
drag, startPoint x: 273, startPoint y: 143, endPoint x: 163, endPoint y: 144, distance: 109.8
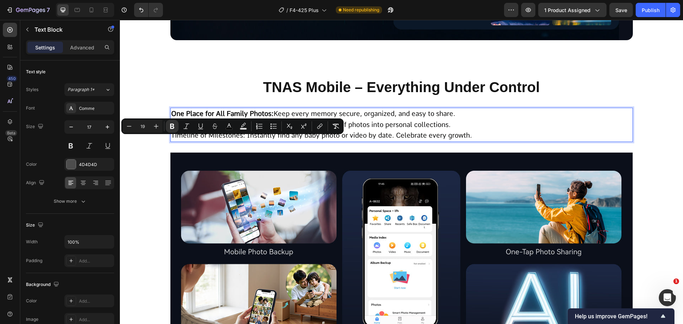
click at [264, 129] on span "​​AI-Sorted Albums: Automatically organize thousands of photos into personal co…" at bounding box center [310, 125] width 279 height 8
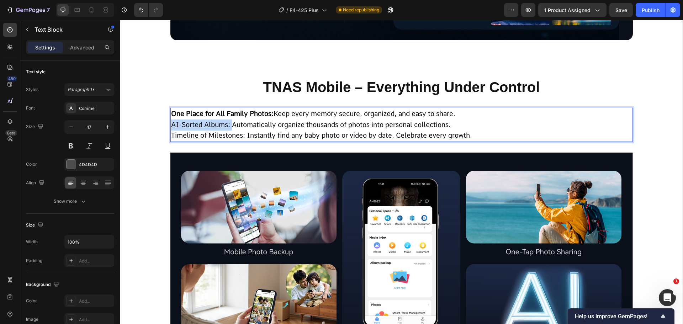
drag, startPoint x: 230, startPoint y: 151, endPoint x: 164, endPoint y: 153, distance: 66.2
click at [245, 139] on span "​​Timeline of Milestones: Instantly find any baby photo or video by date. Celeb…" at bounding box center [321, 135] width 301 height 8
drag, startPoint x: 243, startPoint y: 164, endPoint x: 163, endPoint y: 162, distance: 80.0
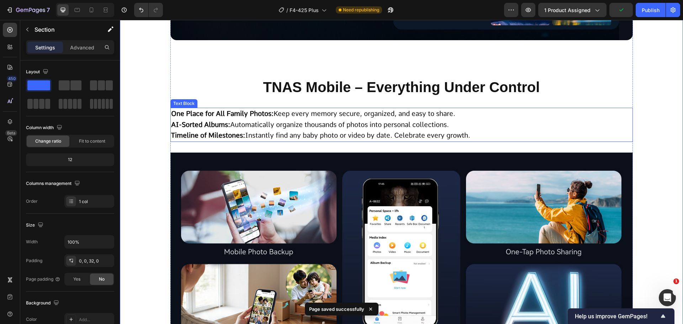
click at [247, 139] on span "​​Timeline of Milestones: Instantly find any baby photo or video by date. Celeb…" at bounding box center [320, 135] width 299 height 8
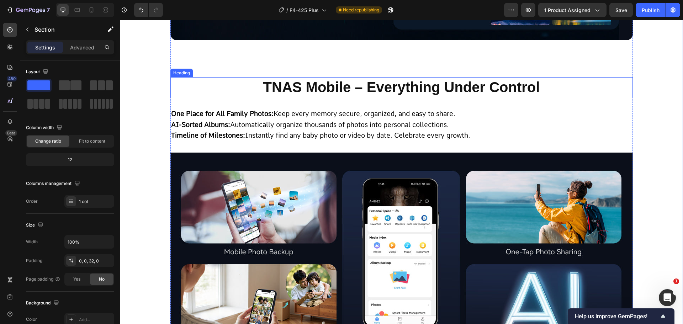
click at [317, 96] on p "TNAS Mobile – Everything Under Control" at bounding box center [401, 87] width 461 height 18
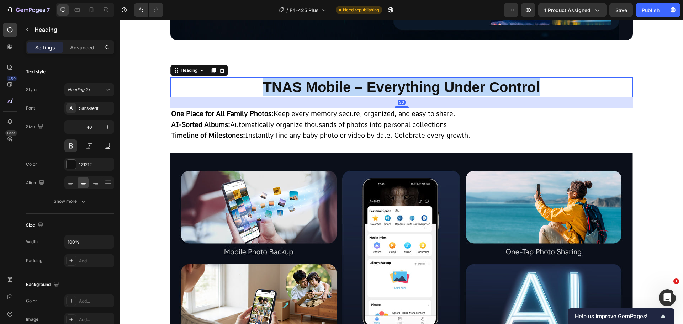
click at [317, 96] on p "TNAS Mobile – Everything Under Control" at bounding box center [401, 87] width 461 height 18
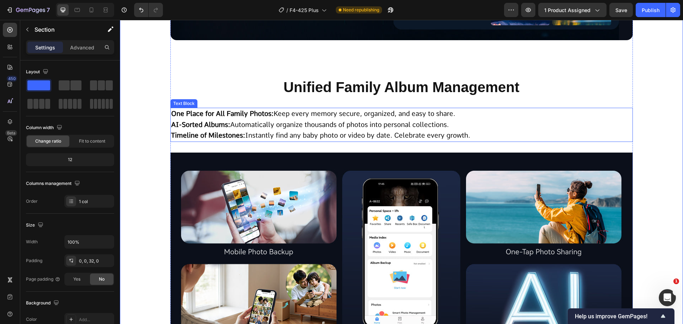
click at [551, 135] on div "One Place for All Family Photos: Keep every memory secure, organized, and easy …" at bounding box center [401, 125] width 462 height 34
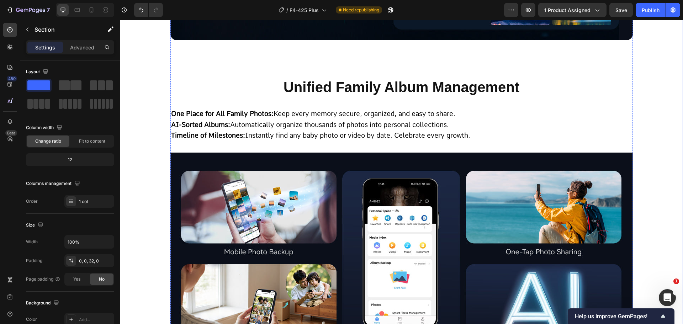
scroll to position [5269, 0]
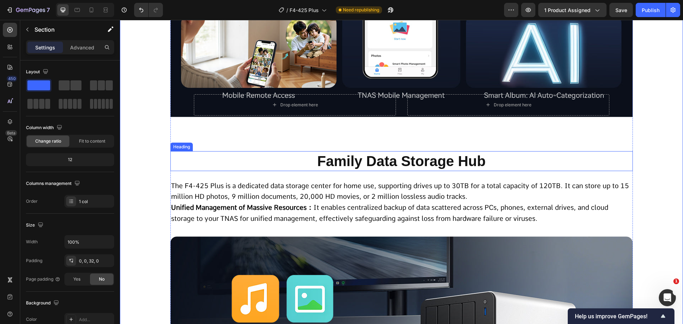
click at [381, 171] on h2 "Family Data Storage Hub" at bounding box center [401, 161] width 462 height 20
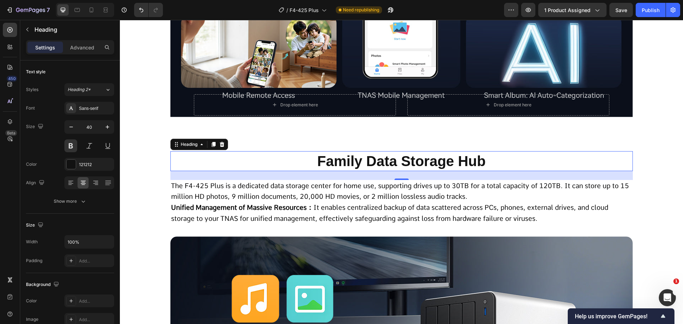
click at [352, 171] on h2 "Family Data Storage Hub" at bounding box center [401, 161] width 462 height 20
click at [352, 170] on p "Family Data Storage Hub" at bounding box center [401, 161] width 461 height 18
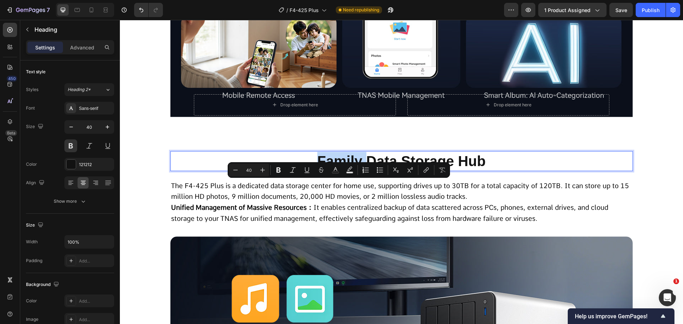
click at [352, 170] on p "Family Data Storage Hub" at bounding box center [401, 161] width 461 height 18
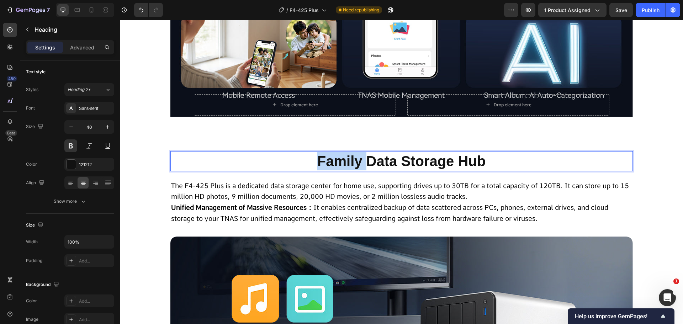
click at [352, 170] on p "Family Data Storage Hub" at bounding box center [401, 161] width 461 height 18
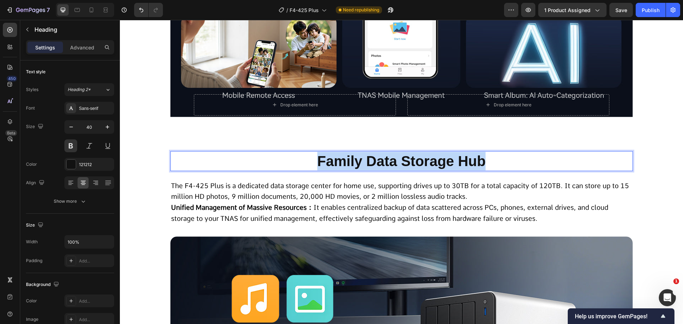
click at [352, 170] on p "Family Data Storage Hub" at bounding box center [401, 161] width 461 height 18
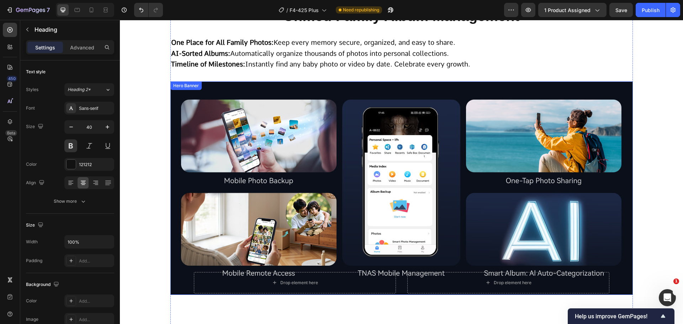
scroll to position [5304, 0]
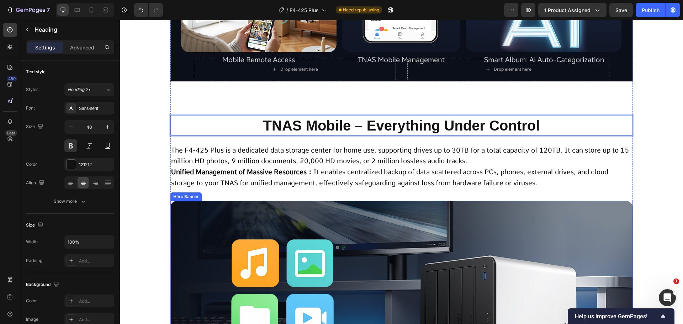
click at [371, 188] on p "Unified Management of Massive Resources： It enables centralized backup of data …" at bounding box center [401, 178] width 461 height 22
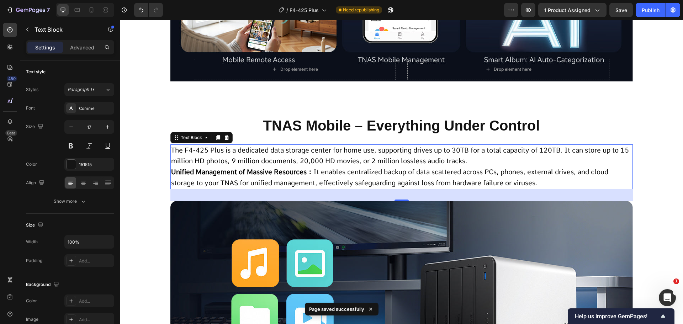
click at [374, 187] on span "Unified Management of Massive Resources： It enables centralized backup of data …" at bounding box center [389, 177] width 437 height 19
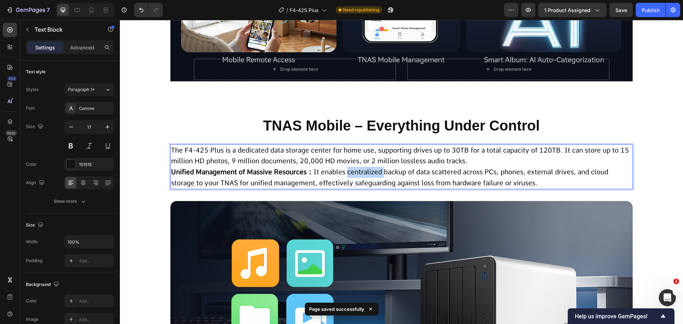
click at [374, 187] on span "Unified Management of Massive Resources： It enables centralized backup of data …" at bounding box center [389, 177] width 437 height 19
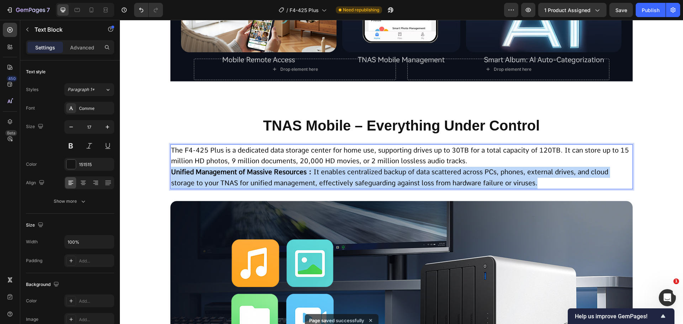
click at [374, 187] on span "Unified Management of Massive Resources： It enables centralized backup of data …" at bounding box center [389, 177] width 437 height 19
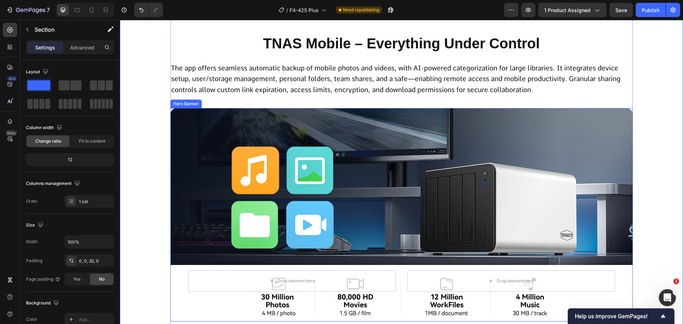
scroll to position [5280, 0]
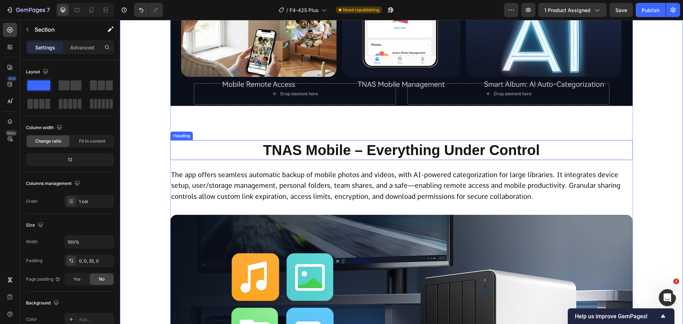
click at [321, 159] on p "TNAS Mobile – Everything Under Control" at bounding box center [401, 150] width 461 height 18
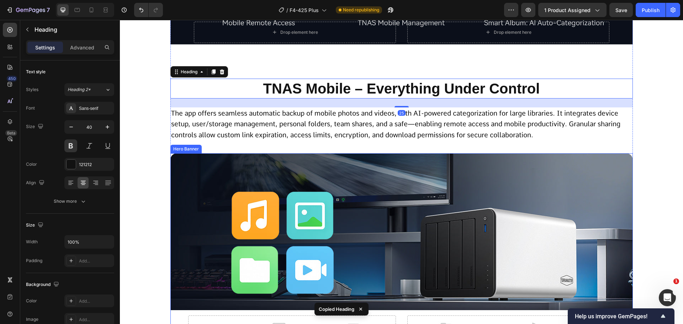
scroll to position [5493, 0]
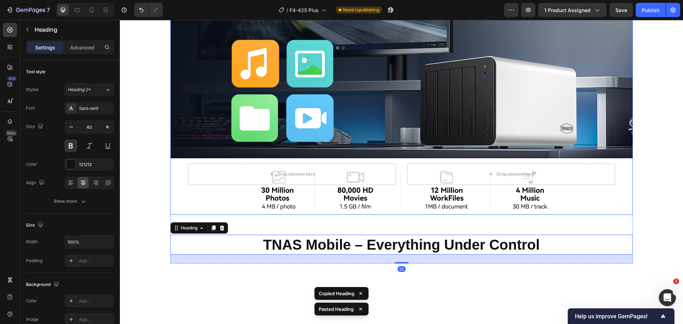
scroll to position [5315, 0]
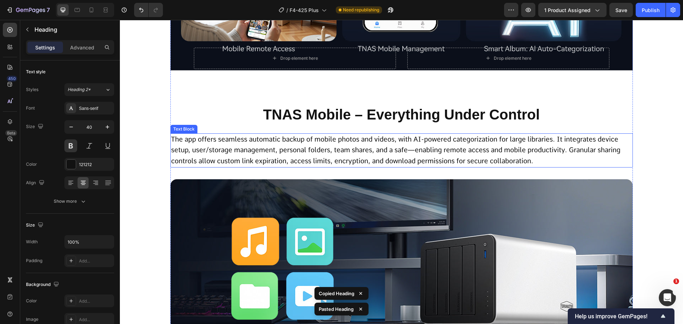
click at [254, 165] on span "The app offers seamless automatic backup of mobile photos and videos, with AI-p…" at bounding box center [395, 150] width 449 height 30
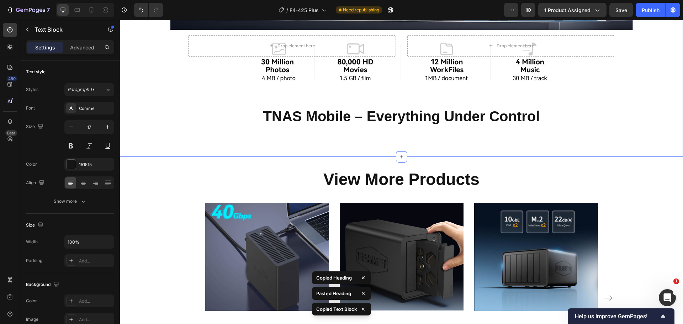
scroll to position [5671, 0]
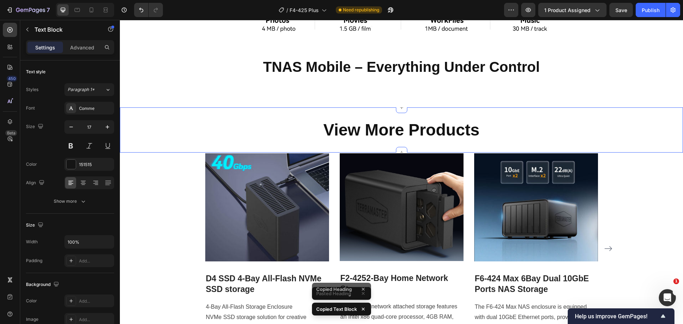
click at [250, 77] on h2 "TNAS Mobile – Everything Under Control" at bounding box center [401, 67] width 462 height 20
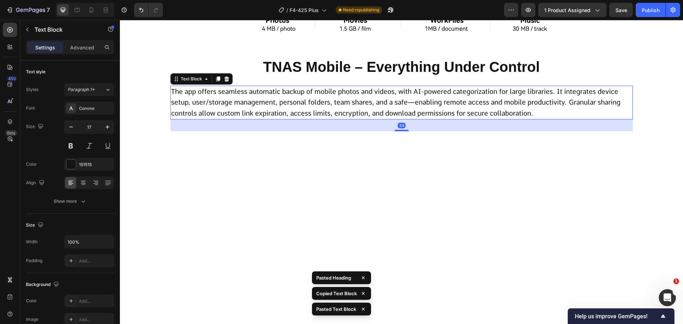
scroll to position [5493, 0]
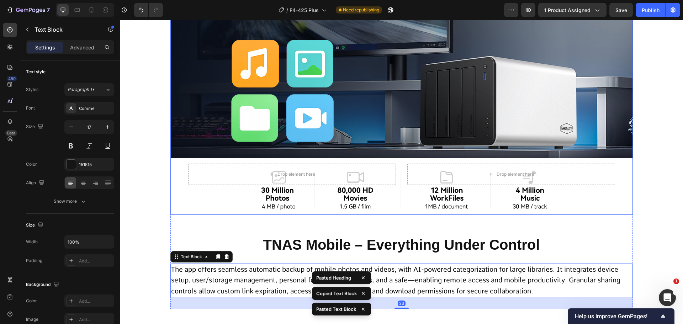
click at [283, 153] on div "Overlay" at bounding box center [401, 107] width 462 height 213
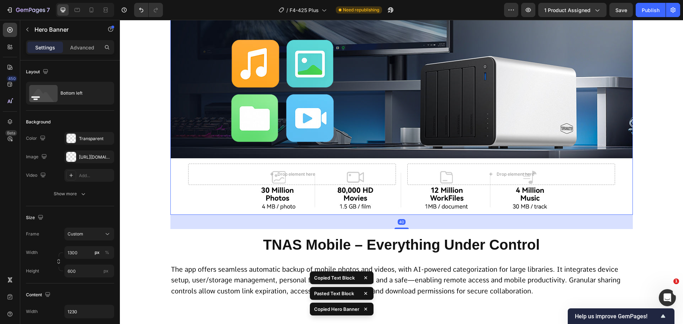
scroll to position [5671, 0]
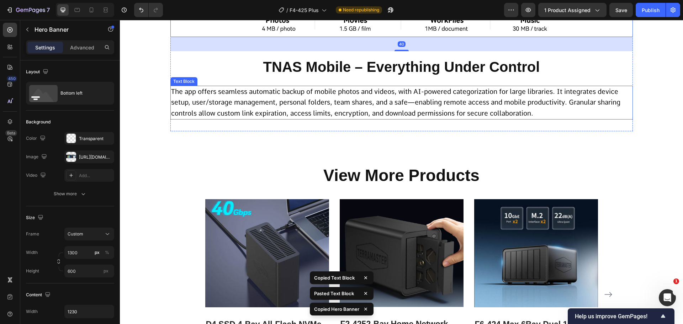
click at [258, 119] on p "The app offers seamless automatic backup of mobile photos and videos, with AI-p…" at bounding box center [401, 102] width 461 height 33
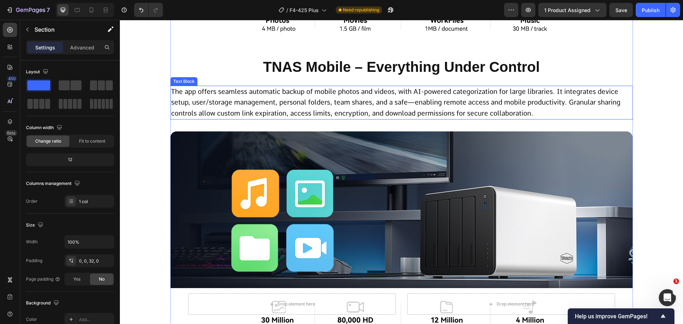
click at [343, 119] on p "The app offers seamless automatic backup of mobile photos and videos, with AI-p…" at bounding box center [401, 102] width 461 height 33
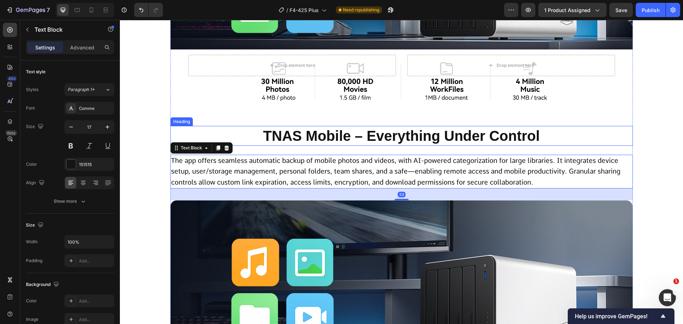
scroll to position [5706, 0]
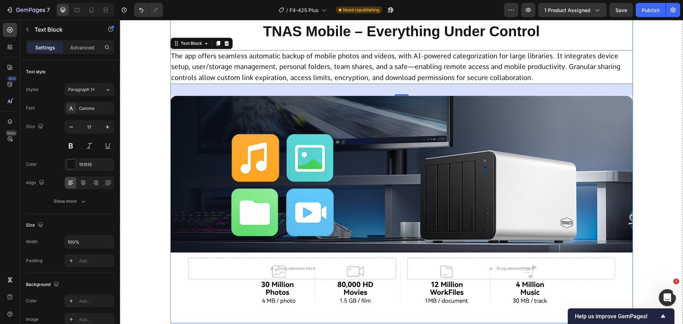
click at [332, 41] on h2 "TNAS Mobile – Everything Under Control" at bounding box center [401, 31] width 462 height 20
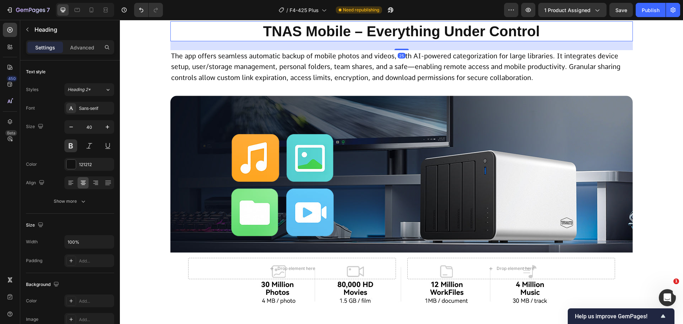
click at [332, 41] on h2 "TNAS Mobile – Everything Under Control" at bounding box center [401, 31] width 462 height 20
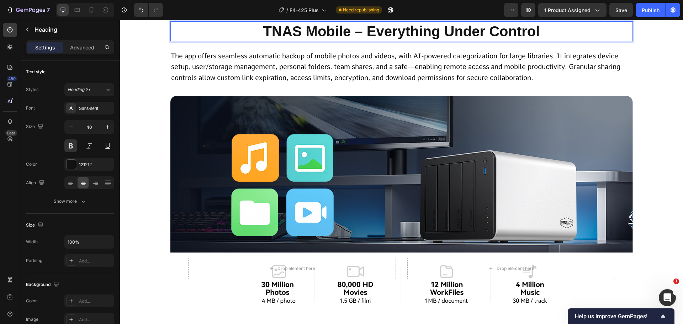
click at [332, 41] on p "TNAS Mobile – Everything Under Control" at bounding box center [401, 31] width 461 height 18
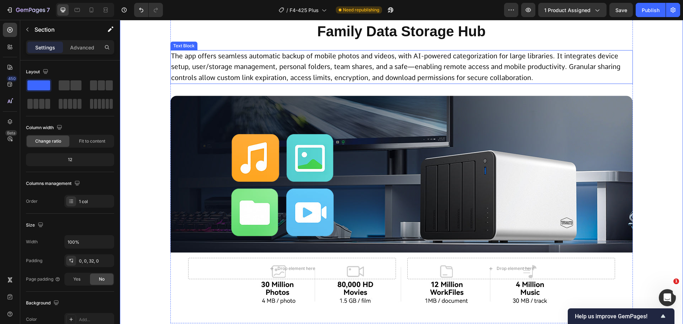
click at [316, 82] on span "The app offers seamless automatic backup of mobile photos and videos, with AI-p…" at bounding box center [395, 67] width 449 height 30
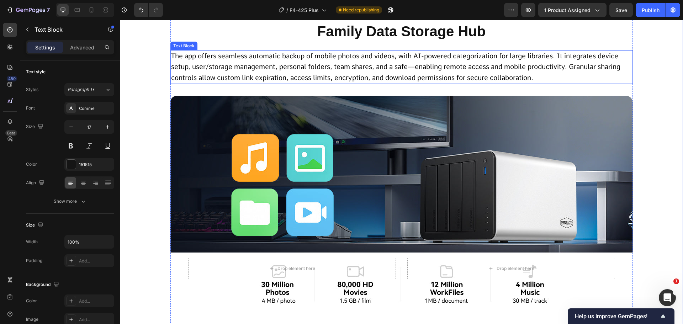
click at [316, 82] on span "The app offers seamless automatic backup of mobile photos and videos, with AI-p…" at bounding box center [395, 67] width 449 height 30
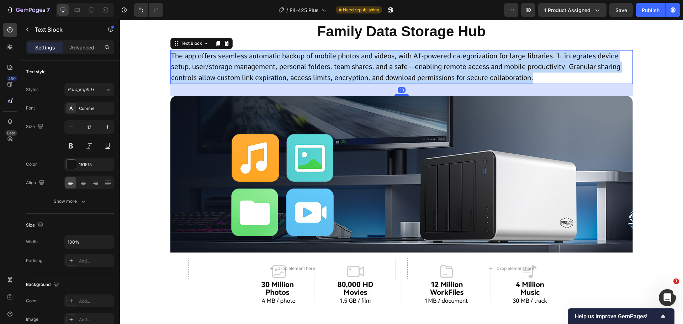
click at [316, 82] on span "The app offers seamless automatic backup of mobile photos and videos, with AI-p…" at bounding box center [395, 67] width 449 height 30
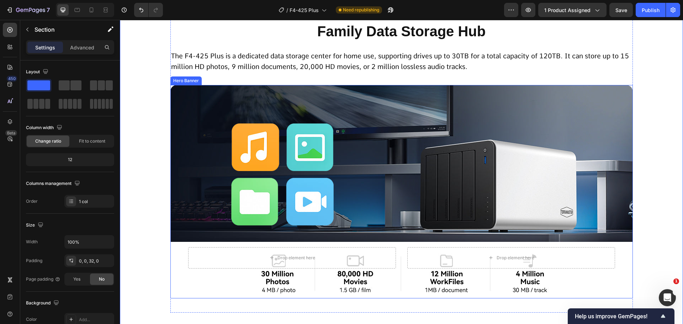
click at [302, 73] on p "The F4-425 Plus is a dedicated data storage center for home use, supporting dri…" at bounding box center [401, 62] width 461 height 22
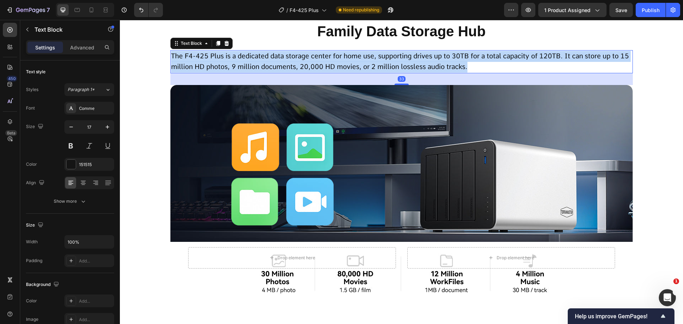
click at [302, 73] on p "The F4-425 Plus is a dedicated data storage center for home use, supporting dri…" at bounding box center [401, 62] width 461 height 22
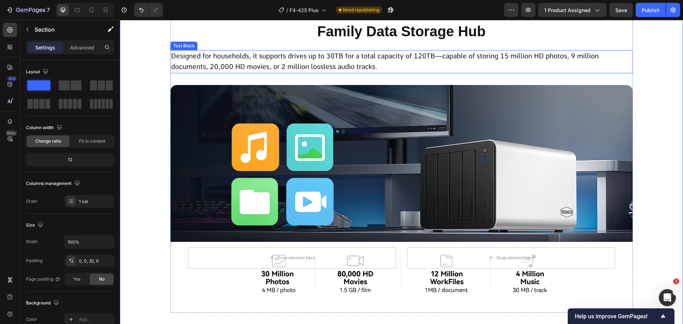
click at [397, 73] on p "Designed for households, it supports drives up to 30TB for a total capacity of …" at bounding box center [401, 62] width 461 height 22
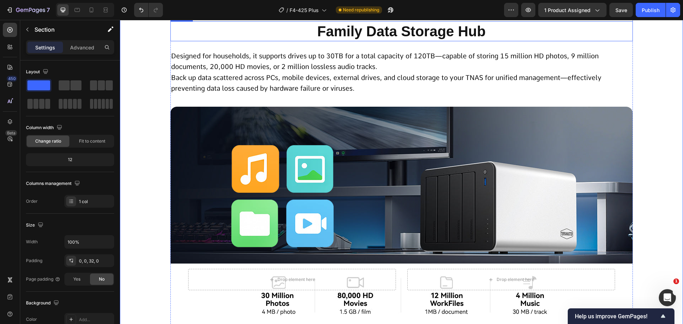
click at [474, 41] on p "Family Data Storage Hub" at bounding box center [401, 31] width 461 height 18
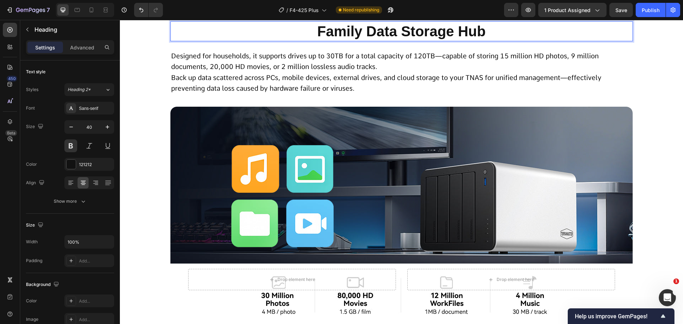
click at [496, 41] on p "Family Data Storage Hub" at bounding box center [401, 31] width 461 height 18
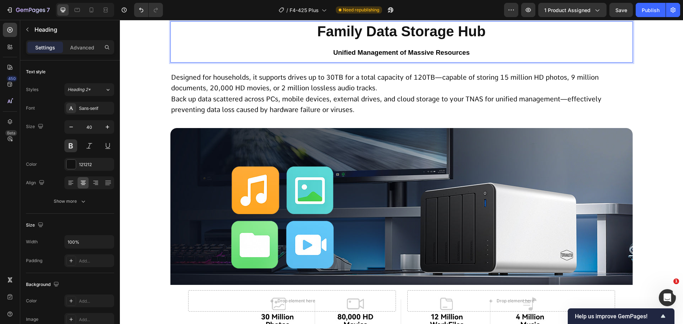
click at [412, 56] on strong "Unified Management of Massive Resources" at bounding box center [401, 52] width 137 height 7
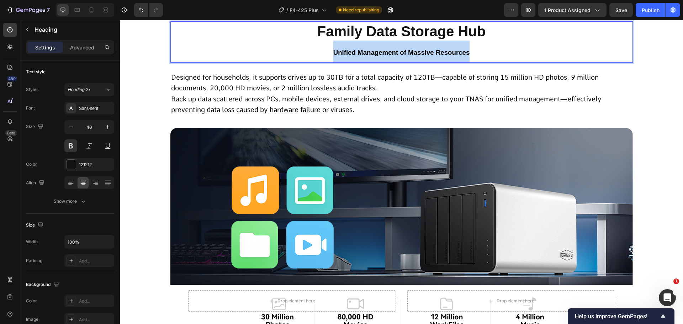
click at [412, 56] on strong "Unified Management of Massive Resources" at bounding box center [401, 52] width 137 height 7
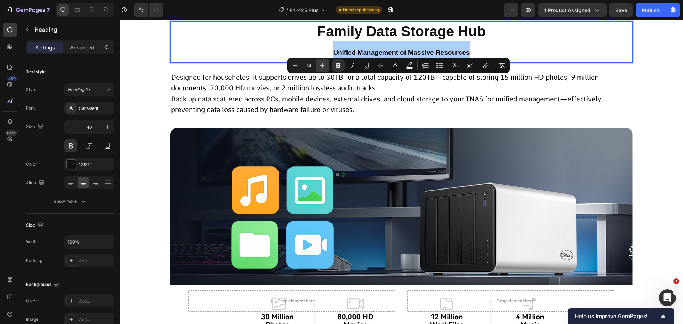
click at [327, 63] on button "Plus" at bounding box center [322, 65] width 13 height 13
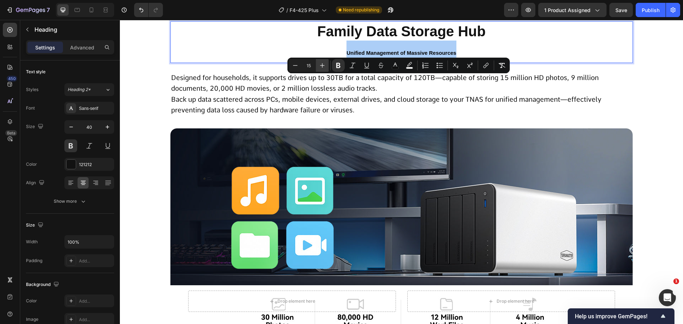
click at [327, 63] on button "Plus" at bounding box center [322, 65] width 13 height 13
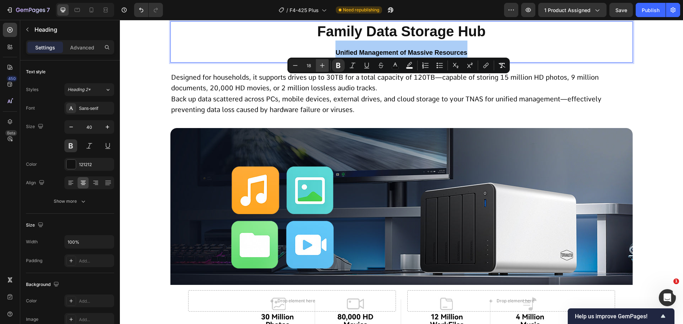
click at [327, 63] on button "Plus" at bounding box center [322, 65] width 13 height 13
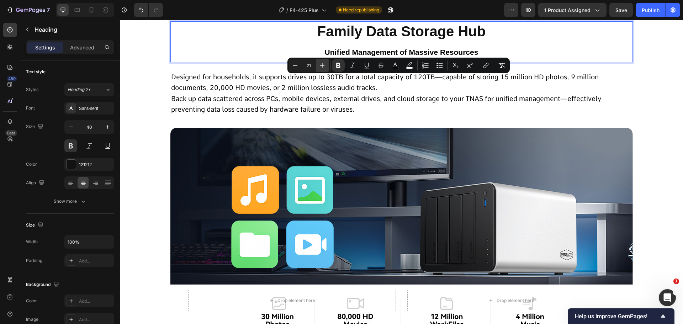
click at [327, 63] on button "Plus" at bounding box center [322, 65] width 13 height 13
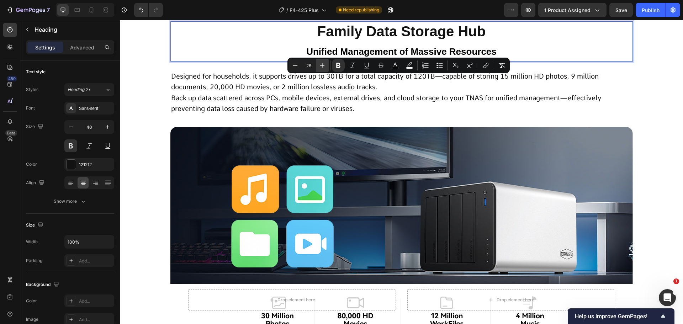
click at [327, 63] on button "Plus" at bounding box center [322, 65] width 13 height 13
type input "27"
click at [327, 57] on strong "Unified Management of Massive Resources" at bounding box center [401, 51] width 197 height 11
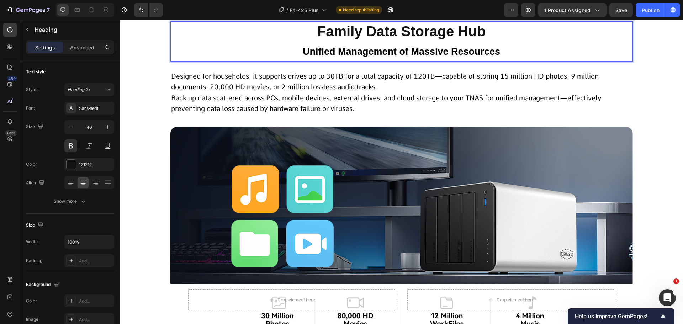
click at [356, 59] on p "Family Data Storage Hub Unified Management of Massive Resources" at bounding box center [401, 41] width 461 height 39
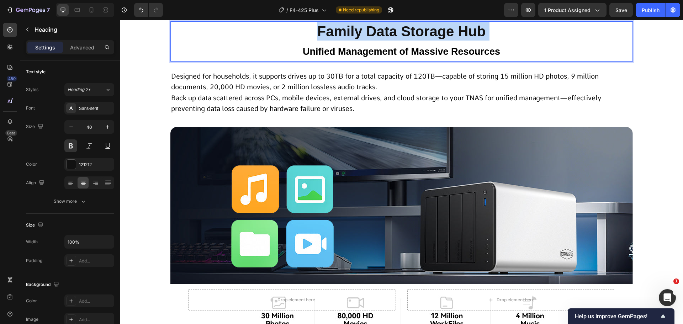
click at [356, 59] on p "Family Data Storage Hub Unified Management of Massive Resources" at bounding box center [401, 41] width 461 height 39
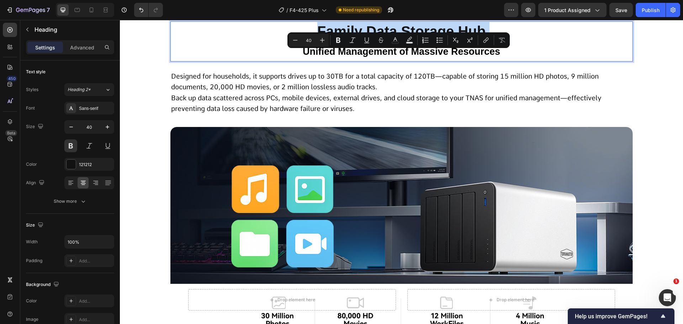
click at [344, 61] on p "Family Data Storage Hub Unified Management of Massive Resources" at bounding box center [401, 41] width 461 height 39
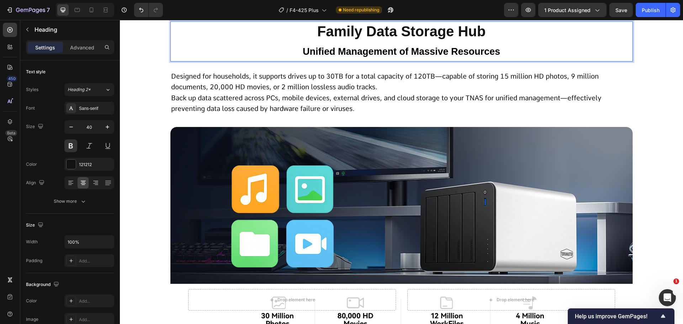
click at [332, 57] on strong "Unified Management of Massive Resources" at bounding box center [401, 51] width 197 height 11
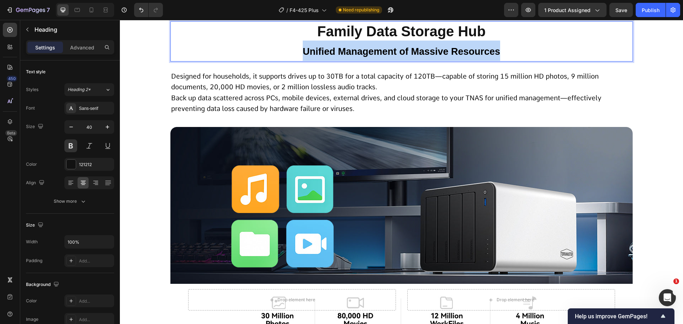
click at [332, 57] on strong "Unified Management of Massive Resources" at bounding box center [401, 51] width 197 height 11
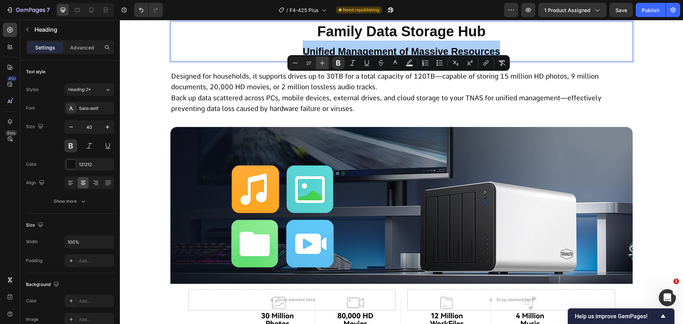
click at [323, 65] on icon "Editor contextual toolbar" at bounding box center [322, 62] width 7 height 7
type input "30"
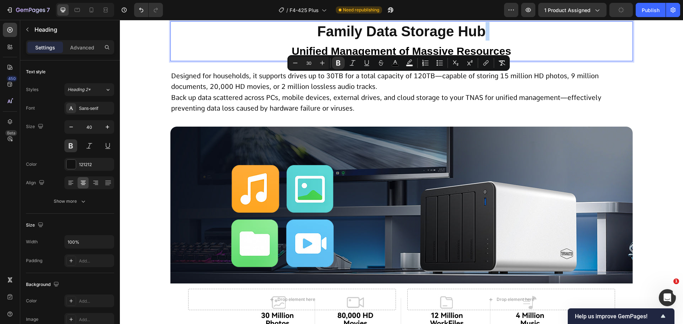
click at [322, 57] on strong "Unified Management of Massive Resources" at bounding box center [401, 51] width 219 height 12
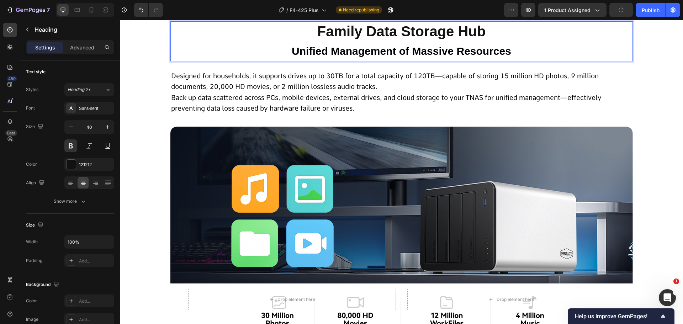
click at [362, 91] on span "Designed for households, it supports drives up to 30TB for a total capacity of …" at bounding box center [384, 81] width 427 height 19
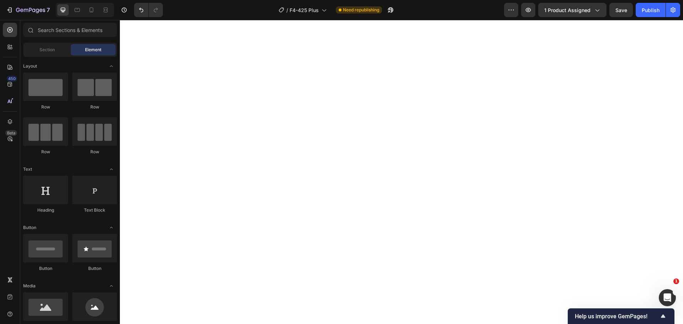
scroll to position [0, 0]
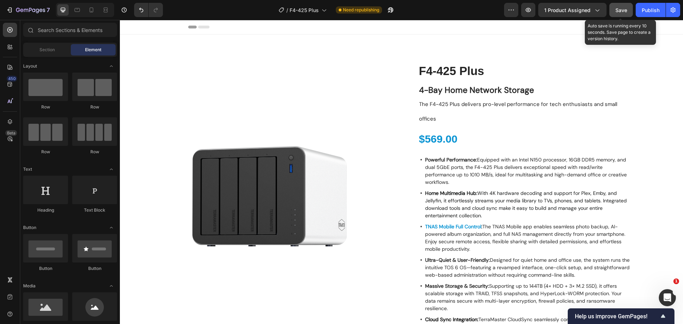
click at [626, 9] on span "Save" at bounding box center [621, 10] width 12 height 6
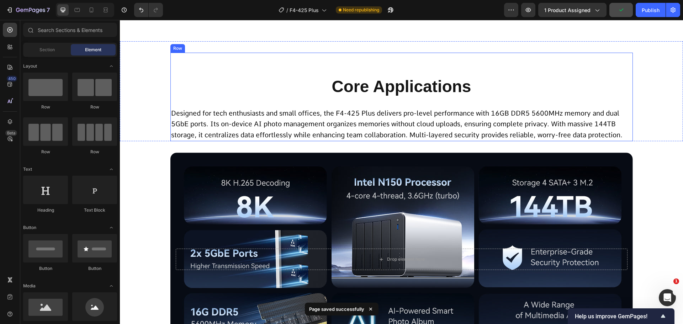
scroll to position [391, 0]
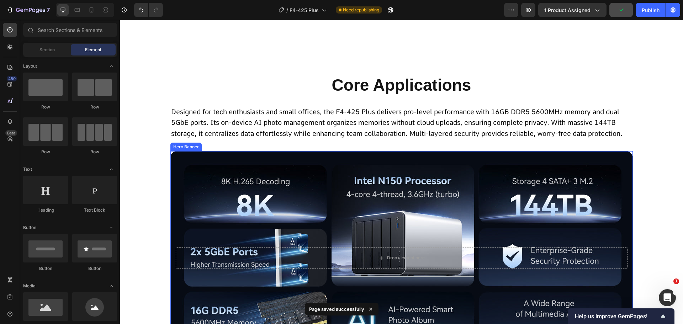
click at [387, 198] on div "Background Image" at bounding box center [401, 257] width 462 height 213
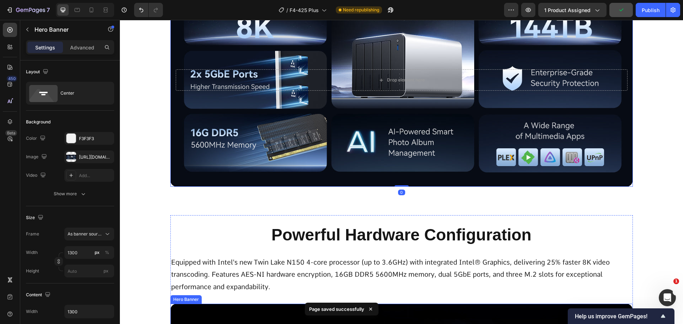
scroll to position [747, 0]
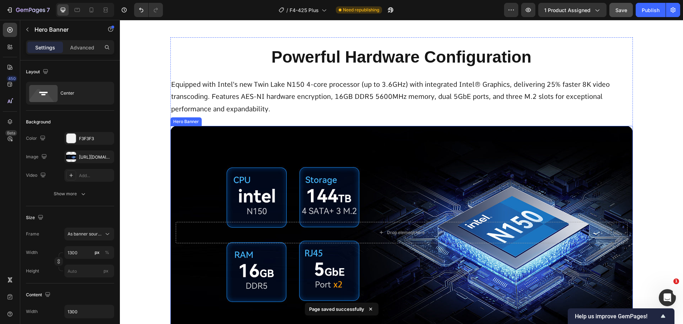
click at [374, 214] on div "Drop element here" at bounding box center [401, 232] width 462 height 44
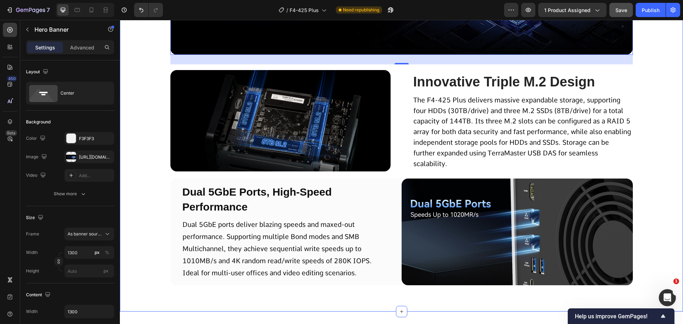
scroll to position [284, 0]
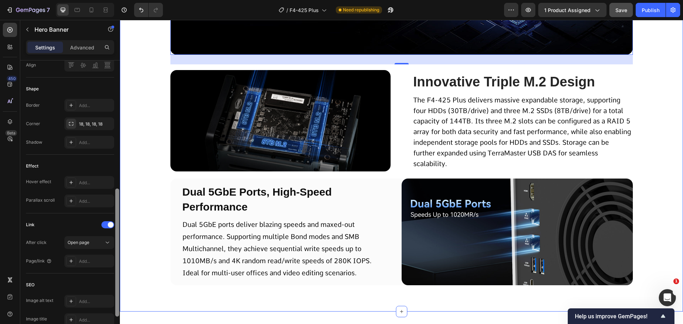
click at [119, 194] on div at bounding box center [116, 202] width 5 height 284
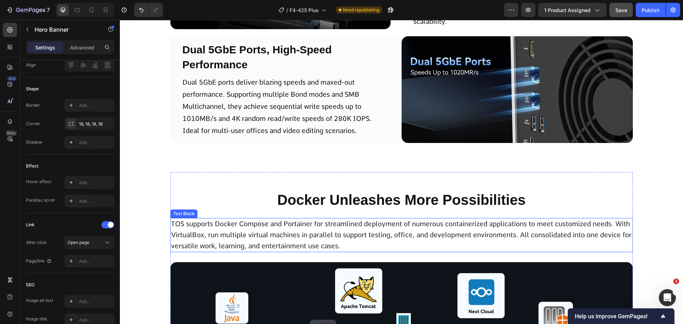
scroll to position [1351, 0]
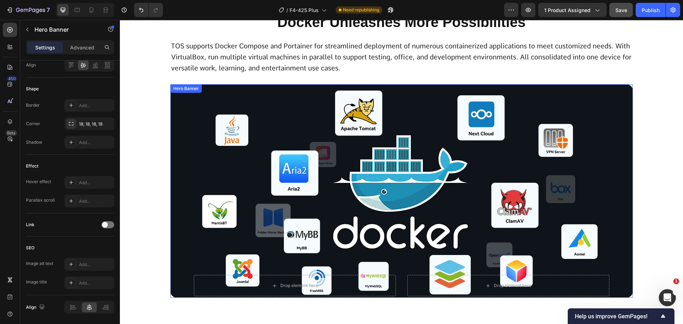
click at [430, 204] on div "Background Image" at bounding box center [401, 190] width 462 height 213
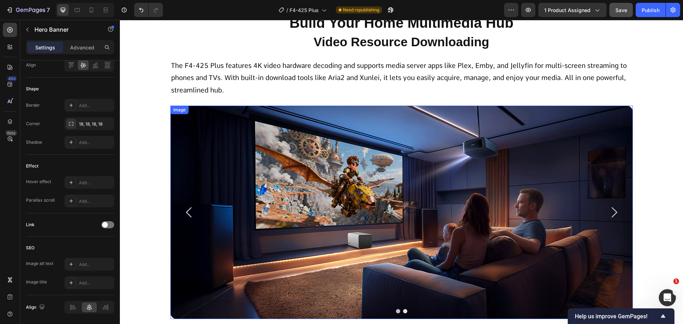
scroll to position [1742, 0]
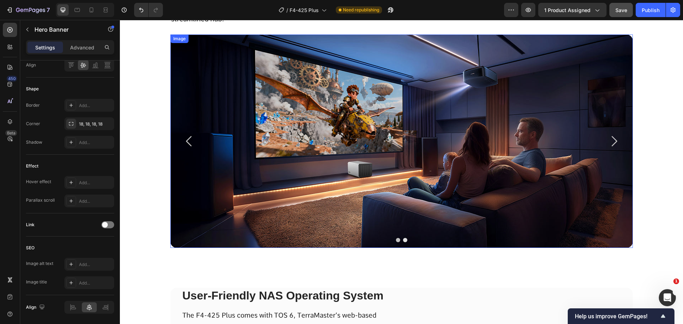
click at [610, 141] on icon "Carousel Next Arrow" at bounding box center [613, 141] width 15 height 15
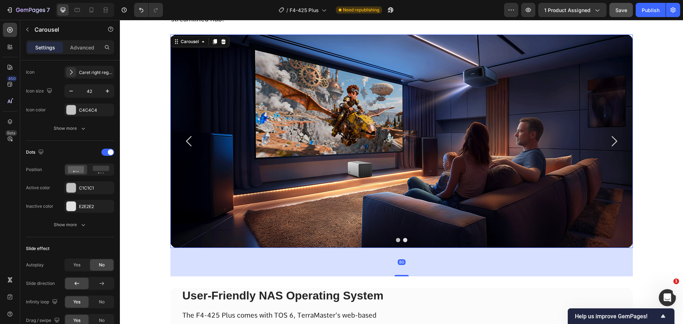
scroll to position [0, 0]
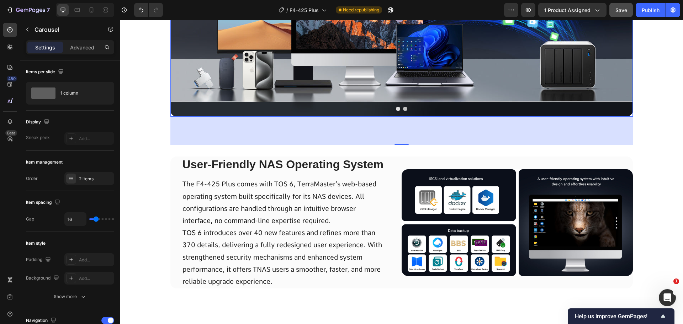
click at [517, 209] on img at bounding box center [516, 222] width 231 height 107
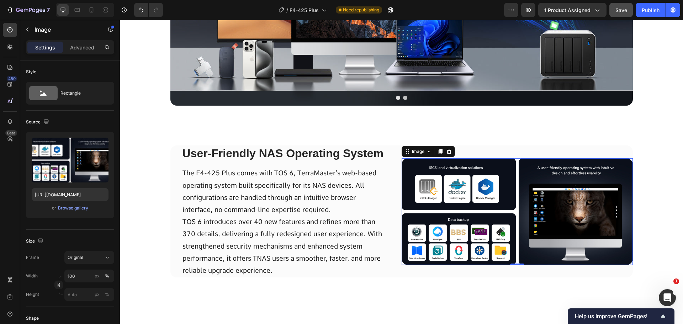
scroll to position [1671, 0]
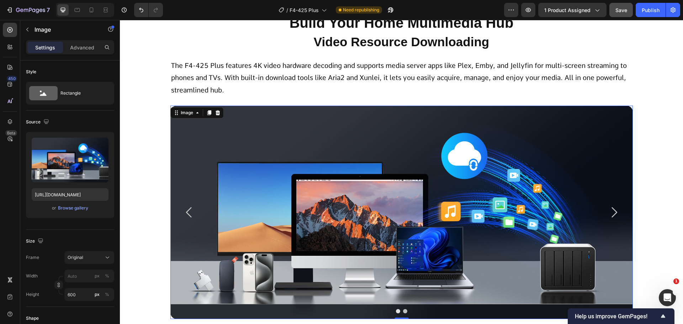
click at [477, 229] on img at bounding box center [401, 212] width 462 height 213
click at [403, 215] on img at bounding box center [401, 212] width 462 height 213
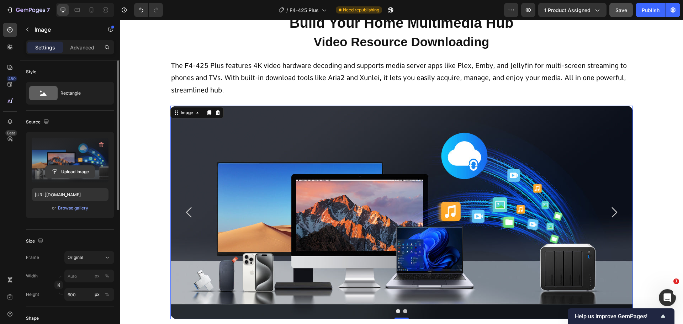
click at [64, 167] on input "file" at bounding box center [70, 172] width 49 height 12
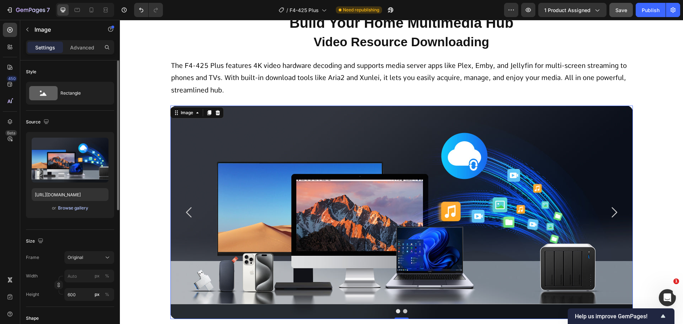
click at [68, 207] on div "Browse gallery" at bounding box center [73, 208] width 30 height 6
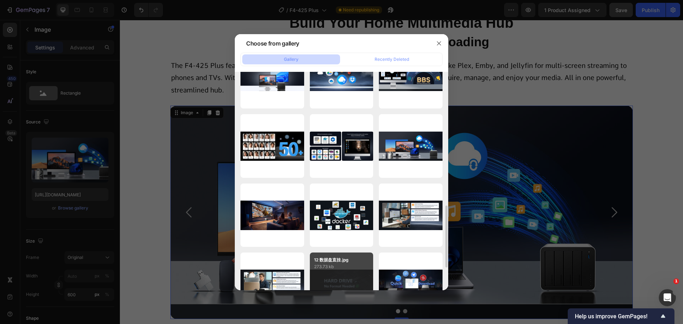
scroll to position [416, 0]
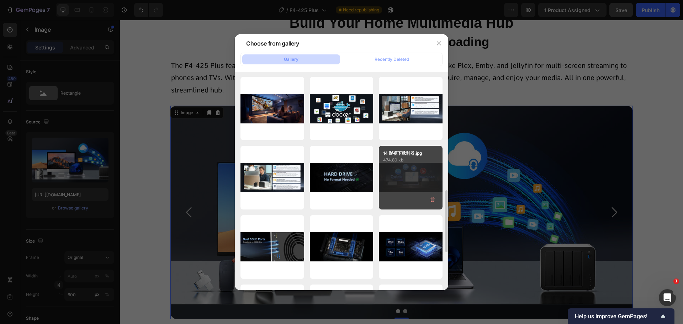
click at [409, 173] on div "14 影视下载利器.jpg 474.80 kb" at bounding box center [411, 178] width 64 height 64
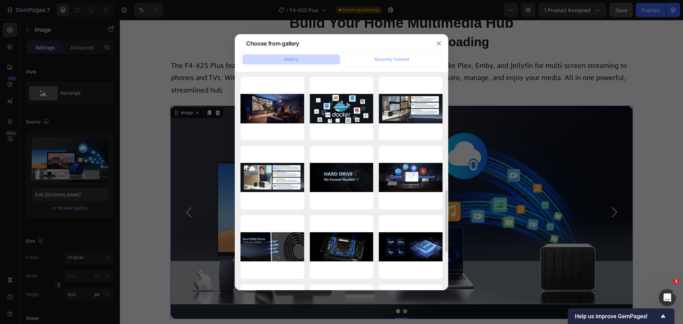
type input "[URL][DOMAIN_NAME]"
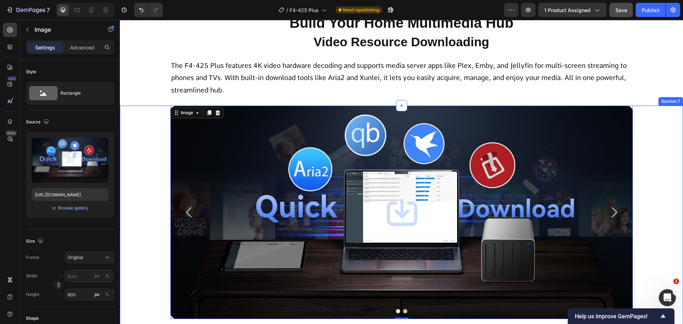
click at [649, 204] on div "Image Image 0 [GEOGRAPHIC_DATA]" at bounding box center [401, 227] width 563 height 242
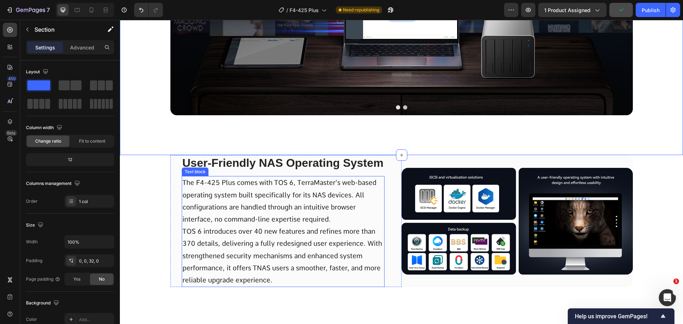
scroll to position [1991, 0]
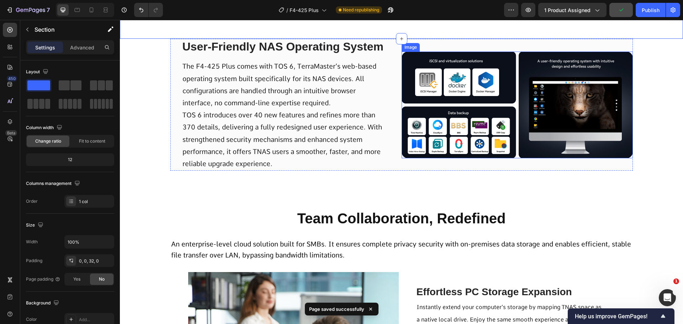
click at [469, 137] on img at bounding box center [516, 105] width 231 height 107
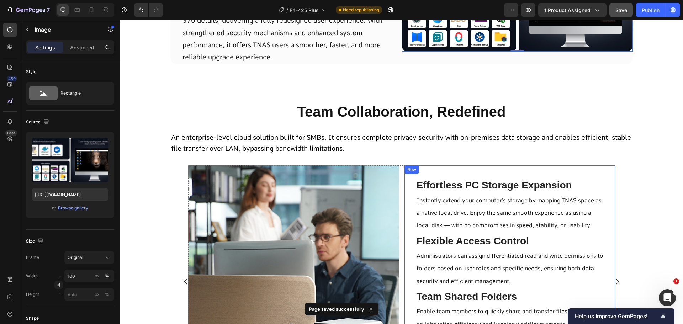
scroll to position [2204, 0]
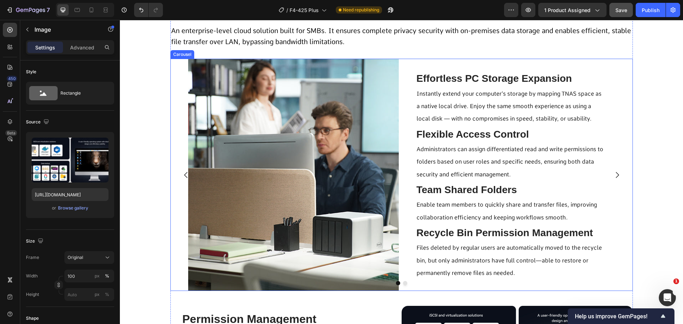
click at [623, 175] on button "Carousel Next Arrow" at bounding box center [617, 175] width 20 height 20
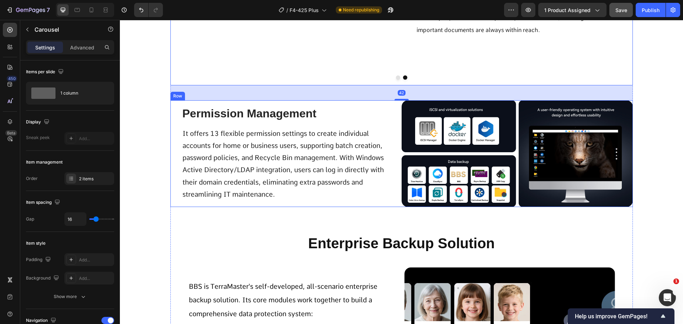
scroll to position [2417, 0]
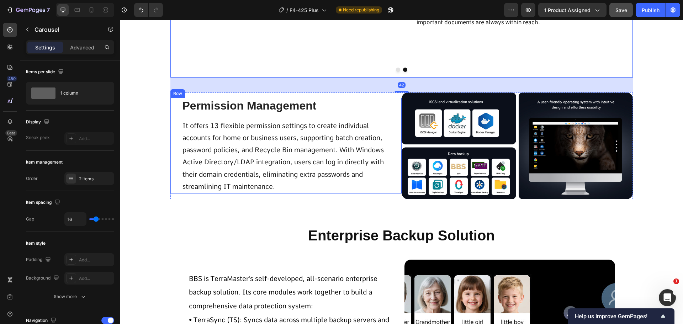
click at [386, 172] on div "Permission Management Text Block It offers 13 flexible permission settings to c…" at bounding box center [285, 146] width 231 height 96
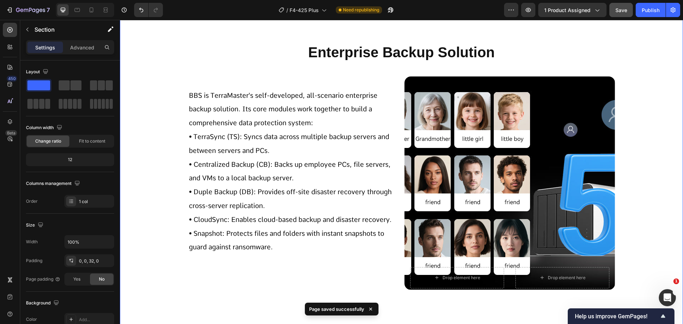
scroll to position [2631, 0]
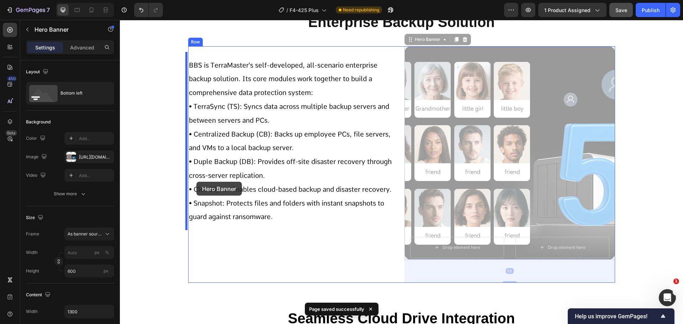
drag, startPoint x: 479, startPoint y: 186, endPoint x: 196, endPoint y: 182, distance: 282.3
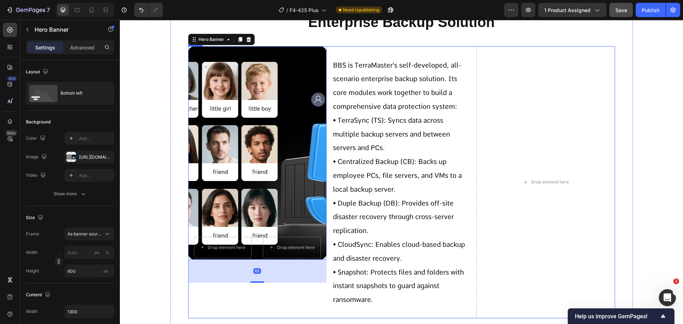
click at [471, 199] on div "Drop element here Drop element here Hero Banner 65 BBS is TerraMaster's self-de…" at bounding box center [401, 182] width 427 height 272
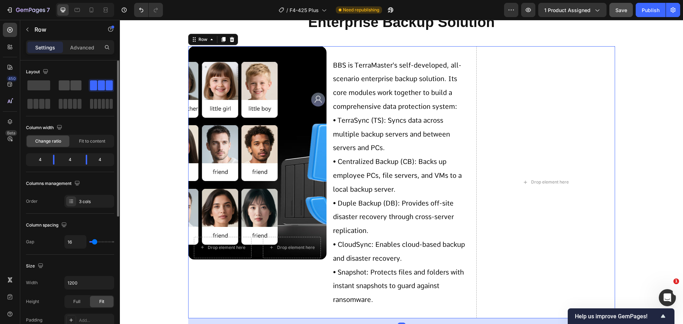
drag, startPoint x: 73, startPoint y: 85, endPoint x: 52, endPoint y: 160, distance: 77.5
click at [73, 85] on span at bounding box center [75, 85] width 11 height 10
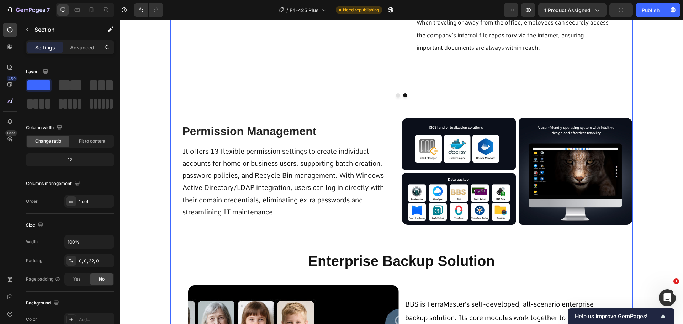
scroll to position [2382, 0]
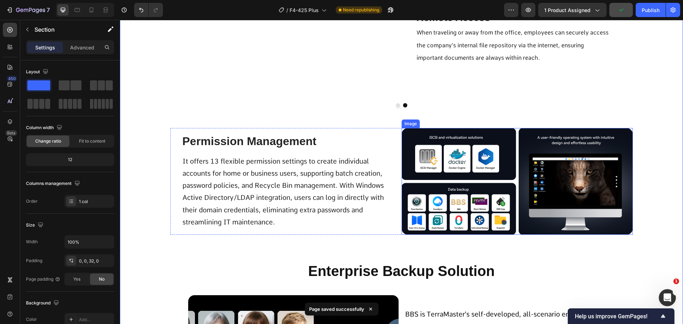
click at [460, 184] on img at bounding box center [516, 181] width 231 height 107
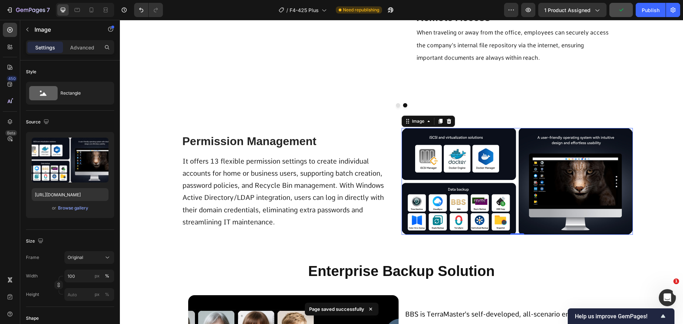
click at [327, 198] on p "It offers 13 flexible permission settings to create individual accounts for hom…" at bounding box center [282, 191] width 201 height 73
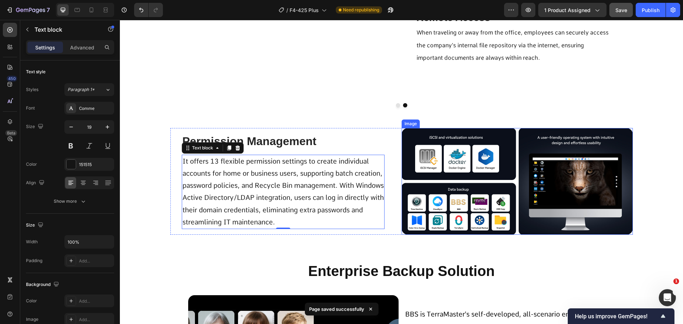
click at [455, 187] on img at bounding box center [516, 181] width 231 height 107
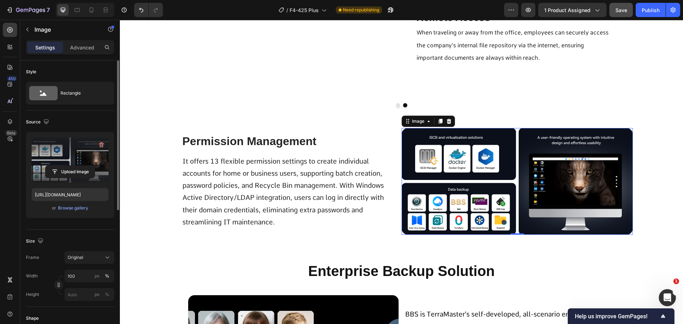
click at [66, 181] on label at bounding box center [70, 160] width 77 height 45
click at [66, 178] on input "file" at bounding box center [70, 172] width 49 height 12
click at [71, 209] on div "Browse gallery" at bounding box center [73, 208] width 30 height 6
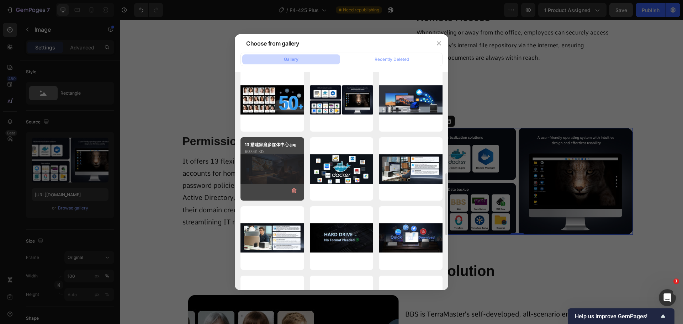
scroll to position [320, 0]
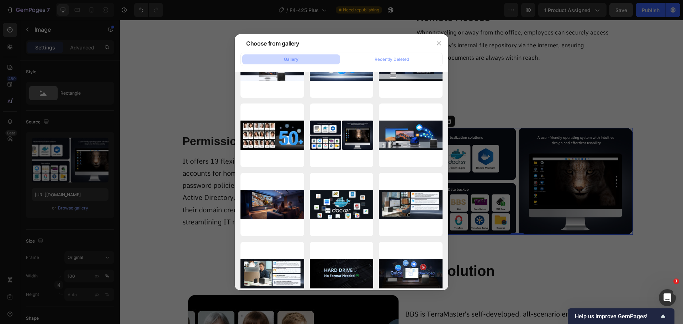
click at [172, 209] on div at bounding box center [341, 162] width 683 height 324
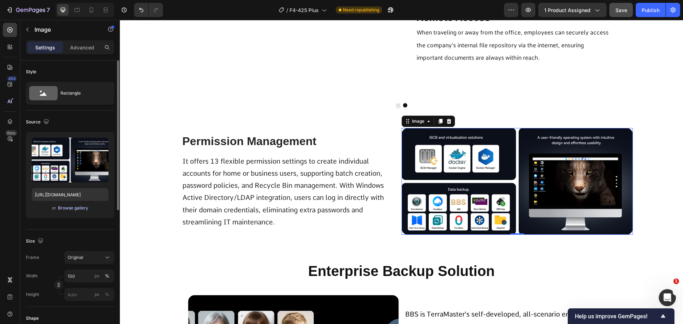
click at [72, 207] on div "Browse gallery" at bounding box center [73, 208] width 30 height 6
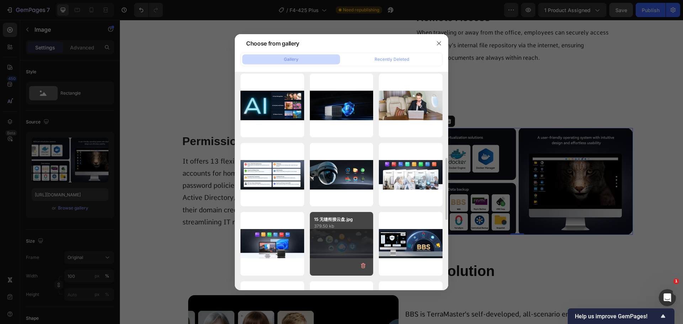
scroll to position [213, 0]
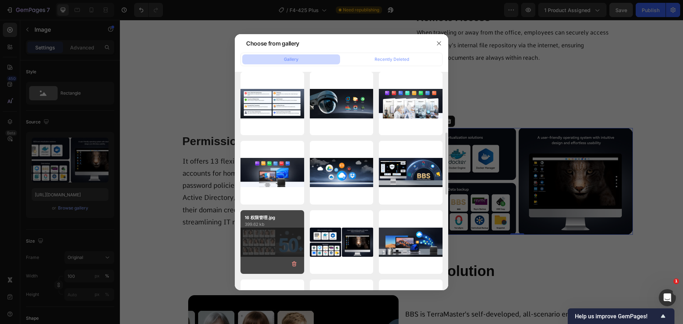
click at [281, 240] on div "16 权限管理.jpg 399.62 kb" at bounding box center [272, 242] width 64 height 64
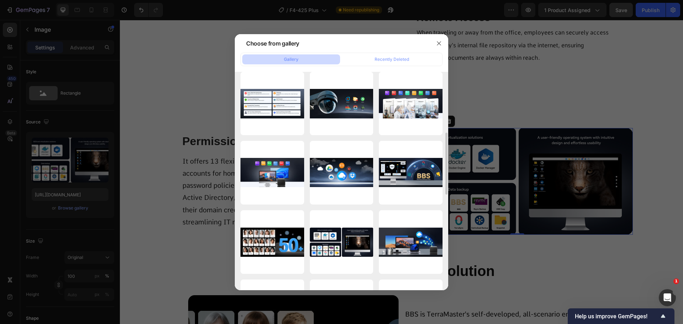
type input "https://cdn.shopify.com/s/files/1/0557/3256/8098/files/gempages_570475742119331…"
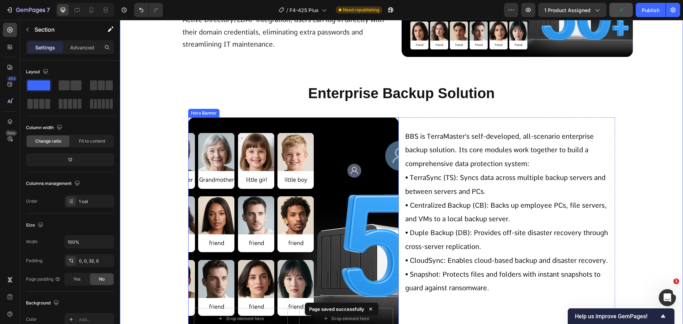
scroll to position [2595, 0]
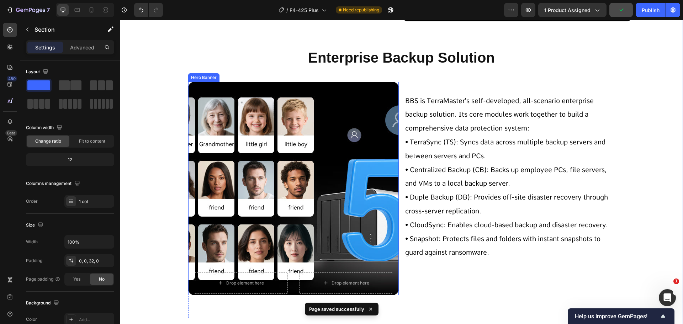
click at [322, 204] on div "Background Image" at bounding box center [293, 188] width 210 height 213
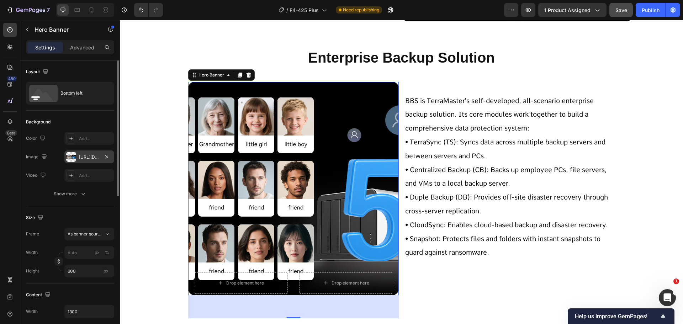
click at [84, 154] on div "https://cdn.shopify.com/s/files/1/0557/3256/8098/files/gempages_570475742119331…" at bounding box center [89, 157] width 21 height 6
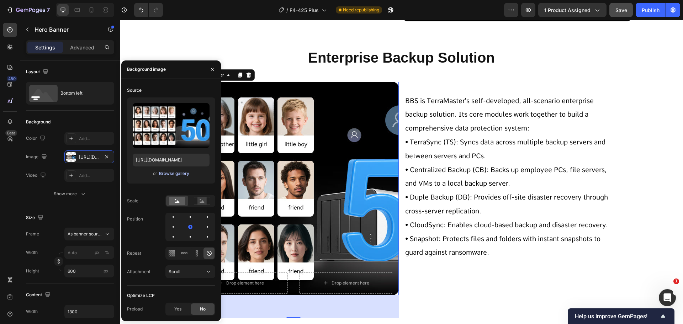
click at [162, 172] on div "Browse gallery" at bounding box center [174, 173] width 30 height 6
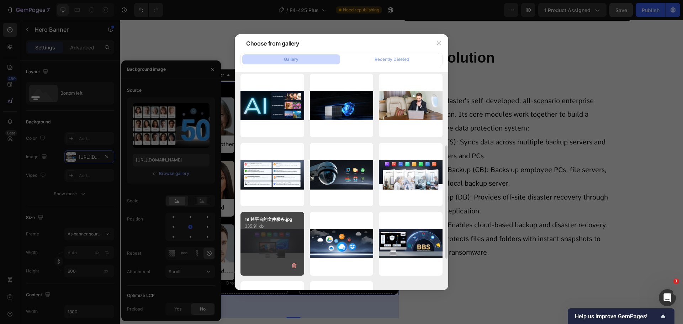
scroll to position [178, 0]
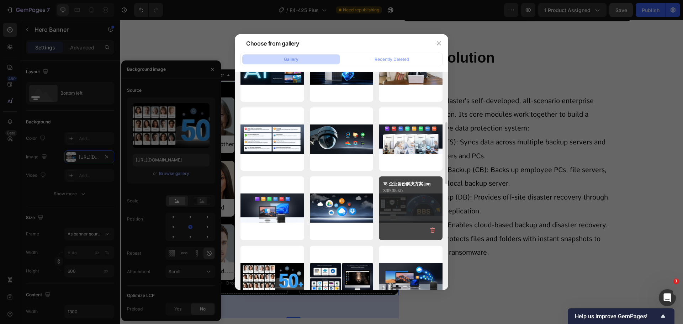
click at [390, 208] on div "18 企业备份解决方案.jpg 339.35 kb" at bounding box center [411, 208] width 64 height 64
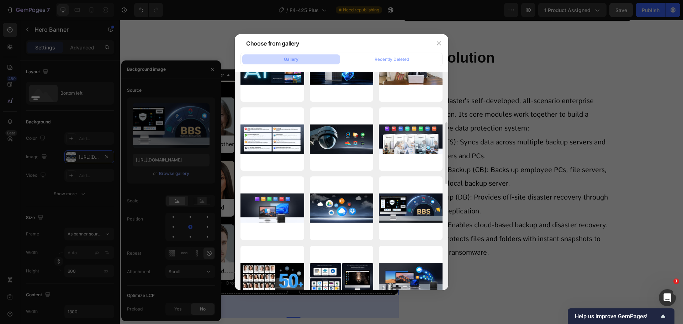
type input "https://cdn.shopify.com/s/files/1/0557/3256/8098/files/gempages_570475742119331…"
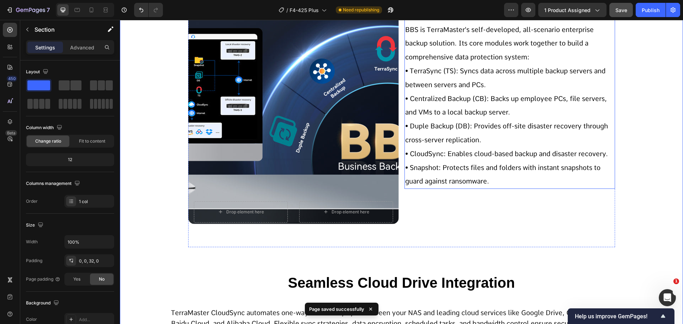
scroll to position [2595, 0]
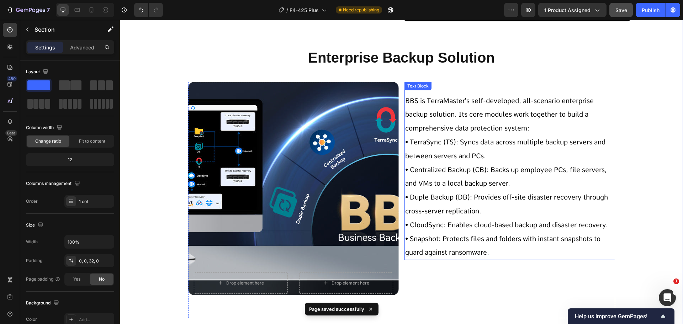
click at [517, 259] on p "• Snapshot: Protects files and folders with instant snapshots to guard against …" at bounding box center [509, 246] width 209 height 28
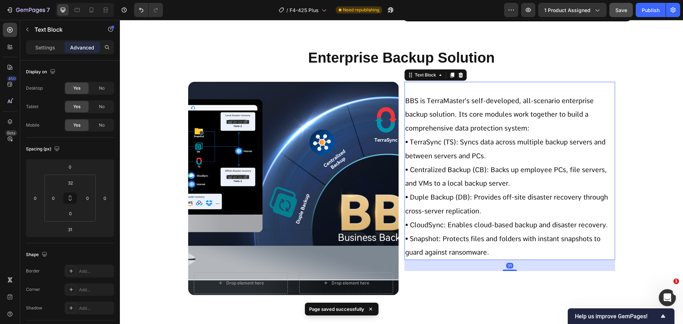
click at [80, 42] on div "Advanced" at bounding box center [82, 47] width 36 height 11
click at [71, 180] on input "32" at bounding box center [70, 182] width 14 height 11
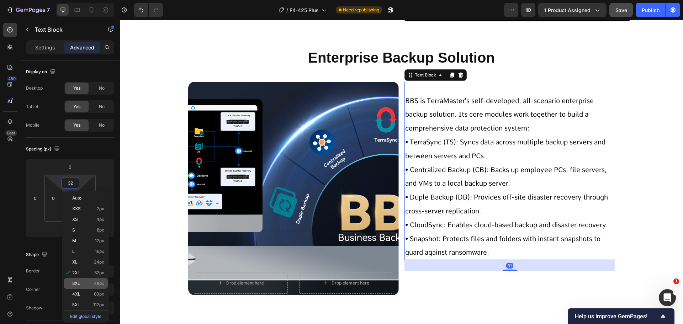
click at [92, 284] on p "3XL 48px" at bounding box center [88, 283] width 32 height 5
type input "48"
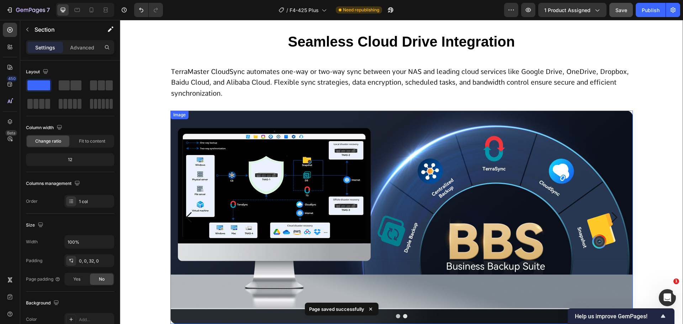
scroll to position [2880, 0]
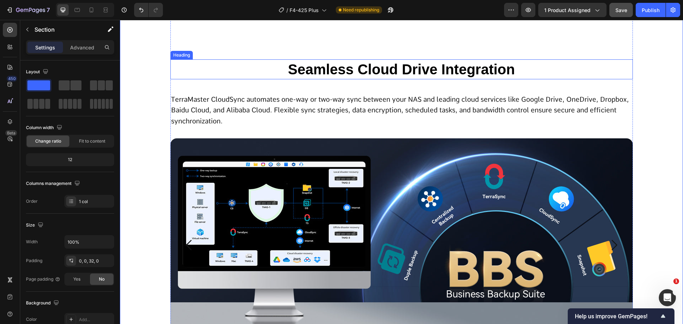
click at [380, 73] on span "Seamless Cloud Drive Integration" at bounding box center [401, 70] width 227 height 16
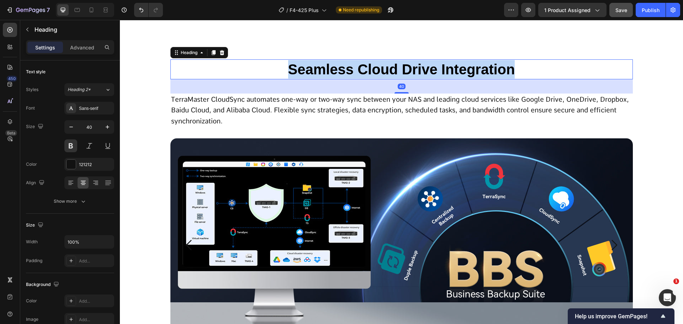
click at [380, 73] on span "Seamless Cloud Drive Integration" at bounding box center [401, 70] width 227 height 16
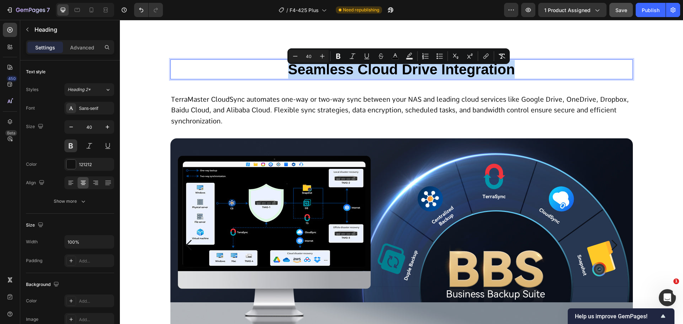
click at [368, 75] on span "Seamless Cloud Drive Integration" at bounding box center [401, 70] width 227 height 16
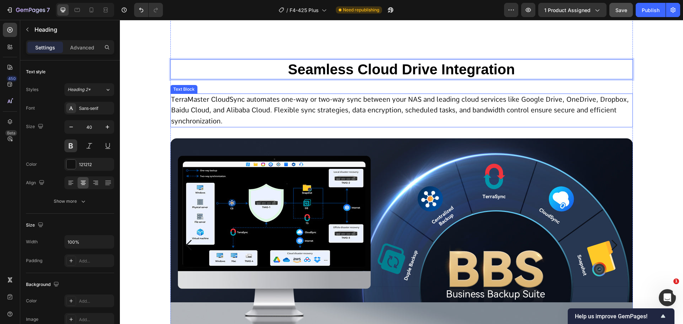
click at [307, 106] on span "TerraMaster CloudSync automates one-way or two-way sync between your NAS and le…" at bounding box center [400, 110] width 458 height 30
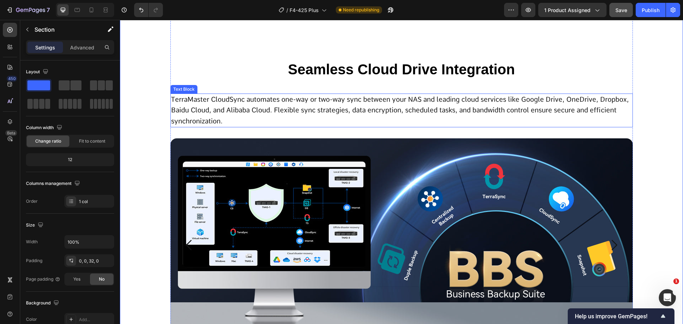
click at [255, 116] on span "TerraMaster CloudSync automates one-way or two-way sync between your NAS and le…" at bounding box center [400, 110] width 458 height 30
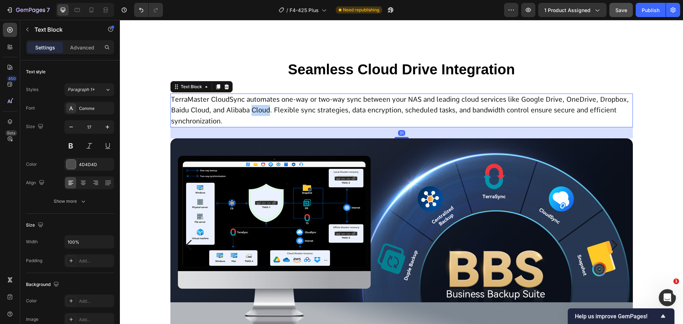
click at [255, 116] on span "TerraMaster CloudSync automates one-way or two-way sync between your NAS and le…" at bounding box center [400, 110] width 458 height 30
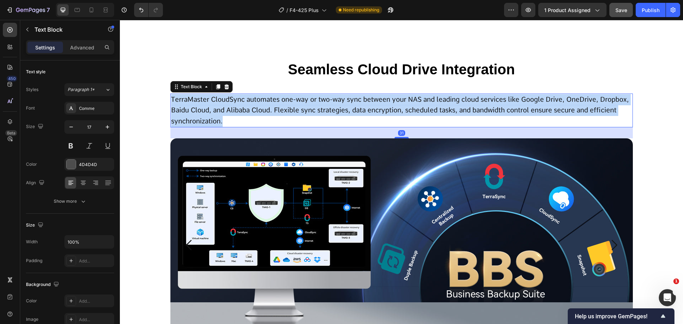
click at [255, 116] on span "TerraMaster CloudSync automates one-way or two-way sync between your NAS and le…" at bounding box center [400, 110] width 458 height 30
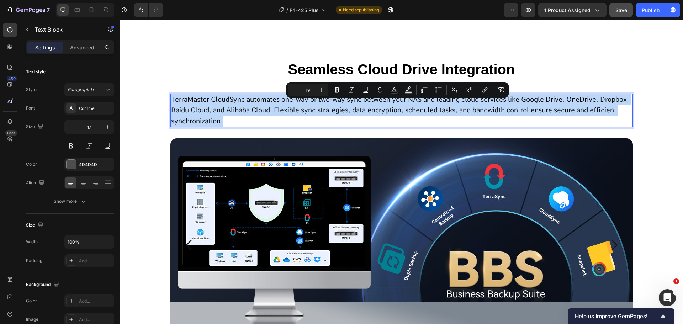
copy span "TerraMaster CloudSync automates one-way or two-way sync between your NAS and le…"
click at [282, 119] on span "TerraMaster CloudSync automates one-way or two-way sync between your NAS and le…" at bounding box center [400, 110] width 458 height 30
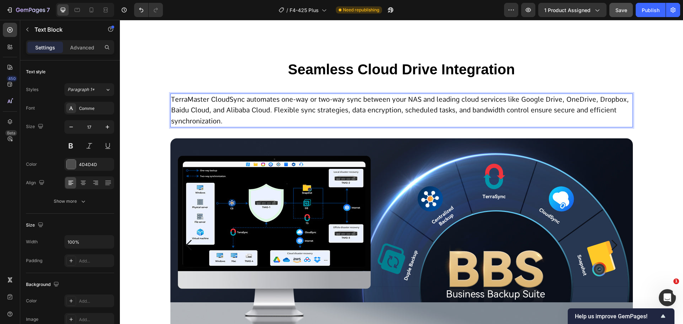
click at [269, 202] on img at bounding box center [401, 244] width 462 height 213
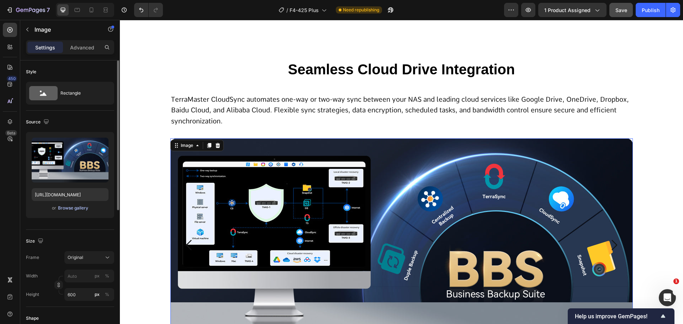
click at [67, 209] on div "Browse gallery" at bounding box center [73, 208] width 30 height 6
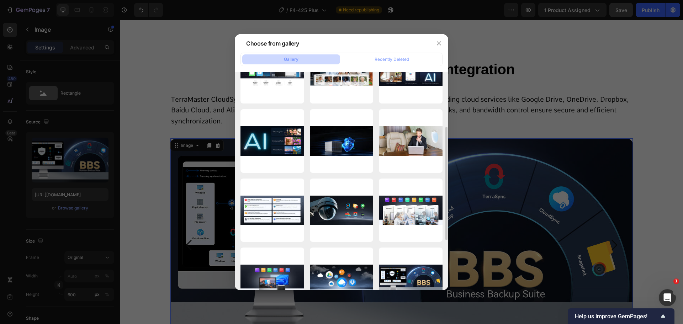
scroll to position [178, 0]
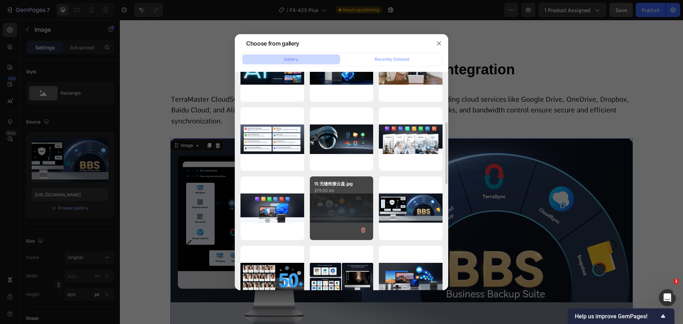
click at [346, 215] on div "15 无缝衔接云盘.jpg 379.50 kb" at bounding box center [342, 208] width 64 height 64
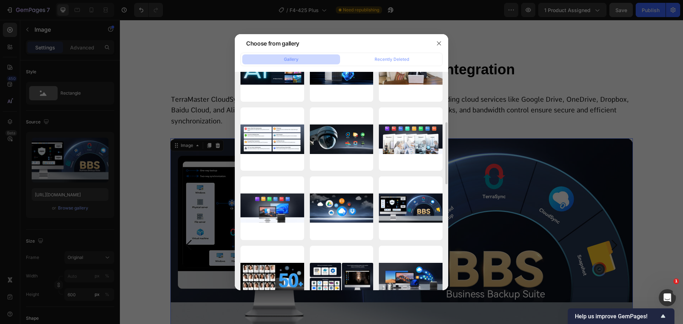
type input "https://cdn.shopify.com/s/files/1/0557/3256/8098/files/gempages_570475742119331…"
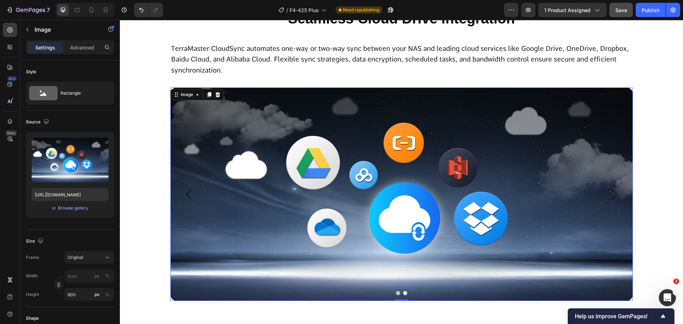
scroll to position [2986, 0]
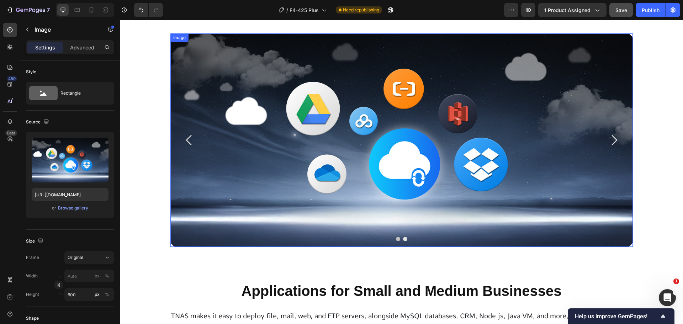
click at [390, 187] on img at bounding box center [401, 139] width 462 height 213
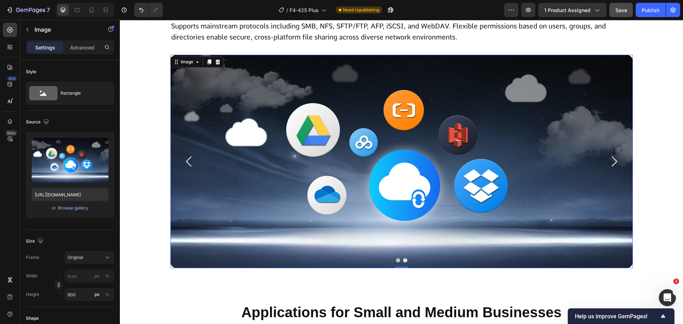
scroll to position [3306, 0]
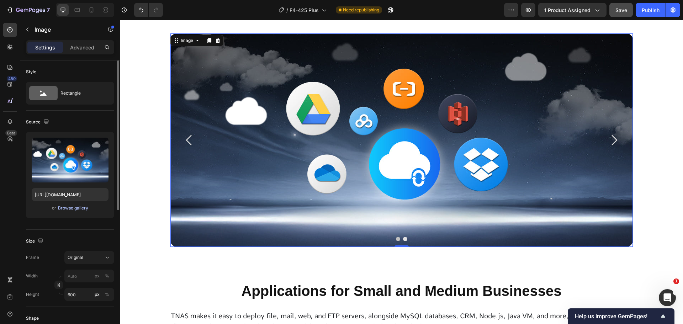
click at [75, 207] on div "Browse gallery" at bounding box center [73, 208] width 30 height 6
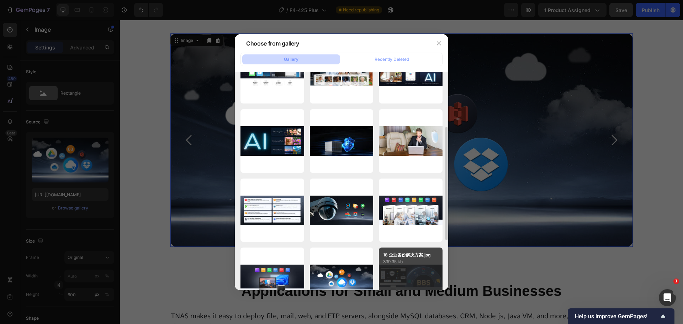
scroll to position [142, 0]
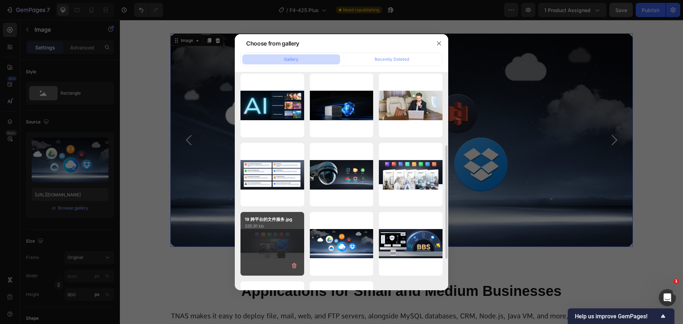
click at [266, 247] on div "19 跨平台的文件服务.jpg 335.91 kb" at bounding box center [272, 244] width 64 height 64
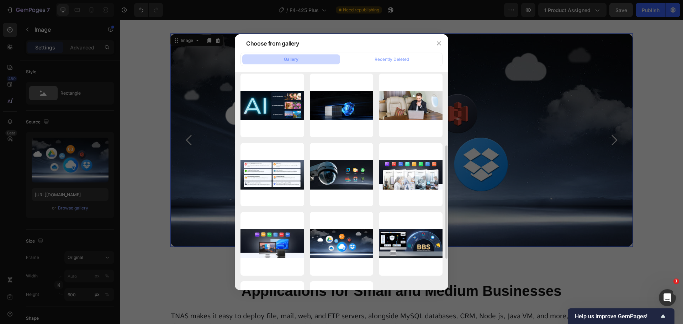
type input "https://cdn.shopify.com/s/files/1/0557/3256/8098/files/gempages_570475742119331…"
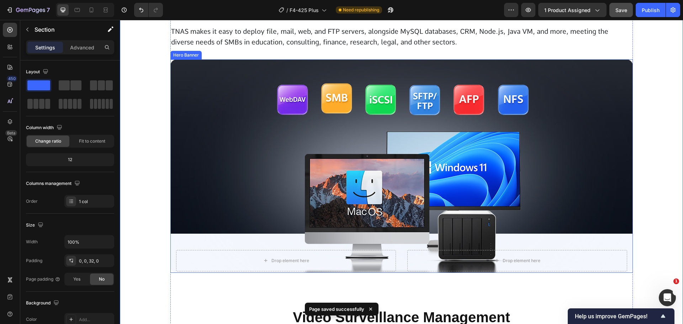
scroll to position [3555, 0]
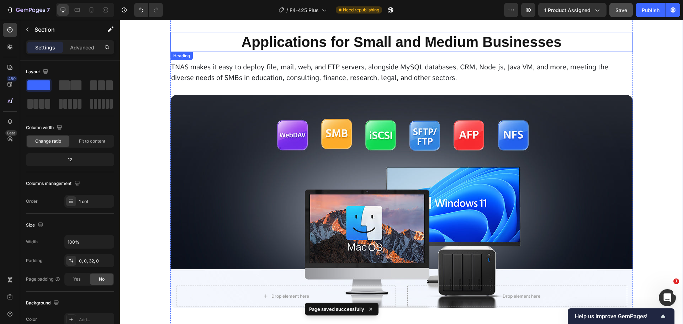
click at [320, 50] on h2 "Applications for Small and Medium Businesses" at bounding box center [401, 42] width 462 height 20
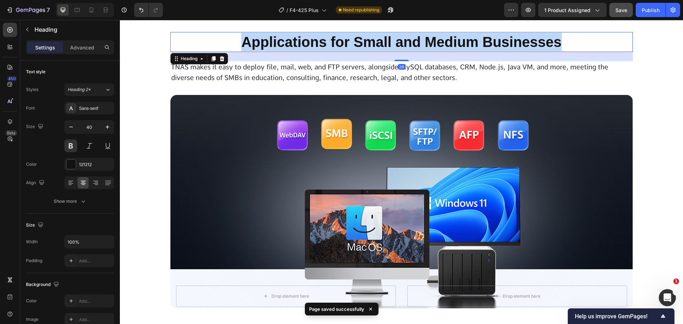
click at [320, 50] on p "Applications for Small and Medium Businesses" at bounding box center [401, 42] width 461 height 18
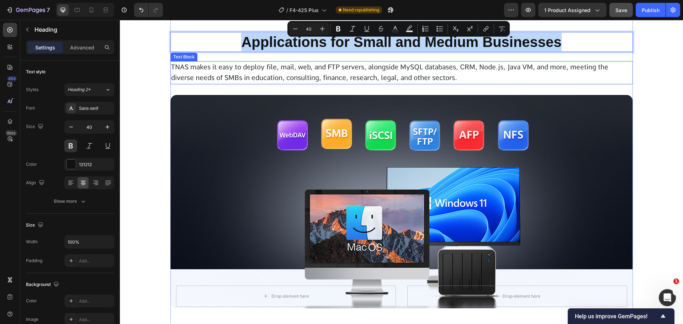
click at [267, 81] on span "TNAS makes it easy to deploy file, mail, web, and FTP servers, alongside MySQL …" at bounding box center [389, 72] width 437 height 19
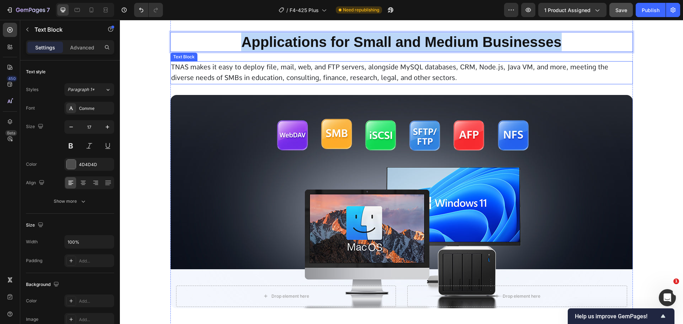
click at [267, 81] on span "TNAS makes it easy to deploy file, mail, web, and FTP servers, alongside MySQL …" at bounding box center [389, 72] width 437 height 19
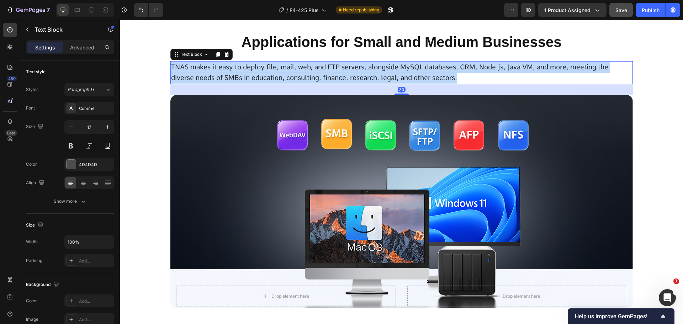
click at [267, 81] on span "TNAS makes it easy to deploy file, mail, web, and FTP servers, alongside MySQL …" at bounding box center [389, 72] width 437 height 19
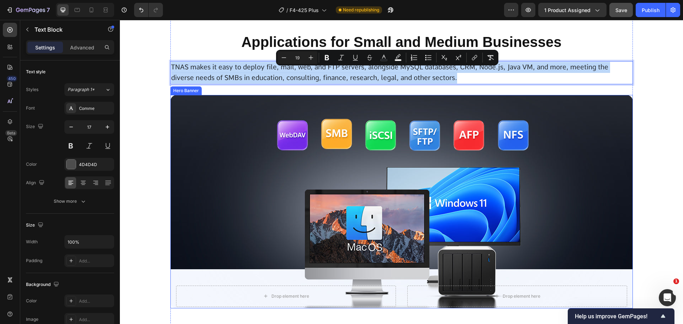
click at [394, 218] on div "Background Image" at bounding box center [401, 201] width 462 height 213
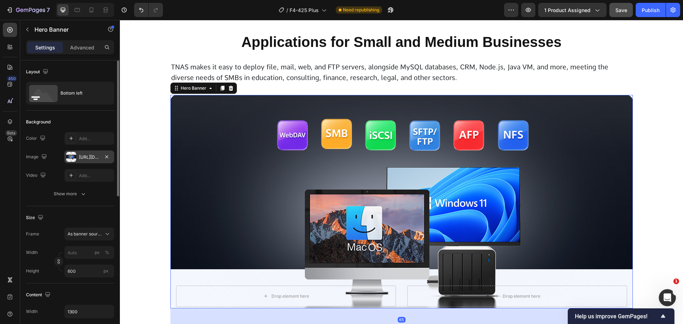
click at [88, 159] on div "https://cdn.shopify.com/s/files/1/0557/3256/8098/files/gempages_570475742119331…" at bounding box center [89, 157] width 21 height 6
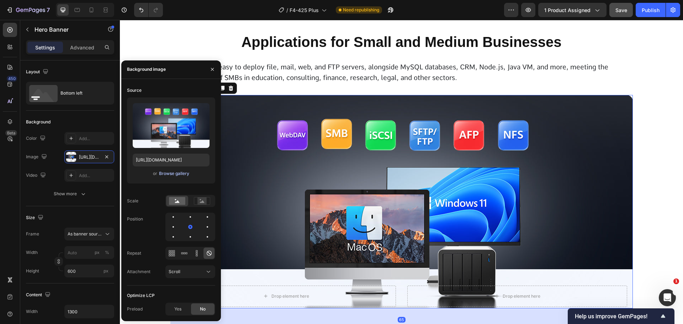
click at [163, 172] on div "Browse gallery" at bounding box center [174, 173] width 30 height 6
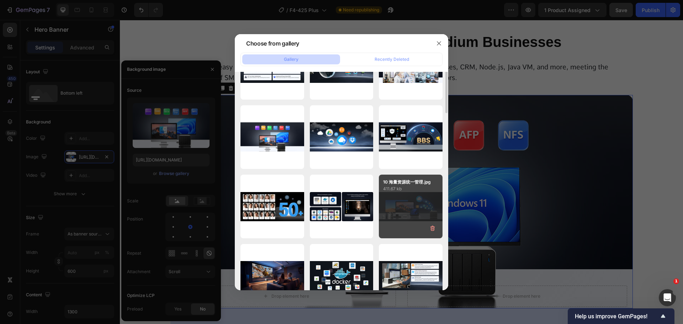
scroll to position [178, 0]
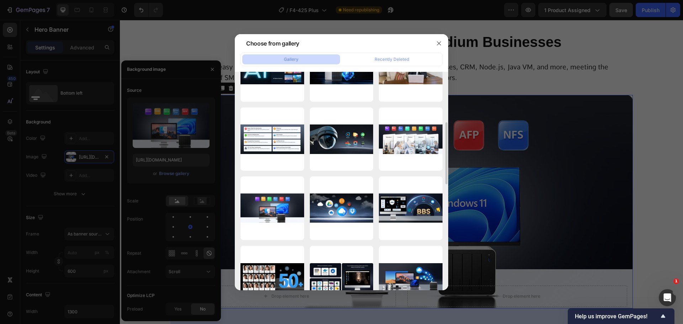
click at [0, 0] on div "20 多种商用应用，满足中小企业需求.jpg 439.17 kb" at bounding box center [0, 0] width 0 height 0
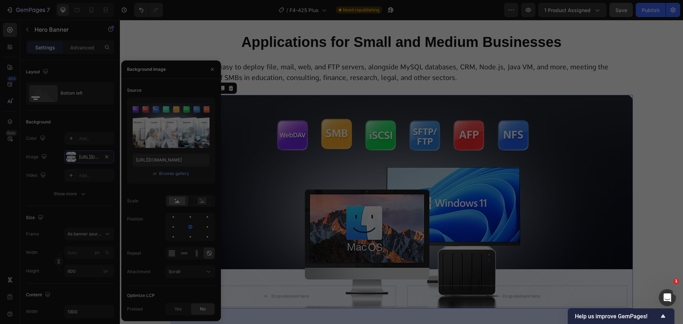
type input "https://cdn.shopify.com/s/files/1/0557/3256/8098/files/gempages_570475742119331…"
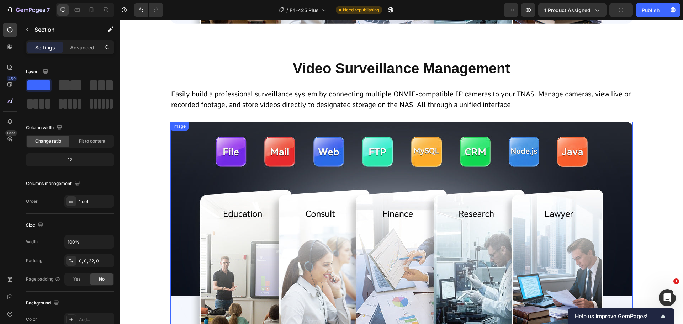
scroll to position [3875, 0]
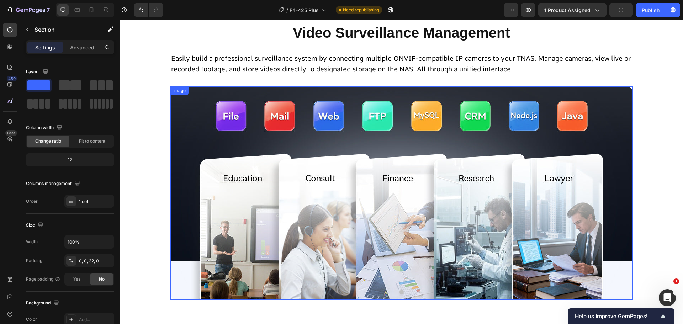
click at [301, 231] on img at bounding box center [401, 192] width 462 height 213
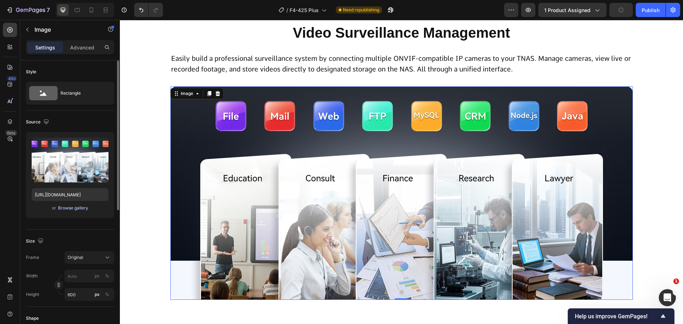
click at [64, 211] on button "Browse gallery" at bounding box center [73, 207] width 31 height 7
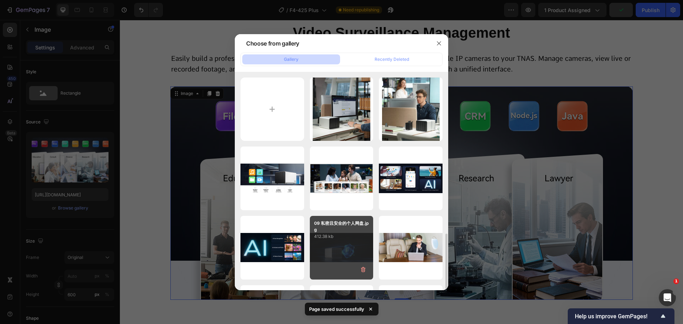
scroll to position [142, 0]
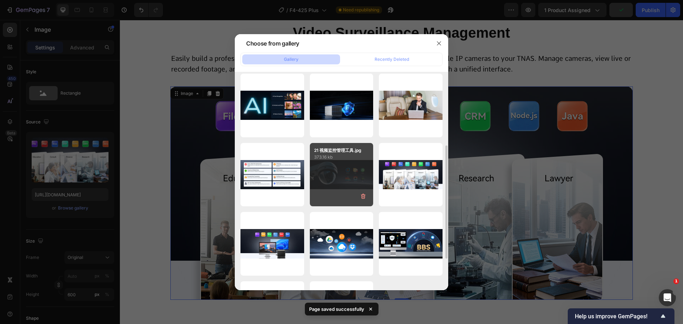
click at [346, 180] on div "21 视频监控管理工具.jpg 373.16 kb" at bounding box center [342, 175] width 64 height 64
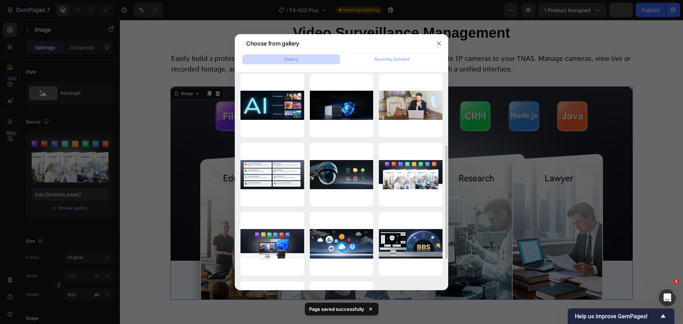
type input "https://cdn.shopify.com/s/files/1/0557/3256/8098/files/gempages_570475742119331…"
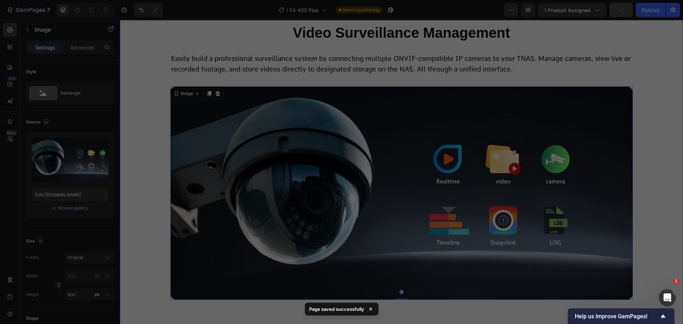
click at [657, 209] on div "Team Collaboration, Redefined Heading An enterprise-level cloud solution built …" at bounding box center [401, 265] width 563 height 3905
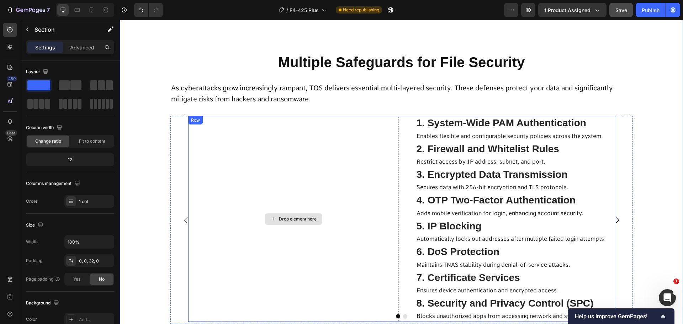
scroll to position [4195, 0]
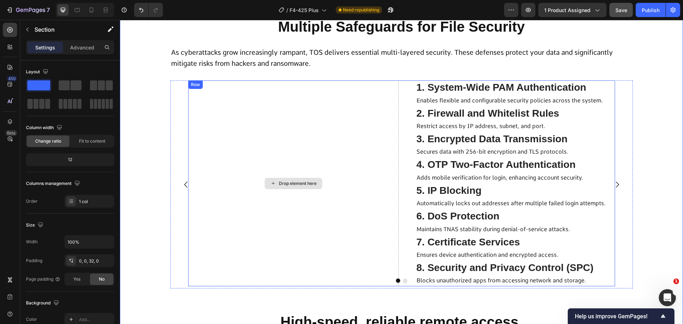
click at [355, 206] on div "Drop element here" at bounding box center [293, 183] width 210 height 206
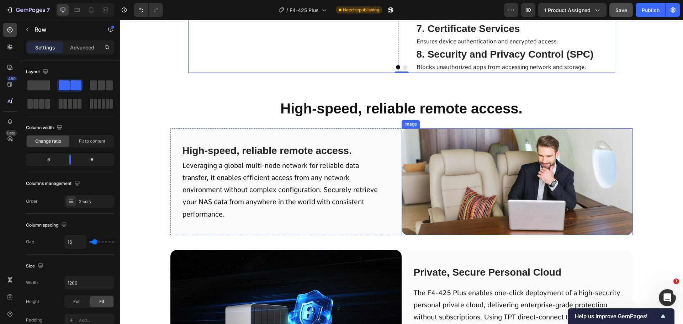
click at [426, 196] on img at bounding box center [516, 181] width 231 height 107
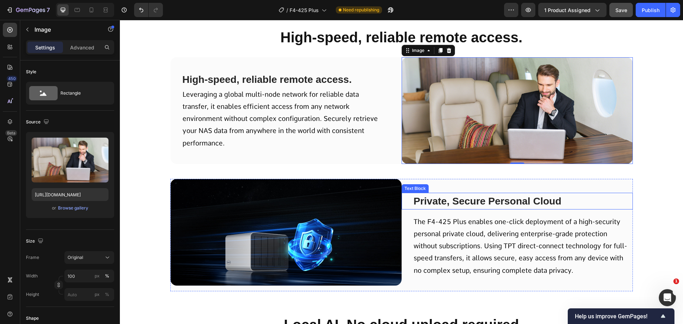
scroll to position [4586, 0]
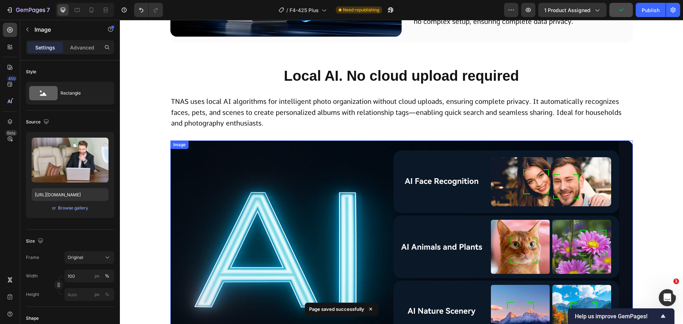
click at [430, 188] on img at bounding box center [401, 246] width 462 height 213
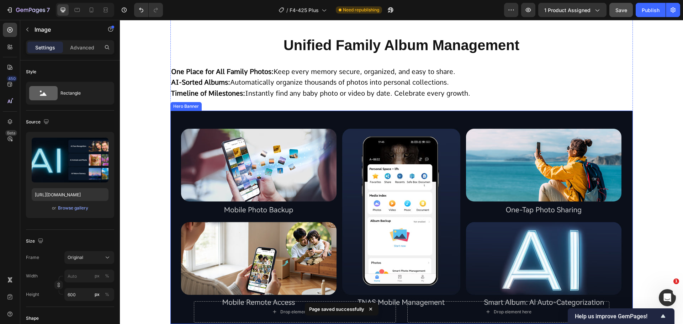
click at [425, 196] on div "Background Image" at bounding box center [401, 217] width 462 height 213
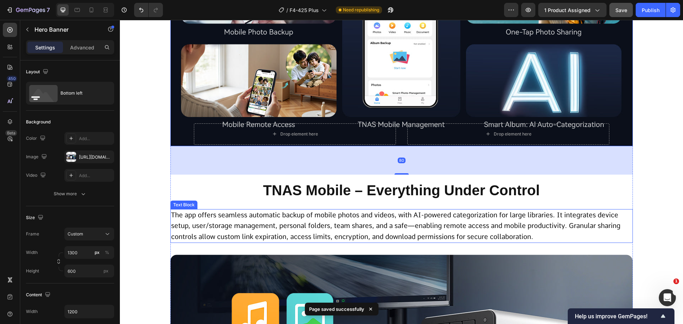
scroll to position [5439, 0]
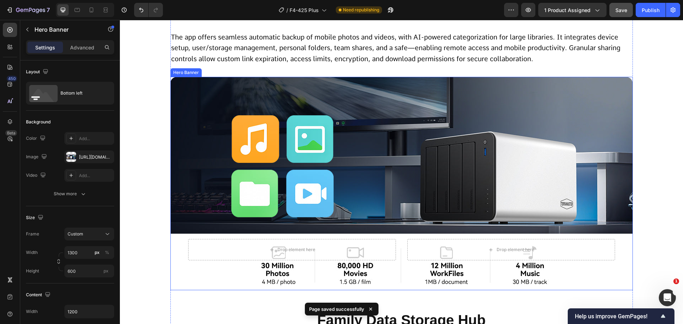
click at [417, 202] on div "Overlay" at bounding box center [401, 183] width 462 height 213
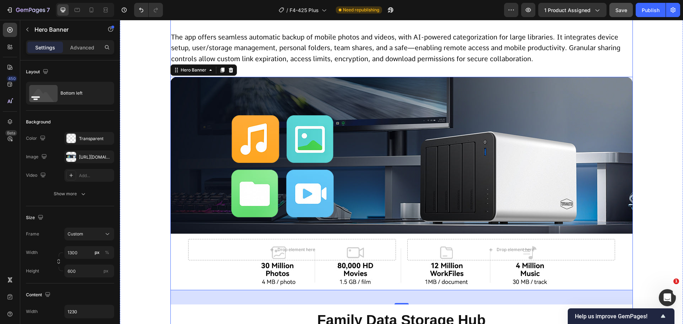
click at [352, 63] on span "The app offers seamless automatic backup of mobile photos and videos, with AI-p…" at bounding box center [395, 48] width 449 height 30
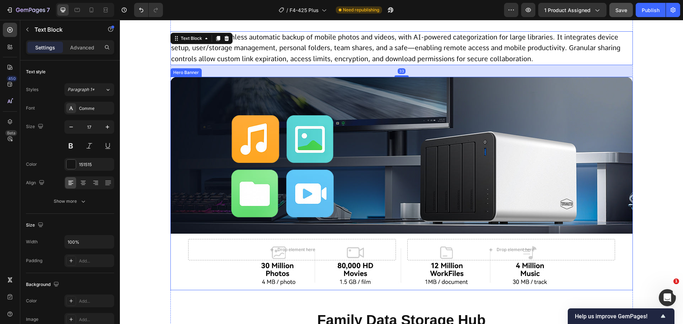
click at [415, 166] on div "Overlay" at bounding box center [401, 183] width 462 height 213
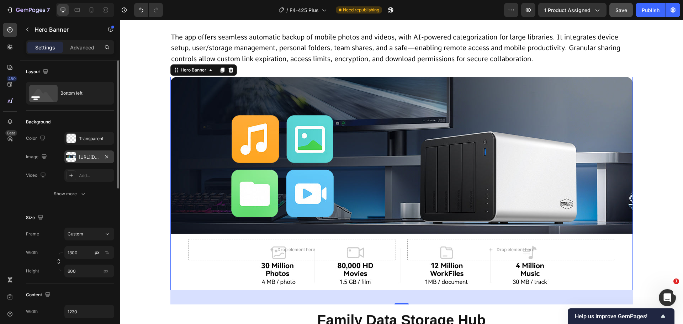
click at [90, 161] on div "https://cdn.shopify.com/s/files/1/0557/3256/8098/files/gempages_570475742119331…" at bounding box center [89, 156] width 50 height 13
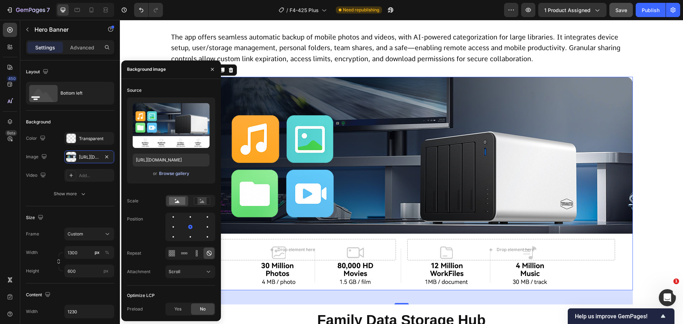
click at [167, 176] on div "Browse gallery" at bounding box center [174, 173] width 30 height 6
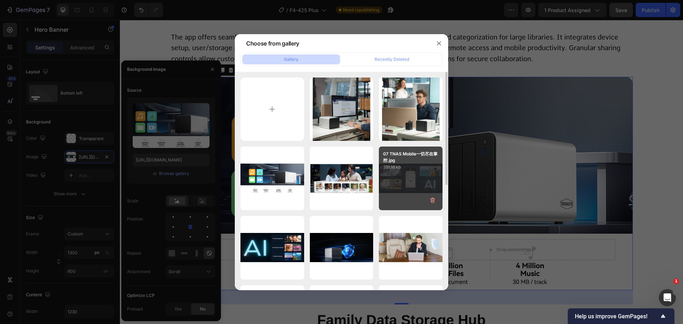
click at [399, 193] on div "07 TNAS Mobile一切尽在掌控.jpg 391.18 kb" at bounding box center [411, 178] width 64 height 64
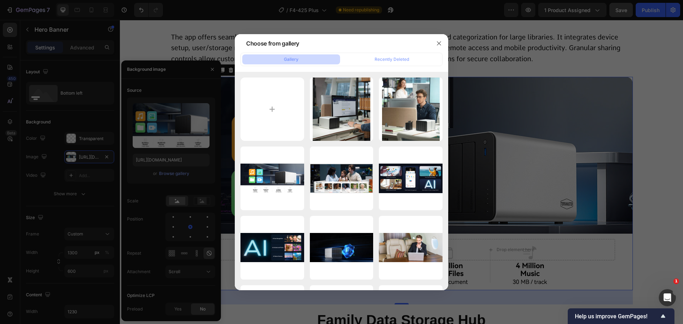
type input "[URL][DOMAIN_NAME]"
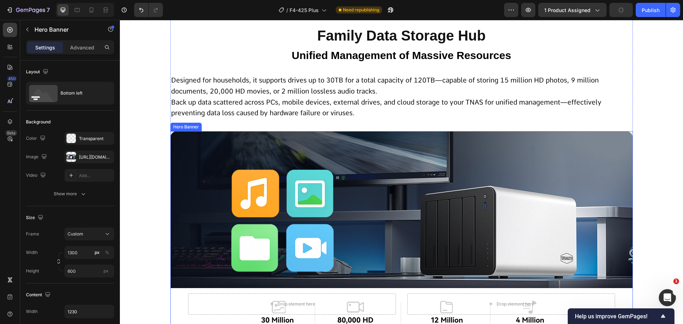
click at [379, 198] on div "Overlay" at bounding box center [401, 237] width 462 height 213
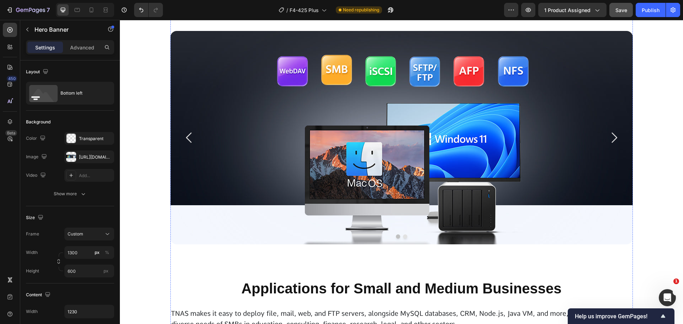
scroll to position [3306, 0]
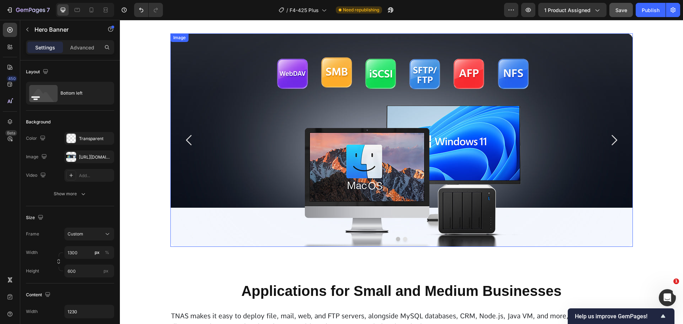
click at [188, 148] on icon "Carousel Back Arrow" at bounding box center [189, 140] width 15 height 15
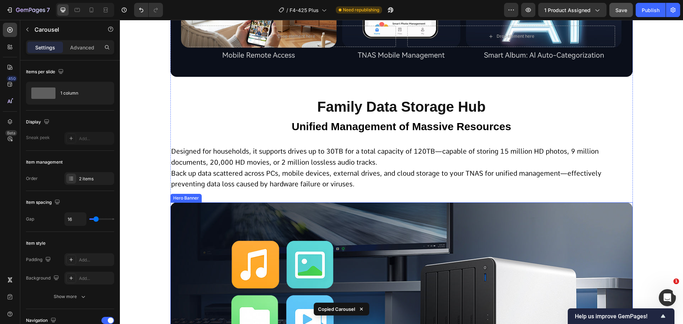
scroll to position [5795, 0]
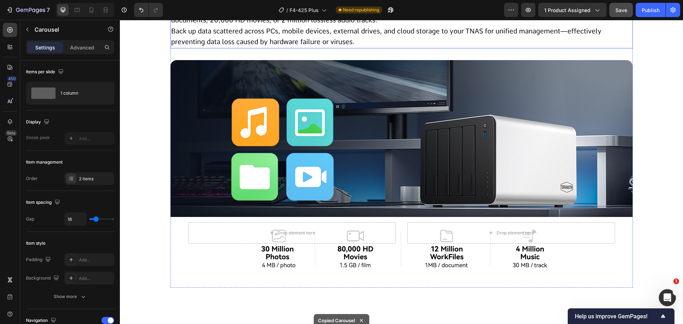
click at [348, 42] on p "Back up data scattered across PCs, mobile devices, external drives, and cloud s…" at bounding box center [401, 37] width 461 height 22
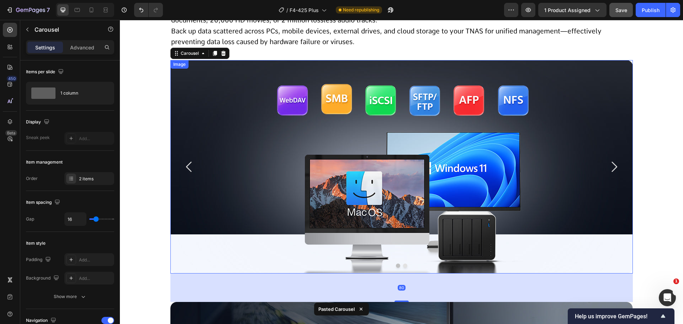
scroll to position [5937, 0]
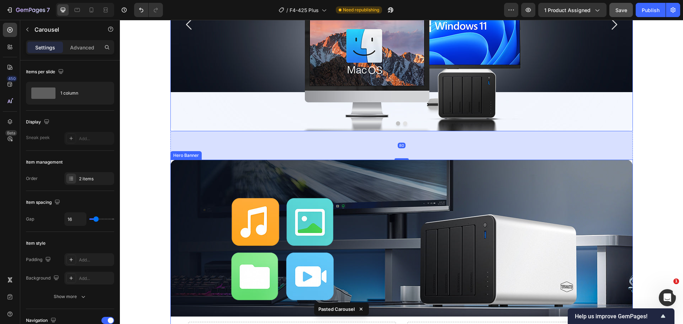
click at [288, 210] on div "Overlay" at bounding box center [401, 266] width 462 height 213
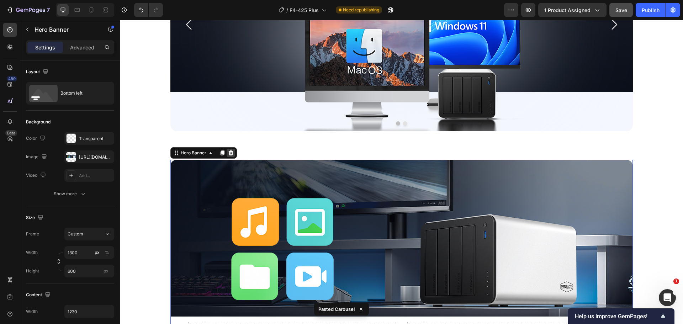
click at [228, 156] on icon at bounding box center [231, 153] width 6 height 6
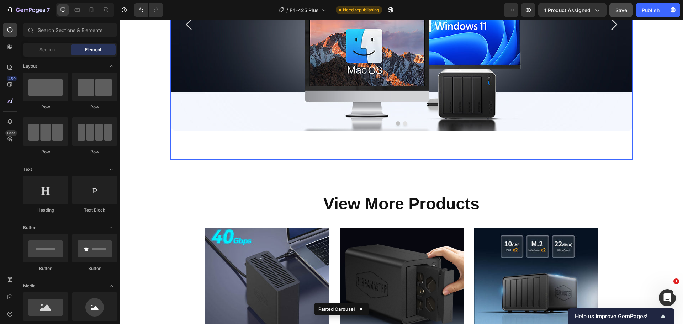
scroll to position [5866, 0]
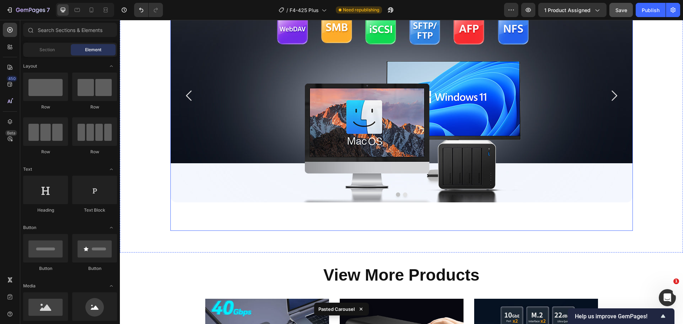
click at [230, 159] on img at bounding box center [401, 95] width 462 height 213
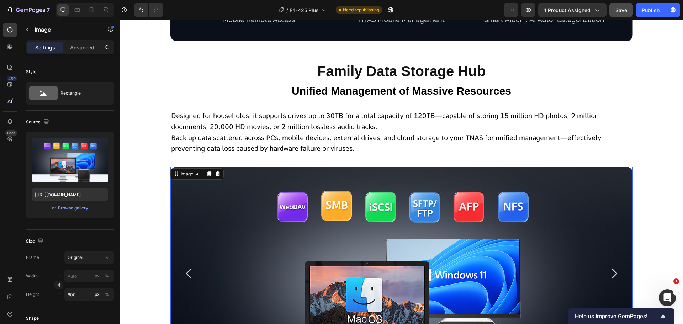
scroll to position [5724, 0]
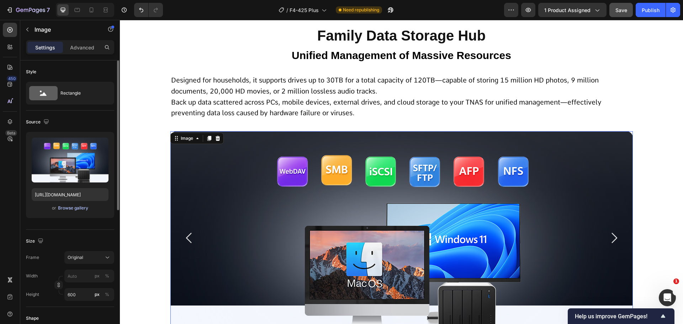
click at [68, 210] on div "Browse gallery" at bounding box center [73, 208] width 30 height 6
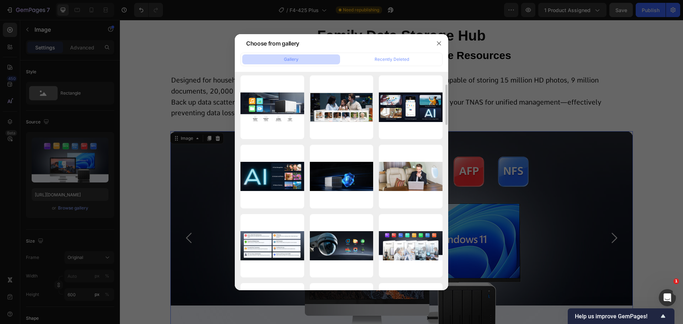
scroll to position [0, 0]
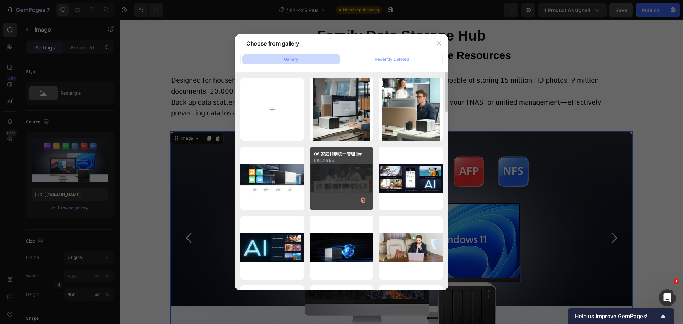
click at [0, 0] on div "11 全家数据存储中心.jpg 332.24 kb" at bounding box center [0, 0] width 0 height 0
type input "https://cdn.shopify.com/s/files/1/0557/3256/8098/files/gempages_570475742119331…"
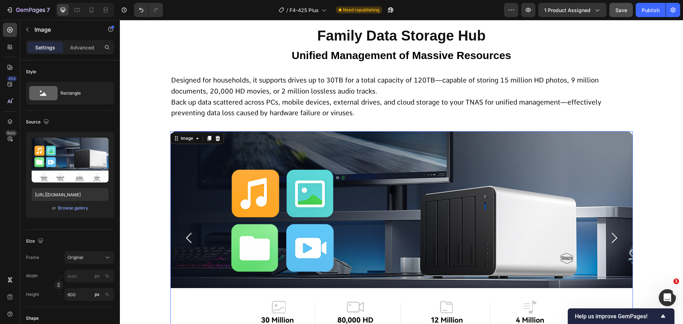
click at [604, 222] on img at bounding box center [401, 237] width 462 height 213
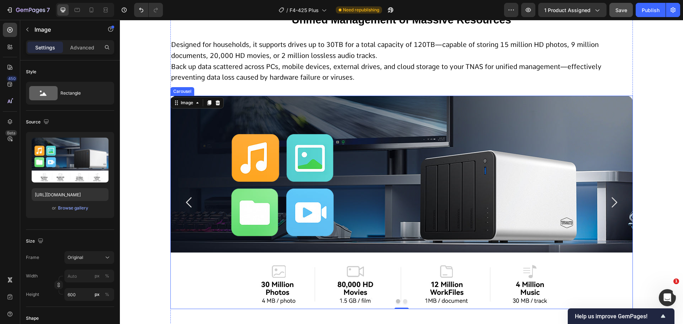
click at [611, 205] on icon "Carousel Next Arrow" at bounding box center [614, 202] width 6 height 10
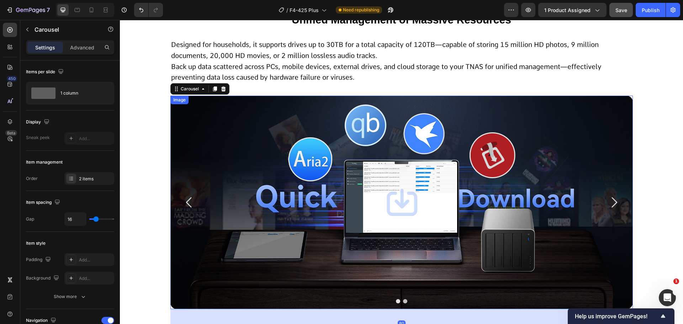
click at [415, 207] on img at bounding box center [401, 202] width 462 height 213
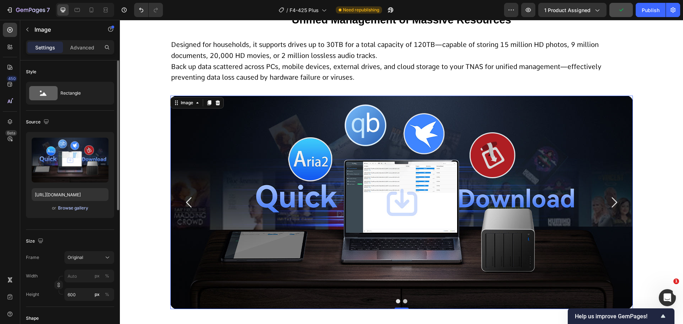
click at [69, 211] on div "Browse gallery" at bounding box center [73, 208] width 30 height 6
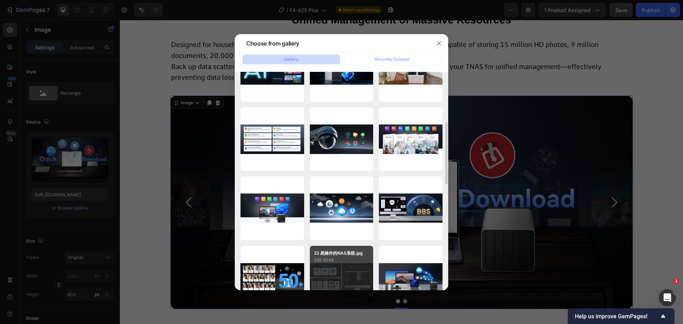
scroll to position [213, 0]
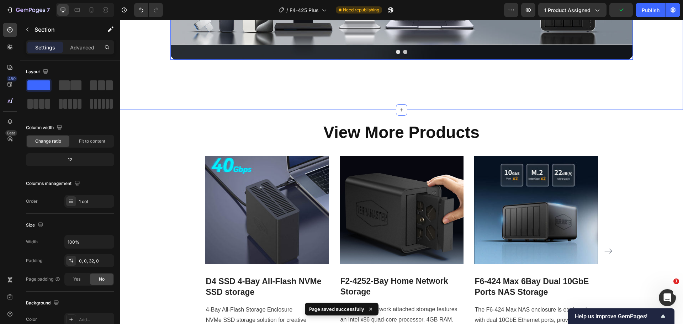
scroll to position [5937, 0]
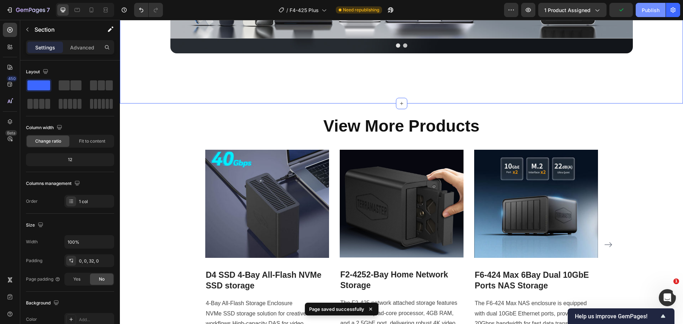
click at [647, 9] on div "Publish" at bounding box center [650, 9] width 18 height 7
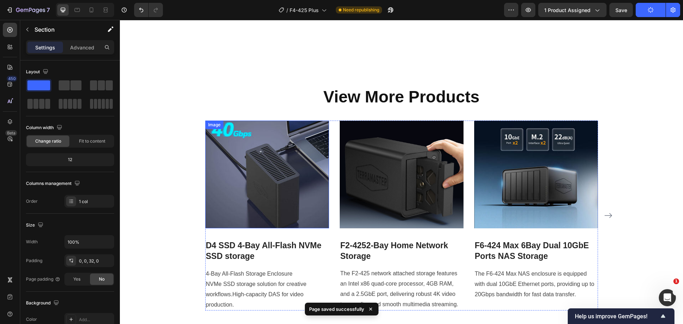
scroll to position [6059, 0]
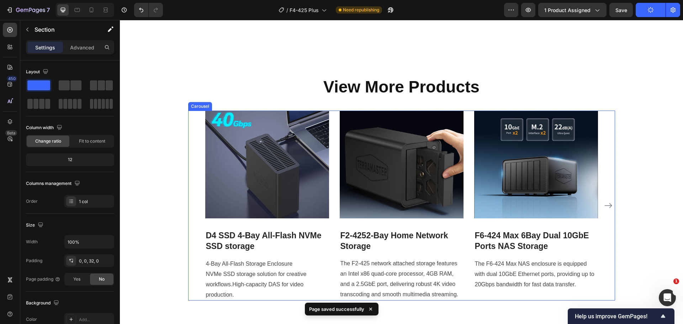
click at [189, 191] on div "Image D4 SSD 4-Bay All-Flash NVMe SSD storage Heading 4-Bay All-Flash Storage E…" at bounding box center [401, 206] width 427 height 190
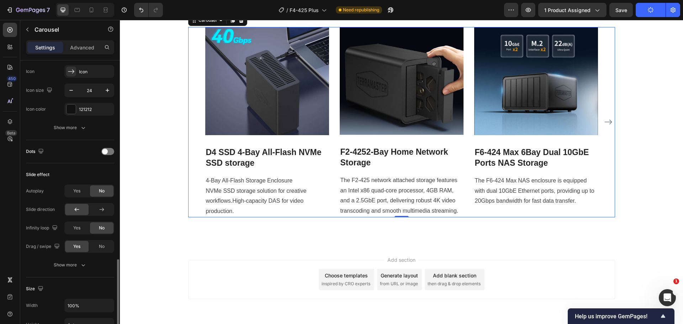
scroll to position [427, 0]
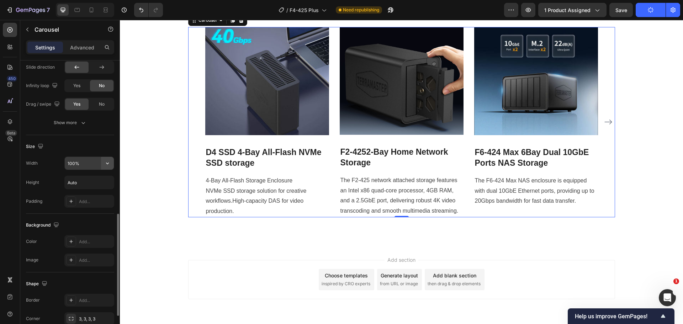
click at [108, 165] on icon "button" at bounding box center [107, 163] width 7 height 7
click at [79, 183] on span "Default" at bounding box center [74, 181] width 15 height 6
click at [86, 165] on input "1200" at bounding box center [89, 163] width 49 height 13
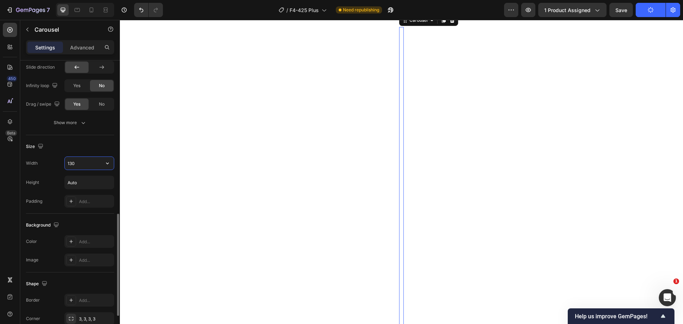
type input "1300"
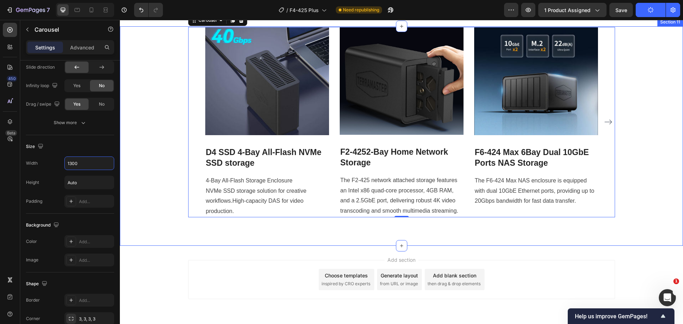
click at [166, 181] on div "Image D4 SSD 4-Bay All-Flash NVMe SSD storage Heading 4-Bay All-Flash Storage E…" at bounding box center [401, 122] width 552 height 190
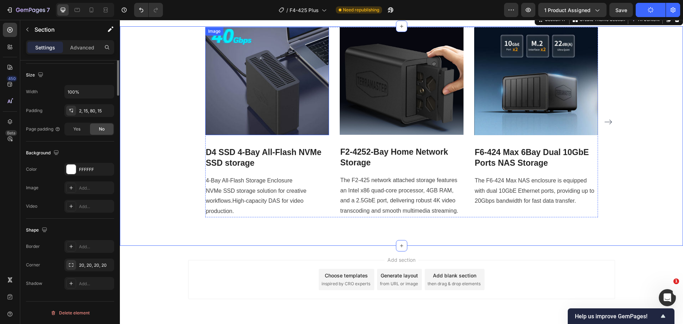
scroll to position [0, 0]
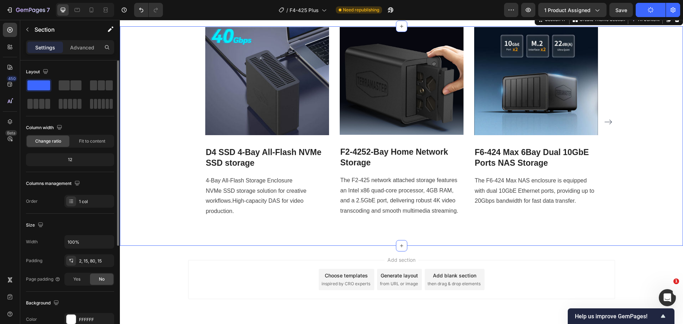
click at [166, 217] on div "Image D4 SSD 4-Bay All-Flash NVMe SSD storage Heading 4-Bay All-Flash Storage E…" at bounding box center [401, 122] width 552 height 190
click at [111, 242] on button "button" at bounding box center [107, 241] width 13 height 13
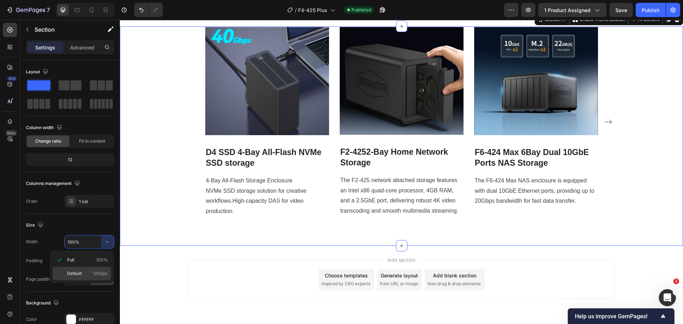
click at [85, 269] on div "Default 1200px" at bounding box center [82, 274] width 58 height 14
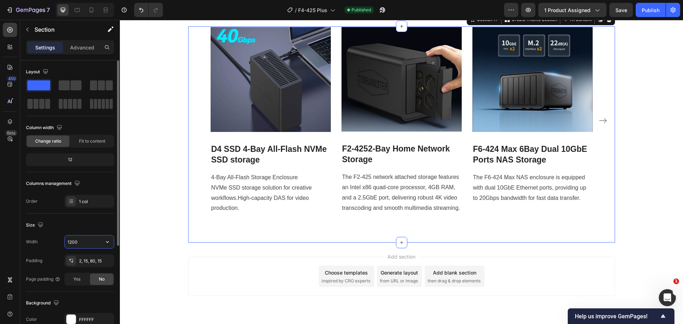
click at [87, 244] on input "1200" at bounding box center [89, 241] width 49 height 13
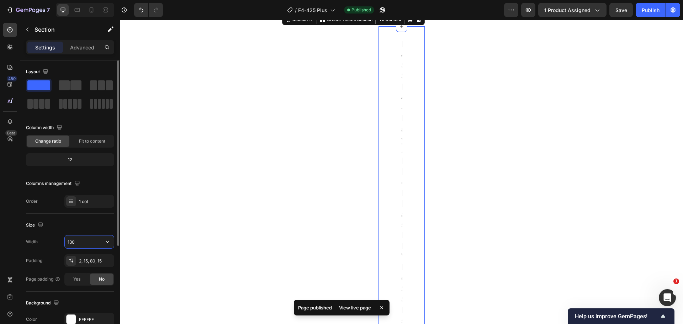
type input "1300"
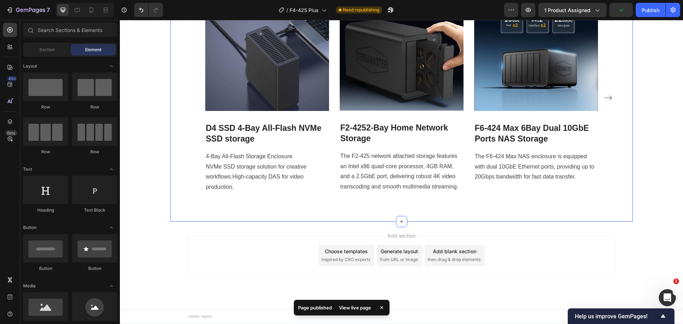
scroll to position [6095, 0]
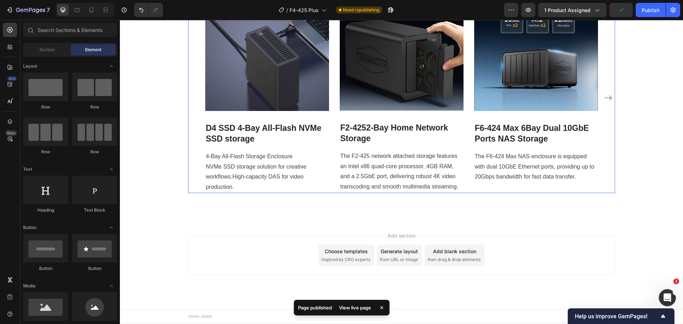
click at [178, 193] on div "Image D4 SSD 4-Bay All-Flash NVMe SSD storage Heading 4-Bay All-Flash Storage E…" at bounding box center [401, 98] width 451 height 190
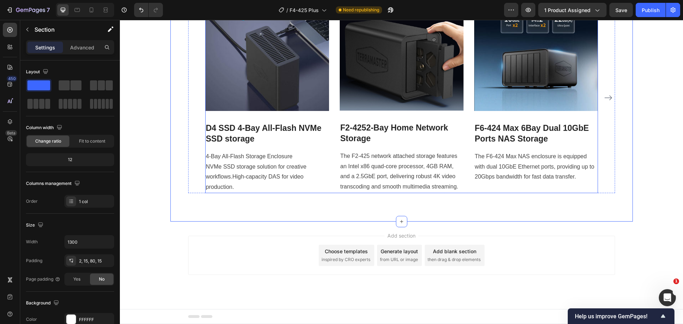
click at [333, 193] on div "Image D4 SSD 4-Bay All-Flash NVMe SSD storage Heading 4-Bay All-Flash Storage E…" at bounding box center [401, 98] width 392 height 190
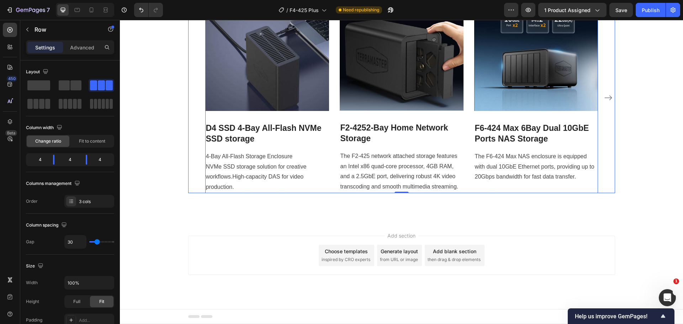
click at [603, 177] on div "Image D4 SSD 4-Bay All-Flash NVMe SSD storage Heading 4-Bay All-Flash Storage E…" at bounding box center [401, 98] width 427 height 190
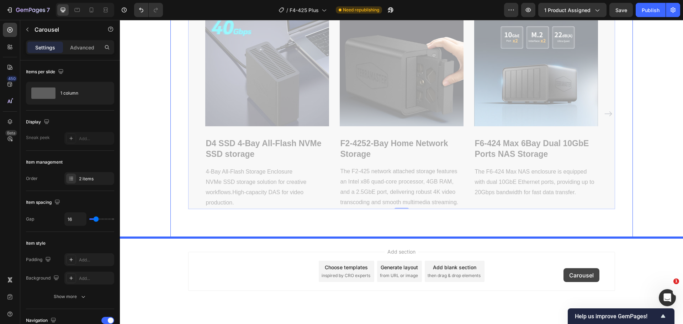
scroll to position [6168, 0]
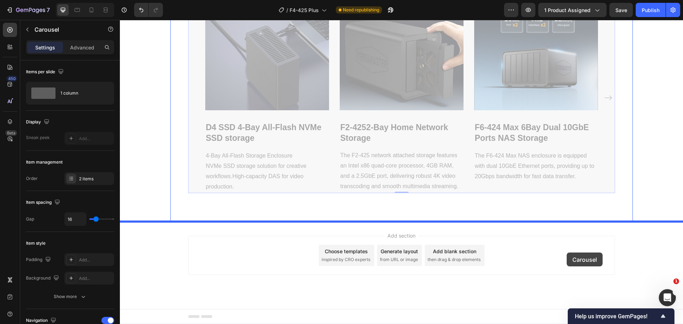
drag, startPoint x: 601, startPoint y: 183, endPoint x: 475, endPoint y: 314, distance: 181.0
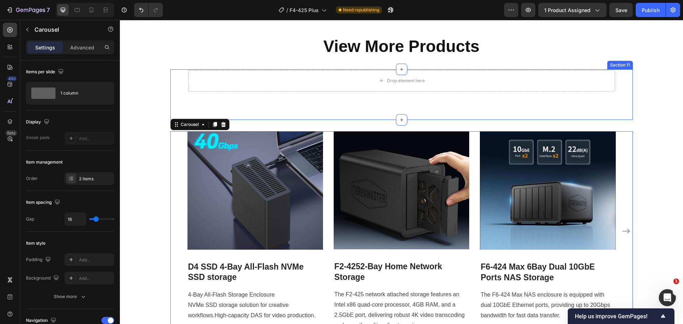
scroll to position [6025, 0]
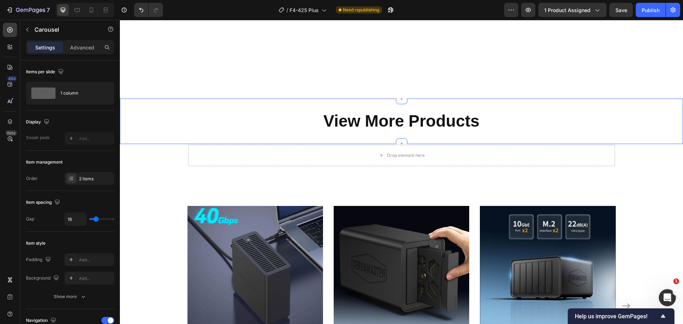
click at [348, 103] on div "View More Products Heading Section 10 You can create reusable sections Create T…" at bounding box center [401, 121] width 563 height 46
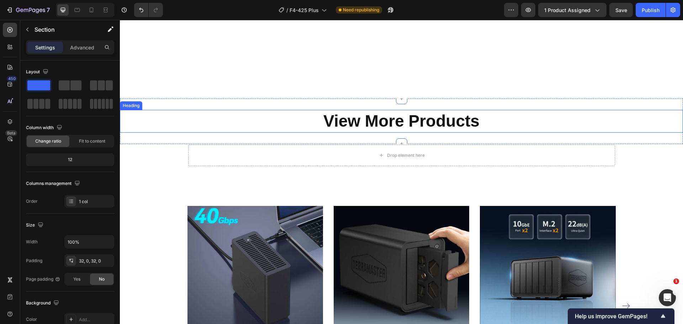
click at [327, 169] on div "Drop element here Row Section 11" at bounding box center [401, 169] width 462 height 50
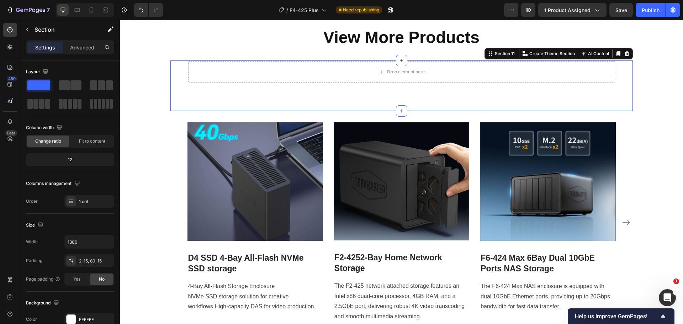
click at [626, 57] on icon at bounding box center [627, 54] width 6 height 6
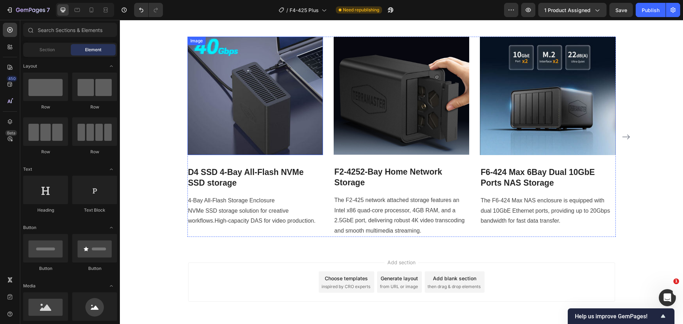
scroll to position [6061, 0]
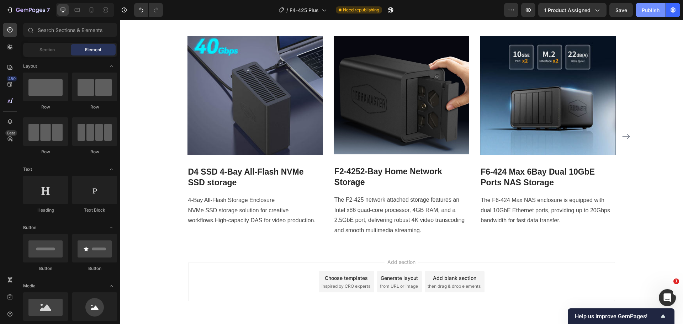
click at [653, 10] on div "Publish" at bounding box center [650, 9] width 18 height 7
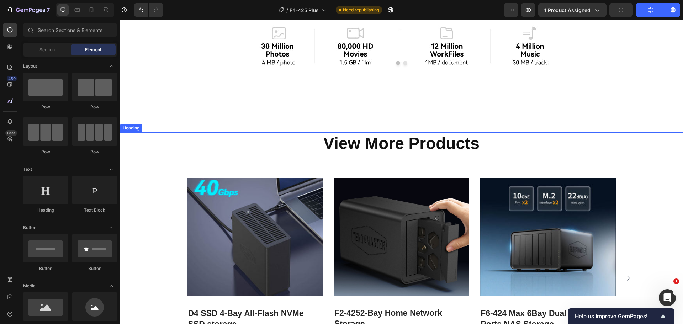
scroll to position [5990, 0]
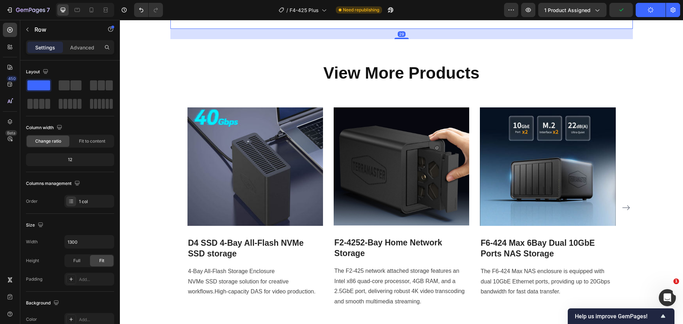
drag, startPoint x: 396, startPoint y: 122, endPoint x: 400, endPoint y: 94, distance: 28.4
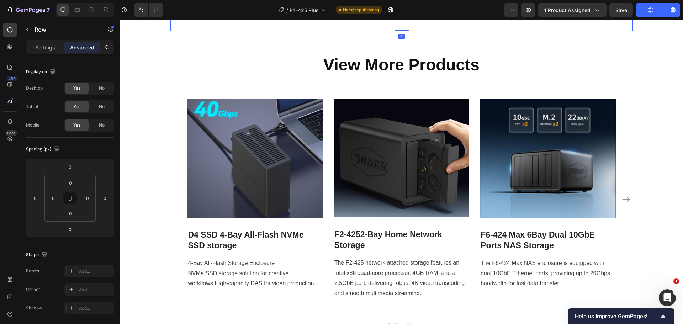
scroll to position [5919, 0]
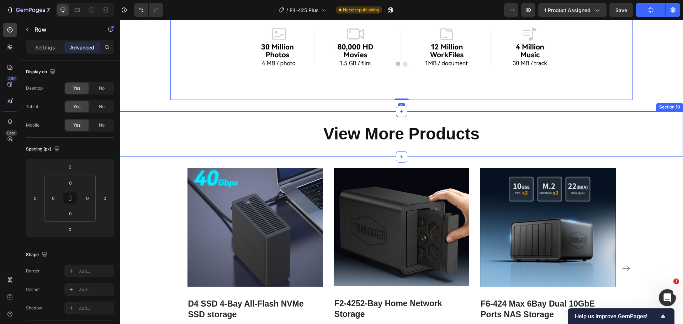
click at [394, 157] on div "View More Products Heading Section 10" at bounding box center [401, 134] width 563 height 46
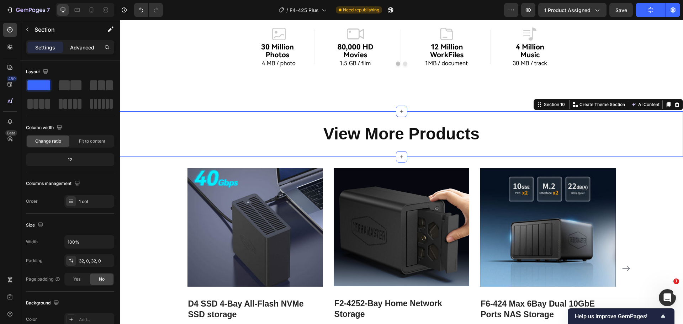
click at [85, 49] on p "Advanced" at bounding box center [82, 47] width 24 height 7
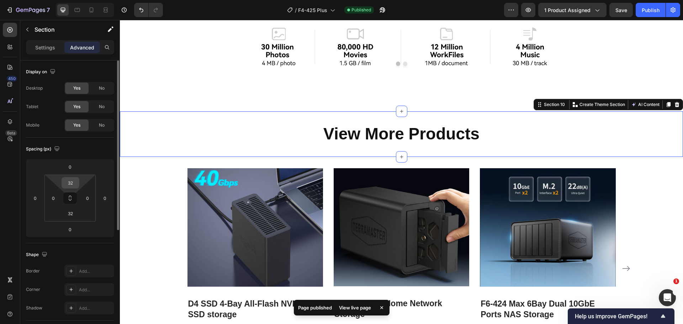
click at [69, 181] on input "32" at bounding box center [70, 182] width 14 height 11
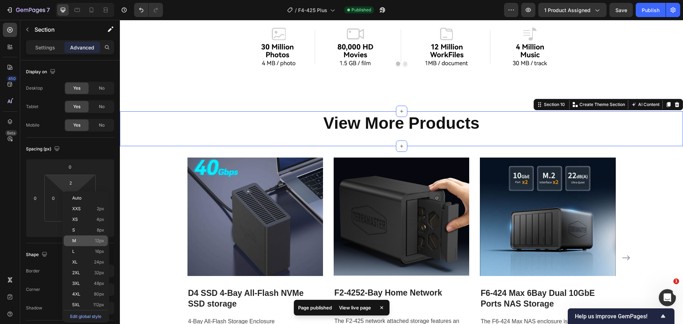
click at [86, 240] on p "M 12px" at bounding box center [88, 240] width 32 height 5
type input "12"
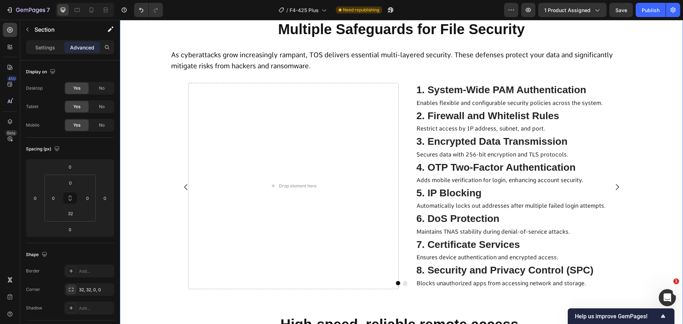
scroll to position [4106, 0]
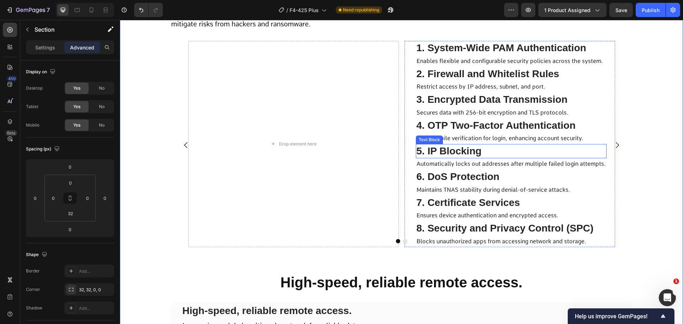
click at [333, 162] on div "Drop element here" at bounding box center [293, 144] width 210 height 206
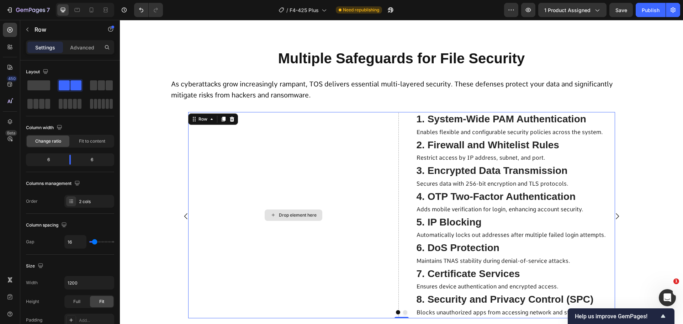
scroll to position [4248, 0]
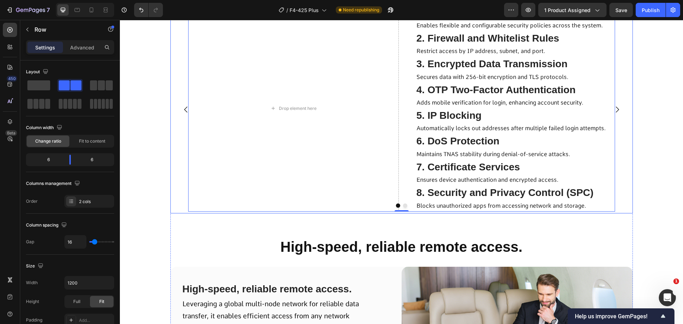
click at [615, 113] on icon "Carousel Next Arrow" at bounding box center [616, 110] width 3 height 6
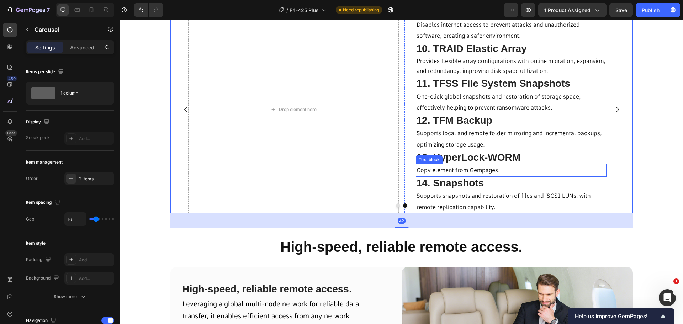
click at [461, 173] on span "Copy element from Gempages!" at bounding box center [458, 170] width 84 height 7
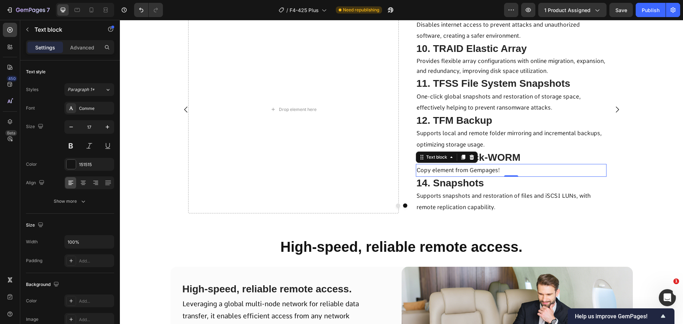
click at [507, 176] on p "Copy element from Gempages!" at bounding box center [510, 170] width 189 height 11
click at [440, 173] on span "Copy element from Gempages!" at bounding box center [458, 170] width 84 height 7
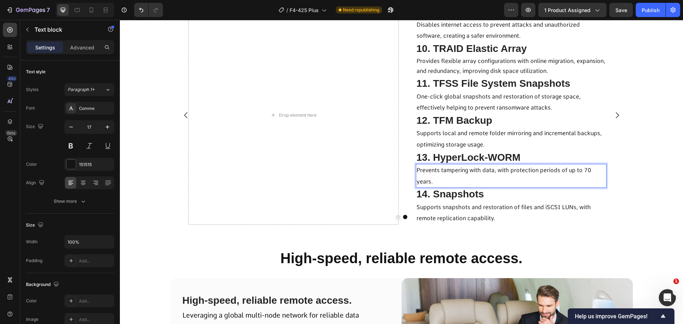
click at [628, 196] on div "Drop element here 9. Secure Isolation Mode Text Block Disables internet access …" at bounding box center [401, 114] width 462 height 219
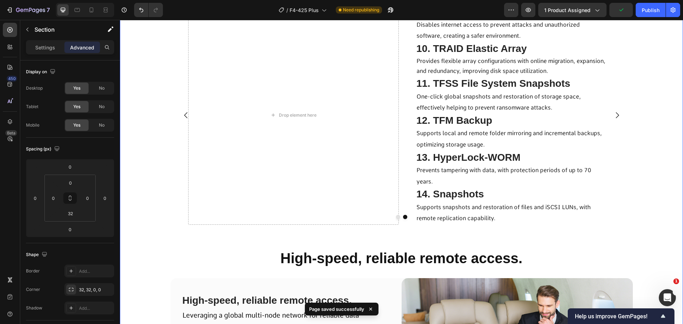
scroll to position [4212, 0]
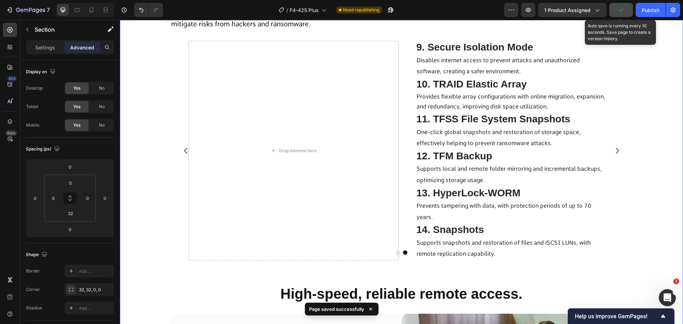
click at [622, 10] on icon "button" at bounding box center [620, 9] width 7 height 7
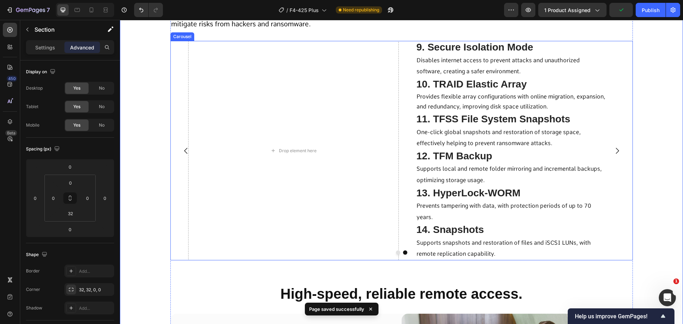
click at [184, 161] on button "Carousel Back Arrow" at bounding box center [186, 151] width 20 height 20
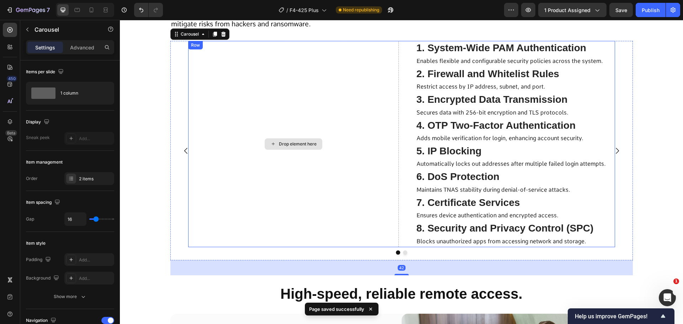
click at [269, 190] on div "Drop element here" at bounding box center [293, 144] width 210 height 206
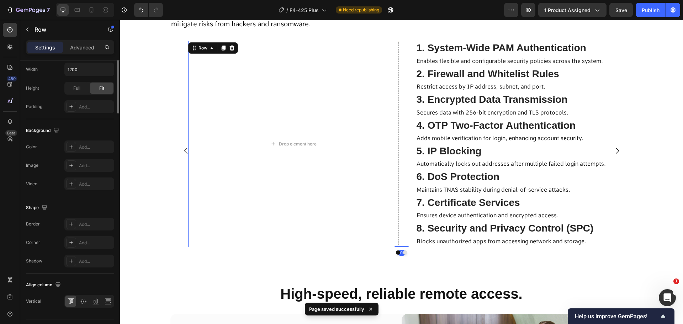
scroll to position [0, 0]
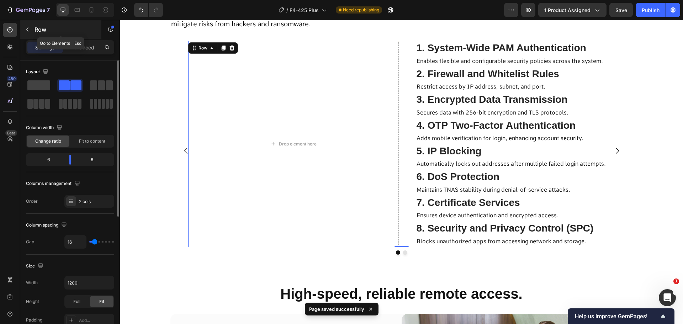
click at [35, 26] on p "Row" at bounding box center [64, 29] width 60 height 9
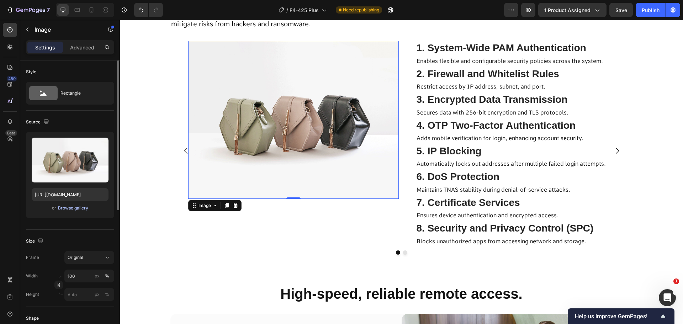
click at [65, 208] on div "Browse gallery" at bounding box center [73, 208] width 30 height 6
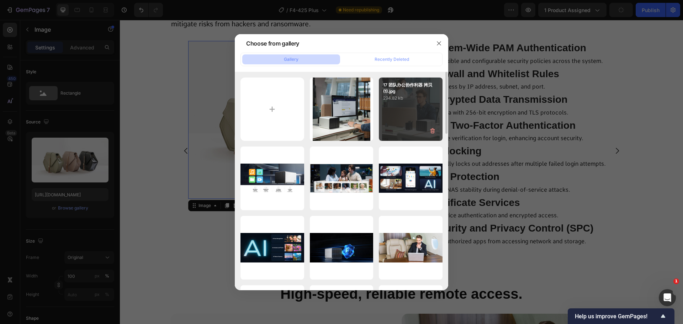
click at [399, 109] on div "17 团队办公协作利器 拷贝(1).jpg 294.82 kb" at bounding box center [411, 109] width 64 height 64
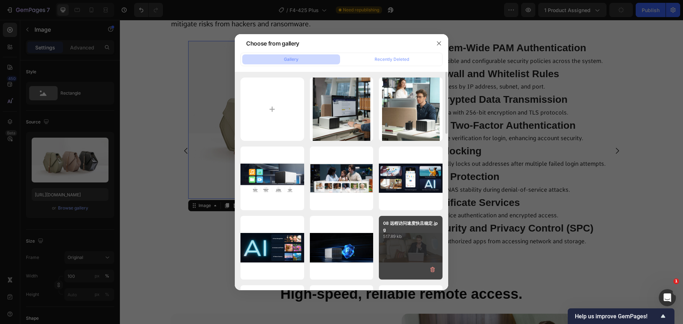
type input "[URL][DOMAIN_NAME]"
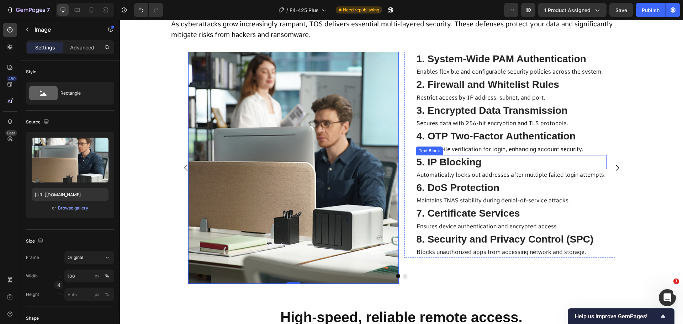
click at [616, 172] on icon "Carousel Next Arrow" at bounding box center [617, 168] width 9 height 9
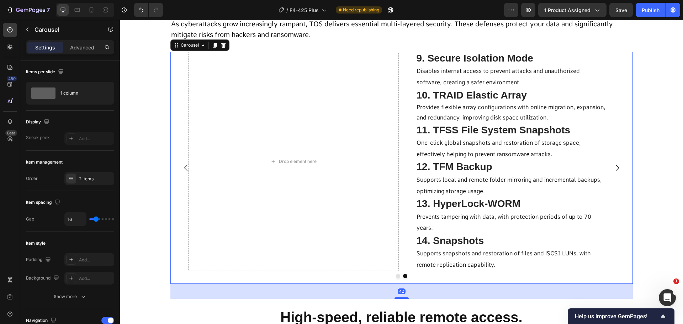
click at [256, 157] on div "Drop element here" at bounding box center [293, 161] width 210 height 219
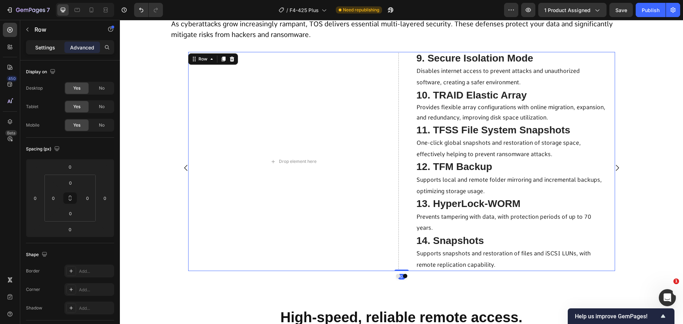
click at [36, 50] on p "Settings" at bounding box center [45, 47] width 20 height 7
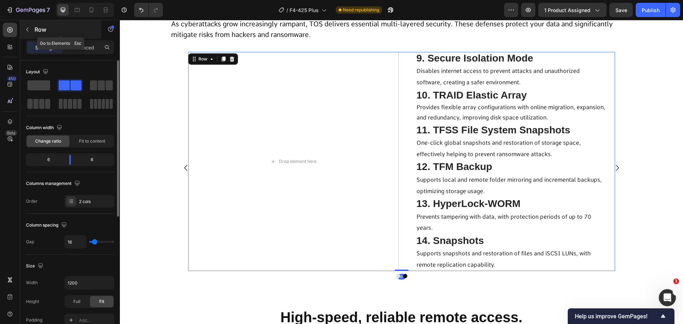
click at [41, 31] on p "Row" at bounding box center [64, 29] width 60 height 9
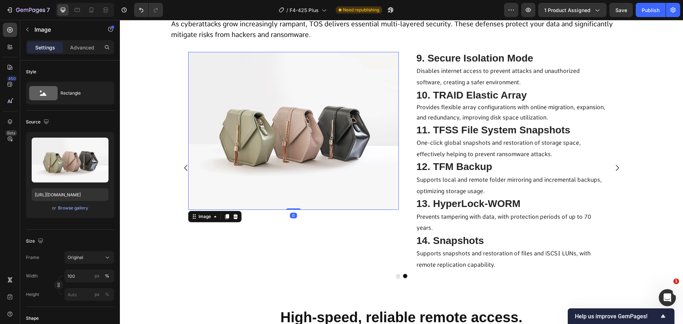
click at [249, 179] on img at bounding box center [293, 131] width 210 height 158
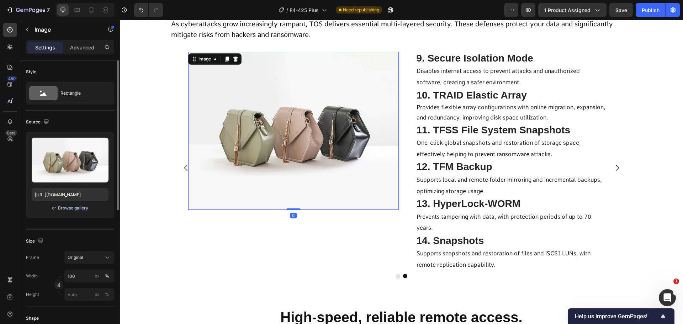
click at [78, 211] on div "Browse gallery" at bounding box center [73, 208] width 30 height 6
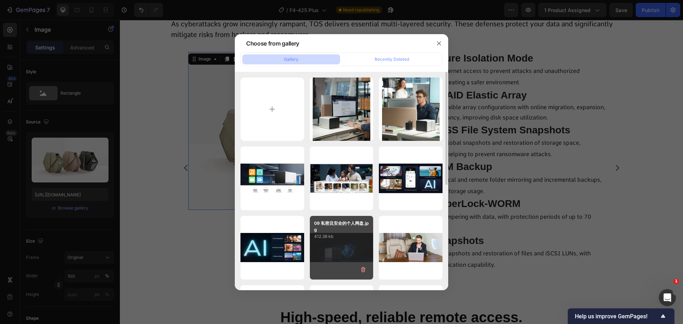
scroll to position [36, 0]
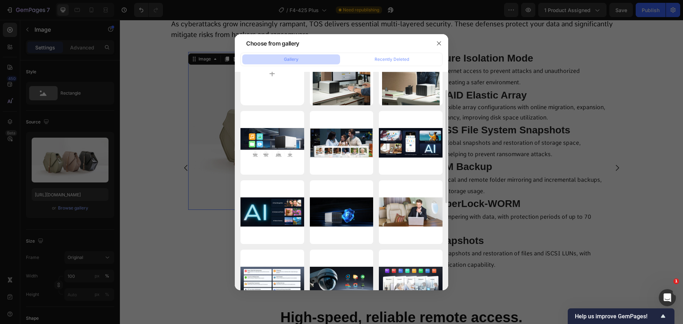
click at [0, 0] on div "17 团队办公协作利器 拷贝 2(1).jpg 274.23 kb" at bounding box center [0, 0] width 0 height 0
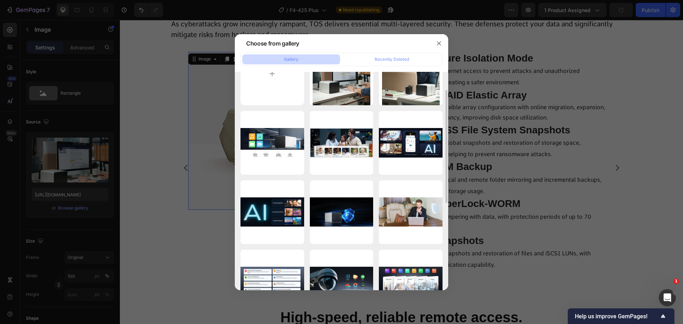
type input "[URL][DOMAIN_NAME]"
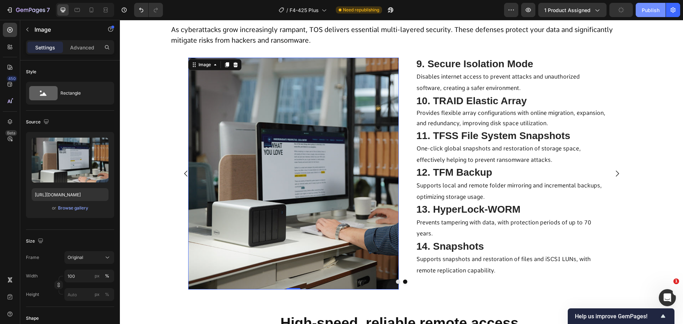
click at [648, 12] on div "Publish" at bounding box center [650, 9] width 18 height 7
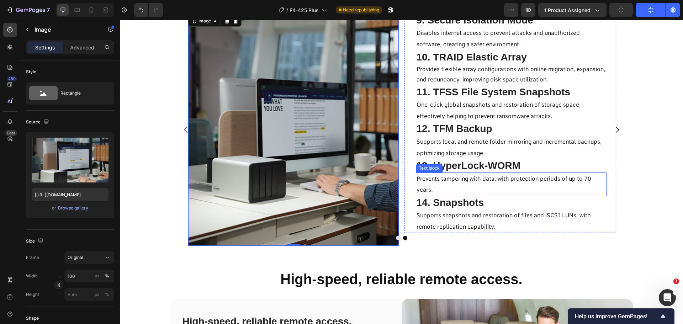
scroll to position [4212, 0]
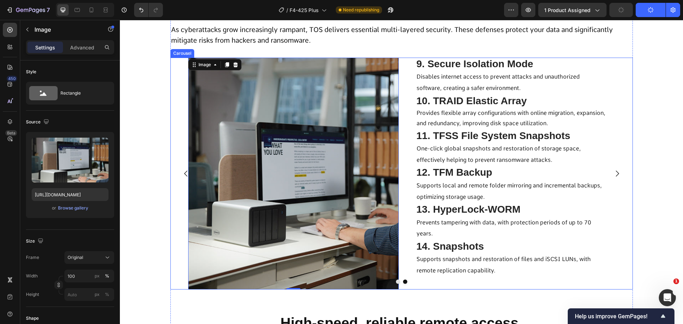
click at [177, 181] on button "Carousel Back Arrow" at bounding box center [186, 174] width 20 height 20
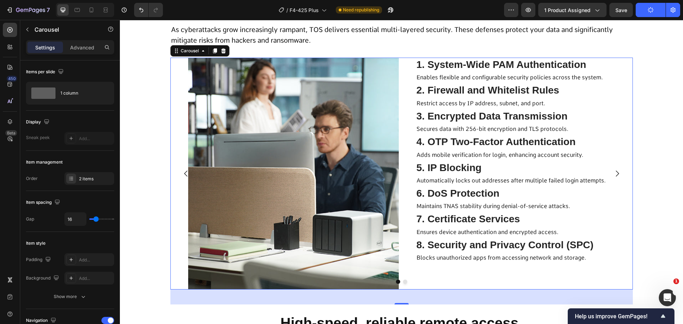
click at [616, 178] on icon "Carousel Next Arrow" at bounding box center [617, 173] width 9 height 9
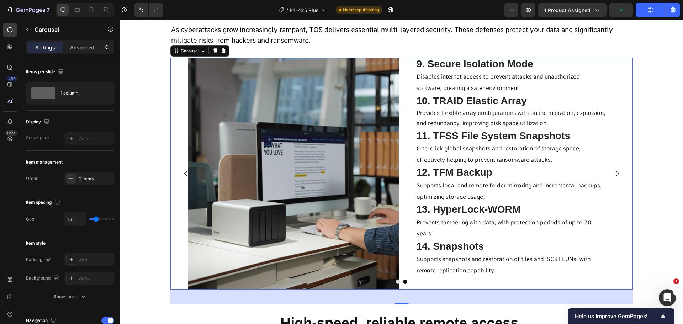
click at [182, 178] on icon "Carousel Back Arrow" at bounding box center [186, 173] width 9 height 9
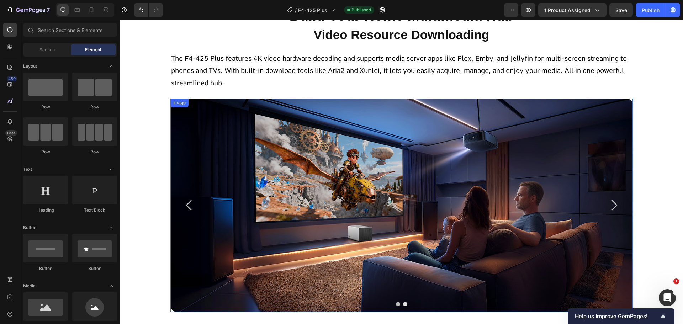
scroll to position [1671, 0]
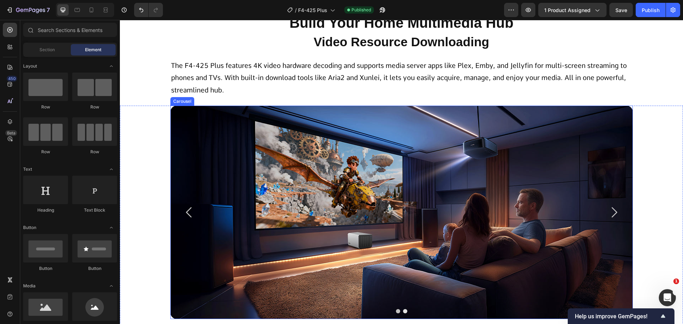
click at [608, 213] on icon "Carousel Next Arrow" at bounding box center [613, 212] width 15 height 15
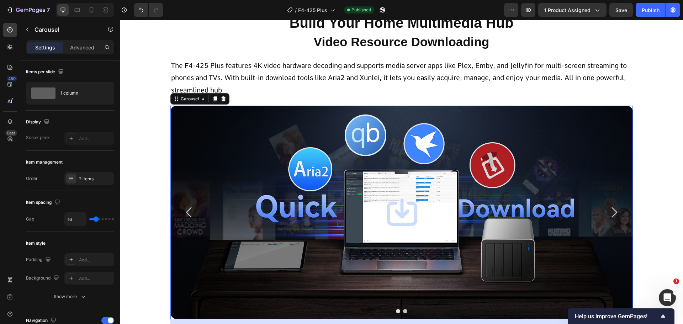
click at [608, 213] on icon "Carousel Next Arrow" at bounding box center [613, 212] width 15 height 15
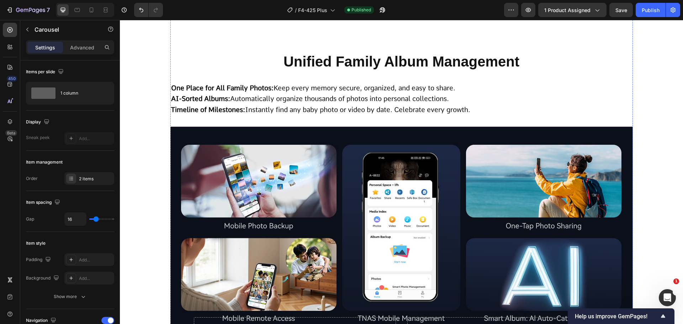
scroll to position [5013, 0]
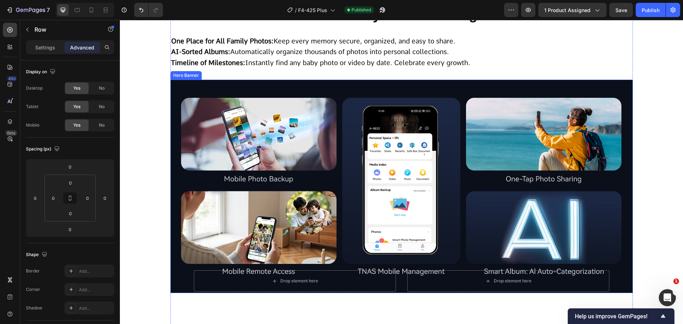
scroll to position [5084, 0]
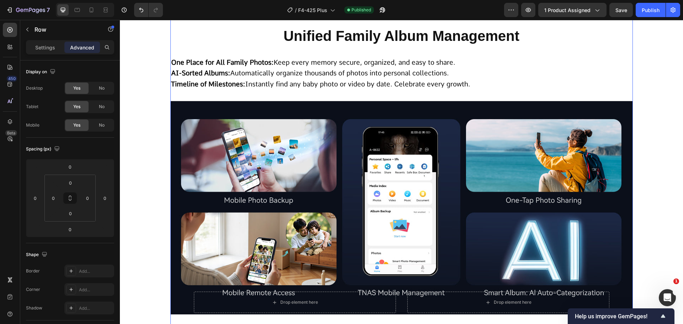
click at [382, 46] on h2 "Unified Family Album Management" at bounding box center [401, 36] width 462 height 20
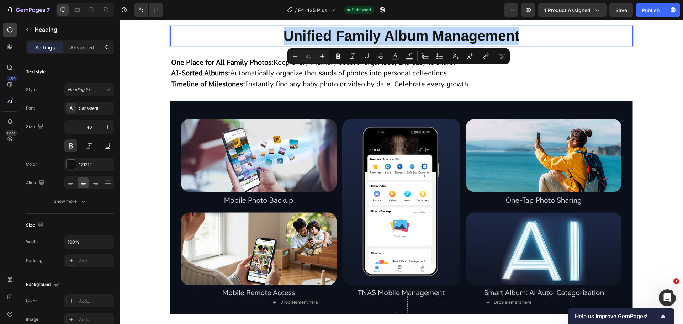
copy p "Unified Family Album Management"
click at [332, 77] on span "​​AI-Sorted Albums: Automatically organize thousands of photos into personal co…" at bounding box center [310, 73] width 278 height 8
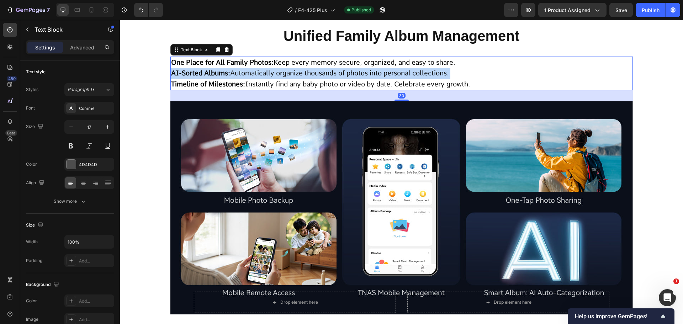
click at [332, 77] on span "​​AI-Sorted Albums: Automatically organize thousands of photos into personal co…" at bounding box center [310, 73] width 278 height 8
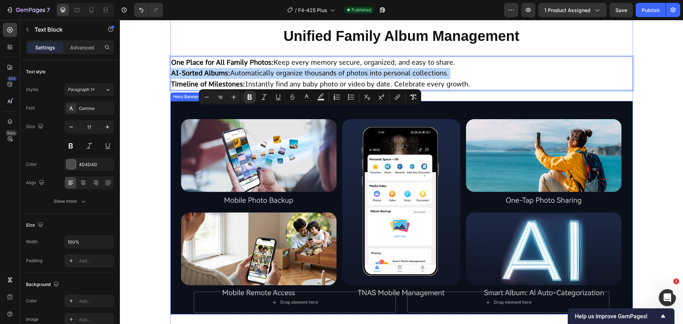
click at [331, 219] on div "Background Image" at bounding box center [401, 207] width 462 height 213
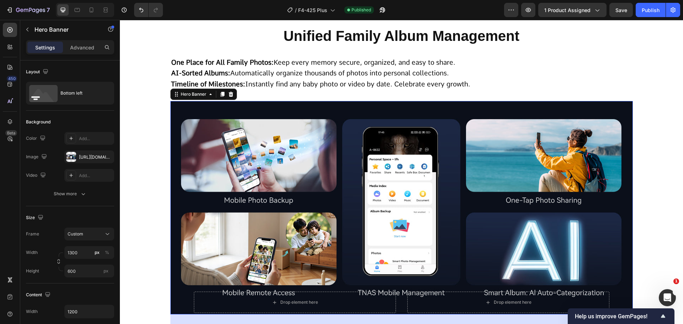
click at [611, 217] on div "Background Image" at bounding box center [401, 207] width 462 height 213
click at [89, 160] on div "[URL][DOMAIN_NAME]" at bounding box center [89, 157] width 21 height 6
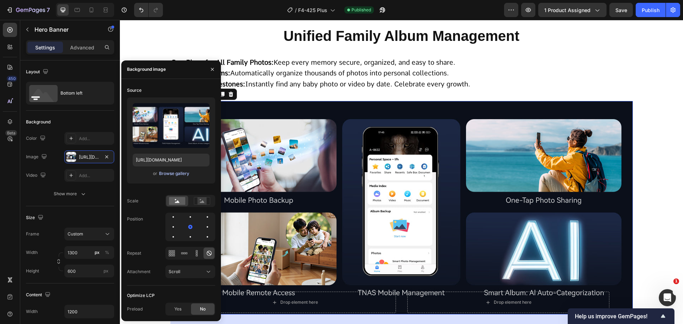
click at [175, 171] on div "Browse gallery" at bounding box center [174, 173] width 30 height 6
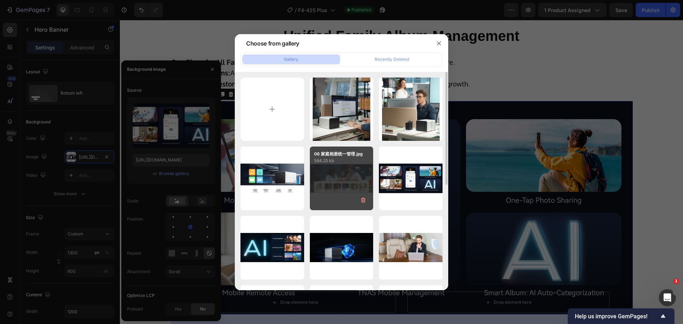
click at [343, 182] on div "06 家庭相册统一管理.jpg 584.25 kb" at bounding box center [342, 178] width 64 height 64
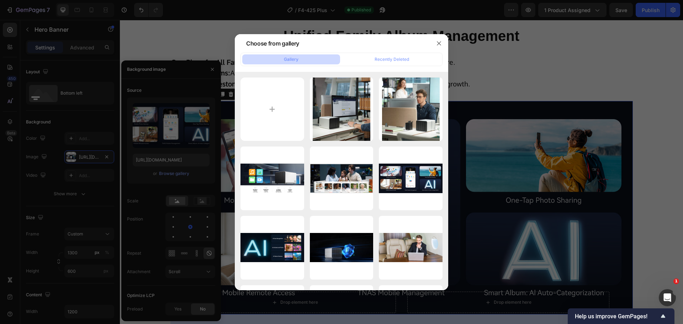
type input "[URL][DOMAIN_NAME]"
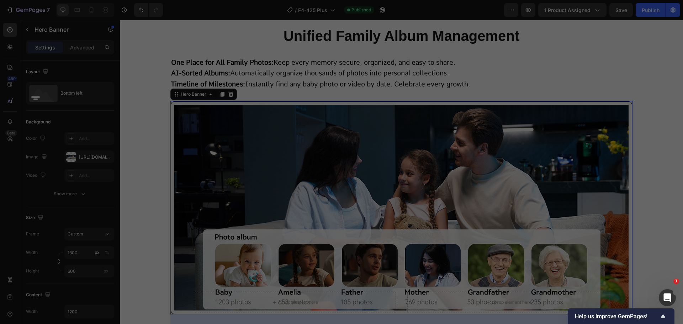
click at [645, 224] on div at bounding box center [341, 162] width 683 height 324
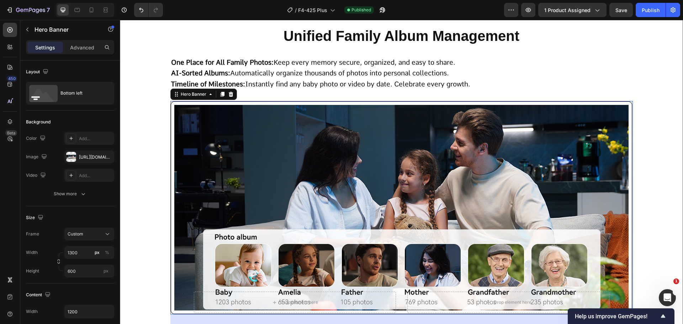
scroll to position [5155, 0]
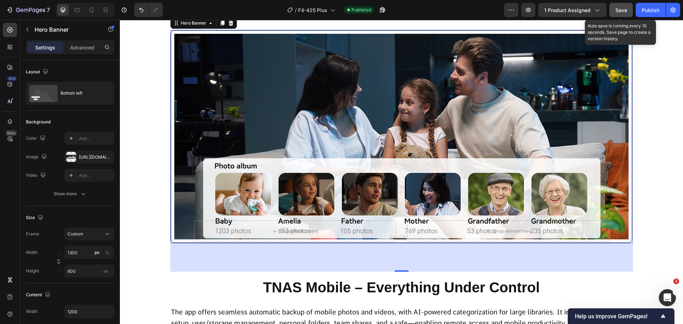
click at [623, 12] on span "Save" at bounding box center [621, 10] width 12 height 6
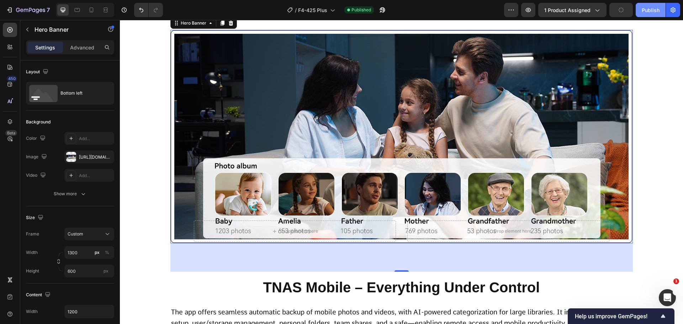
click at [647, 11] on div "Publish" at bounding box center [650, 9] width 18 height 7
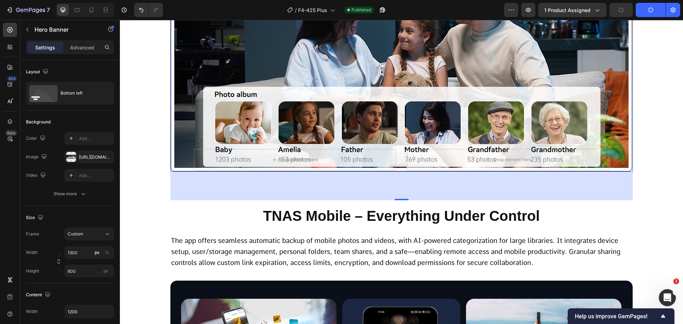
scroll to position [5261, 0]
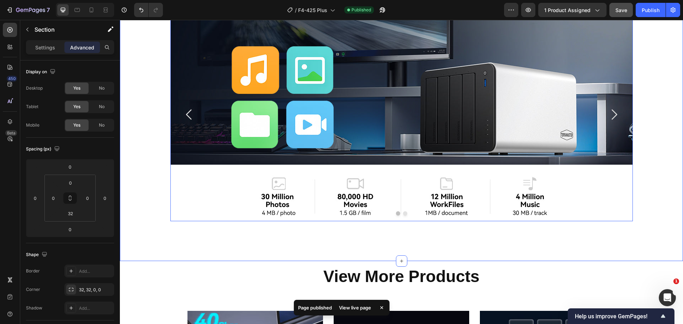
scroll to position [5830, 0]
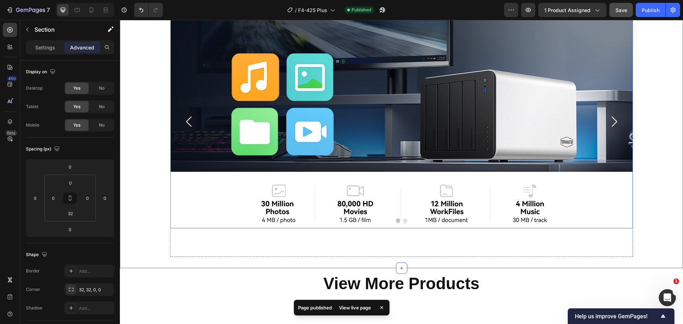
click at [606, 129] on icon "Carousel Next Arrow" at bounding box center [613, 121] width 15 height 15
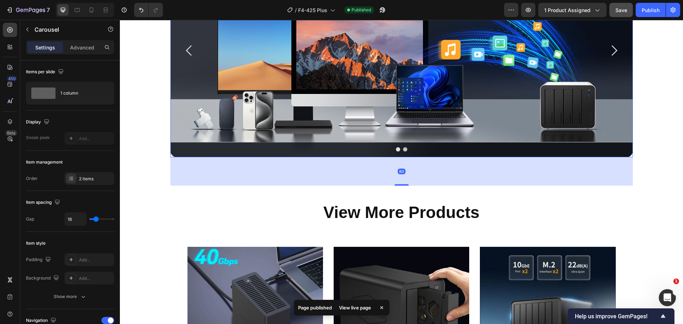
scroll to position [5652, 0]
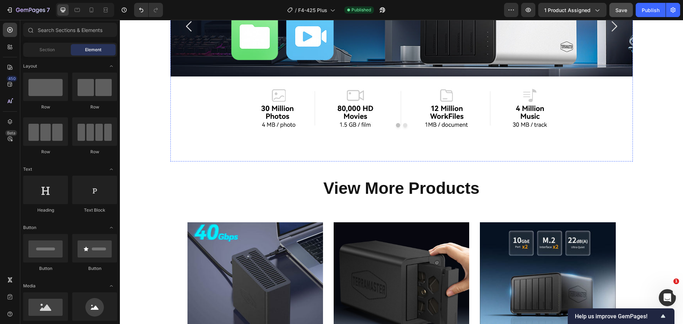
scroll to position [6115, 0]
